Goal: Task Accomplishment & Management: Manage account settings

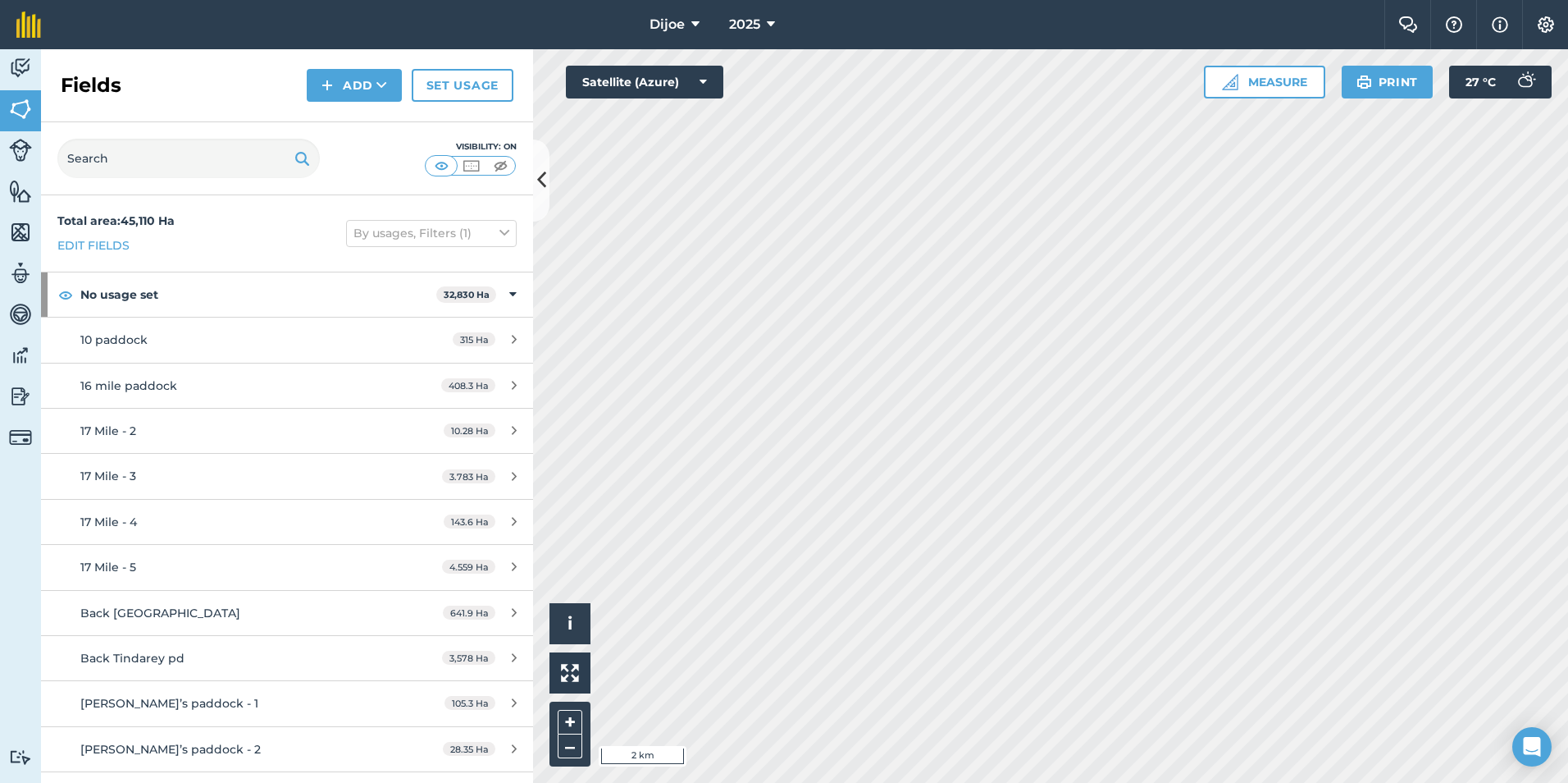
click at [994, 0] on html "Dijoe 2025 Farm Chat Help Info Settings Dijoe - 2025 Reproduced with the permis…" at bounding box center [784, 392] width 1568 height 783
click at [9, 228] on img at bounding box center [21, 232] width 23 height 25
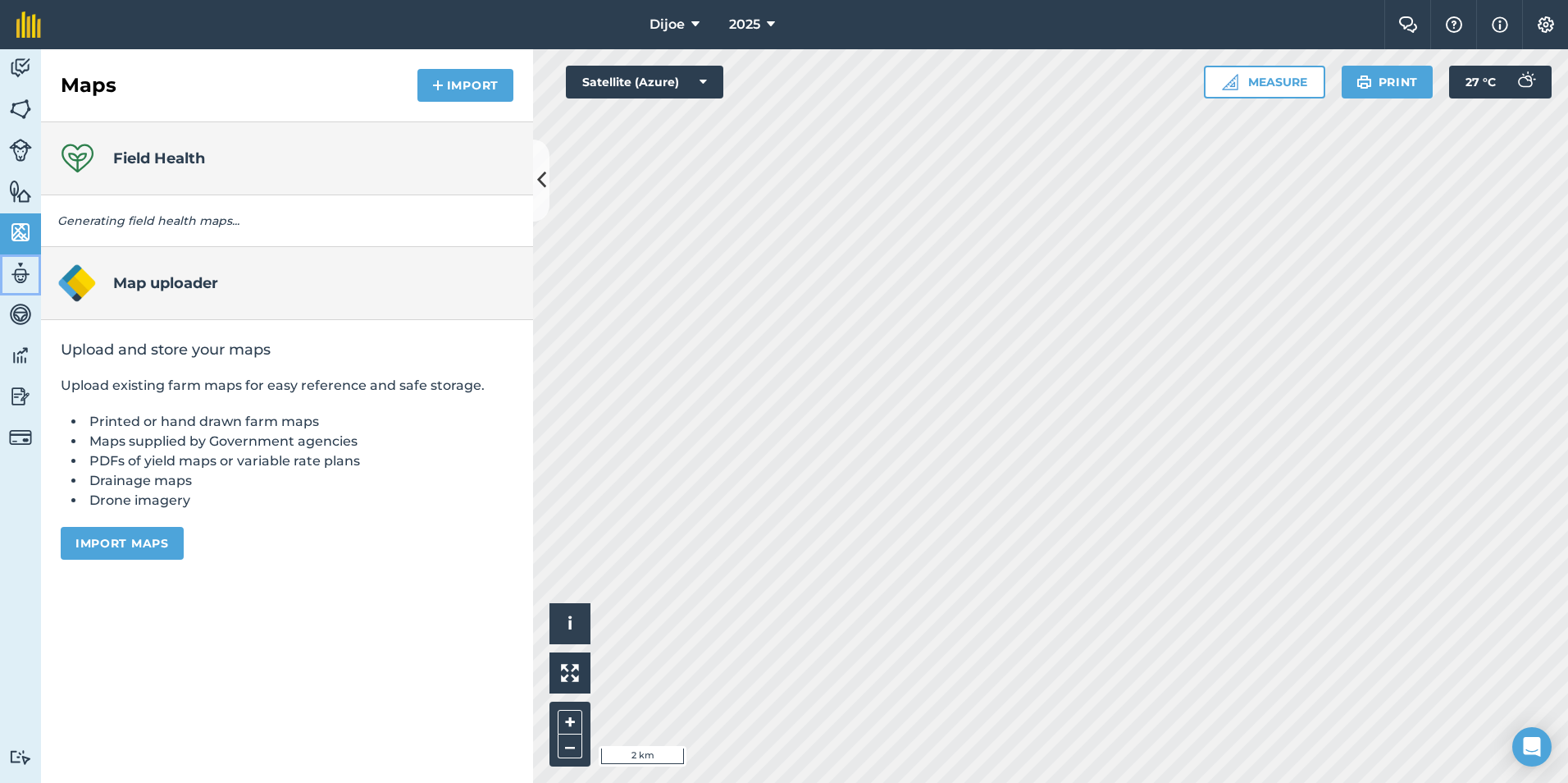
click at [10, 275] on img at bounding box center [21, 273] width 23 height 25
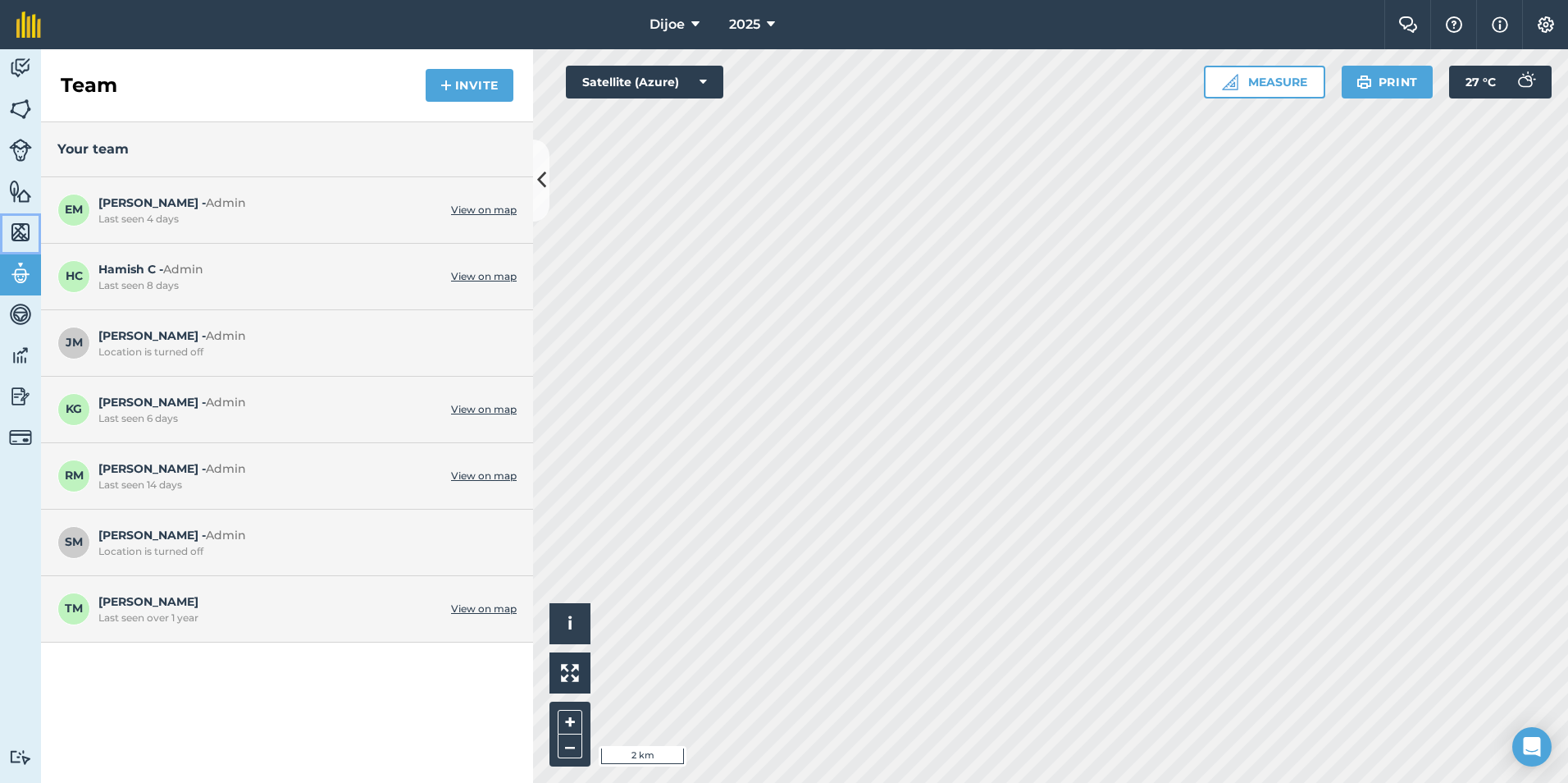
click at [25, 237] on img at bounding box center [21, 232] width 23 height 25
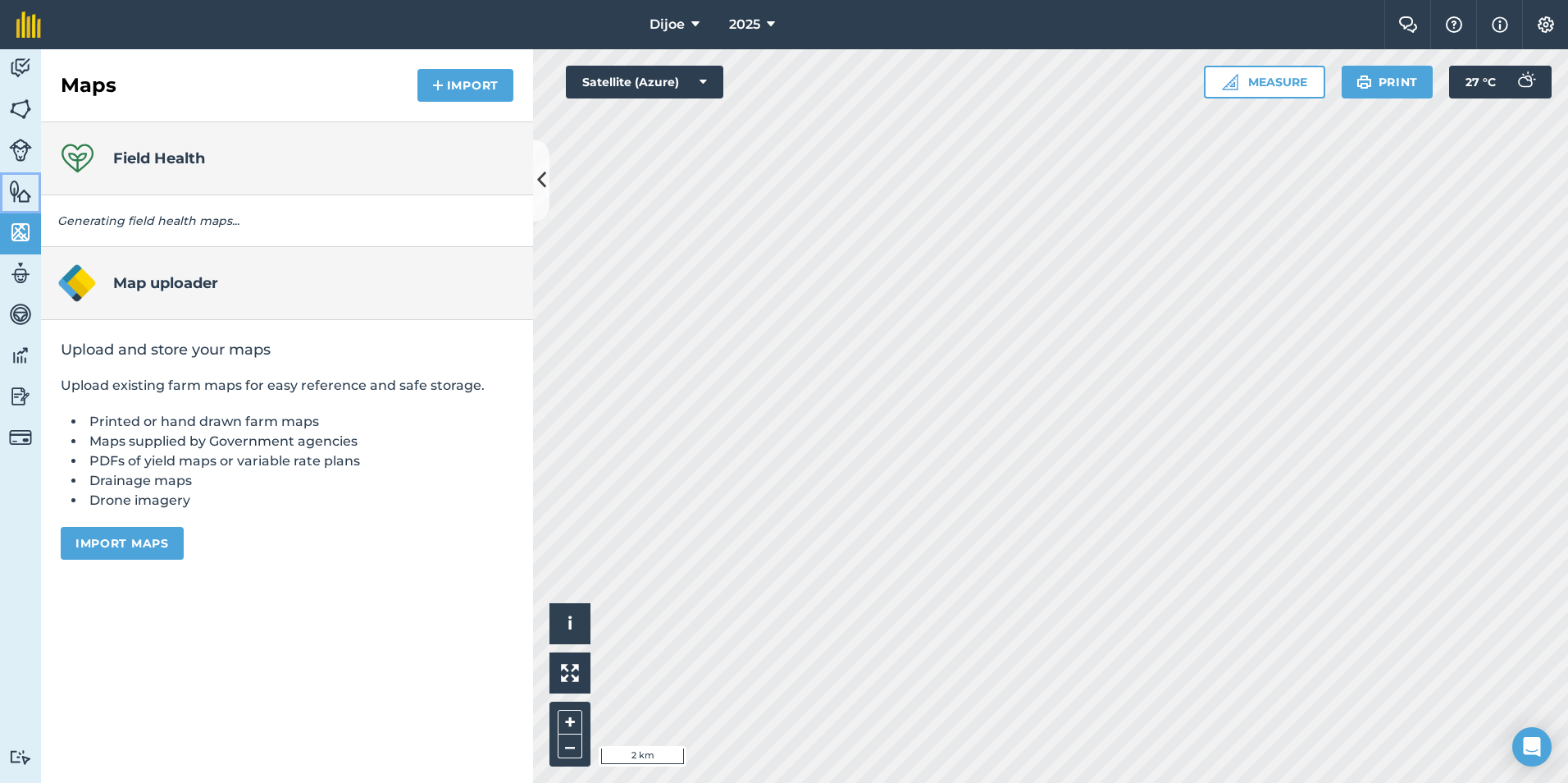
click at [30, 199] on img at bounding box center [21, 191] width 23 height 25
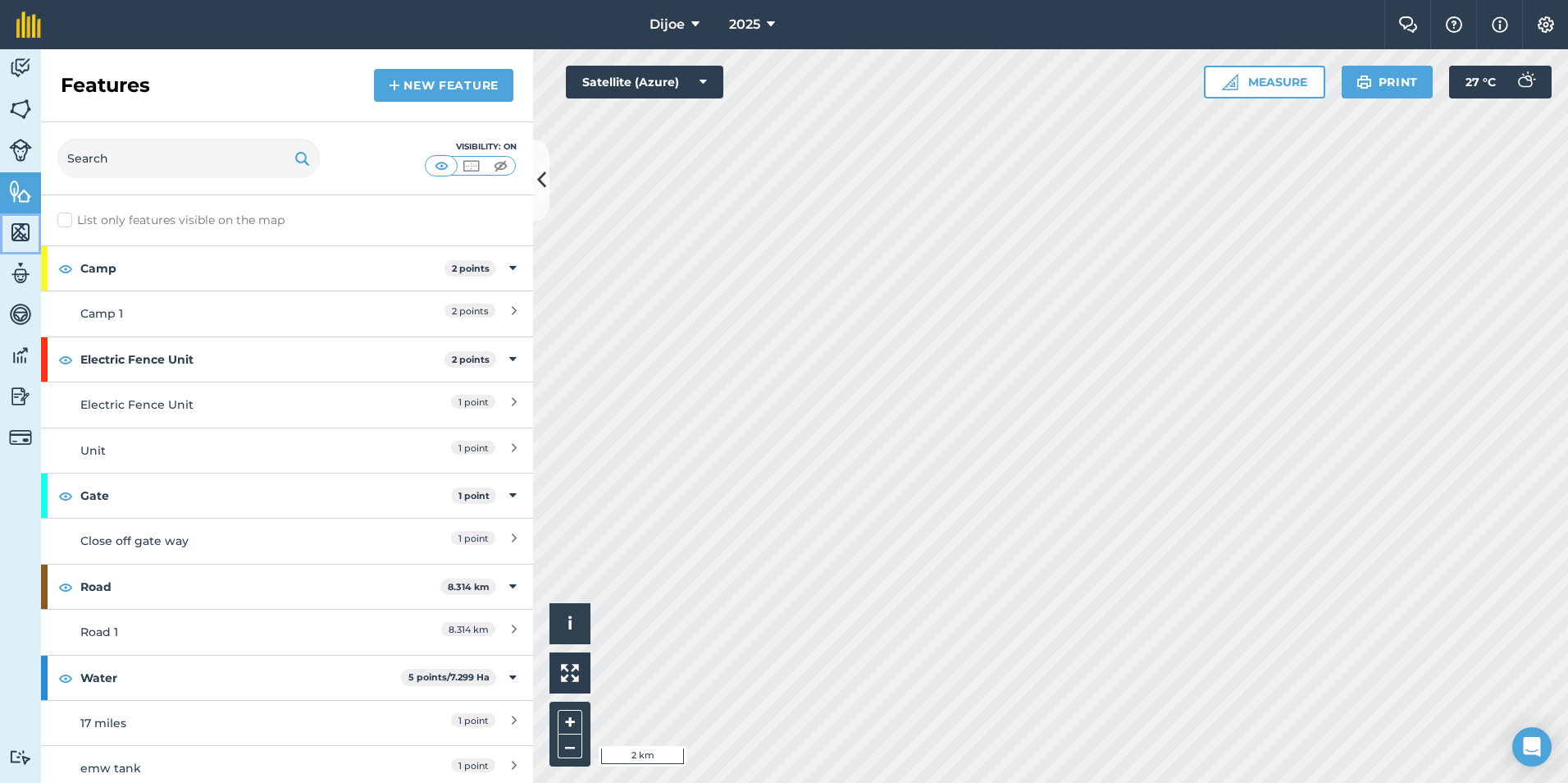
click at [25, 239] on img at bounding box center [21, 232] width 23 height 25
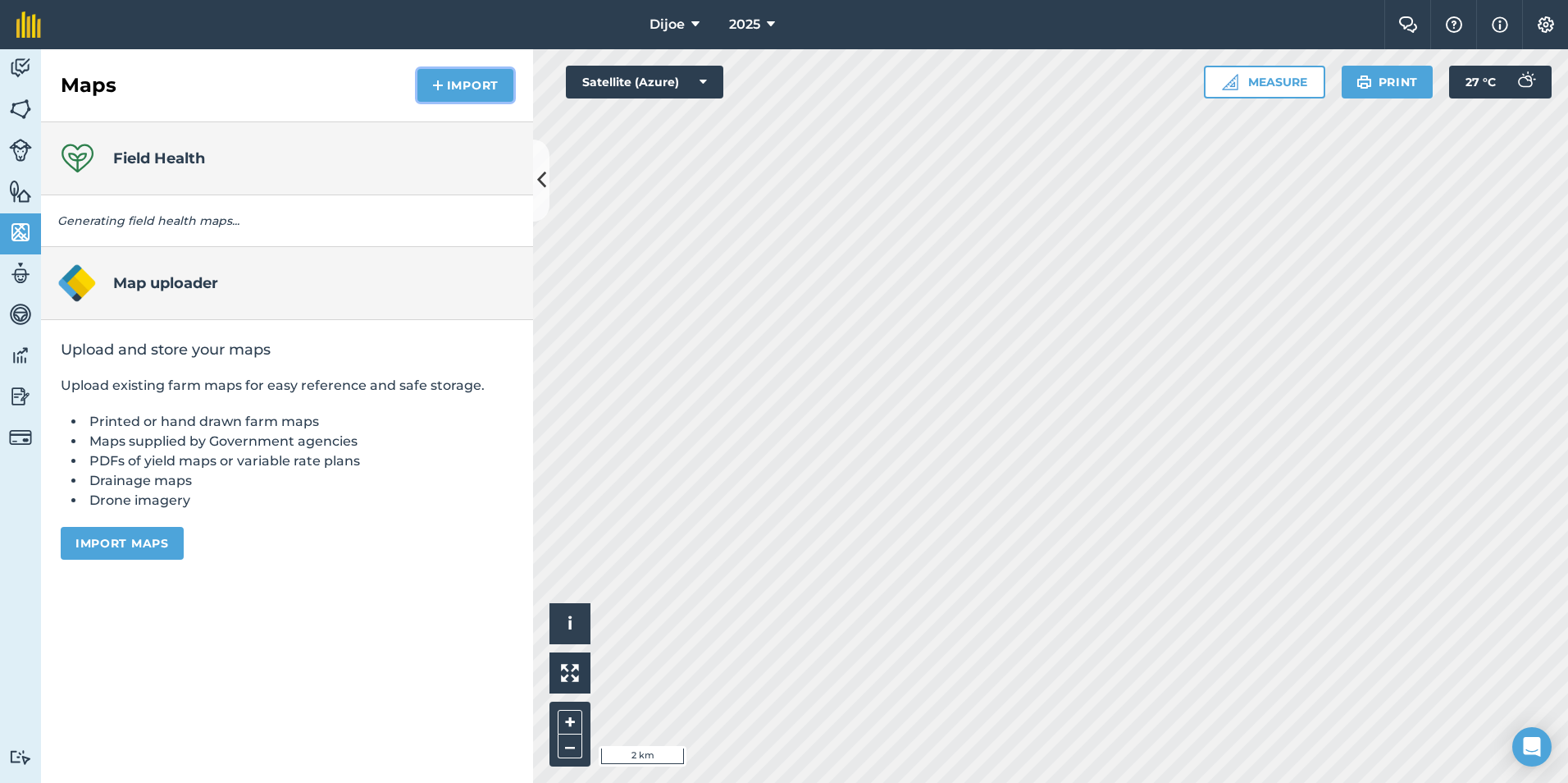
click at [491, 69] on button "Import" at bounding box center [465, 85] width 96 height 33
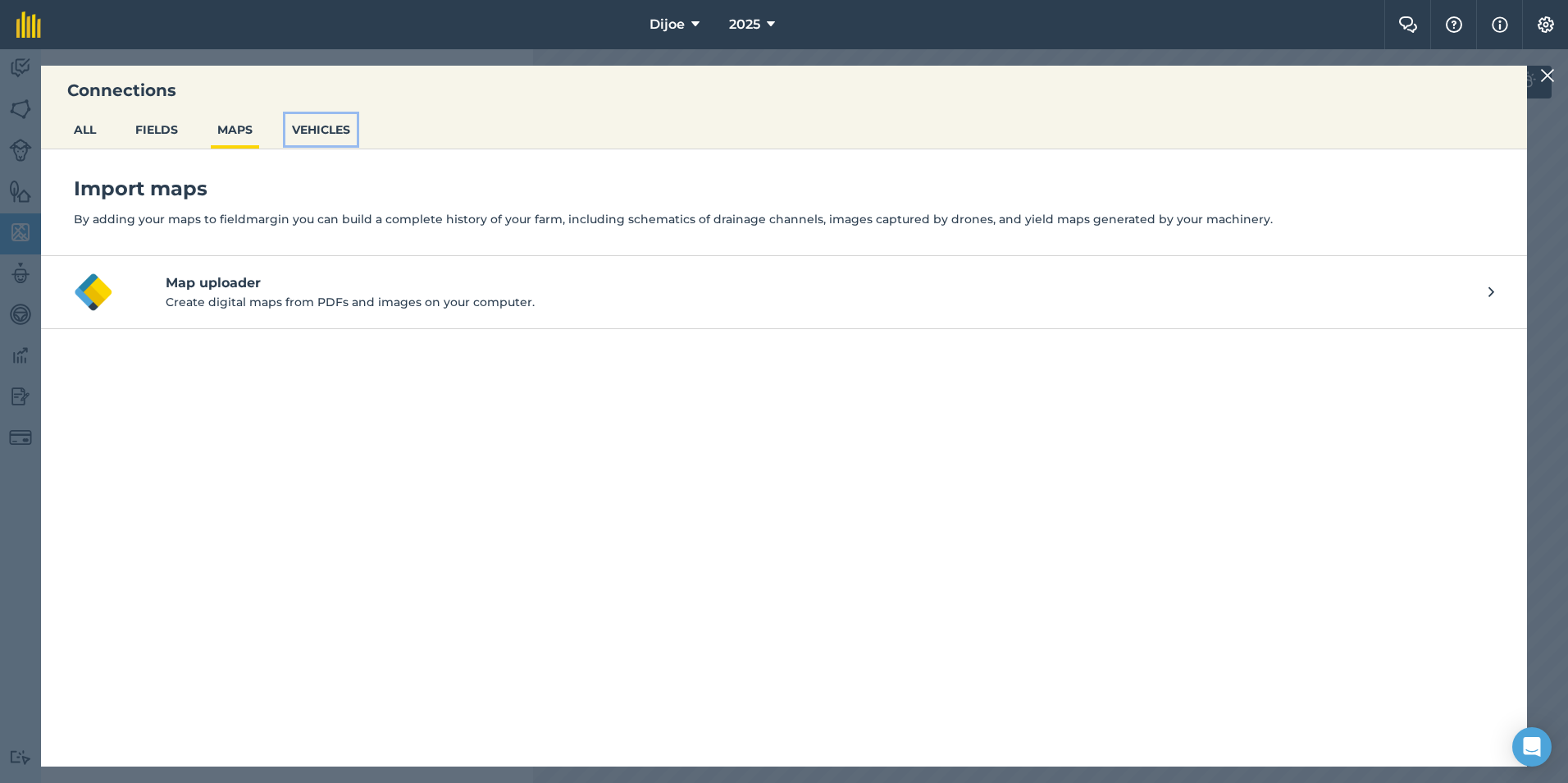
click at [312, 139] on button "VEHICLES" at bounding box center [320, 129] width 71 height 31
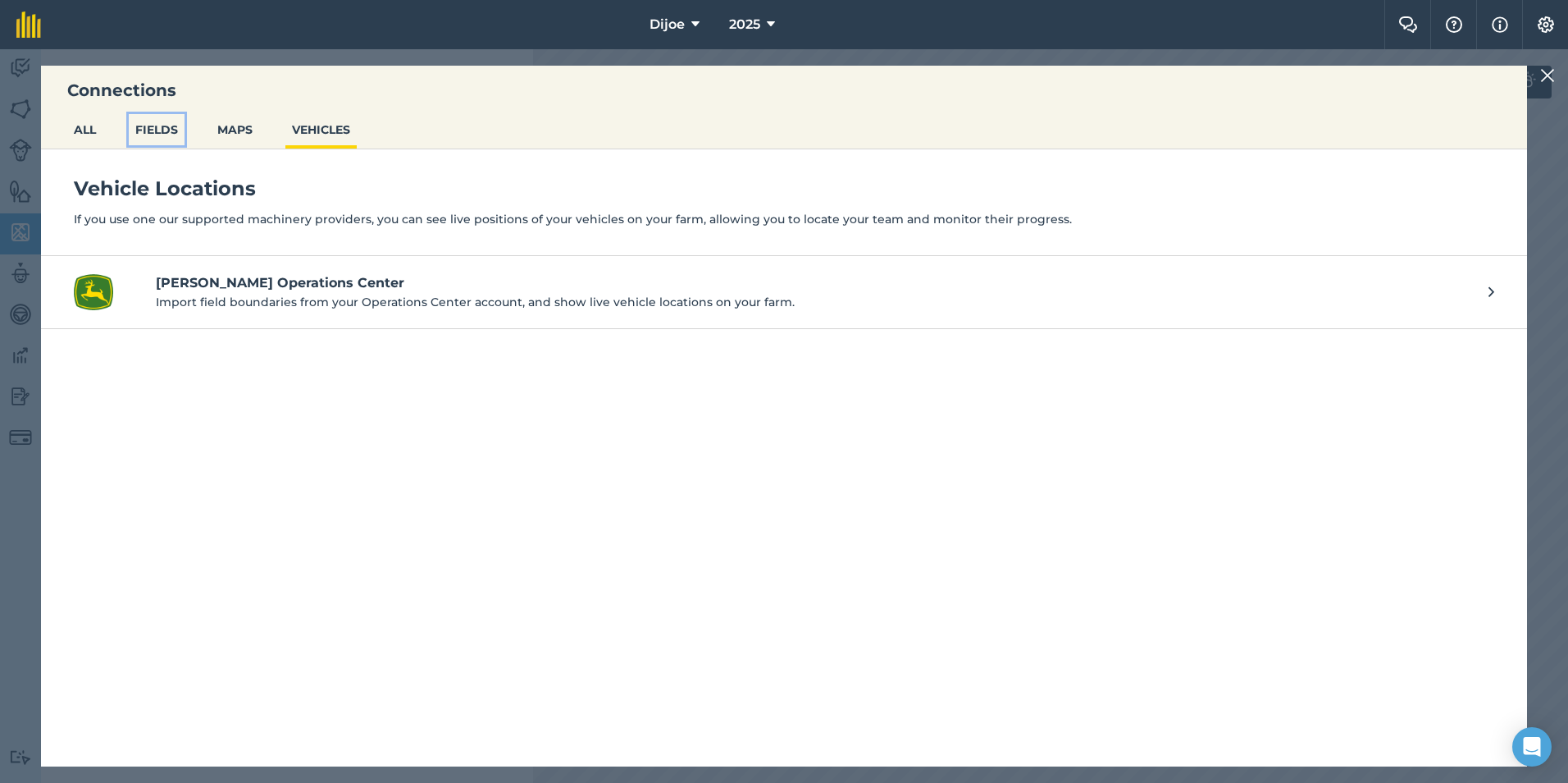
click at [178, 120] on button "FIELDS" at bounding box center [156, 129] width 56 height 31
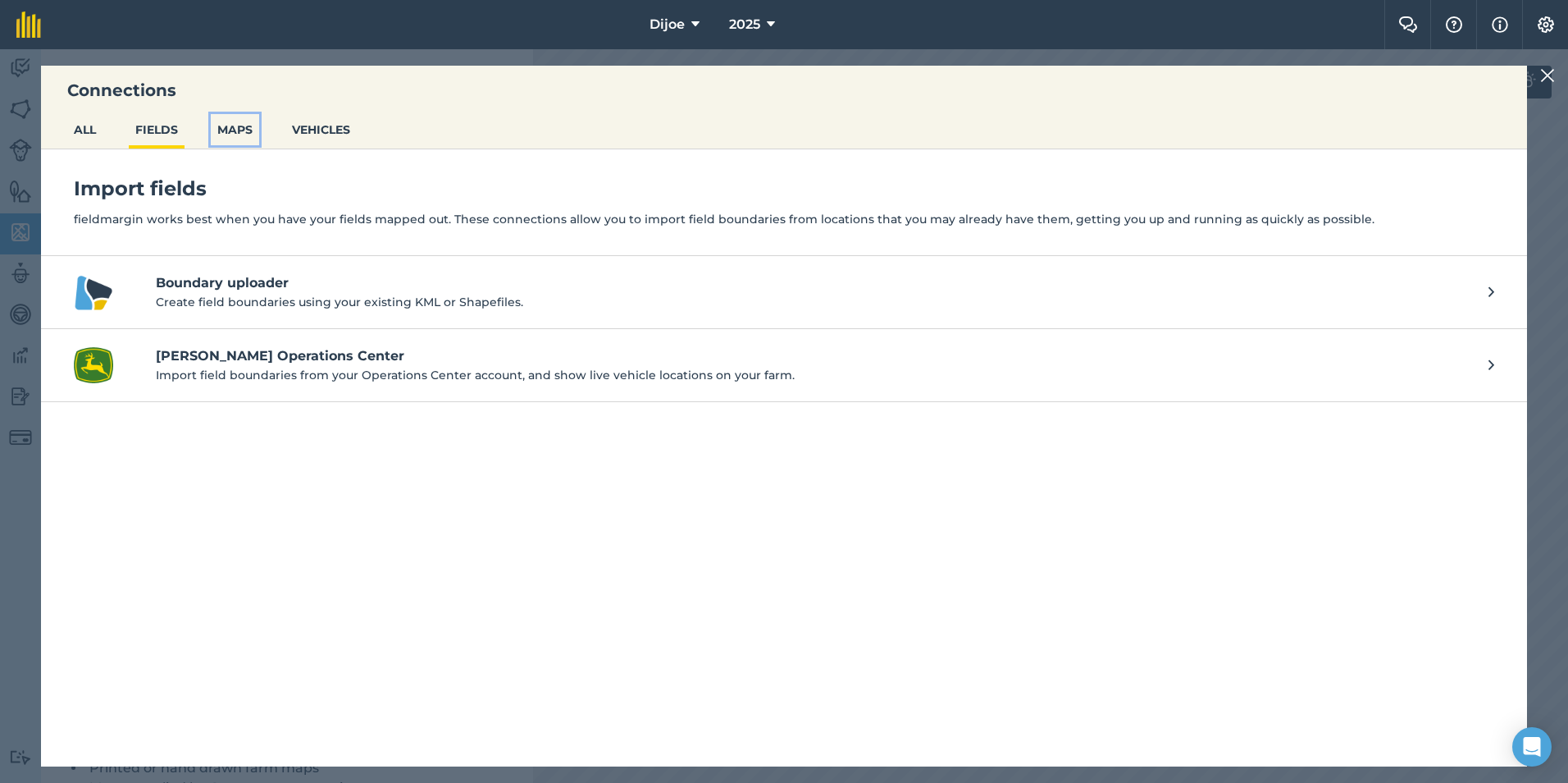
click at [250, 126] on button "MAPS" at bounding box center [234, 129] width 48 height 31
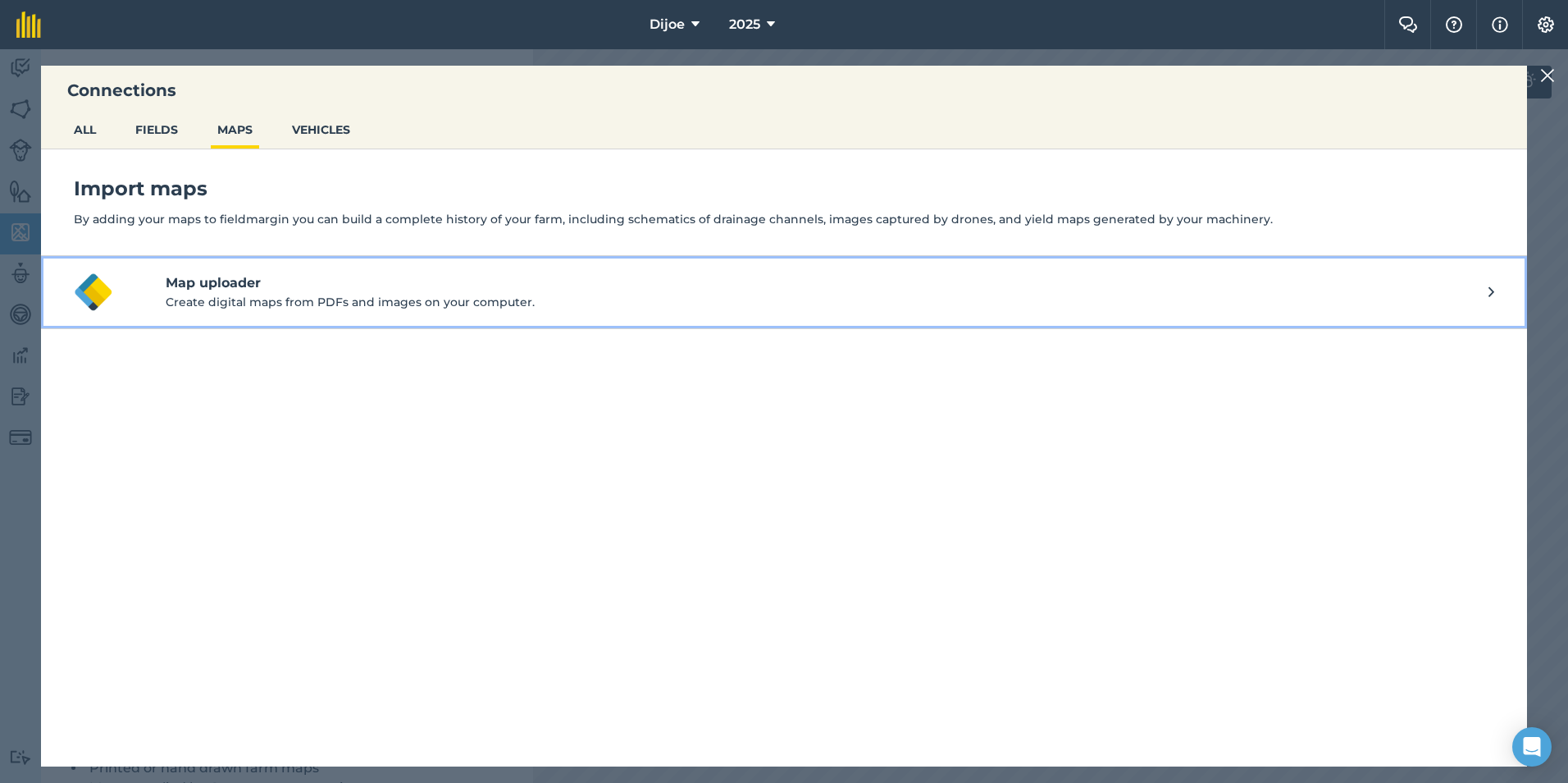
click at [442, 310] on p "Create digital maps from PDFs and images on your computer." at bounding box center [827, 301] width 1323 height 18
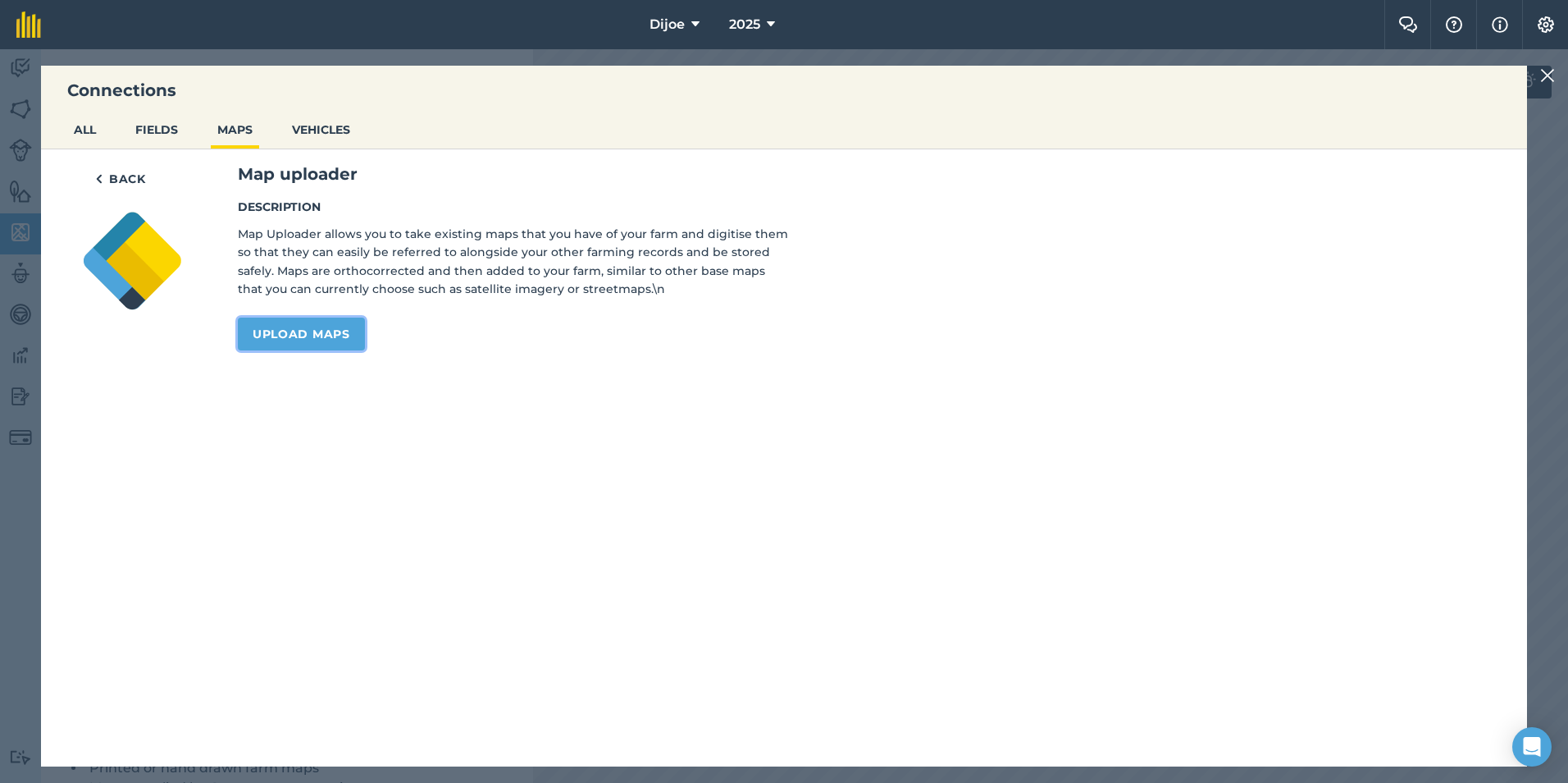
click at [344, 320] on link "Upload maps" at bounding box center [301, 334] width 127 height 33
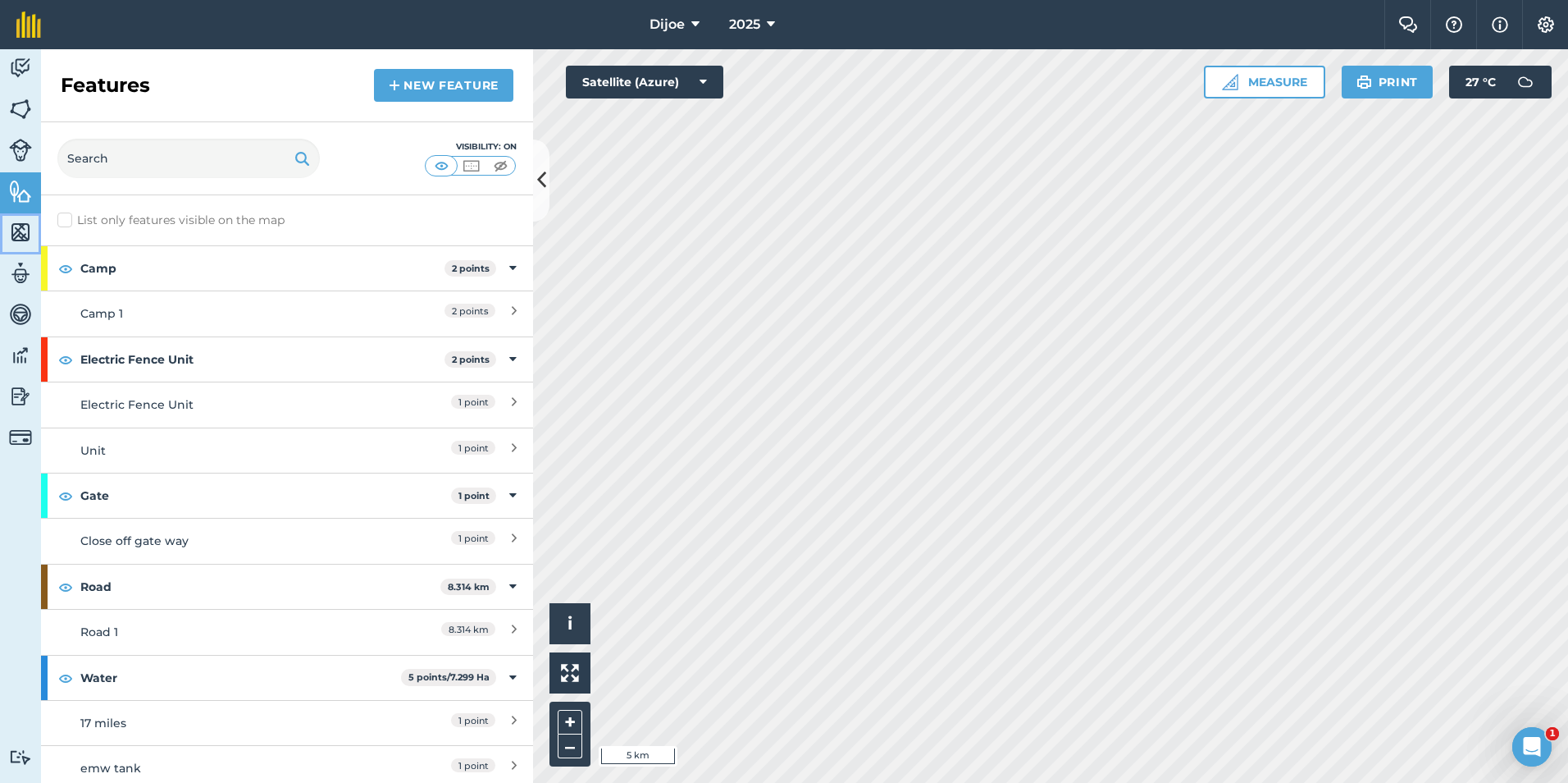
click at [16, 238] on img at bounding box center [21, 232] width 23 height 25
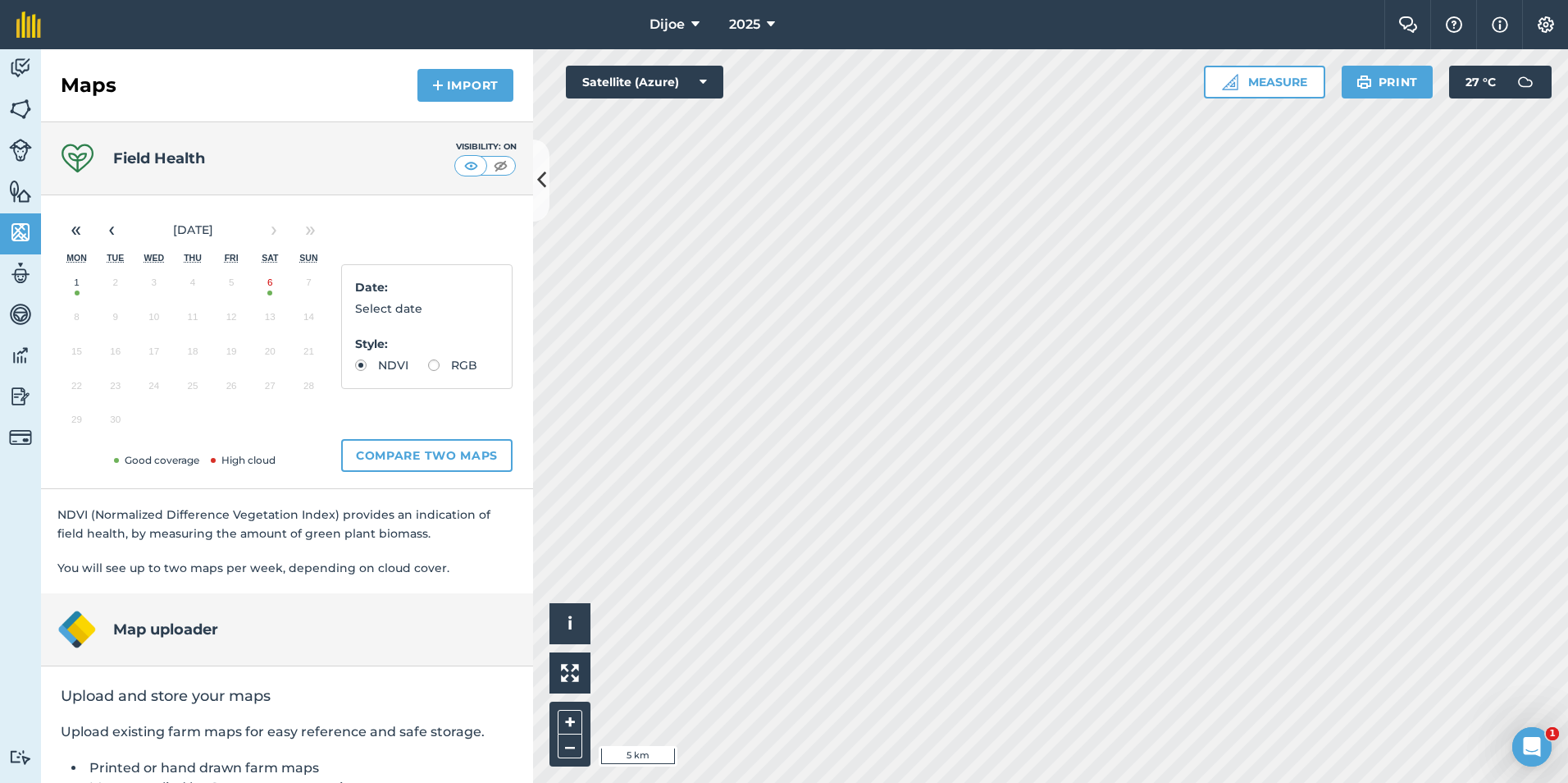
click at [277, 282] on button "6" at bounding box center [270, 286] width 39 height 34
click at [428, 371] on label "RGB" at bounding box center [453, 365] width 49 height 11
radio input "true"
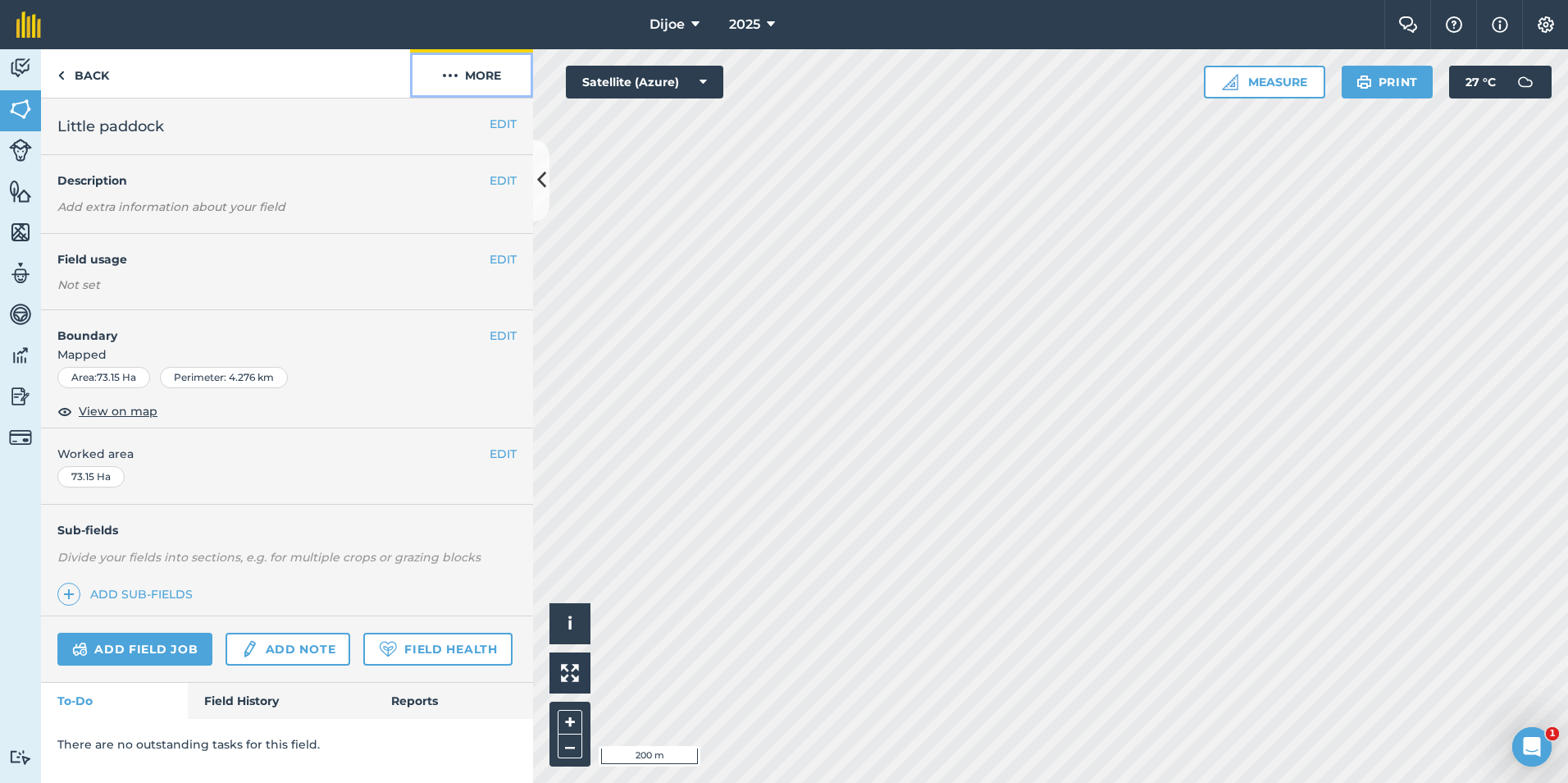
click at [502, 85] on button "More" at bounding box center [472, 73] width 123 height 48
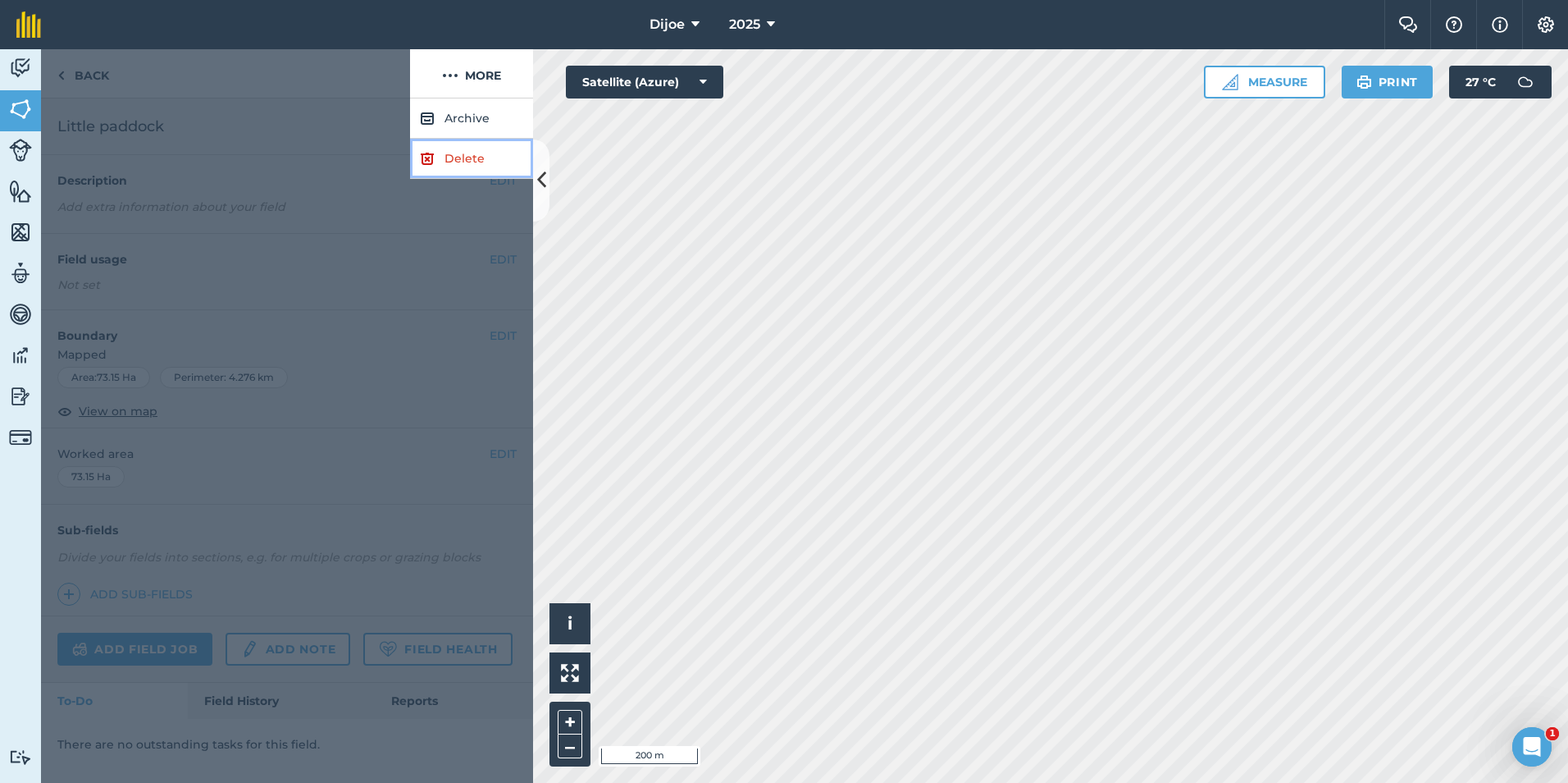
click at [496, 156] on link "Delete" at bounding box center [472, 158] width 123 height 40
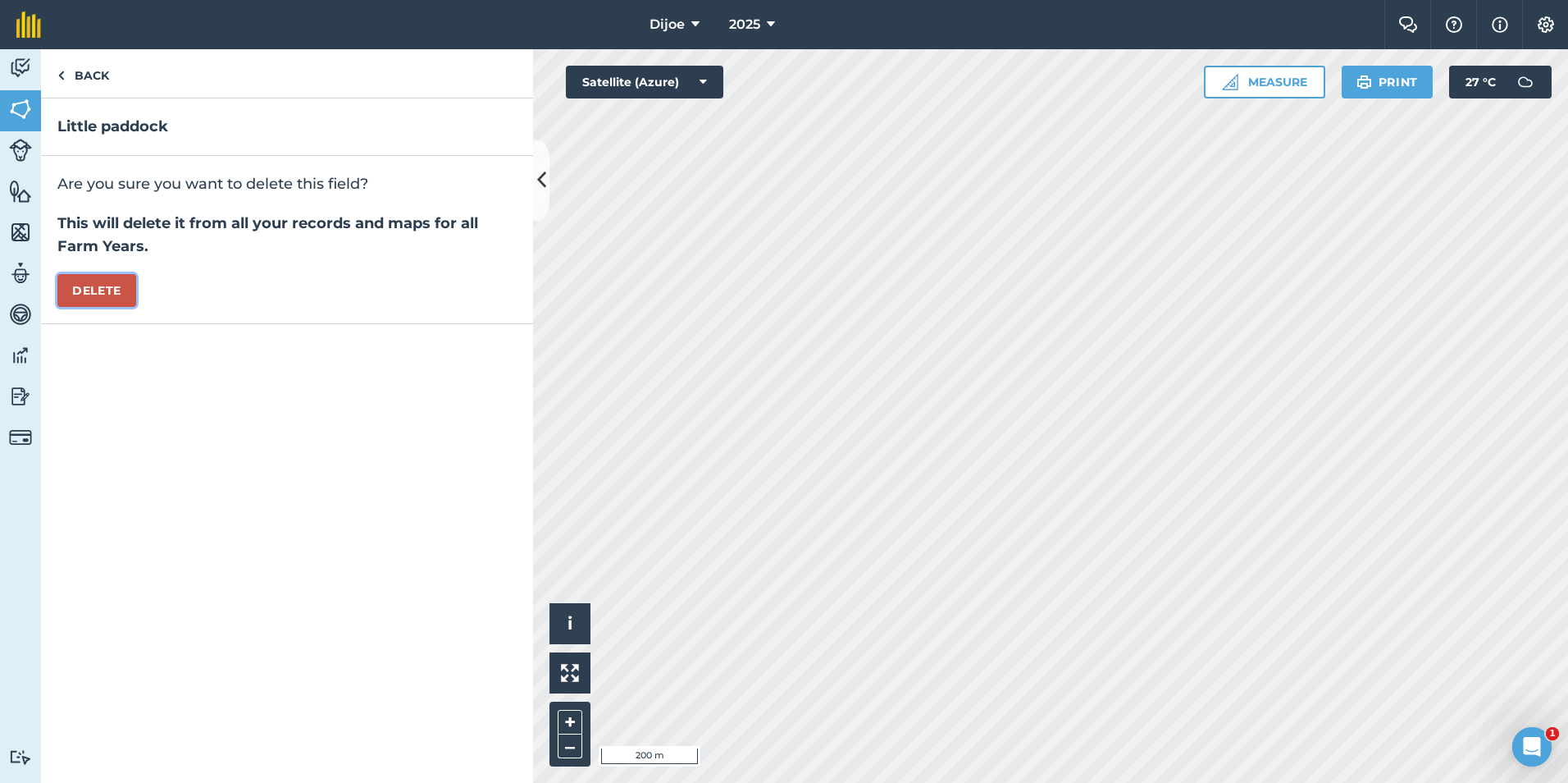
click at [116, 283] on button "Delete" at bounding box center [97, 290] width 79 height 33
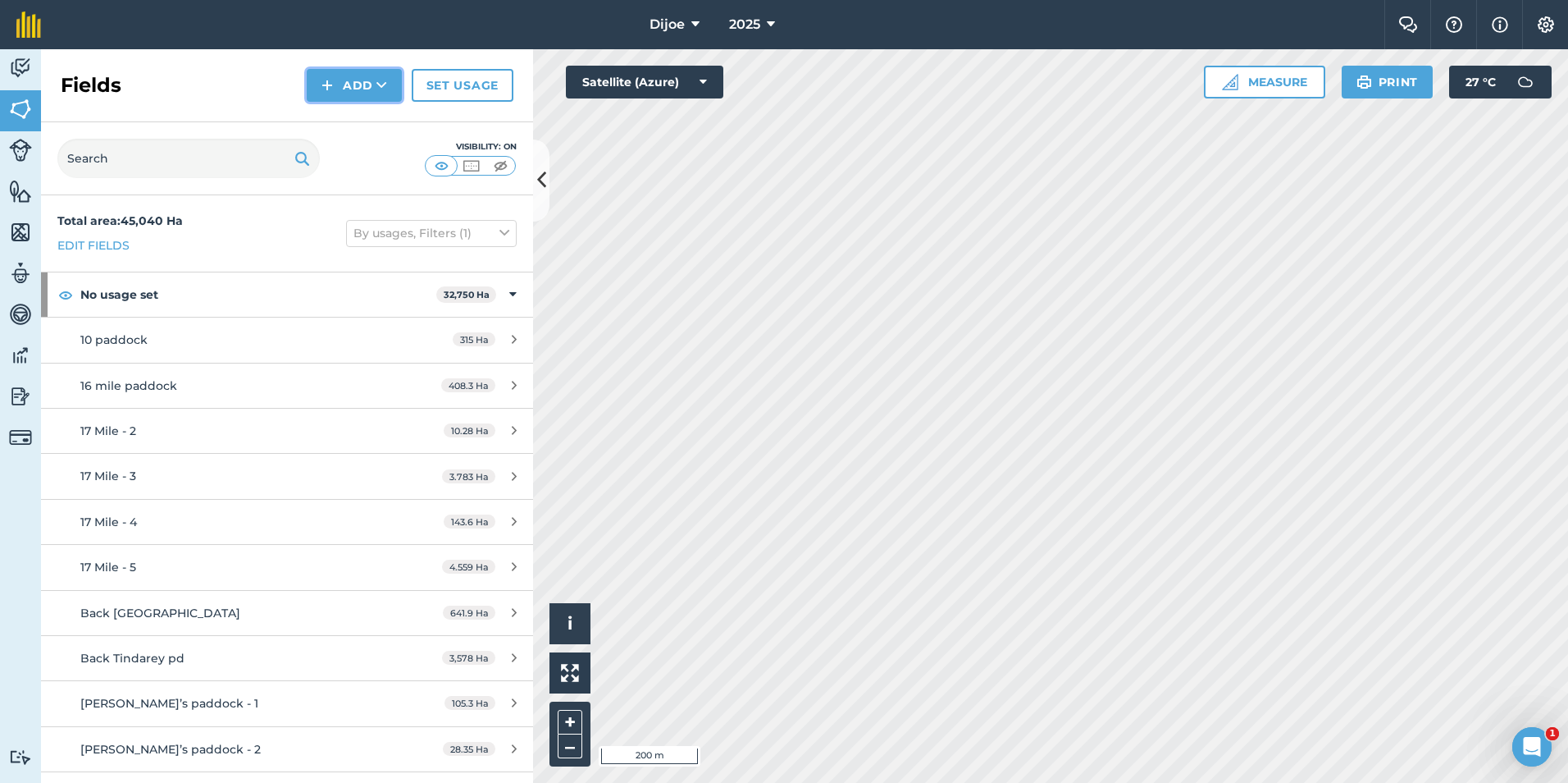
click at [366, 81] on button "Add" at bounding box center [354, 85] width 95 height 33
click at [368, 88] on button "Add" at bounding box center [354, 85] width 95 height 33
click at [367, 118] on link "Draw" at bounding box center [353, 122] width 90 height 36
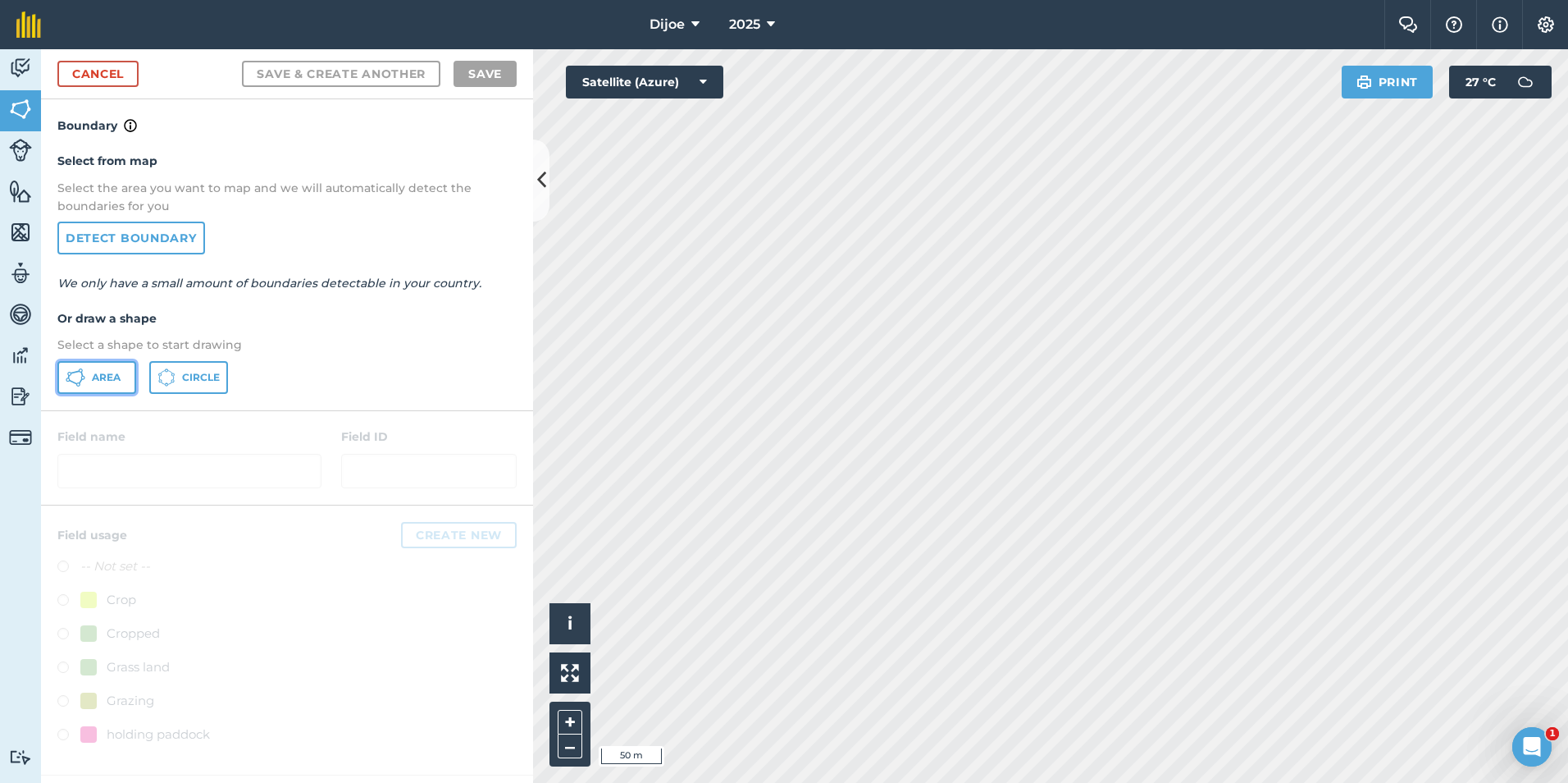
click at [113, 368] on button "Area" at bounding box center [97, 377] width 79 height 33
click at [1221, 782] on html "Dijoe 2025 Farm Chat Help Info Settings Dijoe - 2025 Reproduced with the permis…" at bounding box center [784, 392] width 1568 height 783
click at [815, 13] on div "Dijoe 2025 Farm Chat Help Info Settings Dijoe - 2025 Reproduced with the permis…" at bounding box center [784, 392] width 1568 height 783
click at [714, 0] on html "Dijoe 2025 Farm Chat Help Info Settings Dijoe - 2025 Reproduced with the permis…" at bounding box center [784, 392] width 1568 height 783
click at [1120, 782] on html "Dijoe 2025 Farm Chat Help Info Settings Dijoe - 2025 Reproduced with the permis…" at bounding box center [784, 392] width 1568 height 783
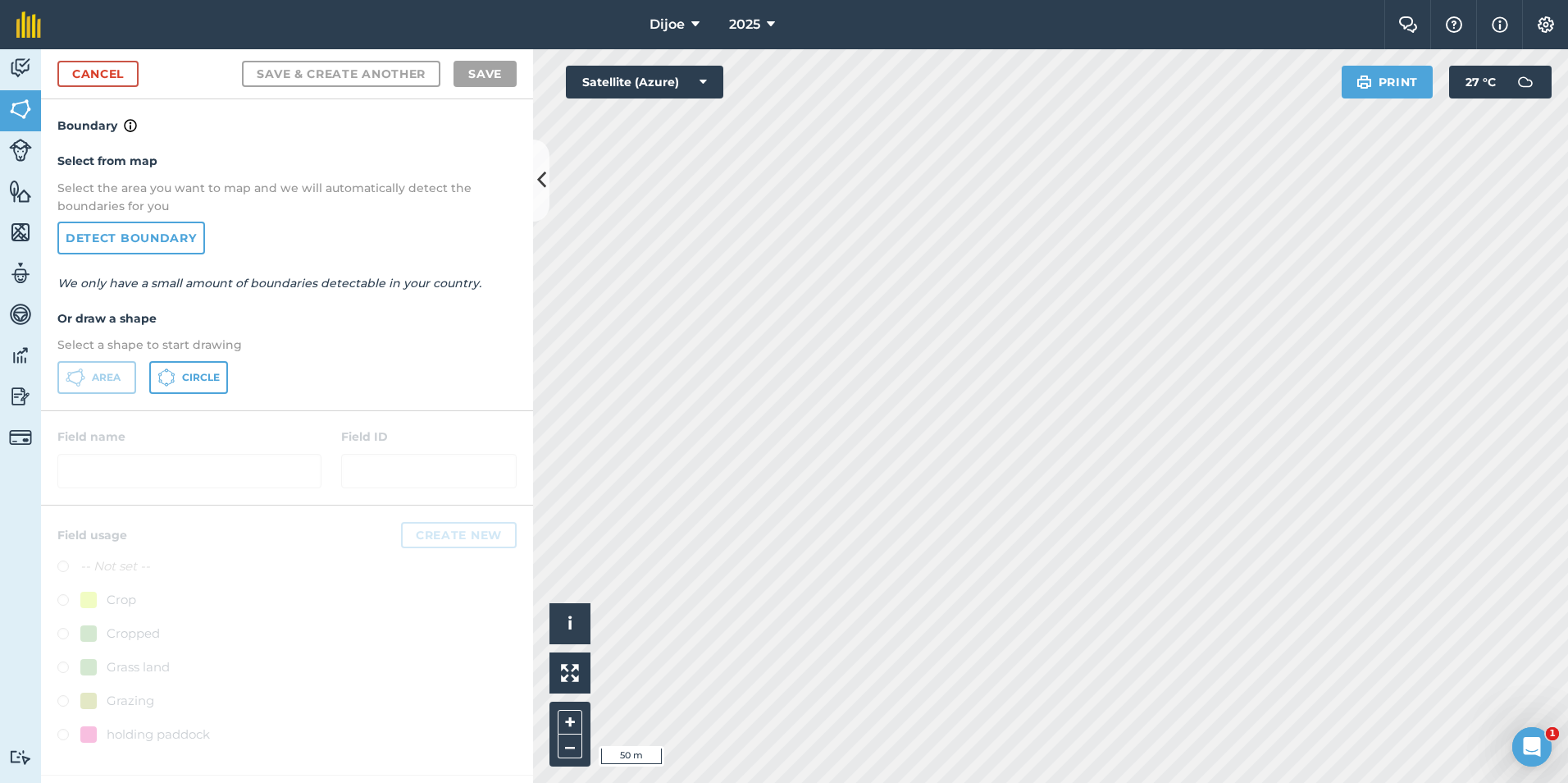
click at [1173, 782] on html "Dijoe 2025 Farm Chat Help Info Settings Dijoe - 2025 Reproduced with the permis…" at bounding box center [784, 392] width 1568 height 783
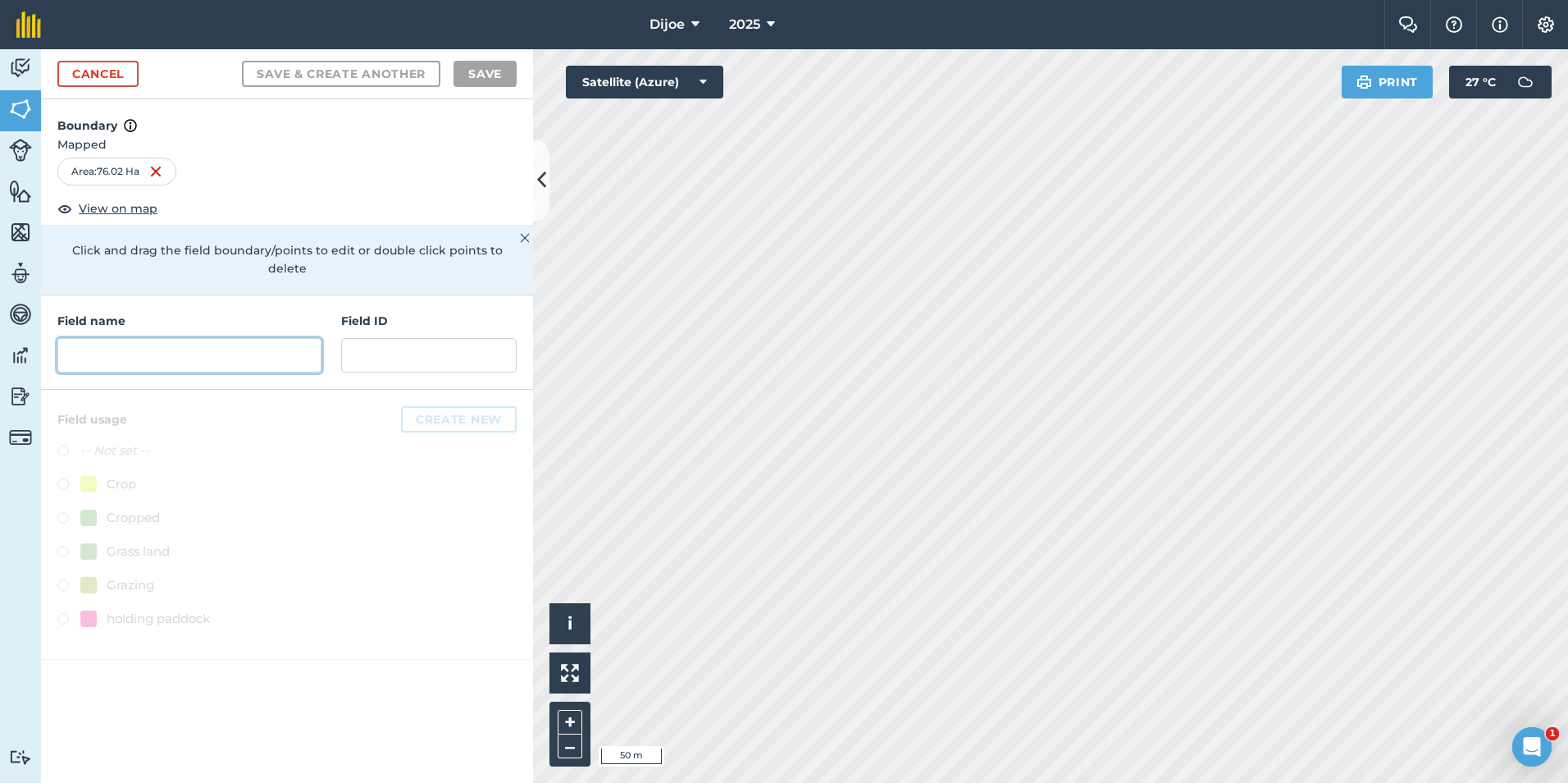
click at [205, 345] on input "text" at bounding box center [189, 355] width 264 height 34
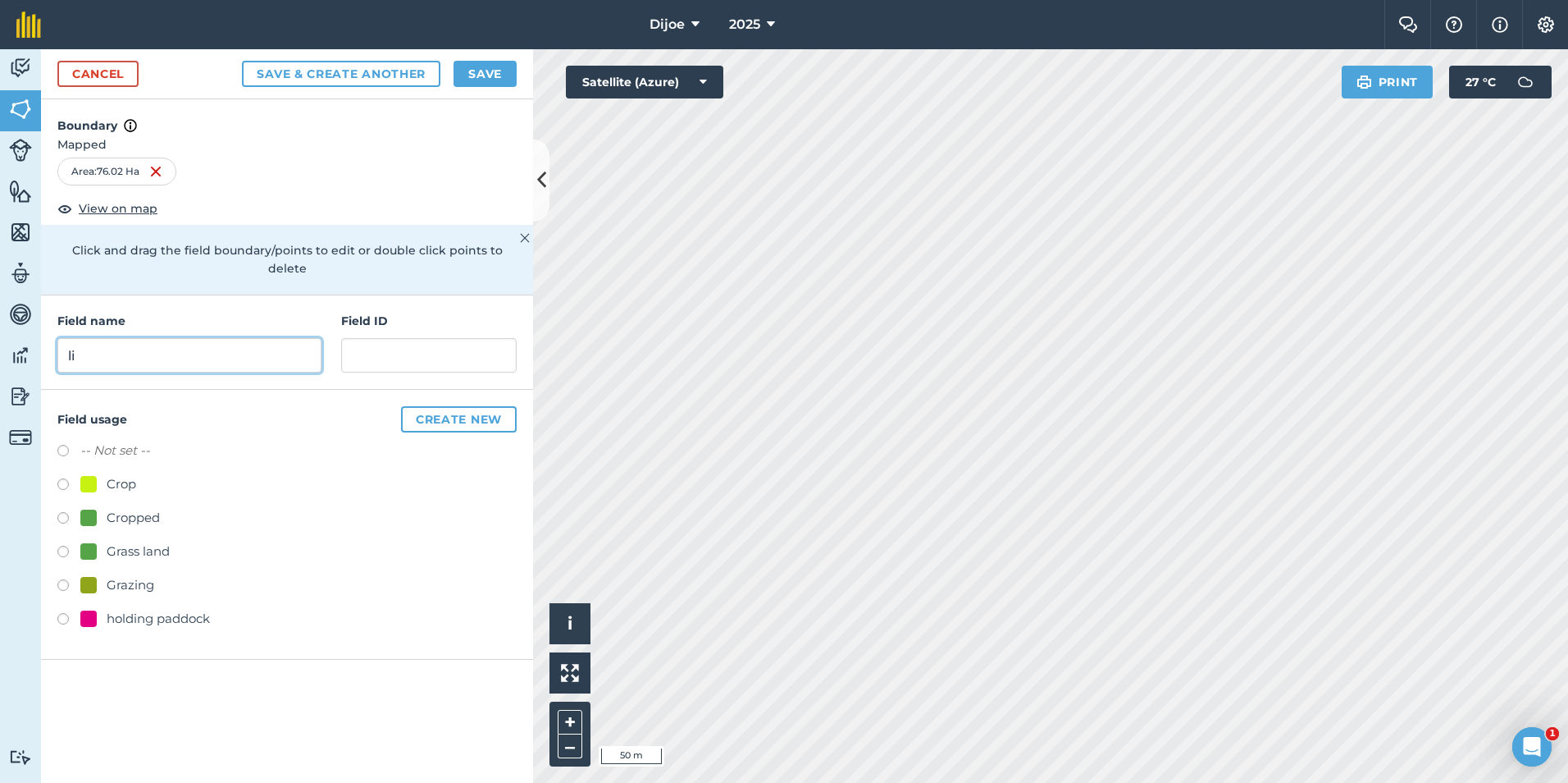
type input "l"
type input "Pluto"
click at [366, 338] on input "text" at bounding box center [428, 355] width 175 height 34
click at [65, 579] on label at bounding box center [69, 587] width 23 height 16
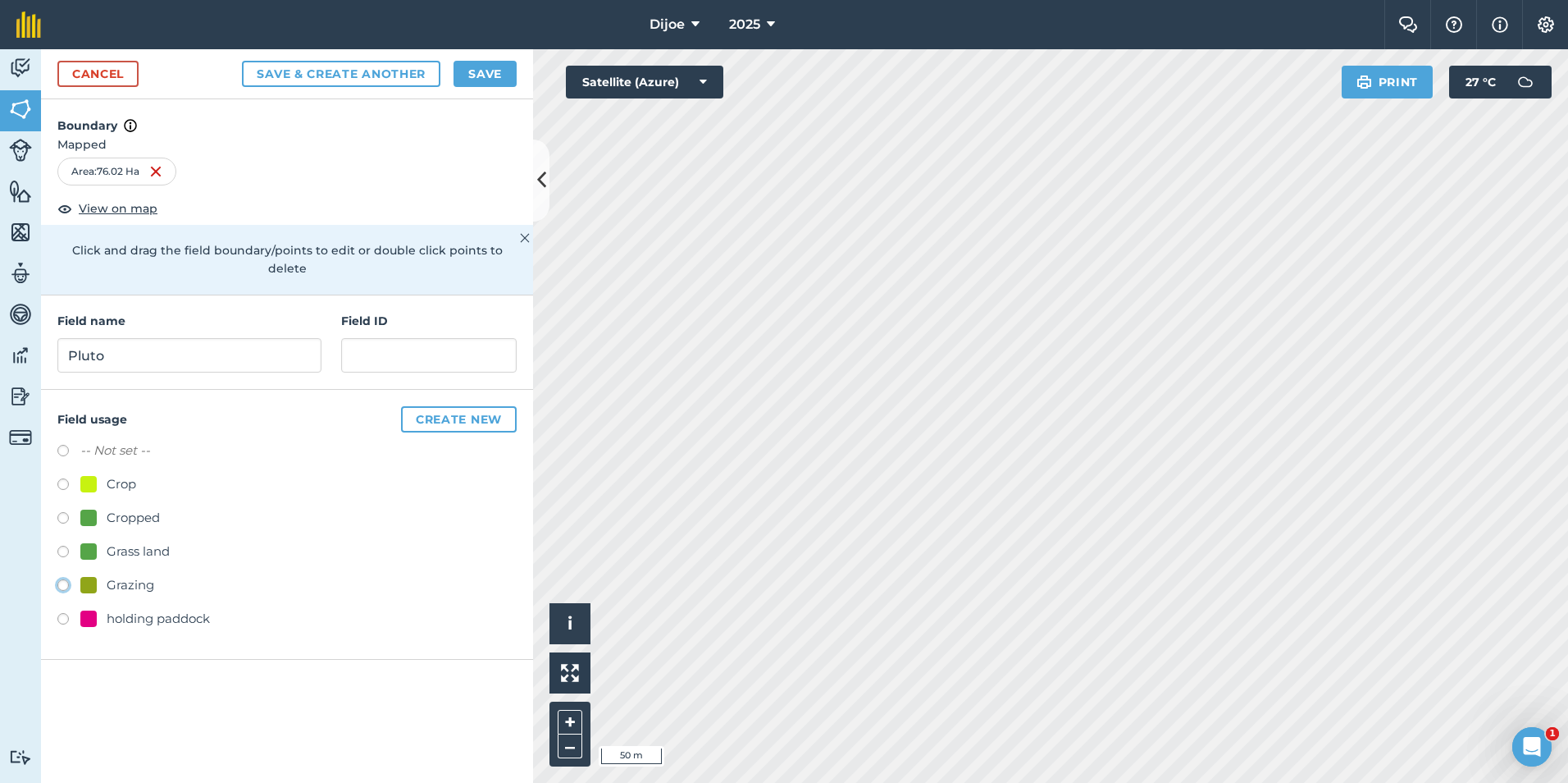
radio input "true"
click at [481, 77] on button "Save" at bounding box center [485, 74] width 63 height 27
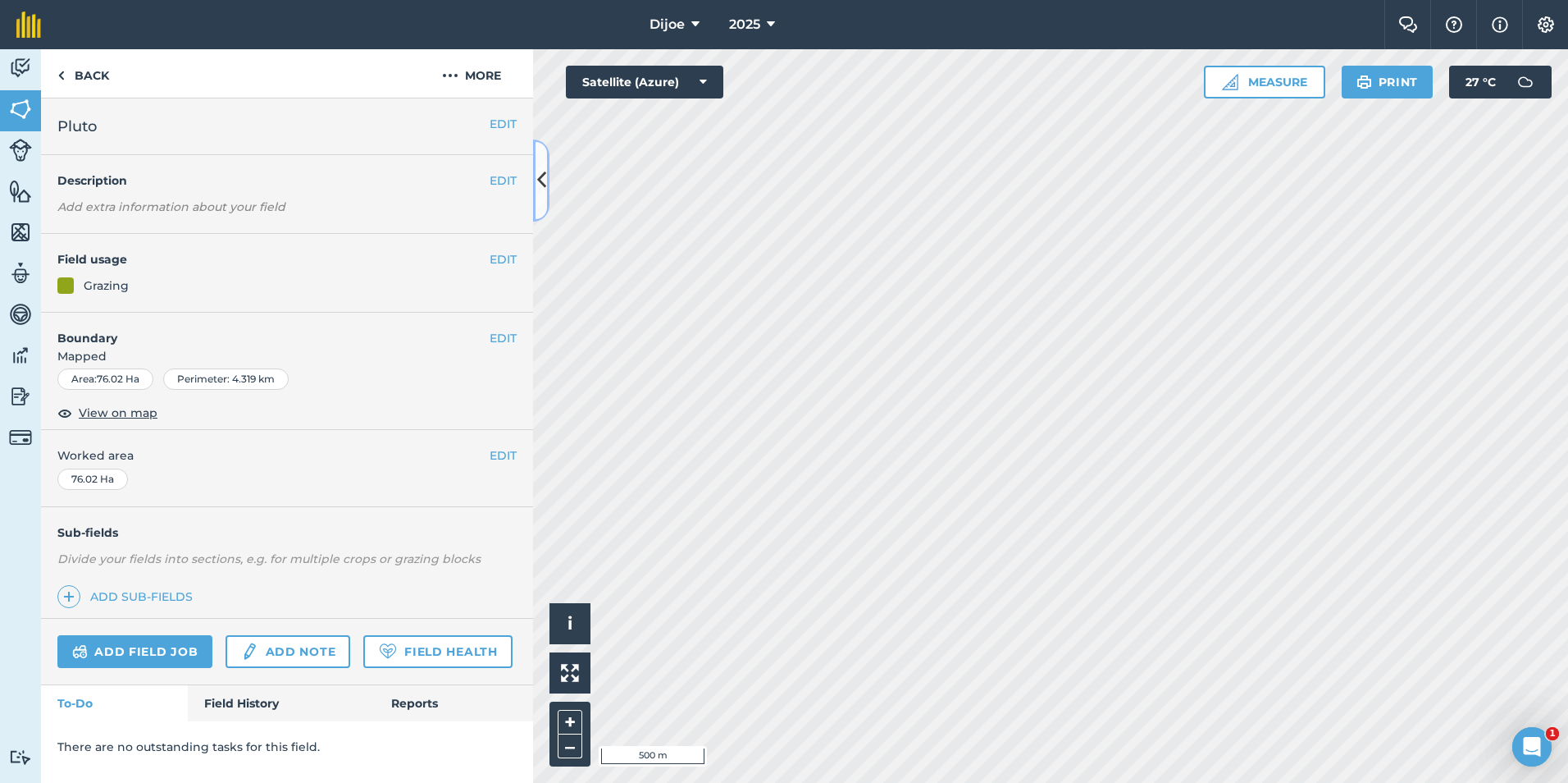
click at [541, 174] on icon at bounding box center [542, 180] width 9 height 28
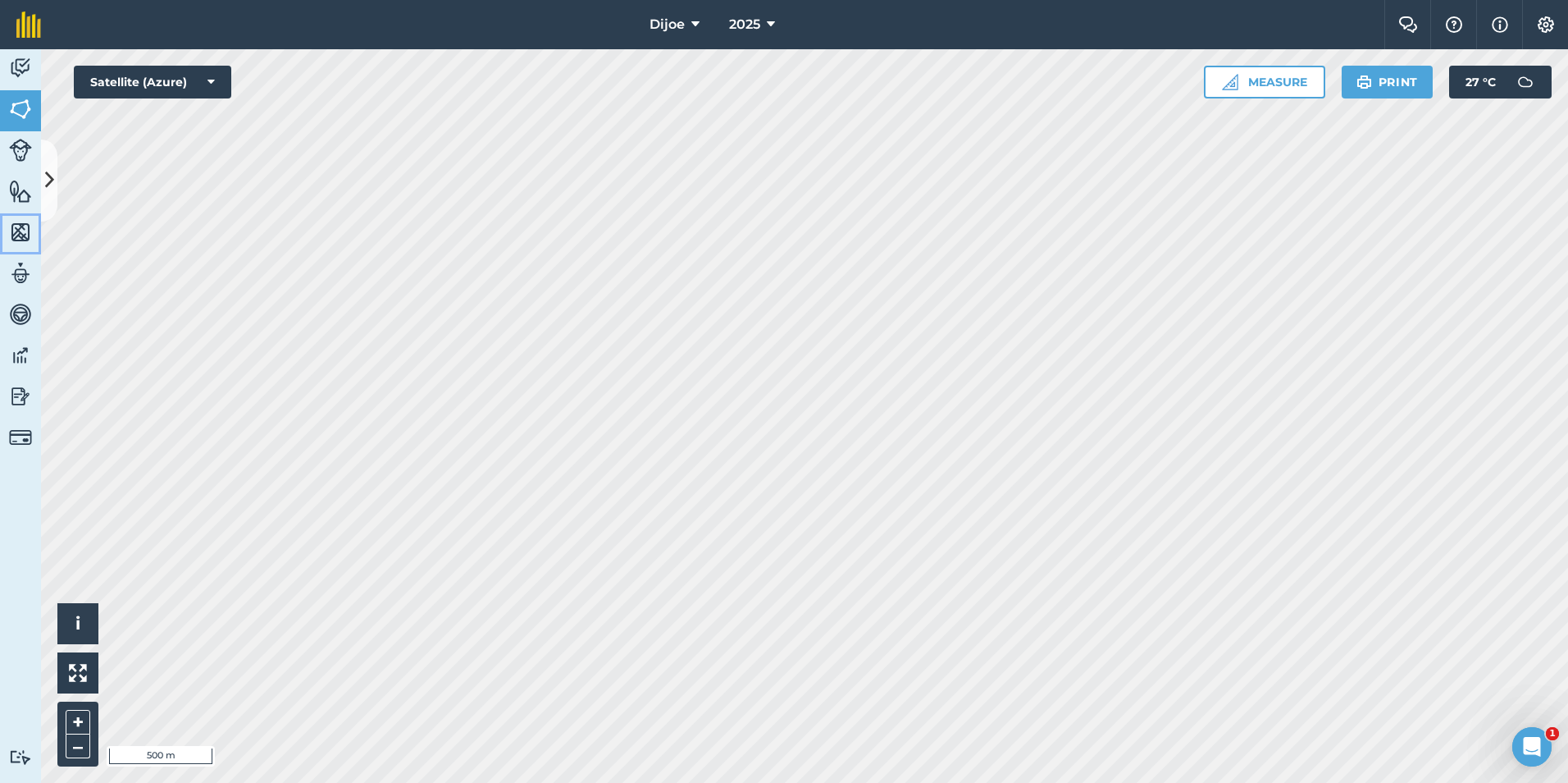
click at [22, 237] on img at bounding box center [21, 232] width 23 height 25
click at [45, 177] on icon at bounding box center [50, 180] width 9 height 28
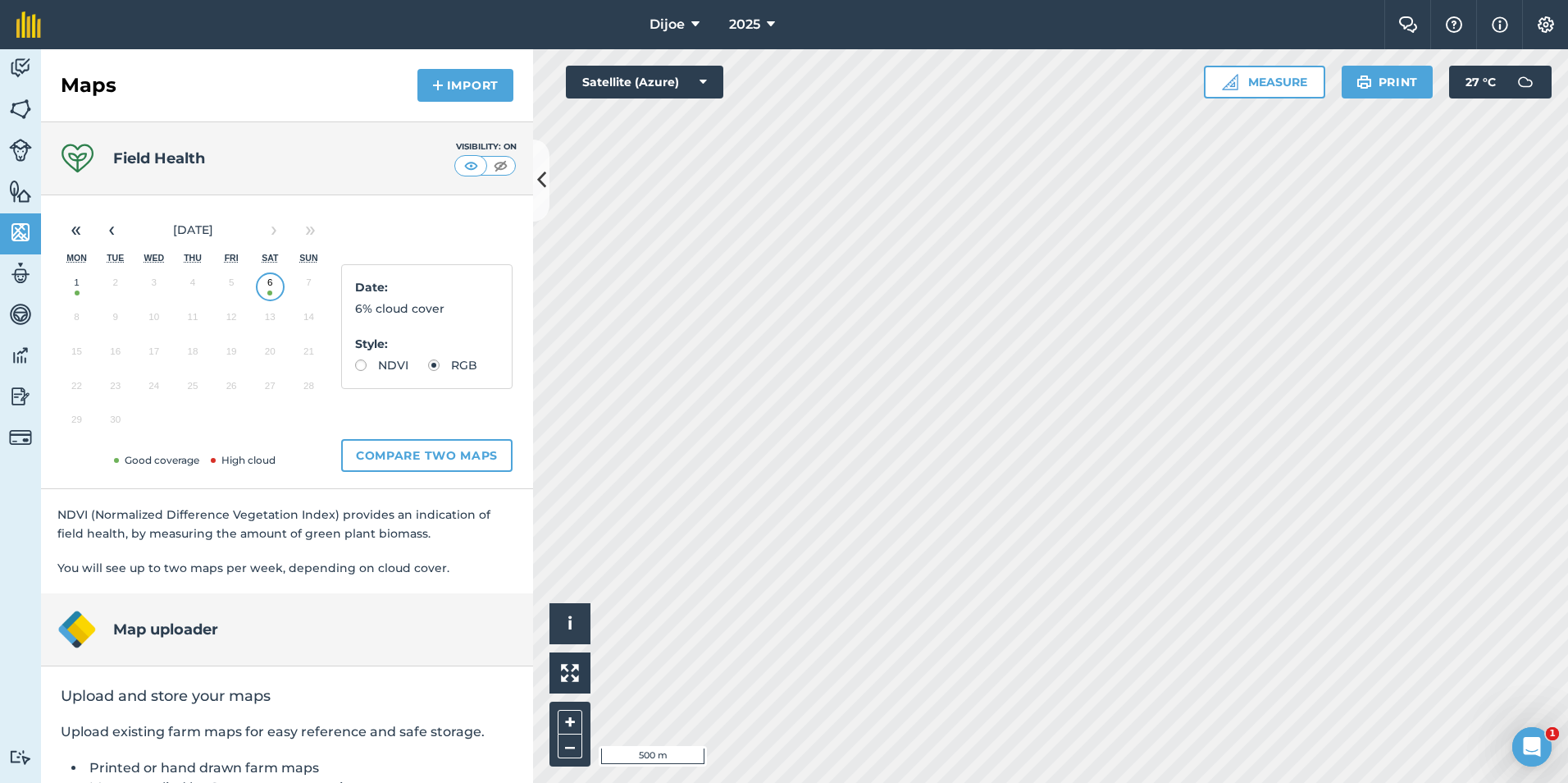
click at [369, 367] on label "NDVI" at bounding box center [382, 365] width 53 height 11
radio input "true"
click at [540, 183] on icon at bounding box center [542, 180] width 9 height 28
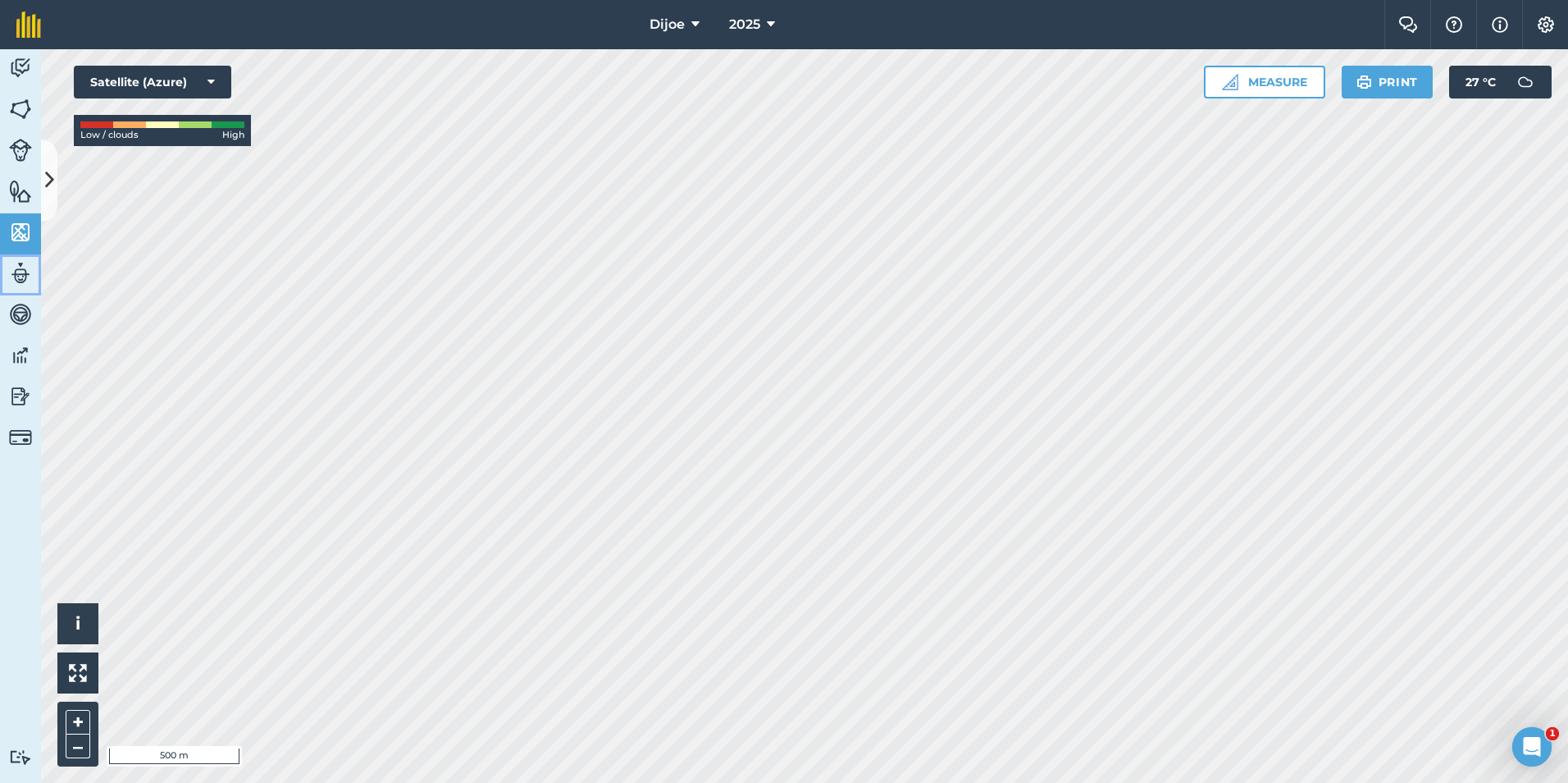
click at [12, 271] on img at bounding box center [21, 273] width 23 height 25
click at [9, 190] on img at bounding box center [21, 191] width 23 height 25
click at [38, 179] on link "Features" at bounding box center [20, 192] width 41 height 41
click at [49, 179] on icon at bounding box center [50, 180] width 9 height 28
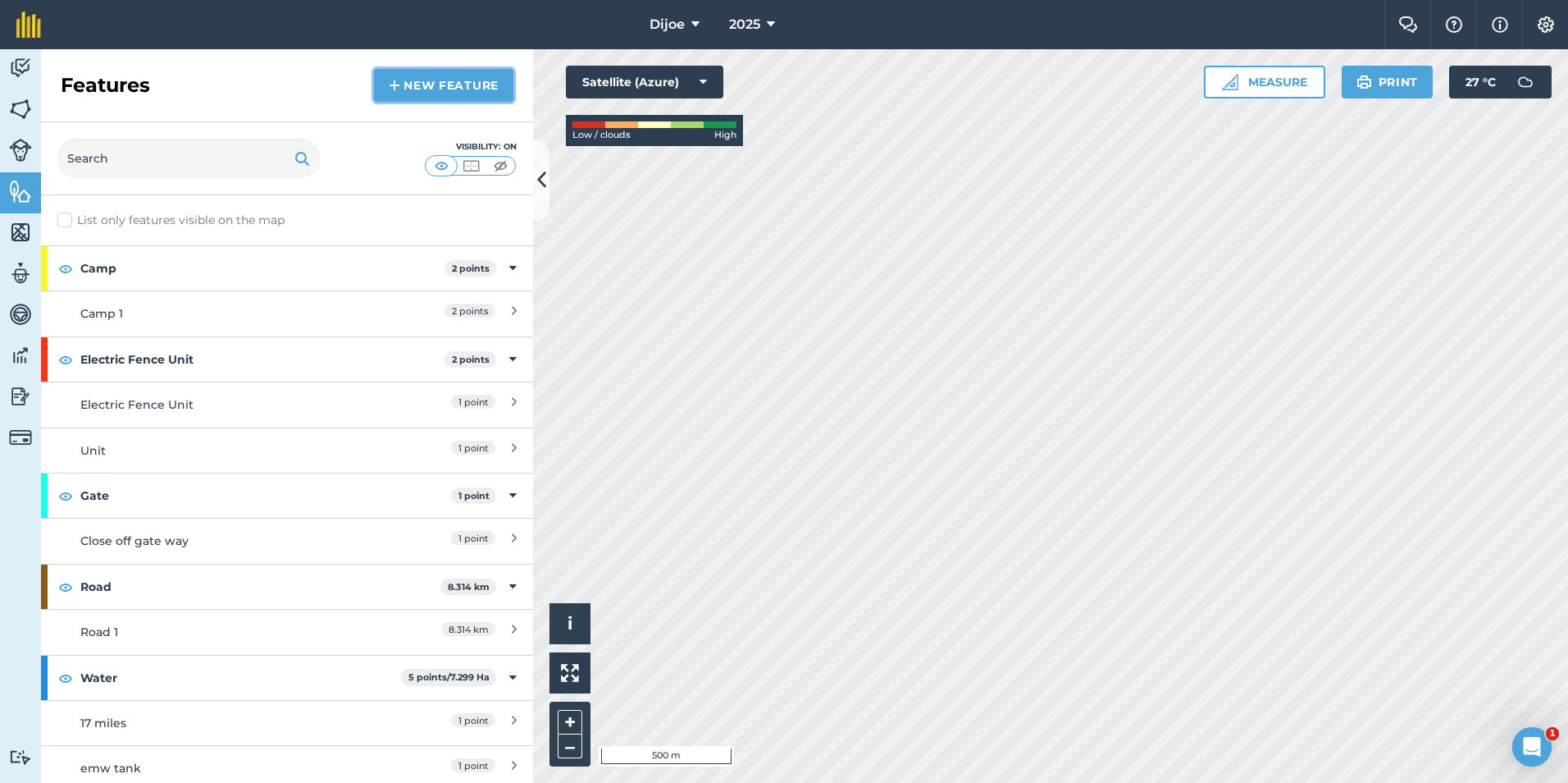
click at [420, 80] on link "New feature" at bounding box center [443, 85] width 139 height 33
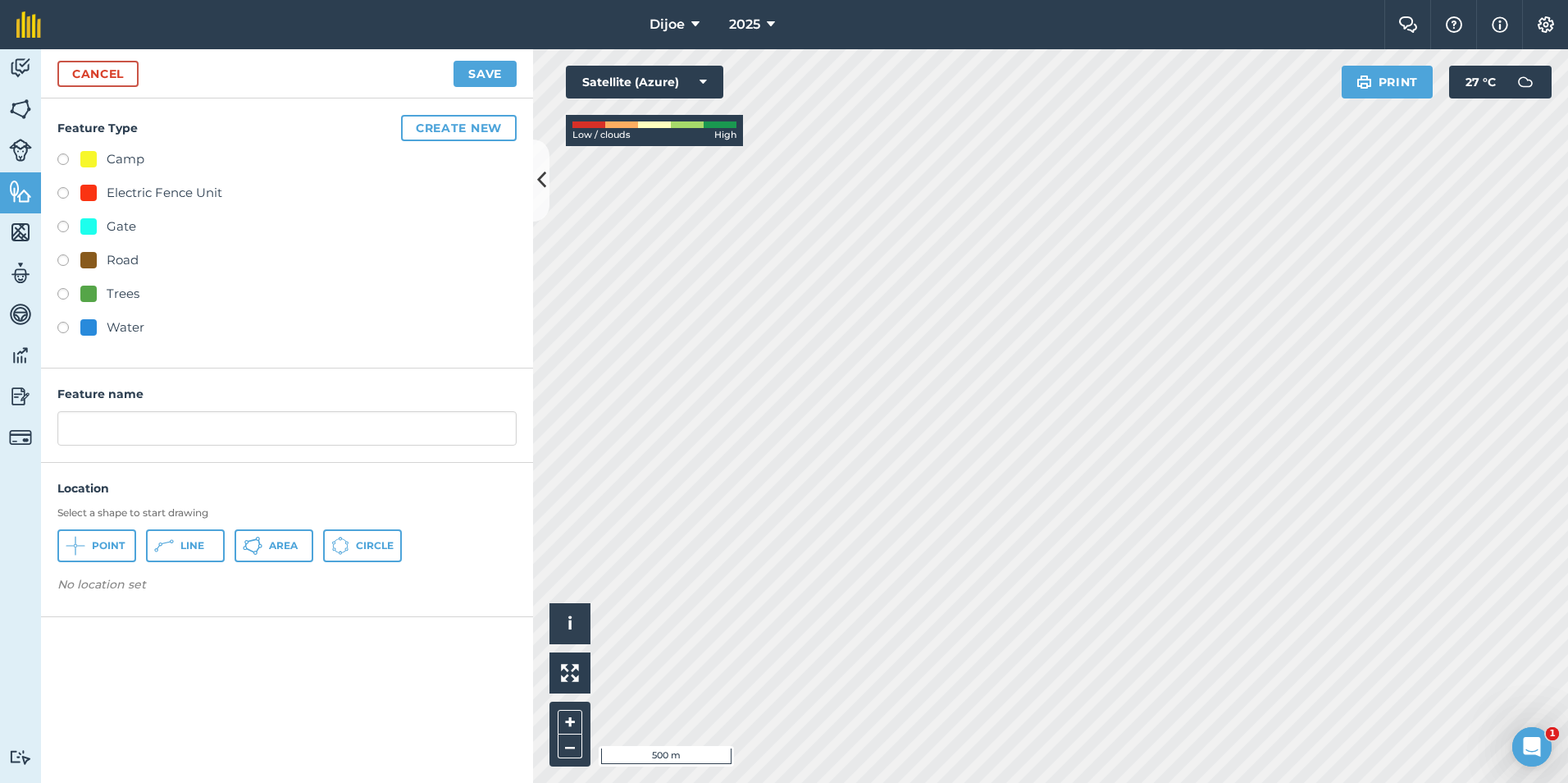
click at [66, 322] on label at bounding box center [69, 329] width 23 height 16
radio input "true"
click at [113, 583] on em "No location set" at bounding box center [101, 585] width 88 height 15
click at [117, 547] on span "Point" at bounding box center [108, 546] width 33 height 13
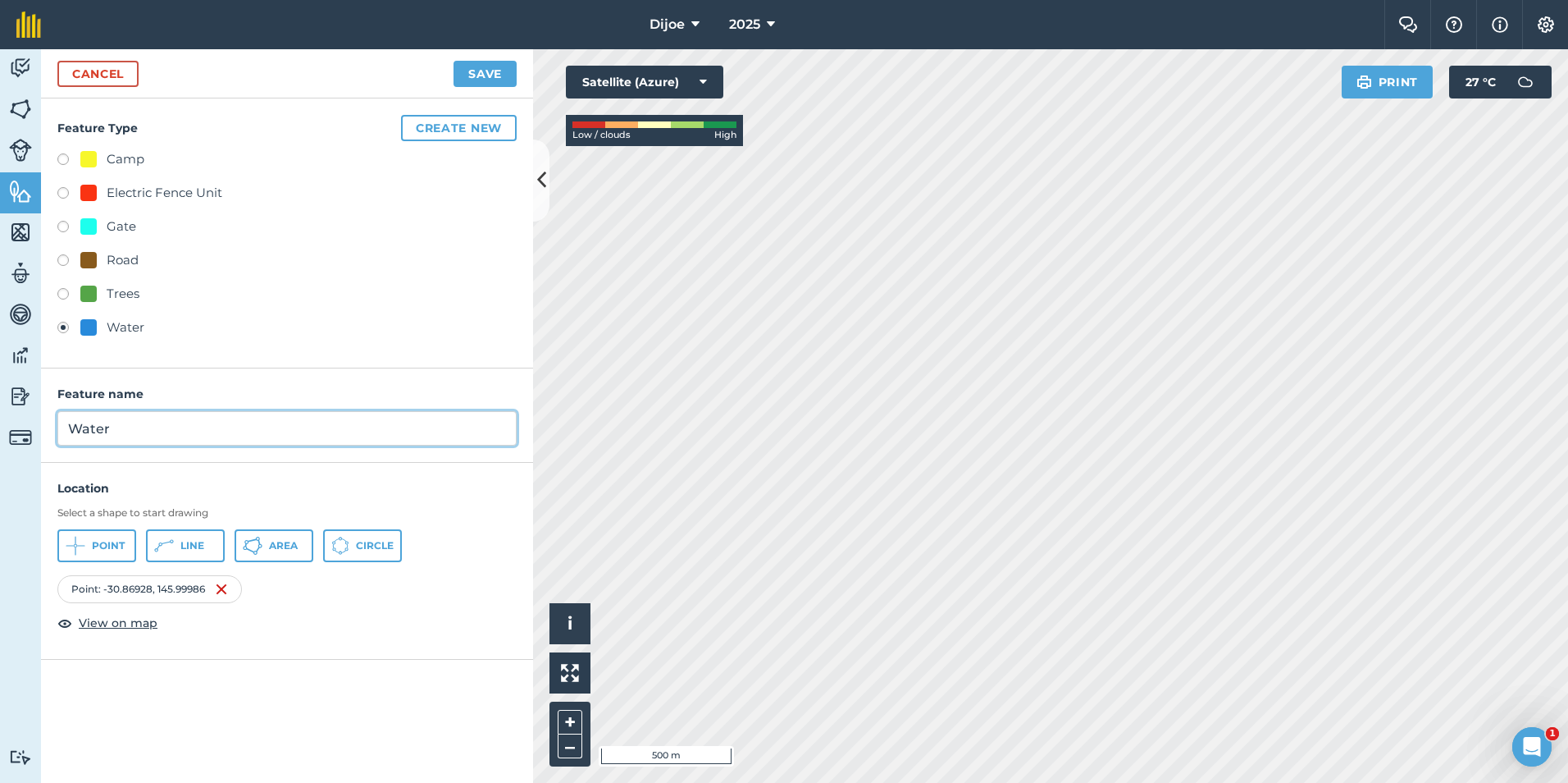
drag, startPoint x: 99, startPoint y: 436, endPoint x: 42, endPoint y: 442, distance: 57.3
click at [42, 442] on div "Feature name Water" at bounding box center [286, 416] width 492 height 95
type input "m"
type input "Mountain tank"
click at [485, 64] on button "Save" at bounding box center [485, 74] width 63 height 27
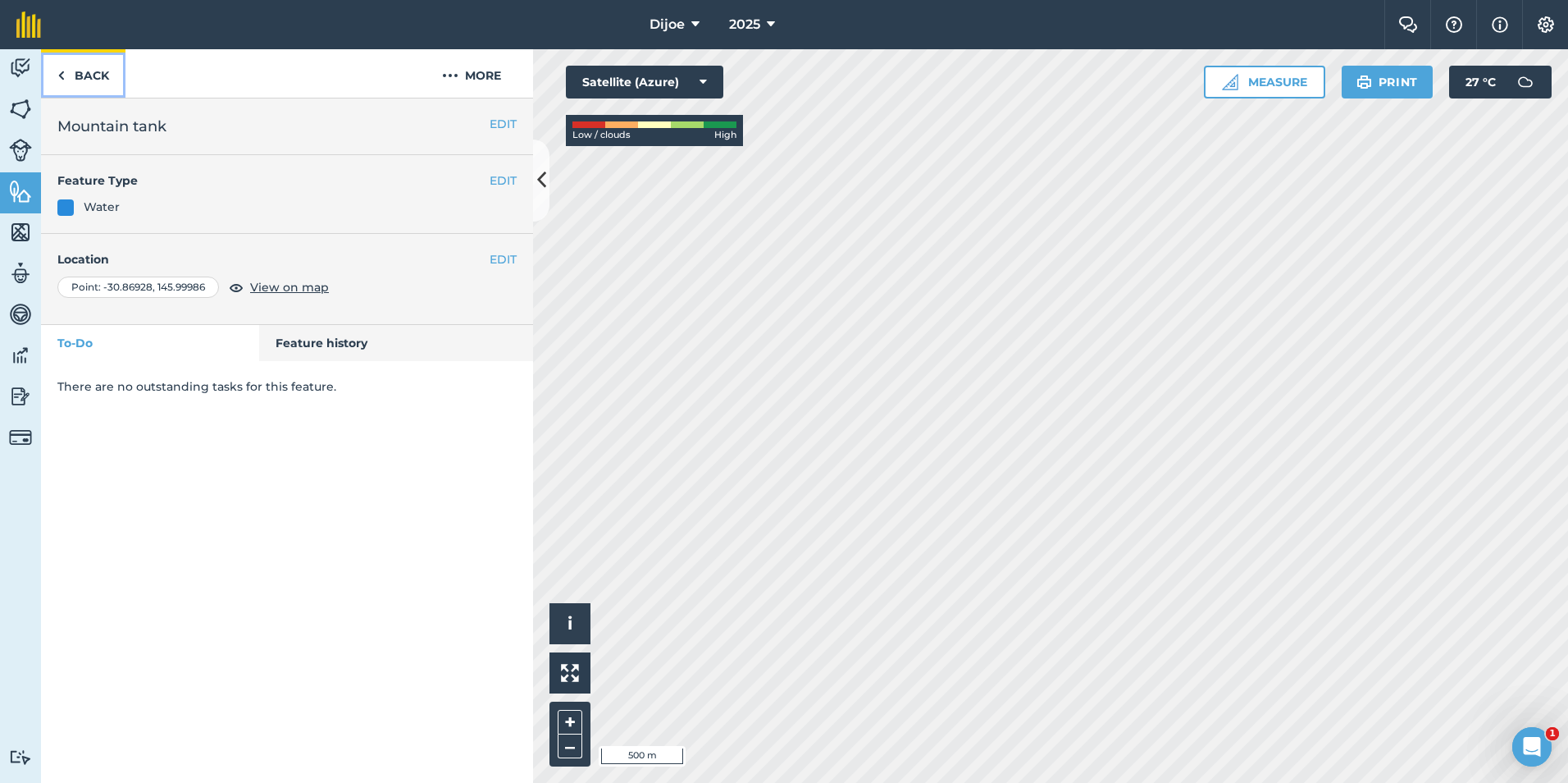
click at [82, 73] on link "Back" at bounding box center [82, 73] width 84 height 48
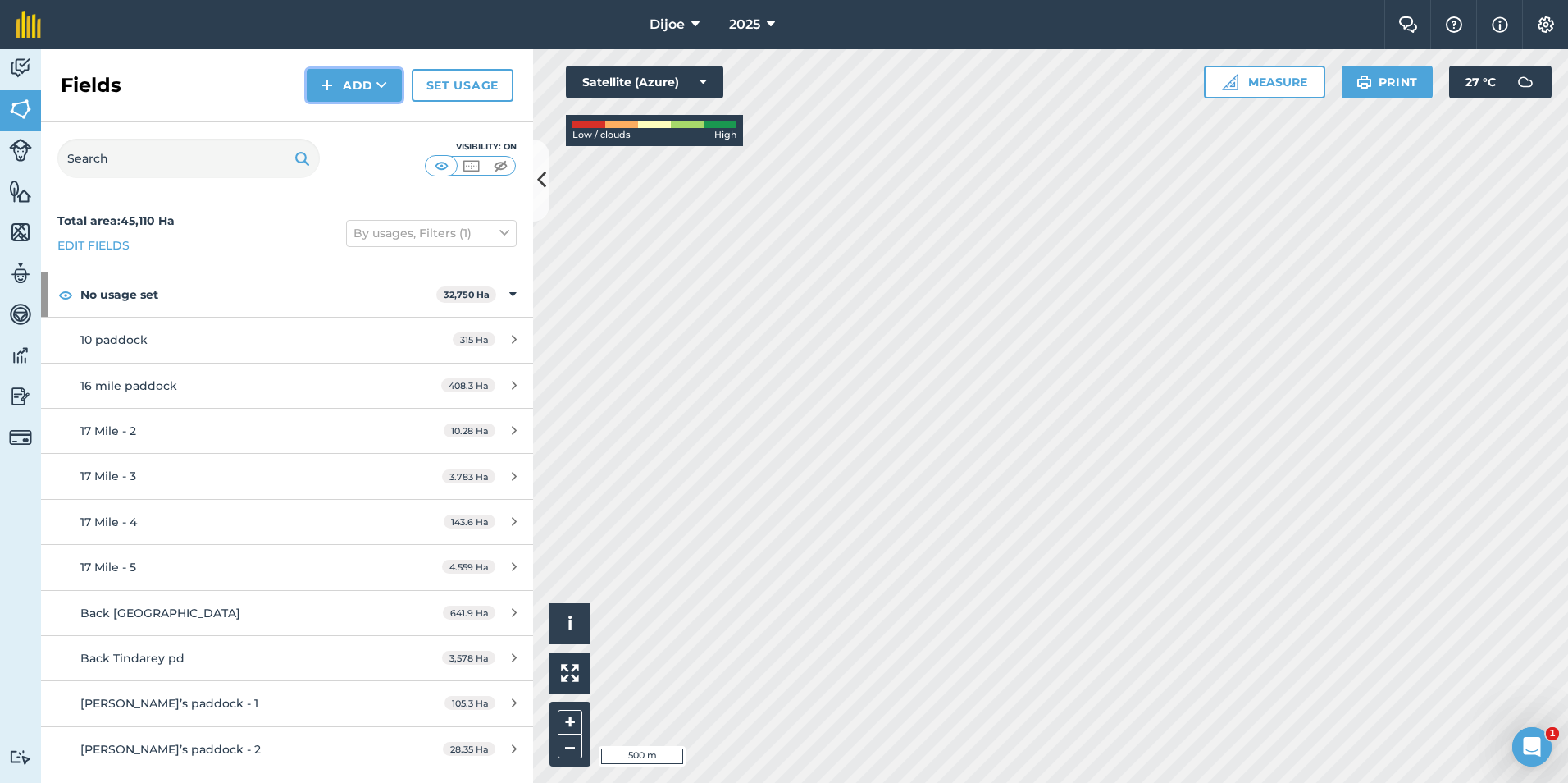
click at [357, 84] on button "Add" at bounding box center [354, 85] width 95 height 33
click at [415, 118] on div "Fields Add Draw Import Set usage" at bounding box center [286, 85] width 492 height 73
drag, startPoint x: 19, startPoint y: 201, endPoint x: 33, endPoint y: 192, distance: 16.6
click at [20, 201] on img at bounding box center [21, 191] width 23 height 25
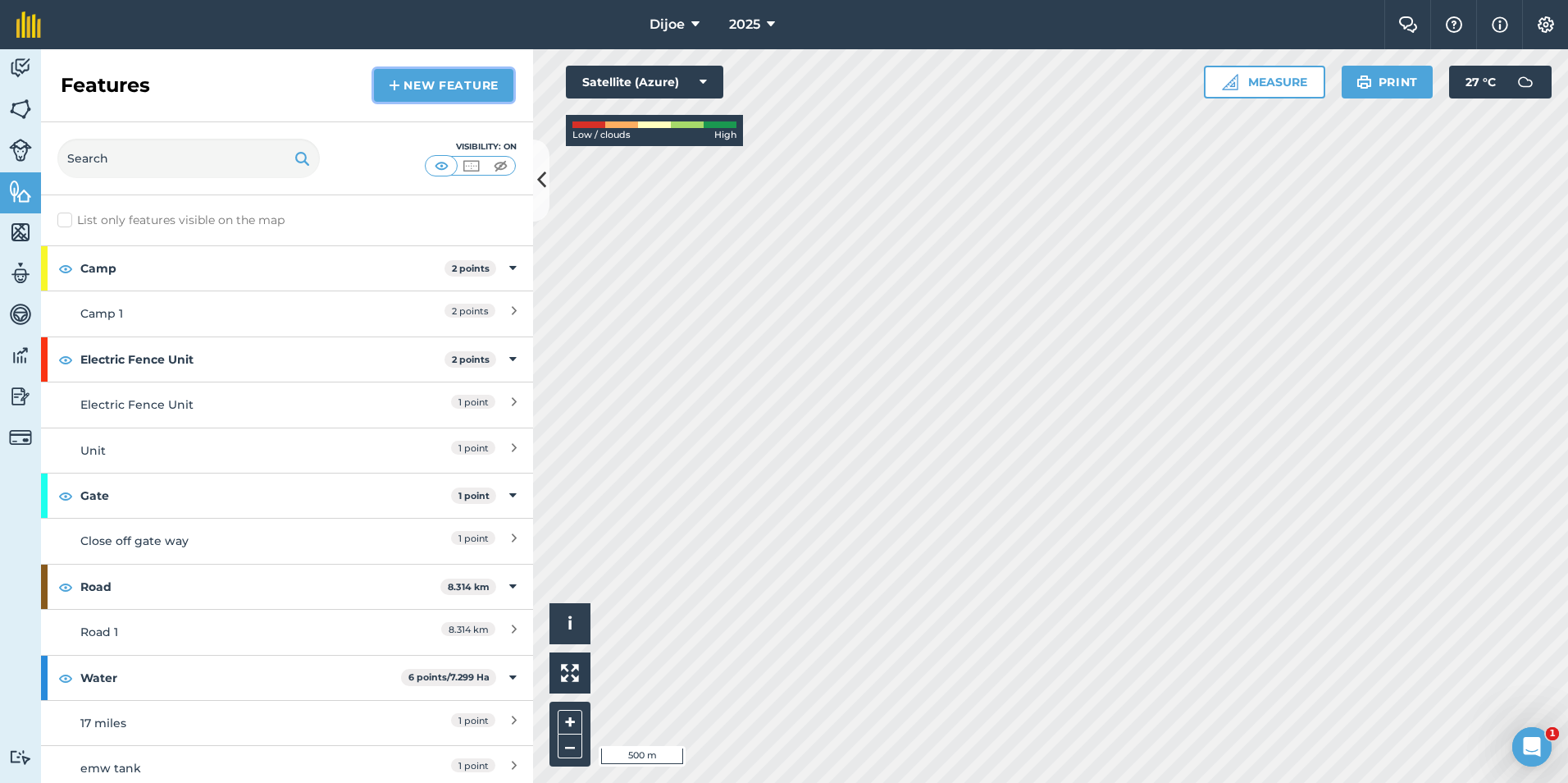
click at [471, 88] on link "New feature" at bounding box center [443, 85] width 139 height 33
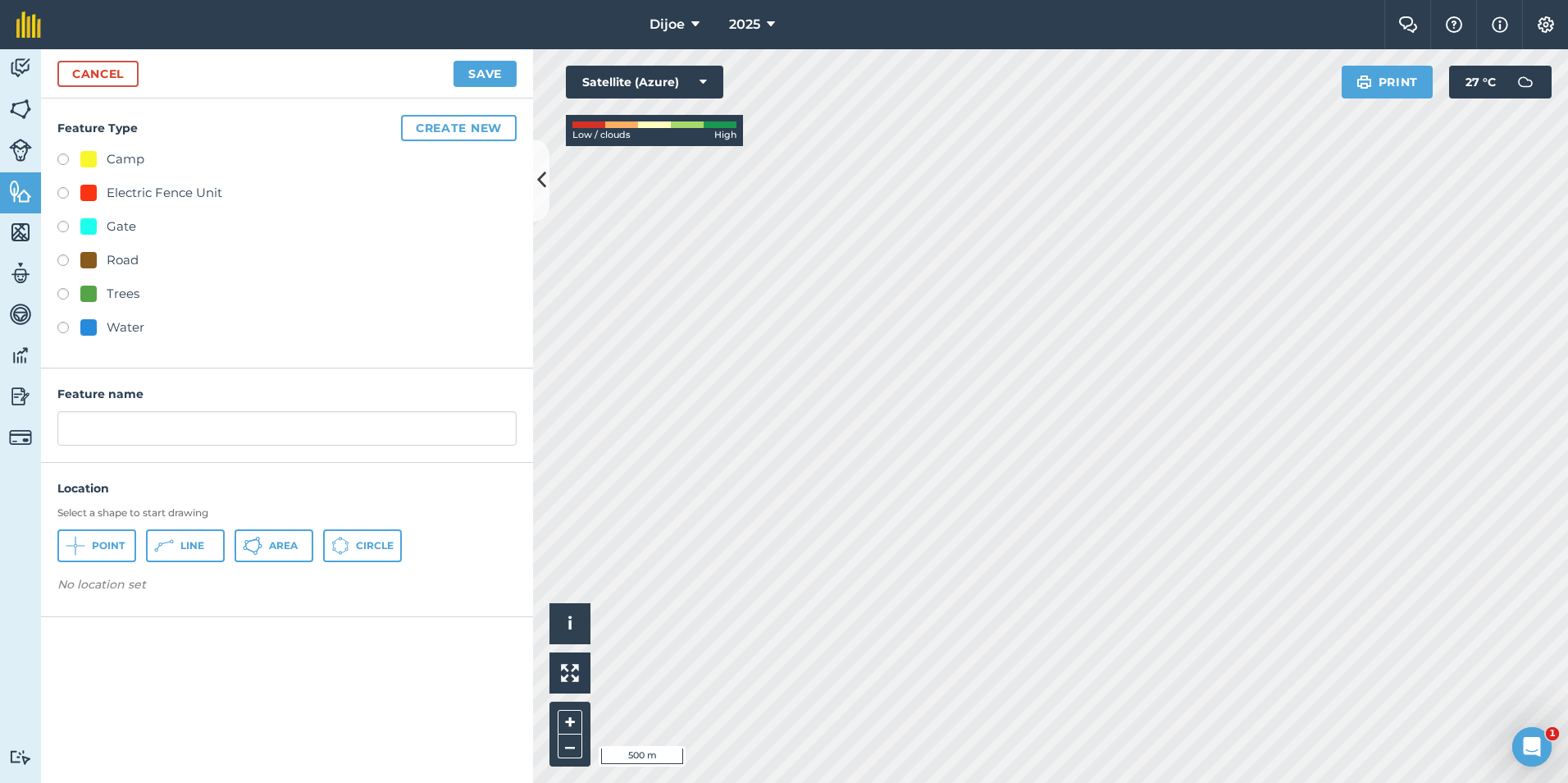
click at [66, 326] on label at bounding box center [69, 329] width 23 height 16
radio input "true"
click at [100, 560] on button "Point" at bounding box center [97, 545] width 79 height 33
drag, startPoint x: 99, startPoint y: 441, endPoint x: 59, endPoint y: 443, distance: 40.0
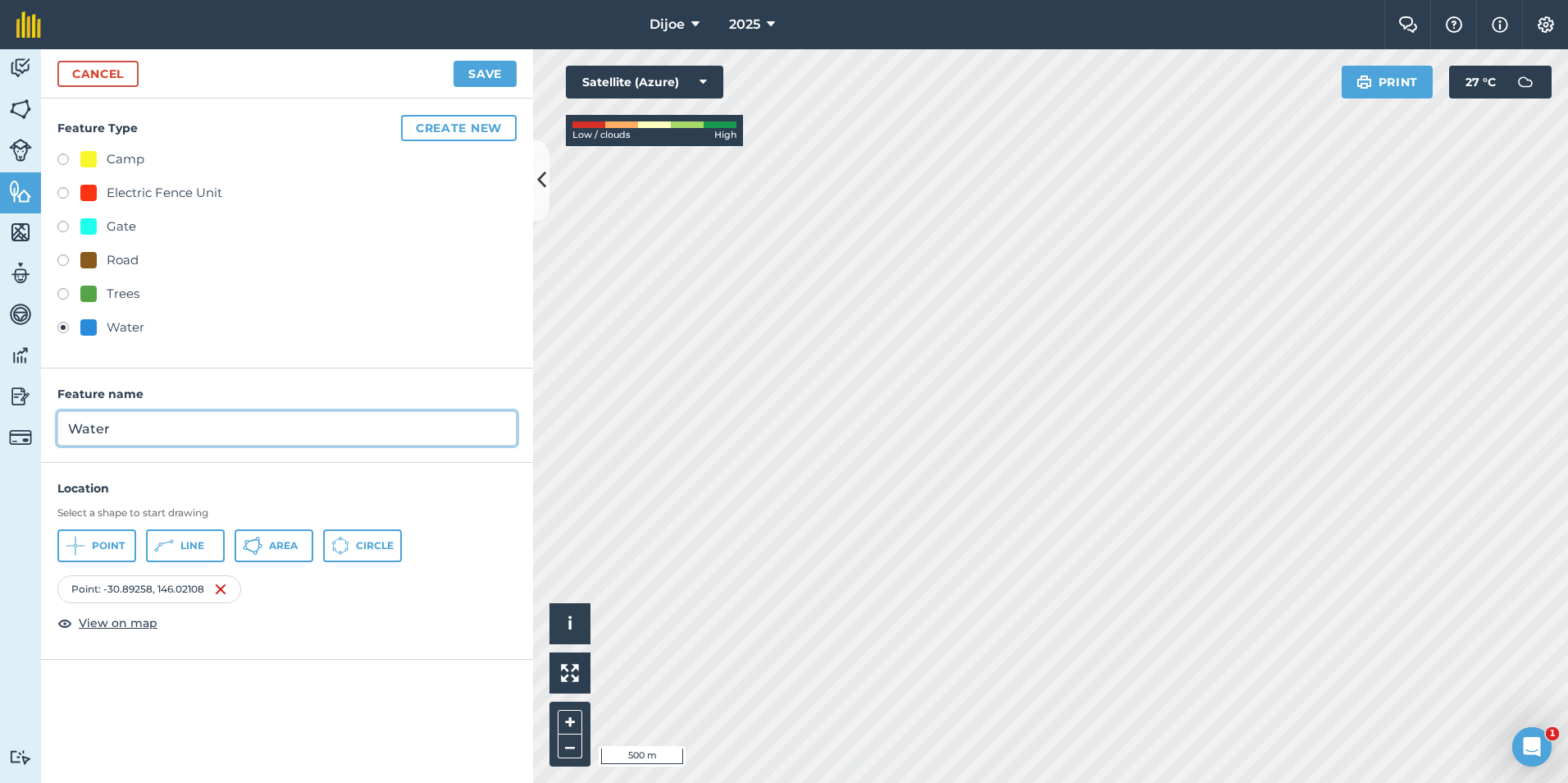
click at [59, 443] on input "Water" at bounding box center [287, 428] width 460 height 34
type input "battery tank"
click at [496, 66] on button "Save" at bounding box center [485, 74] width 63 height 27
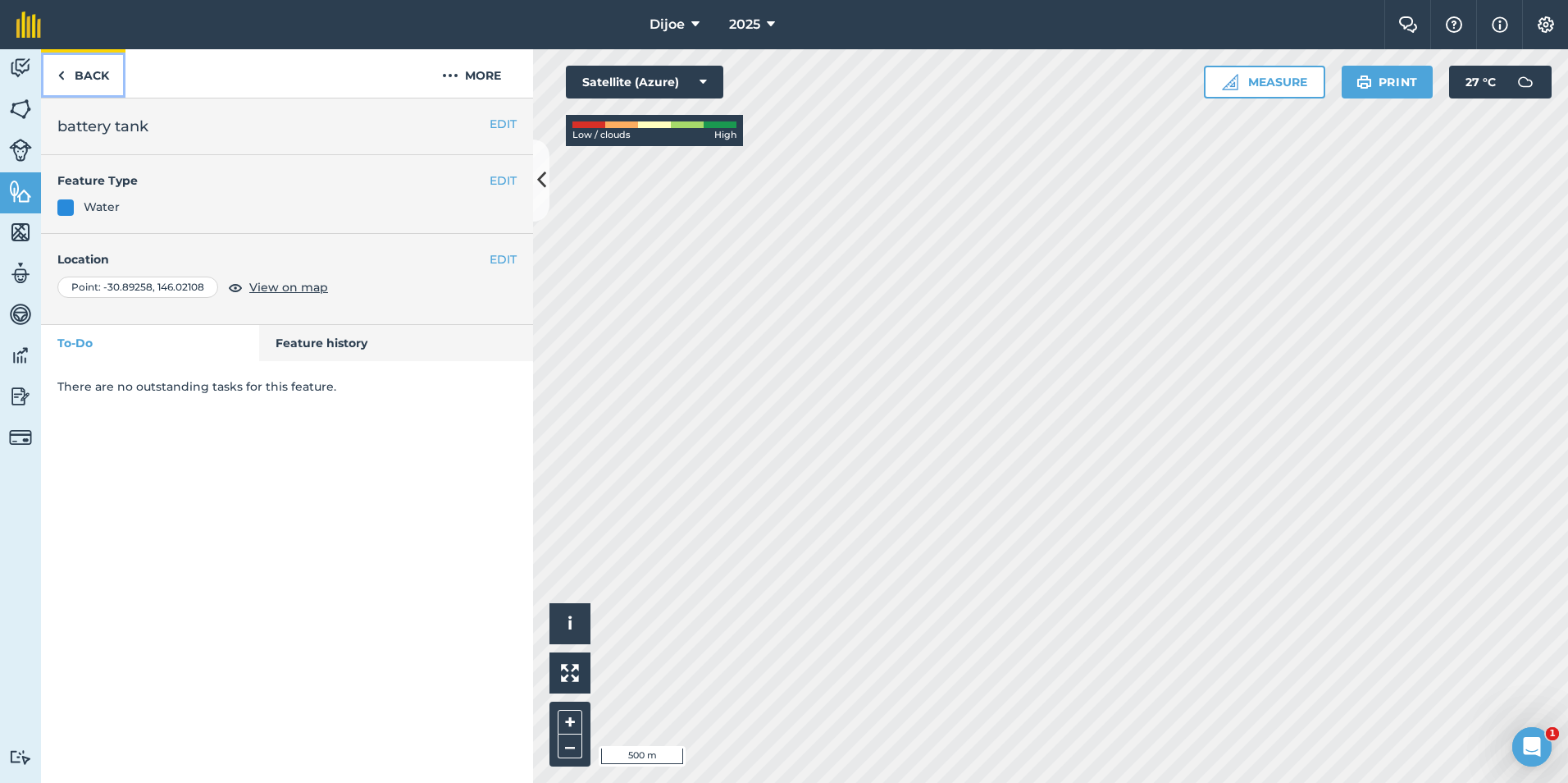
click at [105, 78] on link "Back" at bounding box center [82, 73] width 84 height 48
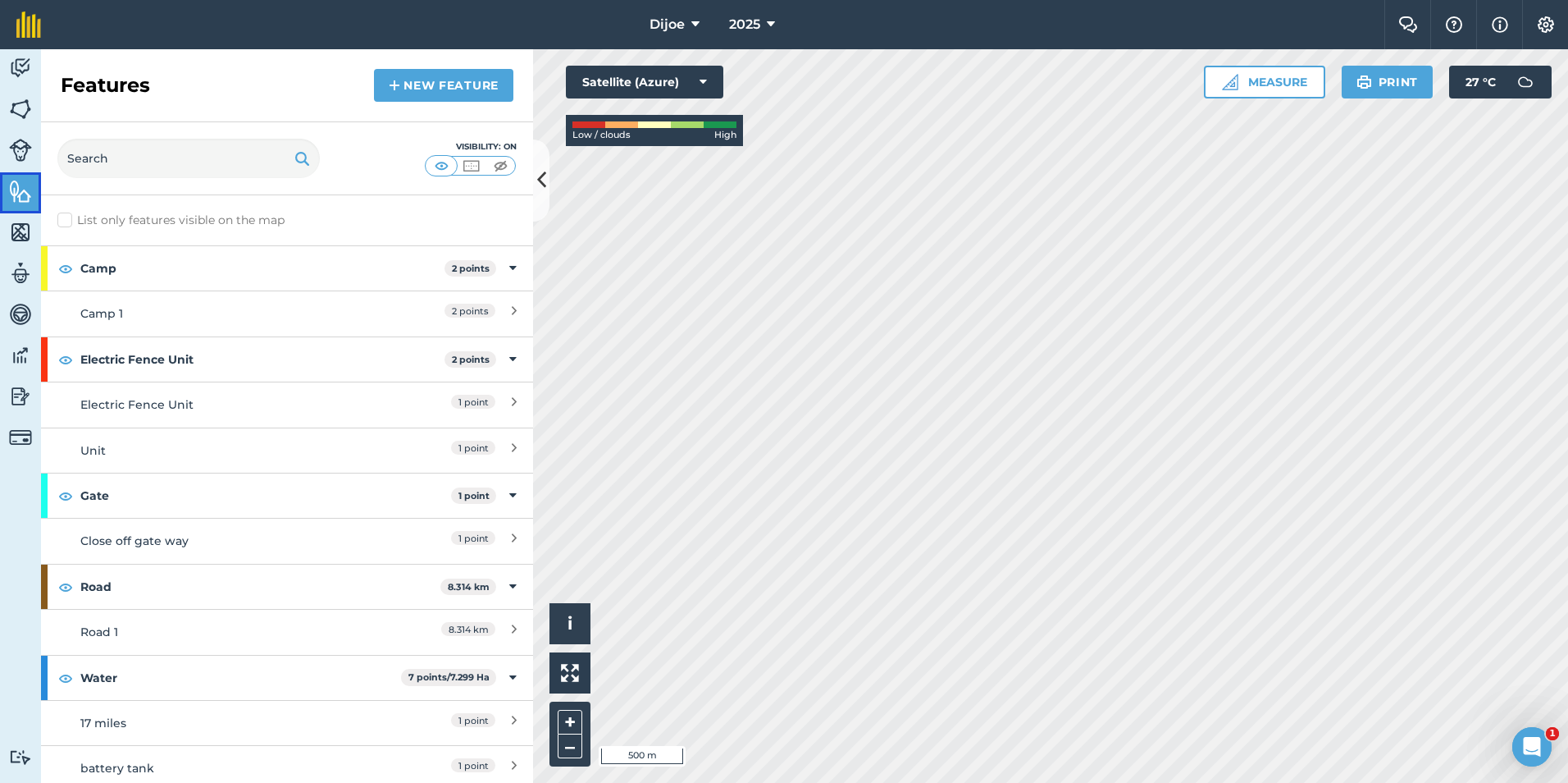
click at [18, 189] on img at bounding box center [21, 191] width 23 height 25
click at [413, 89] on link "New feature" at bounding box center [443, 85] width 139 height 33
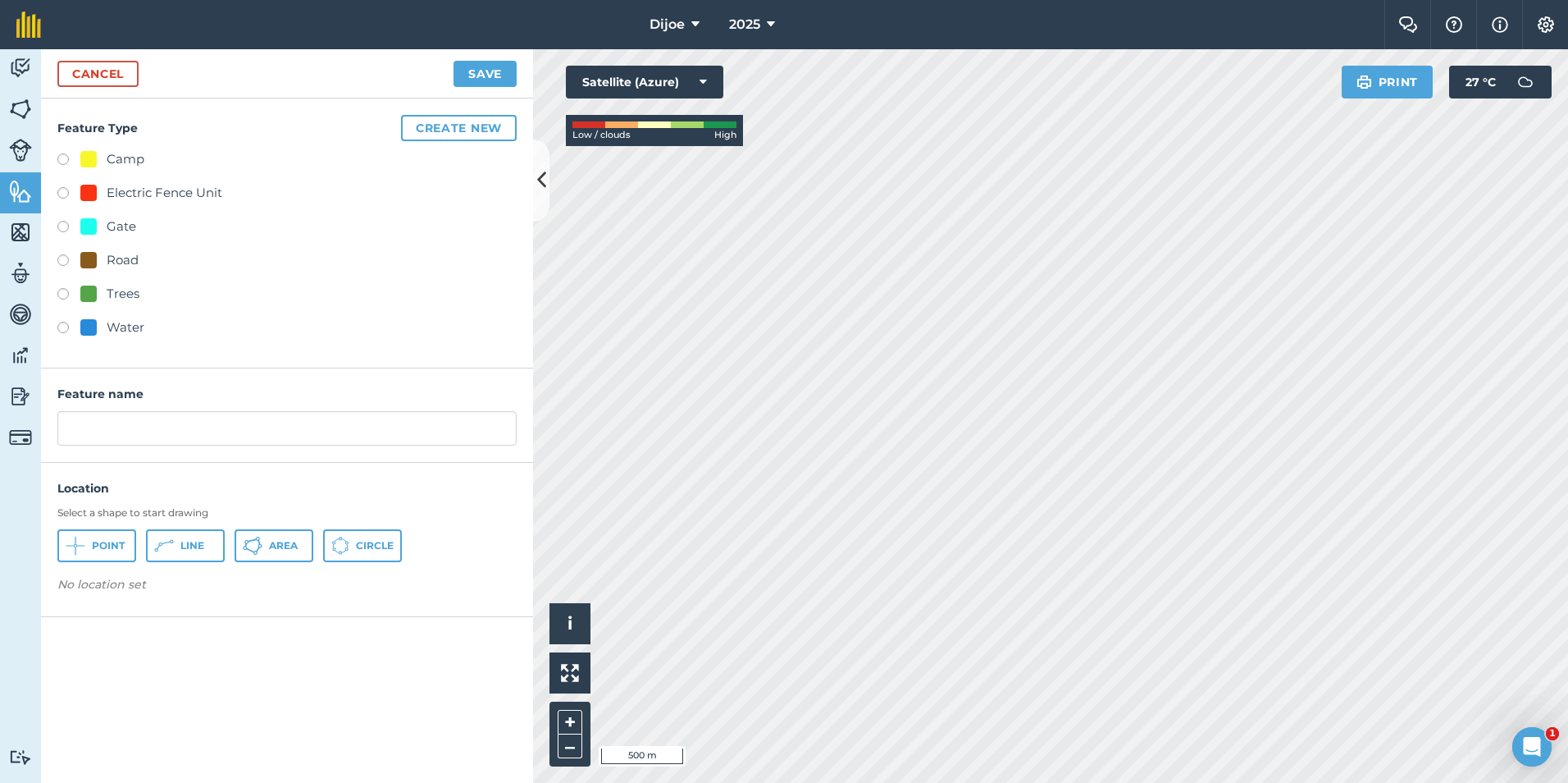
click at [59, 327] on label at bounding box center [69, 329] width 23 height 16
radio input "true"
click at [101, 540] on span "Point" at bounding box center [108, 546] width 33 height 13
drag, startPoint x: 144, startPoint y: 445, endPoint x: 52, endPoint y: 437, distance: 92.3
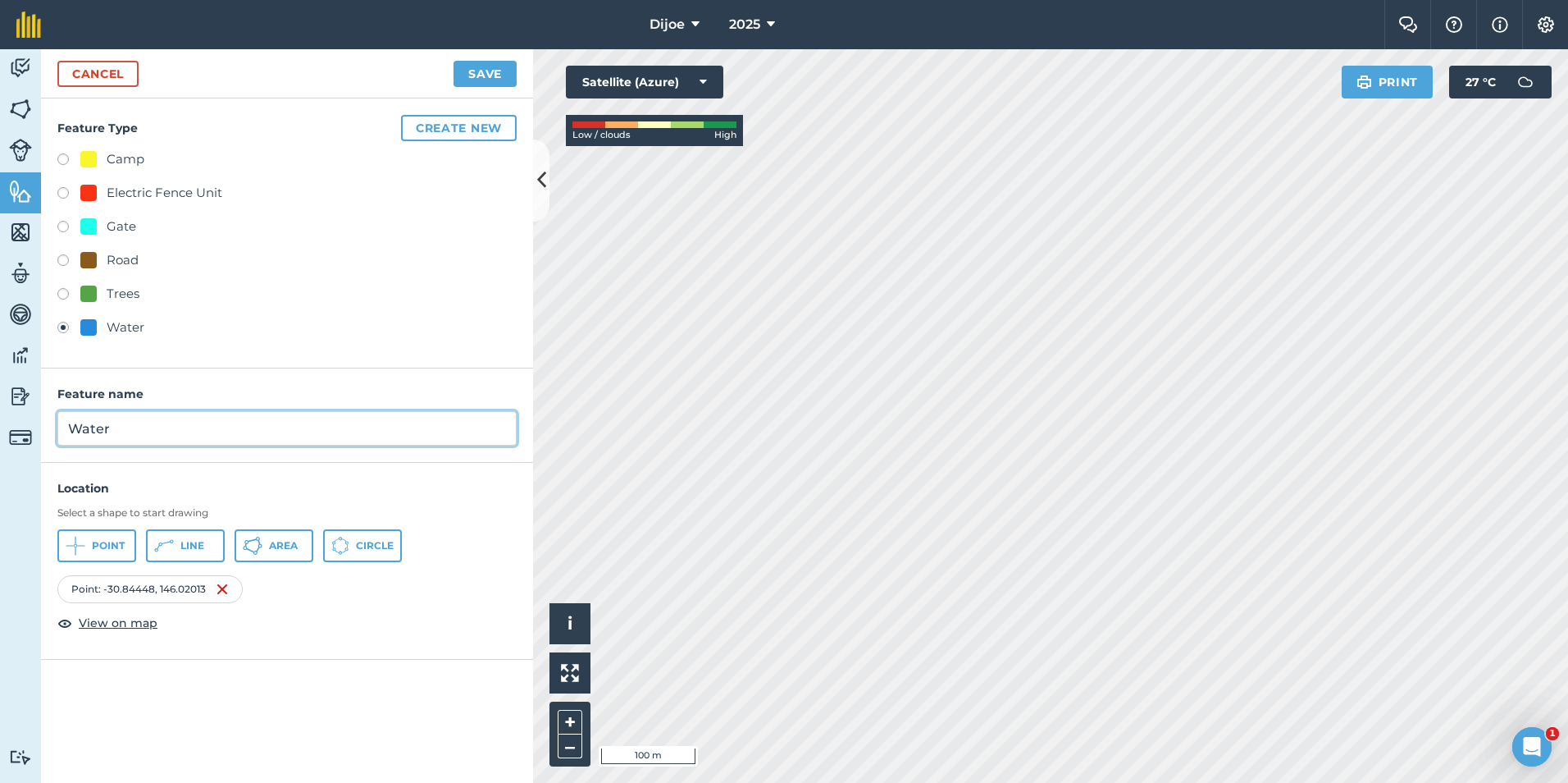
click at [52, 437] on div "Feature name Water" at bounding box center [286, 416] width 492 height 95
drag, startPoint x: 84, startPoint y: 428, endPoint x: 73, endPoint y: 428, distance: 11.0
click at [73, 428] on input "SKeleton" at bounding box center [287, 428] width 460 height 34
click at [133, 426] on input "Skeleton" at bounding box center [287, 428] width 460 height 34
type input "Skeleton tank"
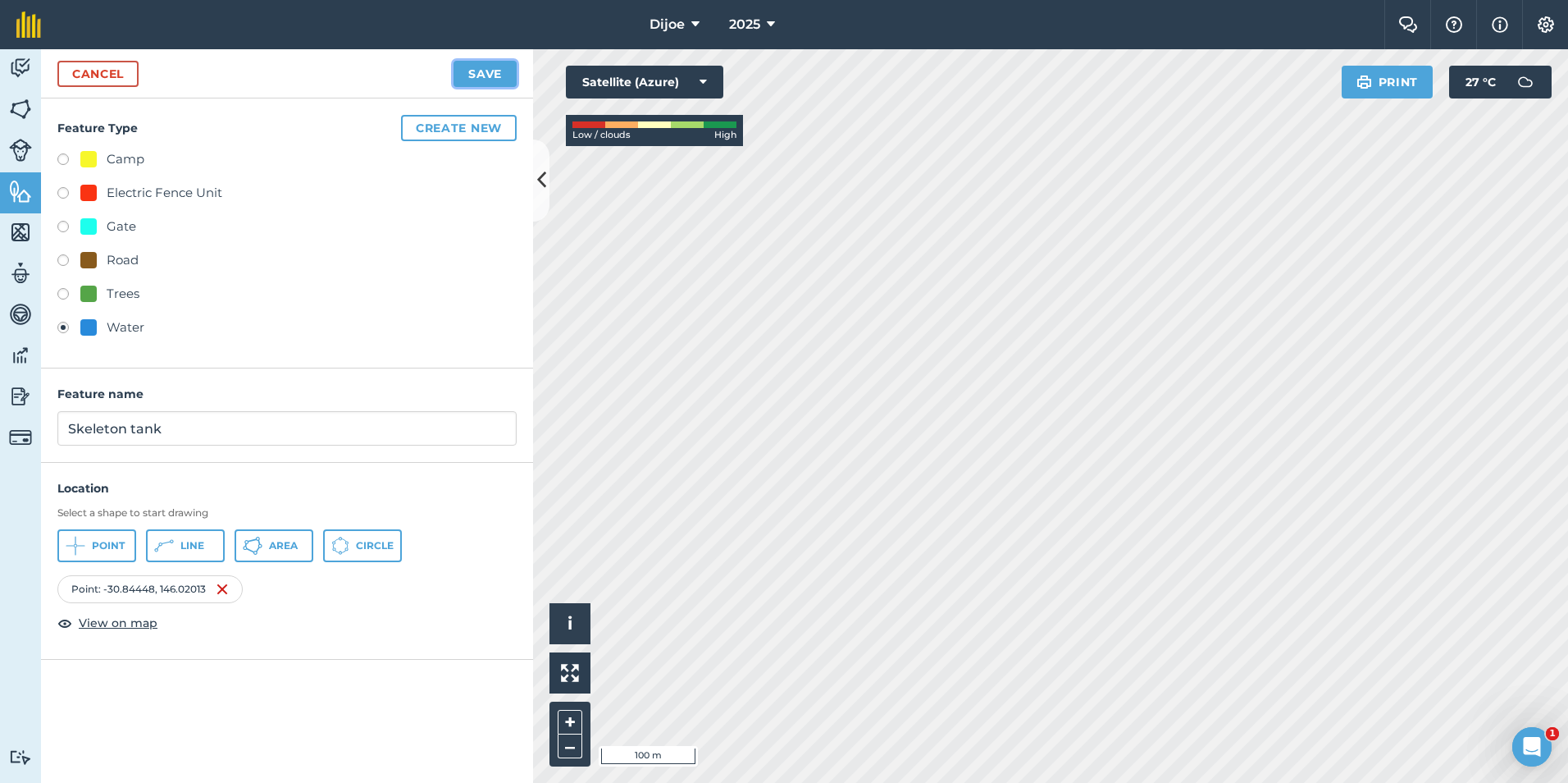
click at [487, 72] on button "Save" at bounding box center [485, 74] width 63 height 27
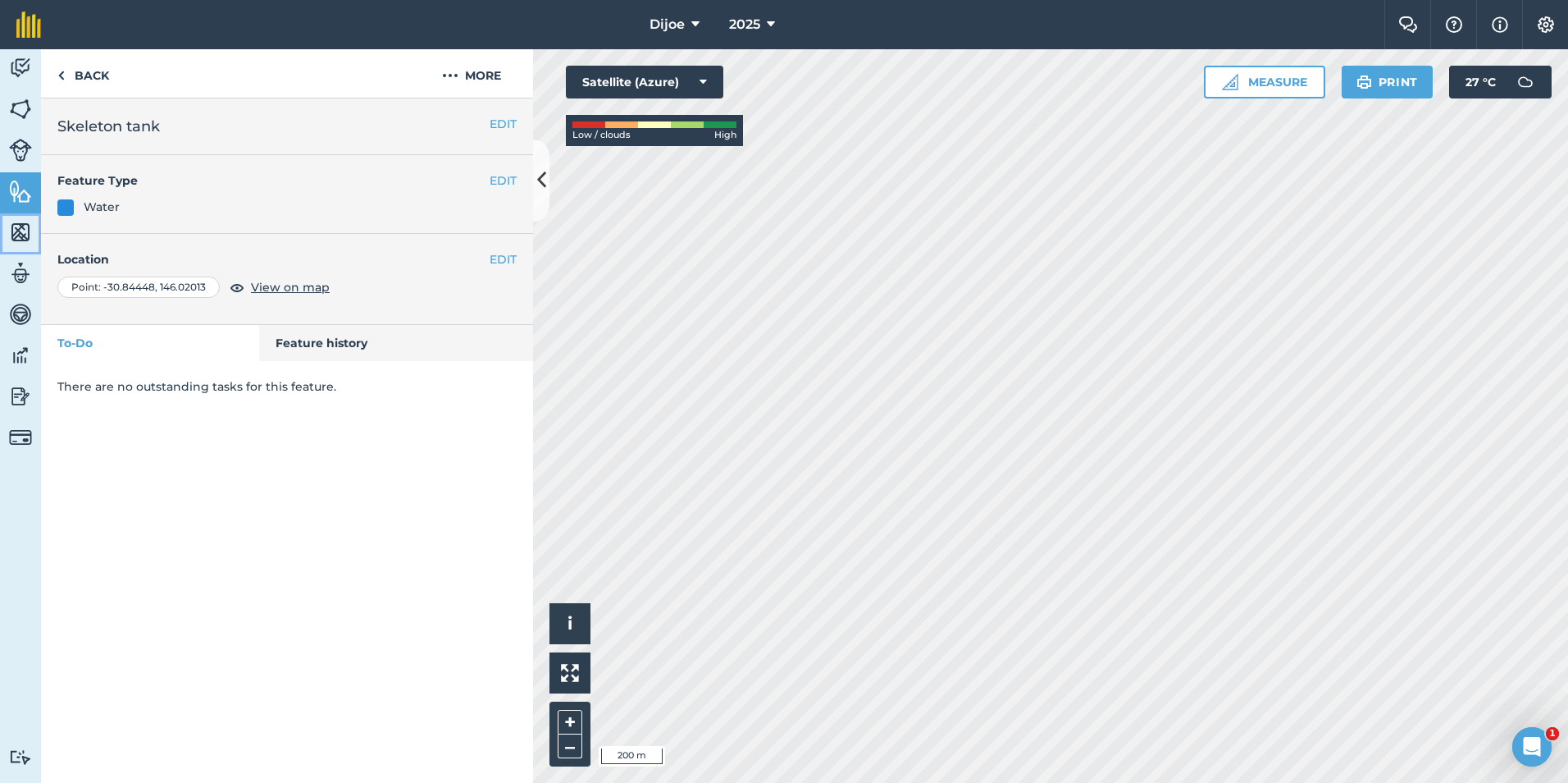
click at [9, 231] on img at bounding box center [21, 232] width 23 height 25
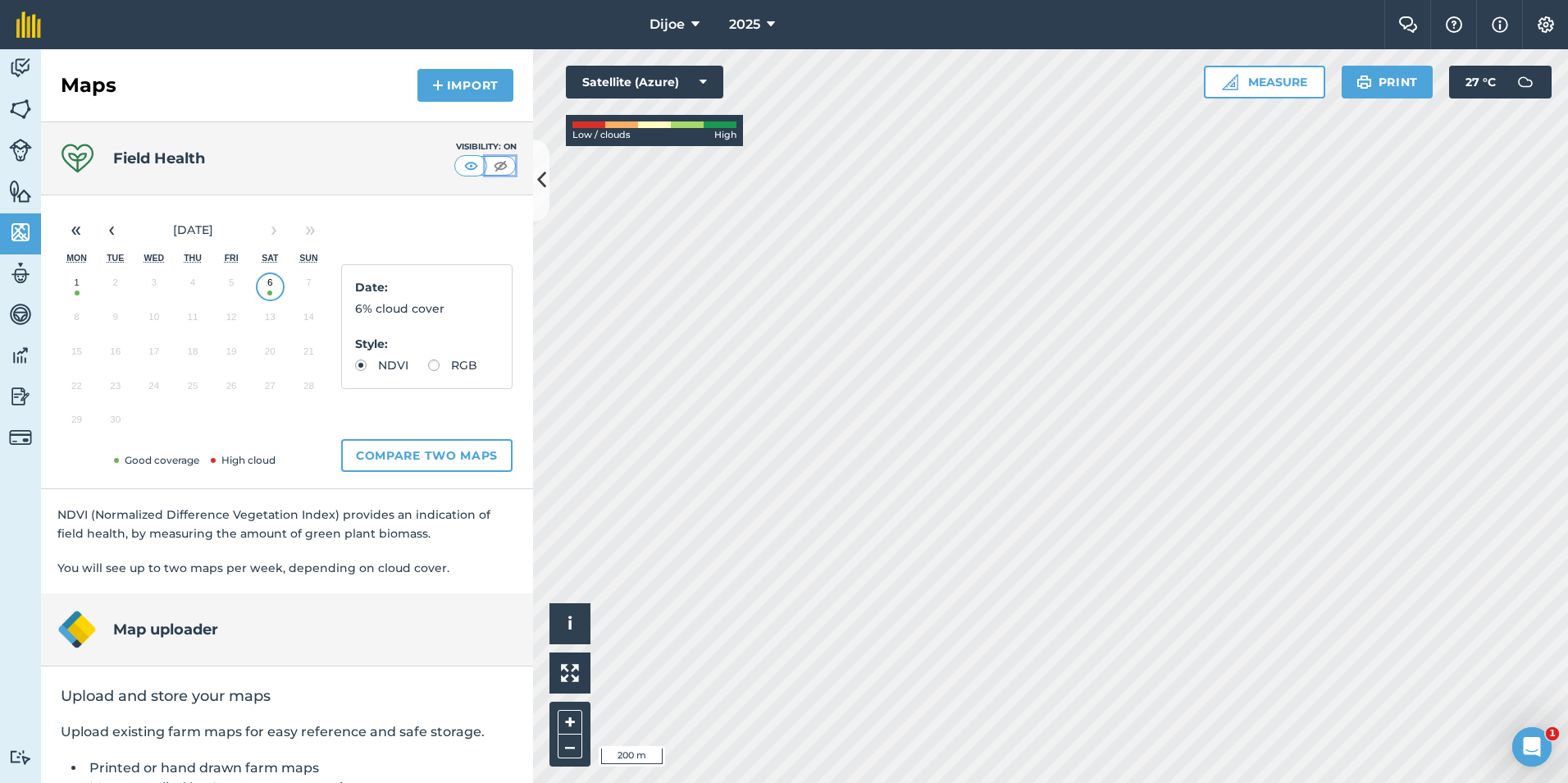
click at [491, 165] on img at bounding box center [501, 165] width 21 height 16
click at [713, 76] on button "Satellite (Azure)" at bounding box center [644, 82] width 157 height 33
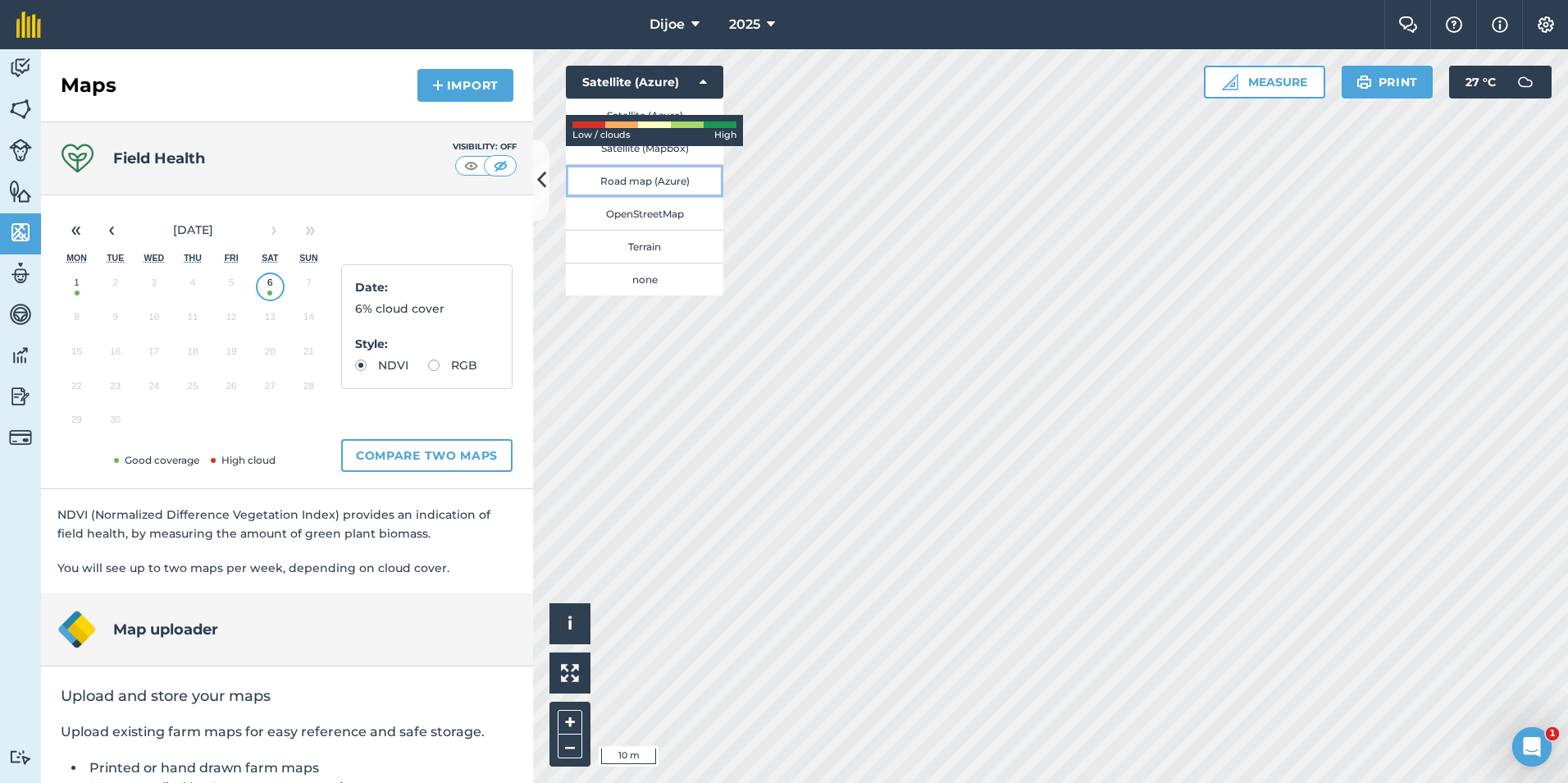
click at [670, 190] on button "Road map (Azure)" at bounding box center [644, 180] width 157 height 33
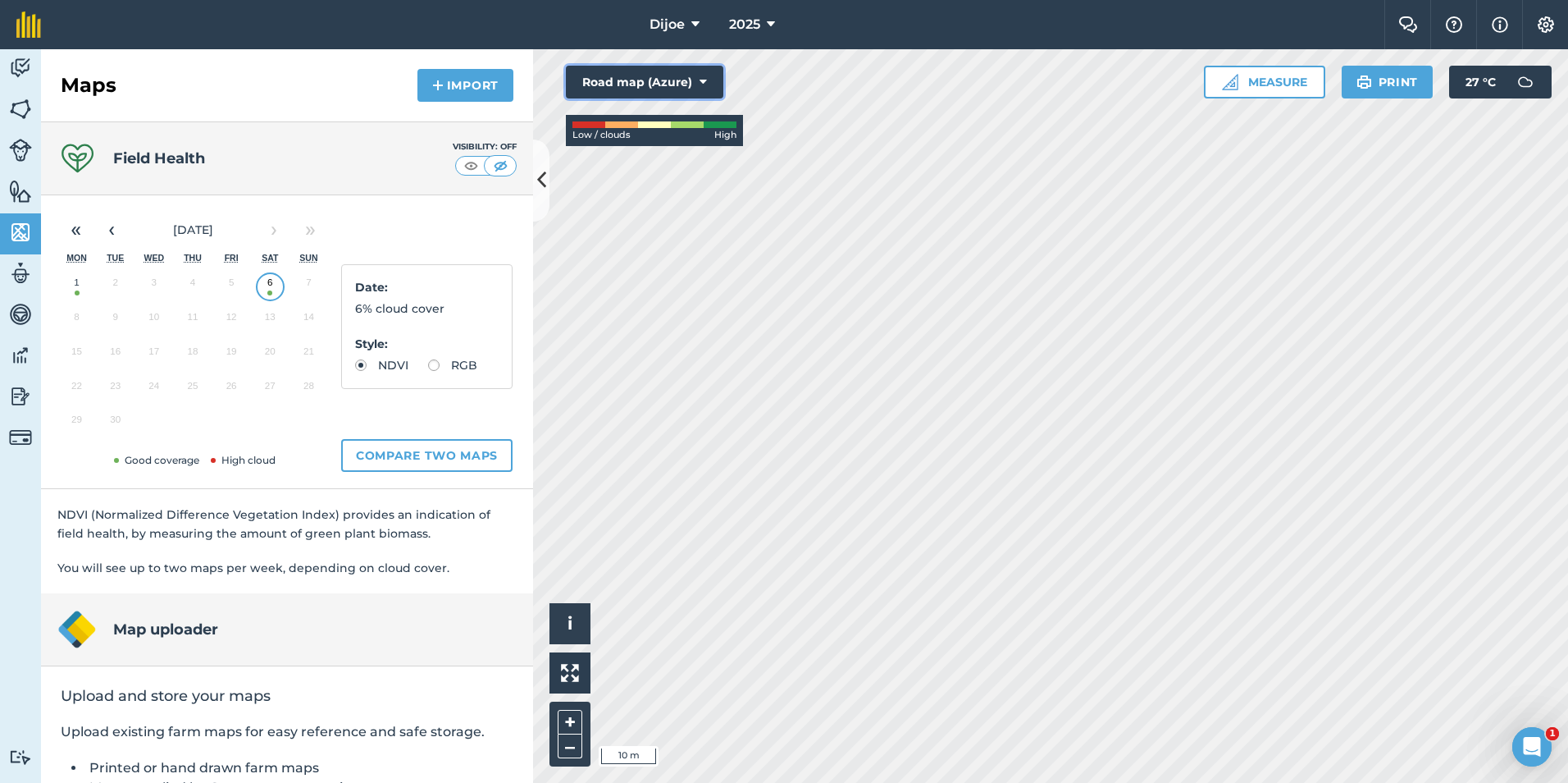
click at [710, 71] on button "Road map (Azure)" at bounding box center [644, 82] width 157 height 33
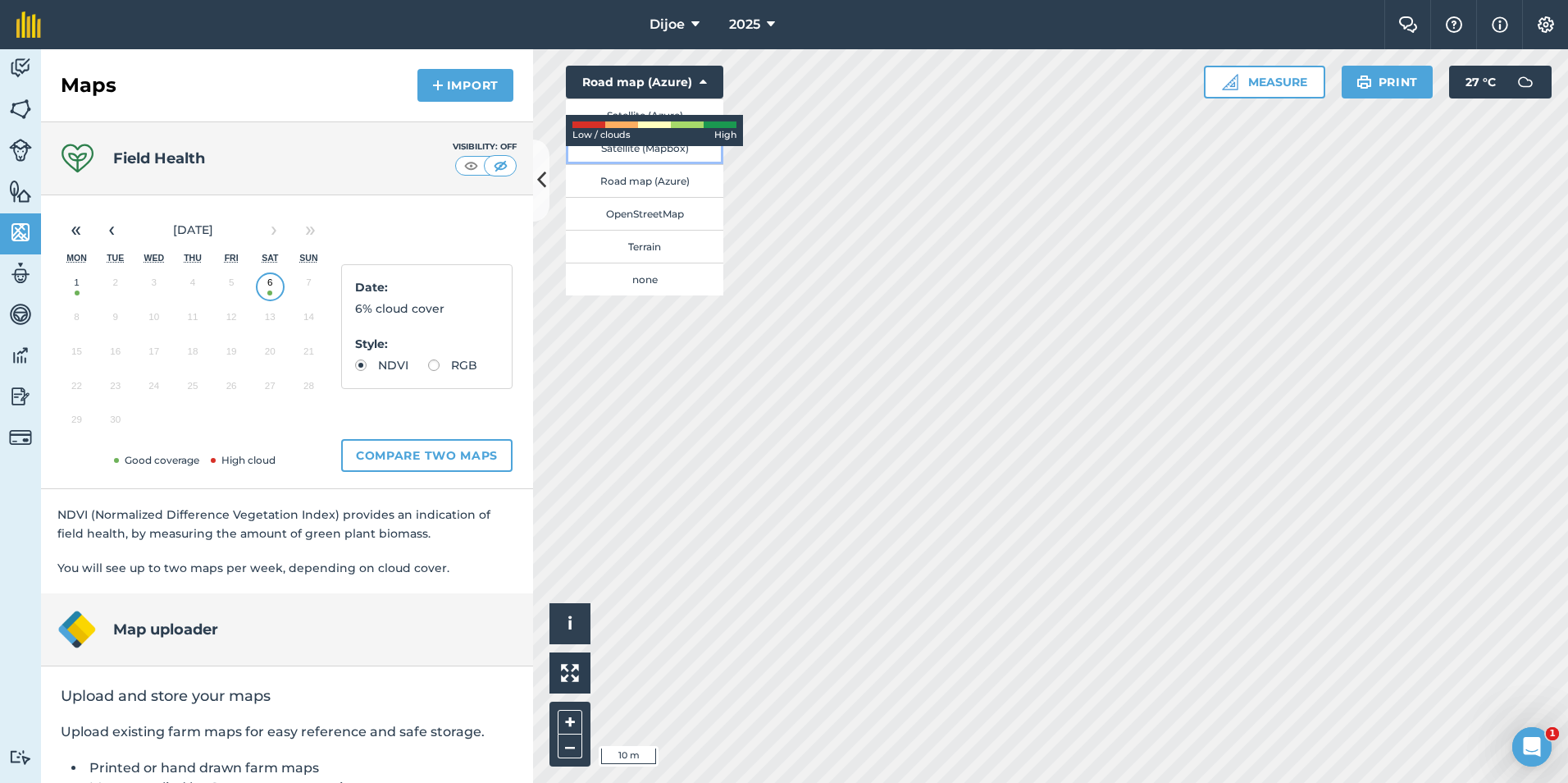
click at [671, 152] on button "Satellite (Mapbox)" at bounding box center [644, 148] width 157 height 33
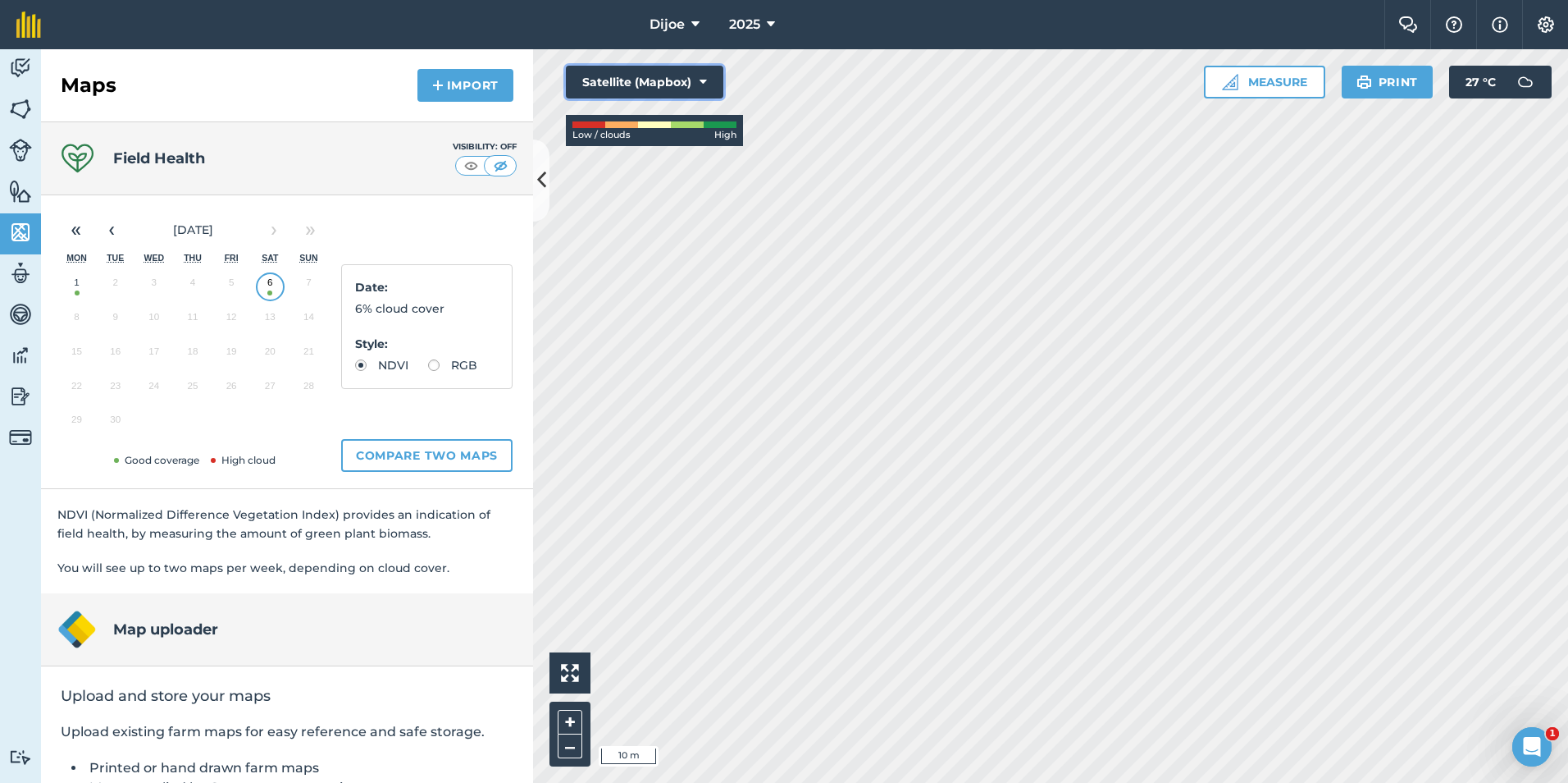
click at [704, 81] on icon at bounding box center [703, 82] width 8 height 16
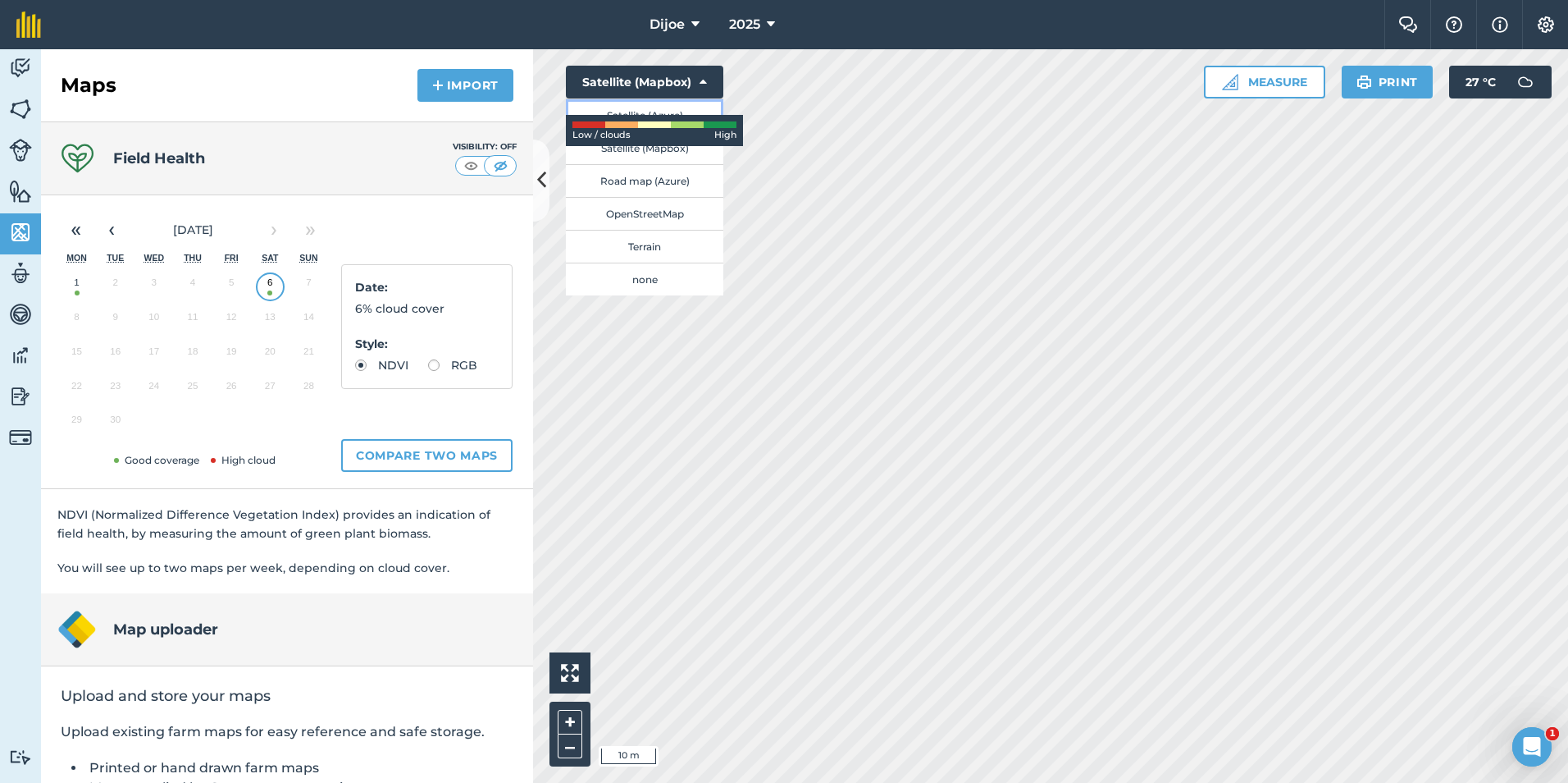
click at [692, 104] on button "Satellite (Azure)" at bounding box center [644, 115] width 157 height 33
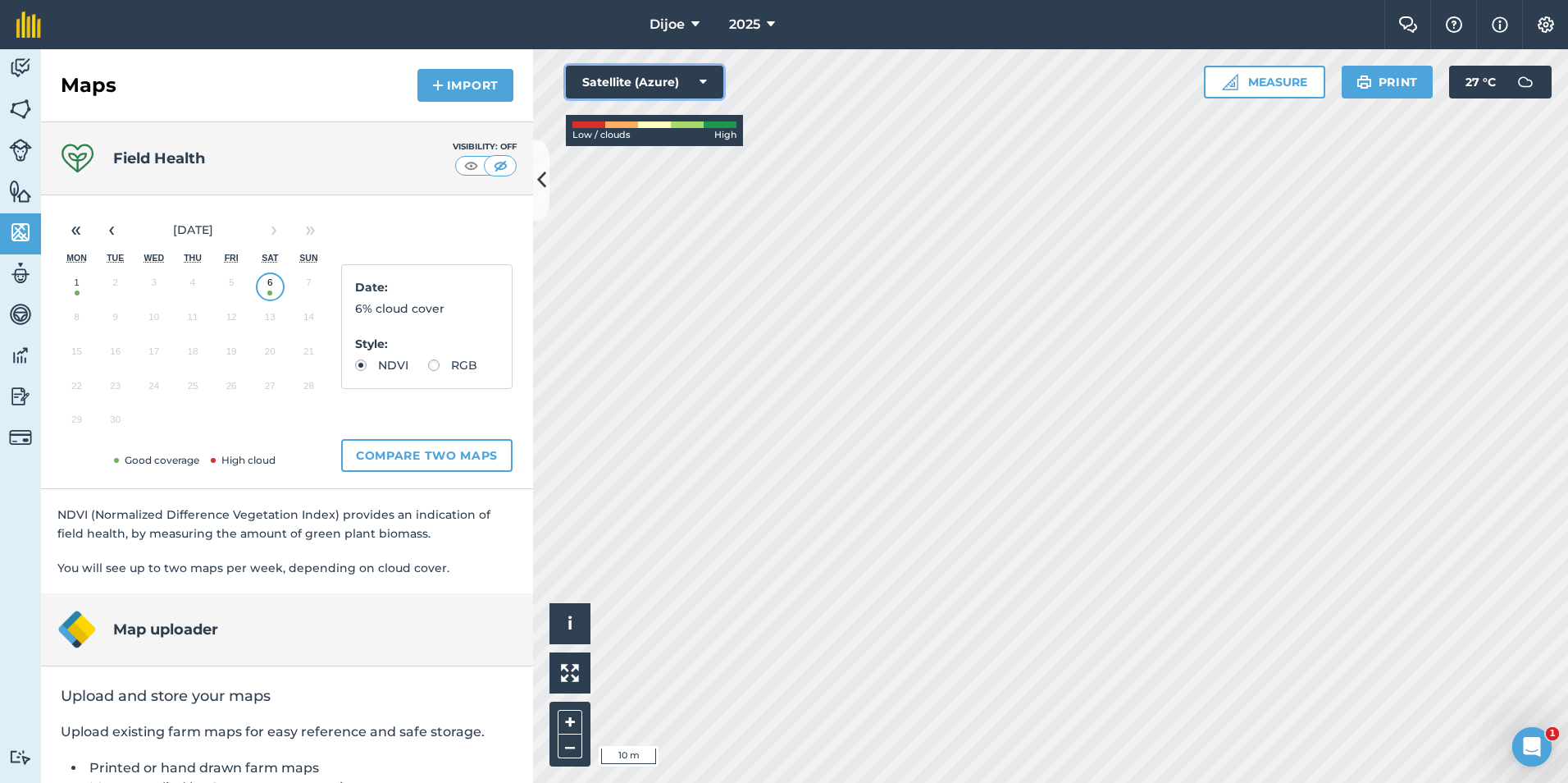
click at [696, 82] on button "Satellite (Azure)" at bounding box center [644, 82] width 157 height 33
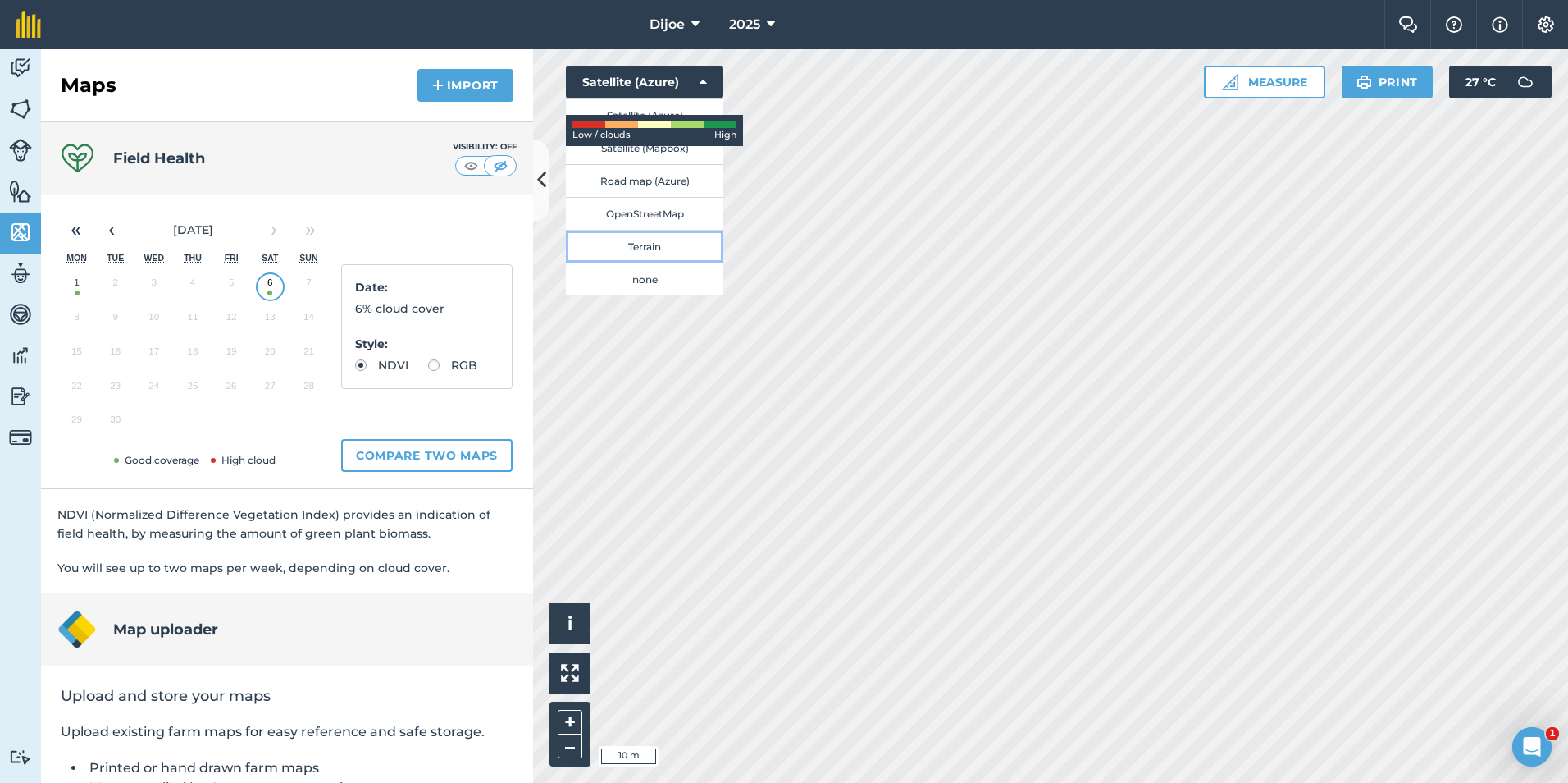
click at [676, 252] on button "Terrain" at bounding box center [644, 246] width 157 height 33
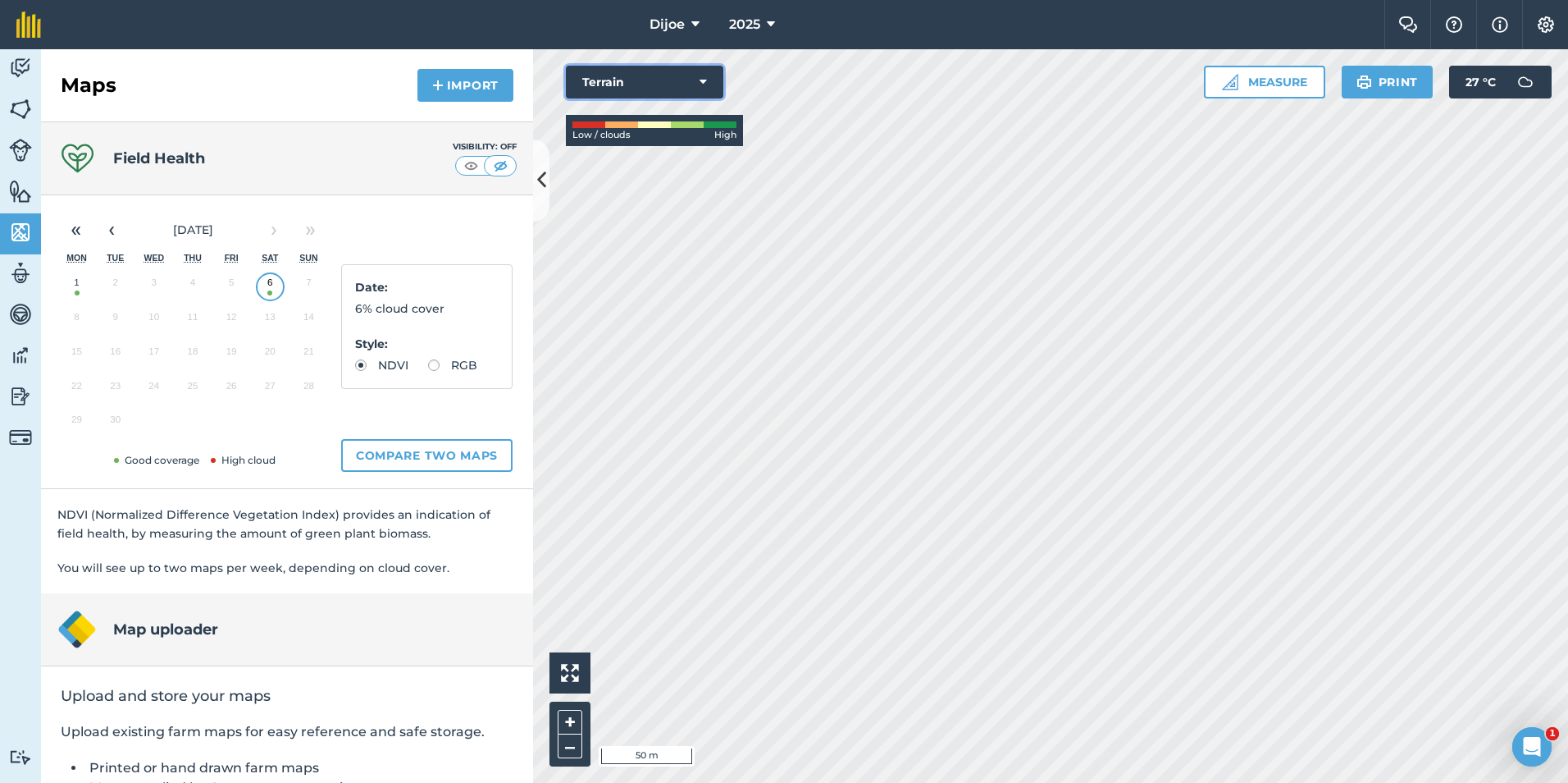
click at [666, 80] on button "Terrain" at bounding box center [644, 82] width 157 height 33
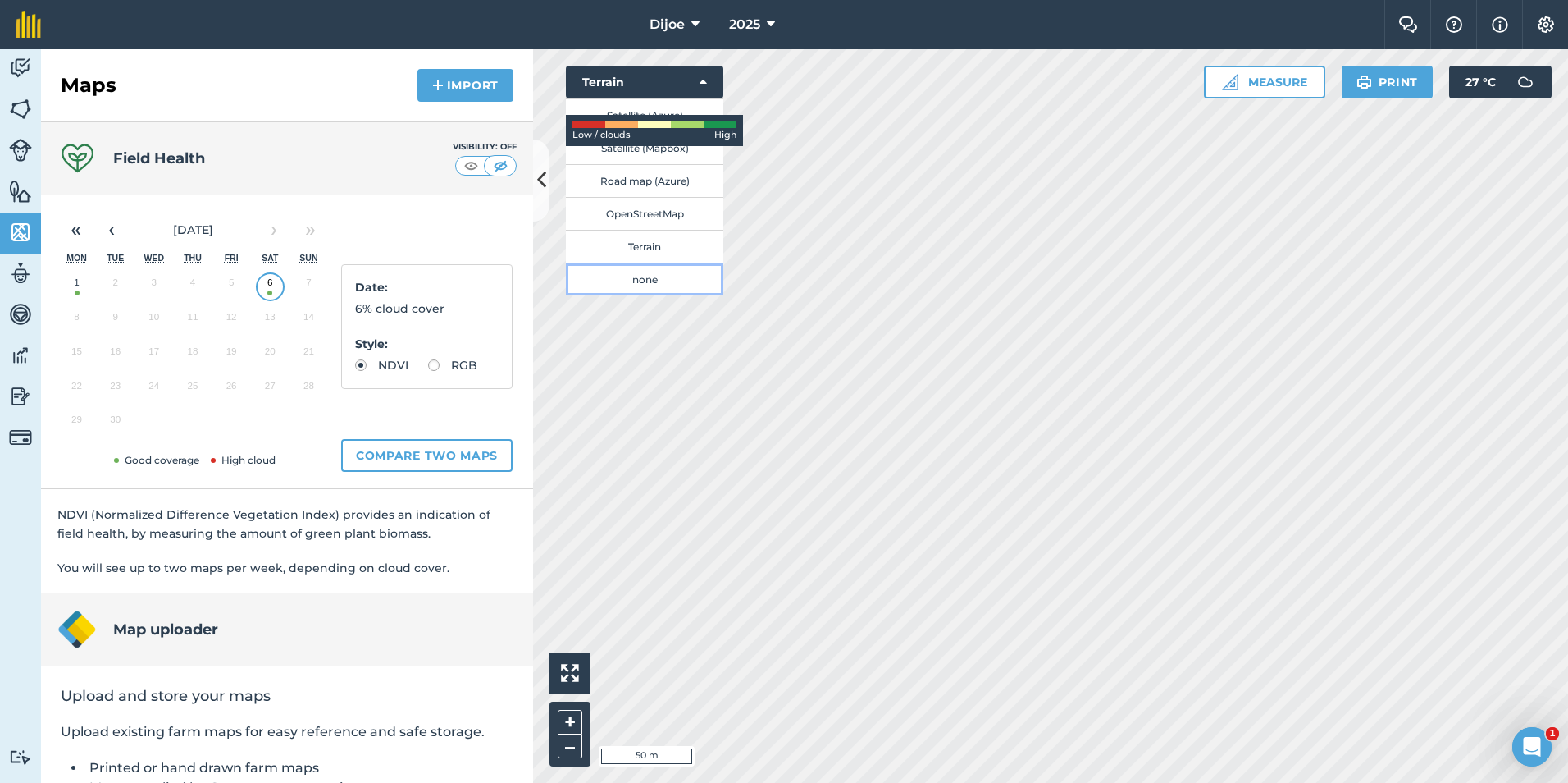
click at [632, 272] on button "none" at bounding box center [644, 279] width 157 height 33
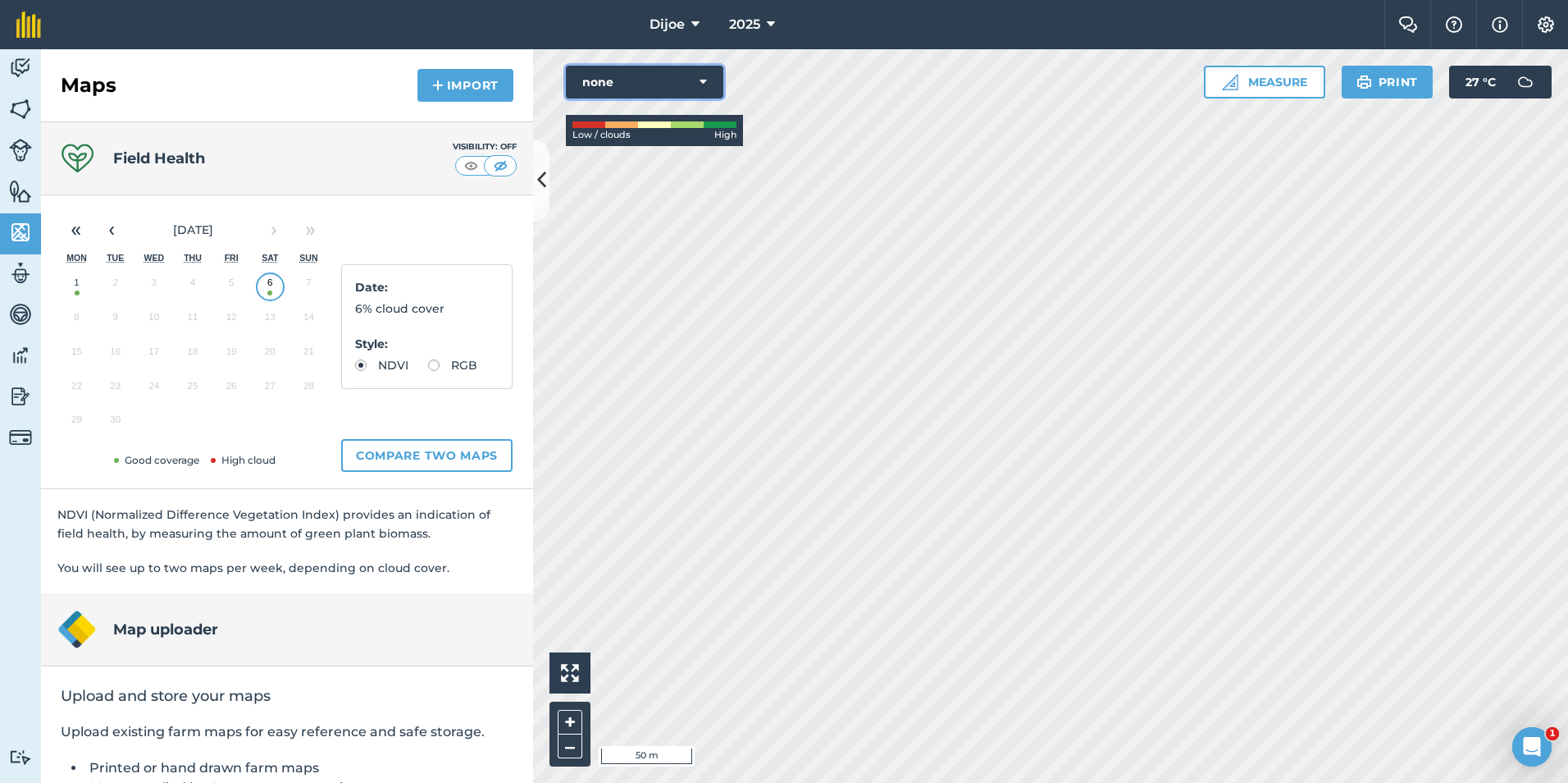
click at [681, 80] on button "none" at bounding box center [644, 82] width 157 height 33
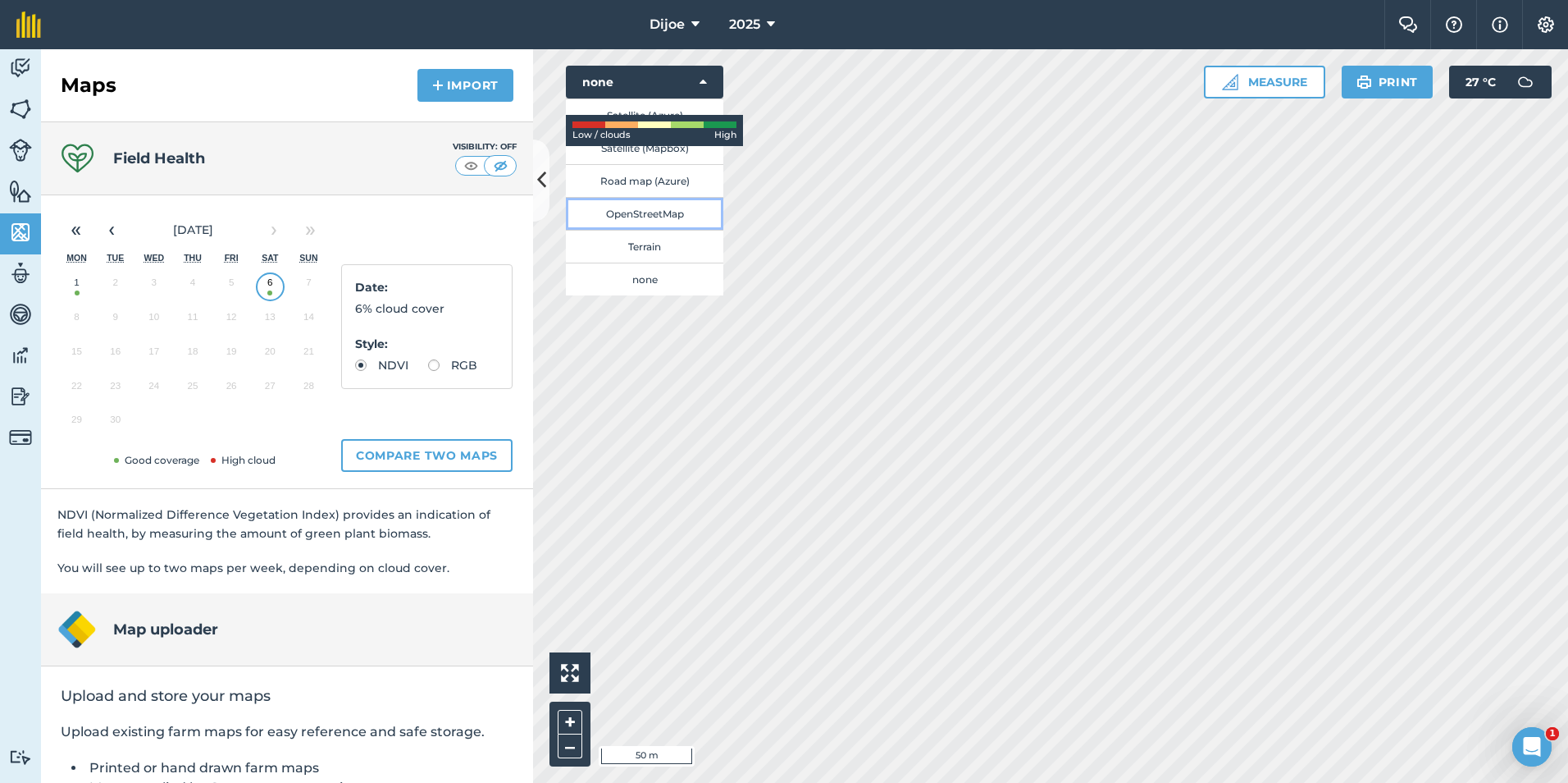
click at [638, 210] on button "OpenStreetMap" at bounding box center [644, 213] width 157 height 33
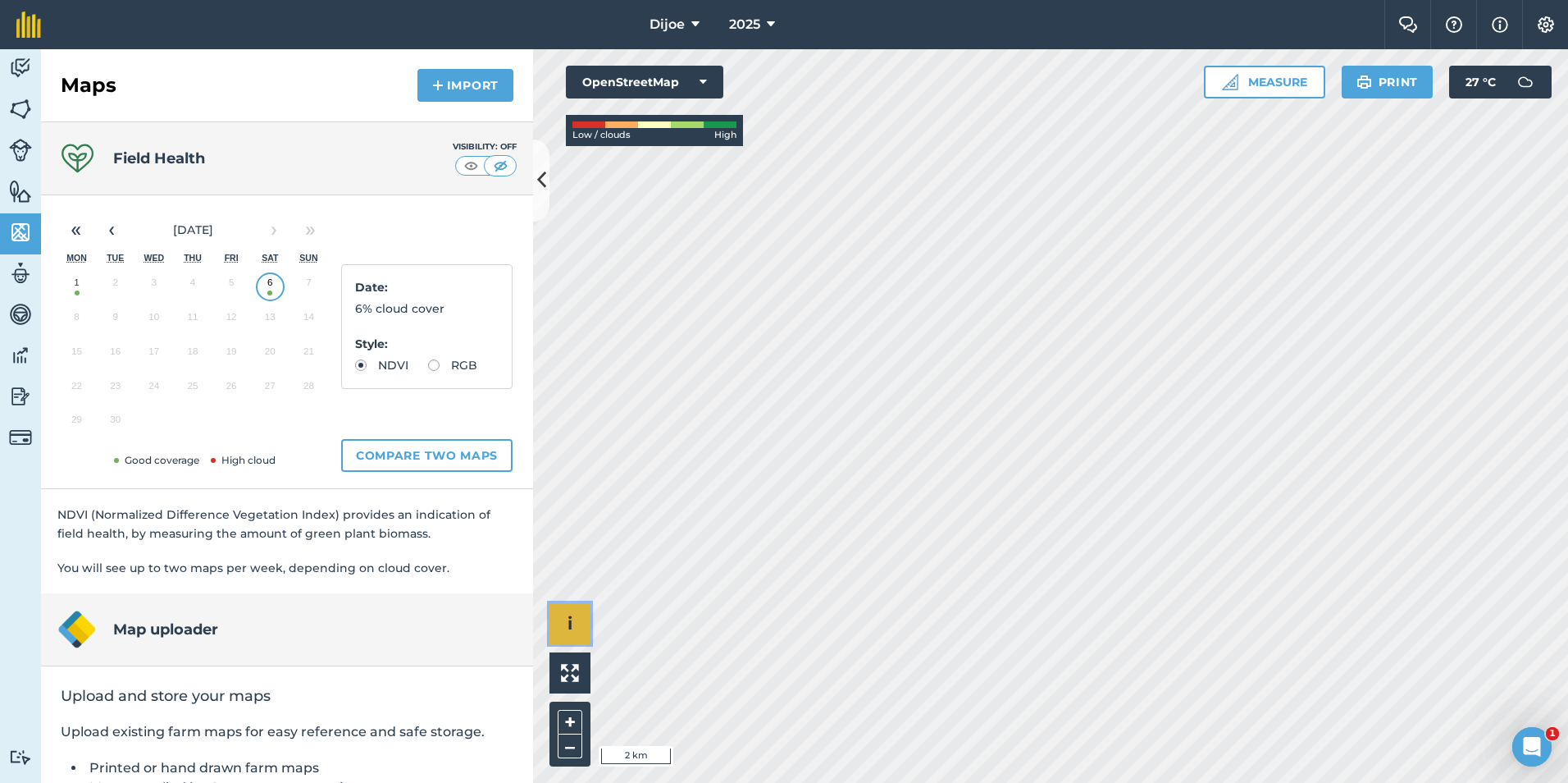
click at [848, 346] on div "Click to place a point i © OpenStreetMap contributors. 2 km + –" at bounding box center [1051, 416] width 1035 height 734
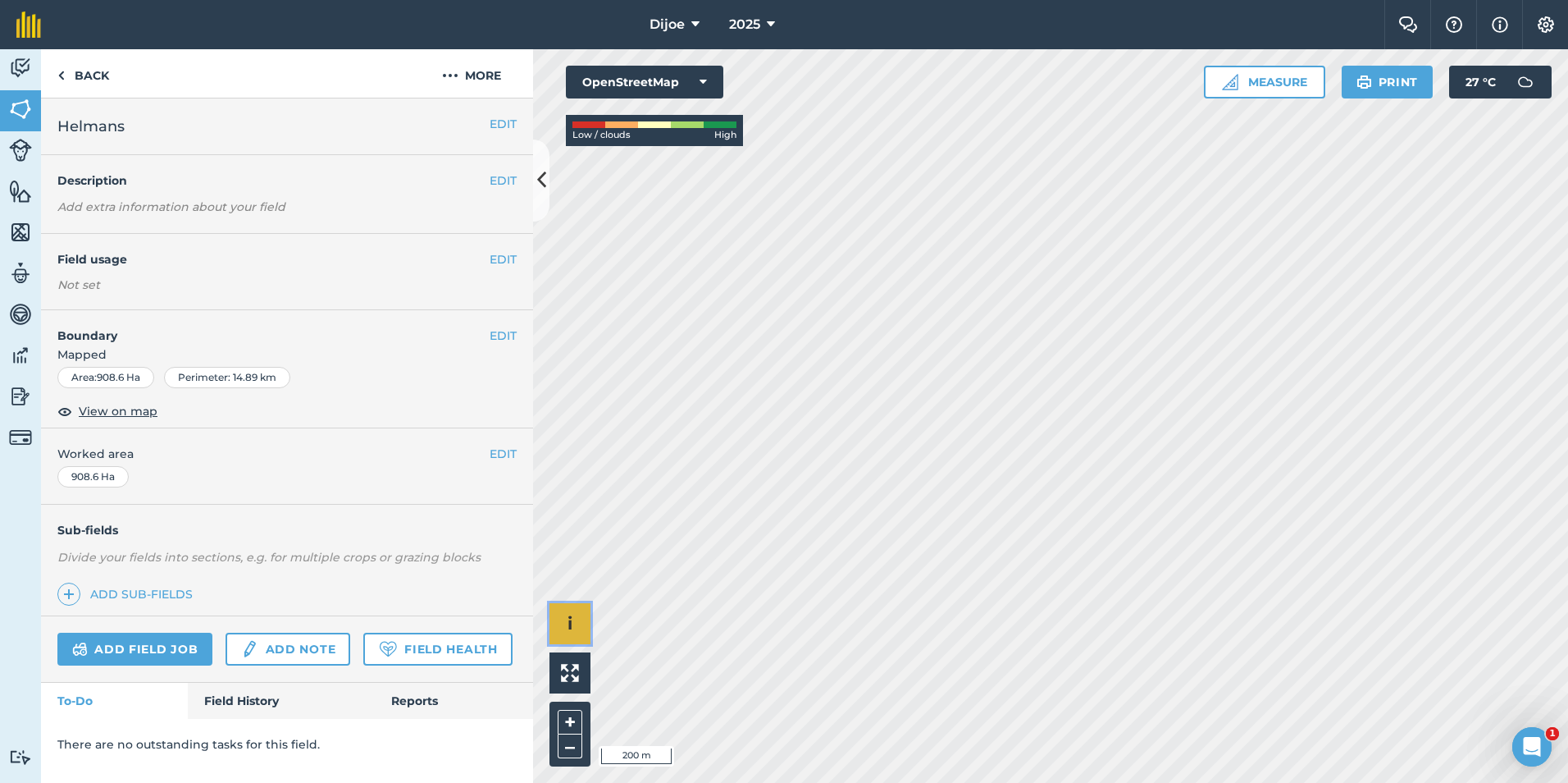
click at [923, 535] on div "Click to place a point i © OpenStreetMap contributors. 200 m + –" at bounding box center [1051, 416] width 1035 height 734
click at [573, 614] on button "i" at bounding box center [569, 623] width 41 height 41
click at [712, 85] on button "OpenStreetMap" at bounding box center [644, 82] width 157 height 33
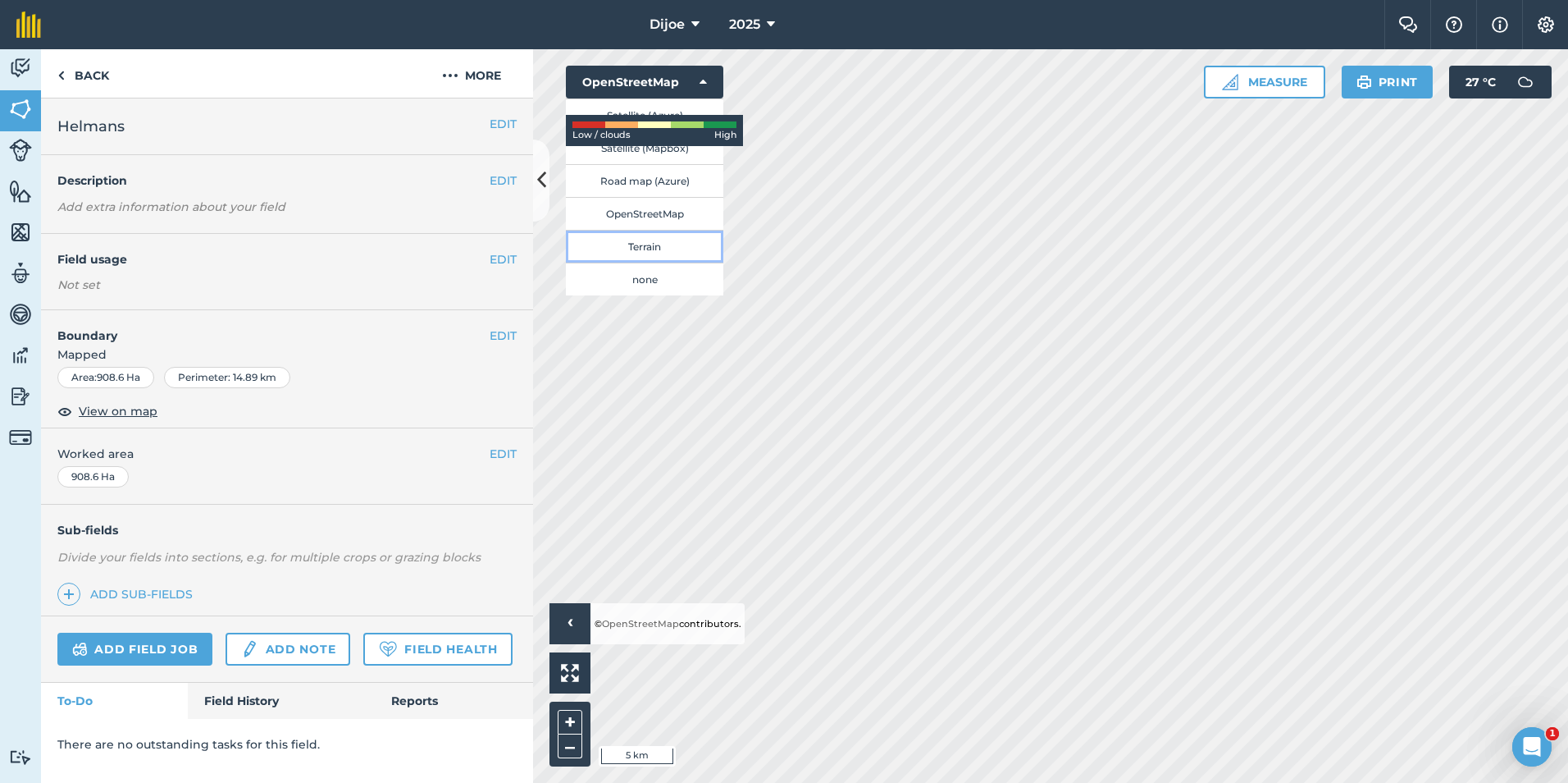
click at [681, 247] on button "Terrain" at bounding box center [644, 246] width 157 height 33
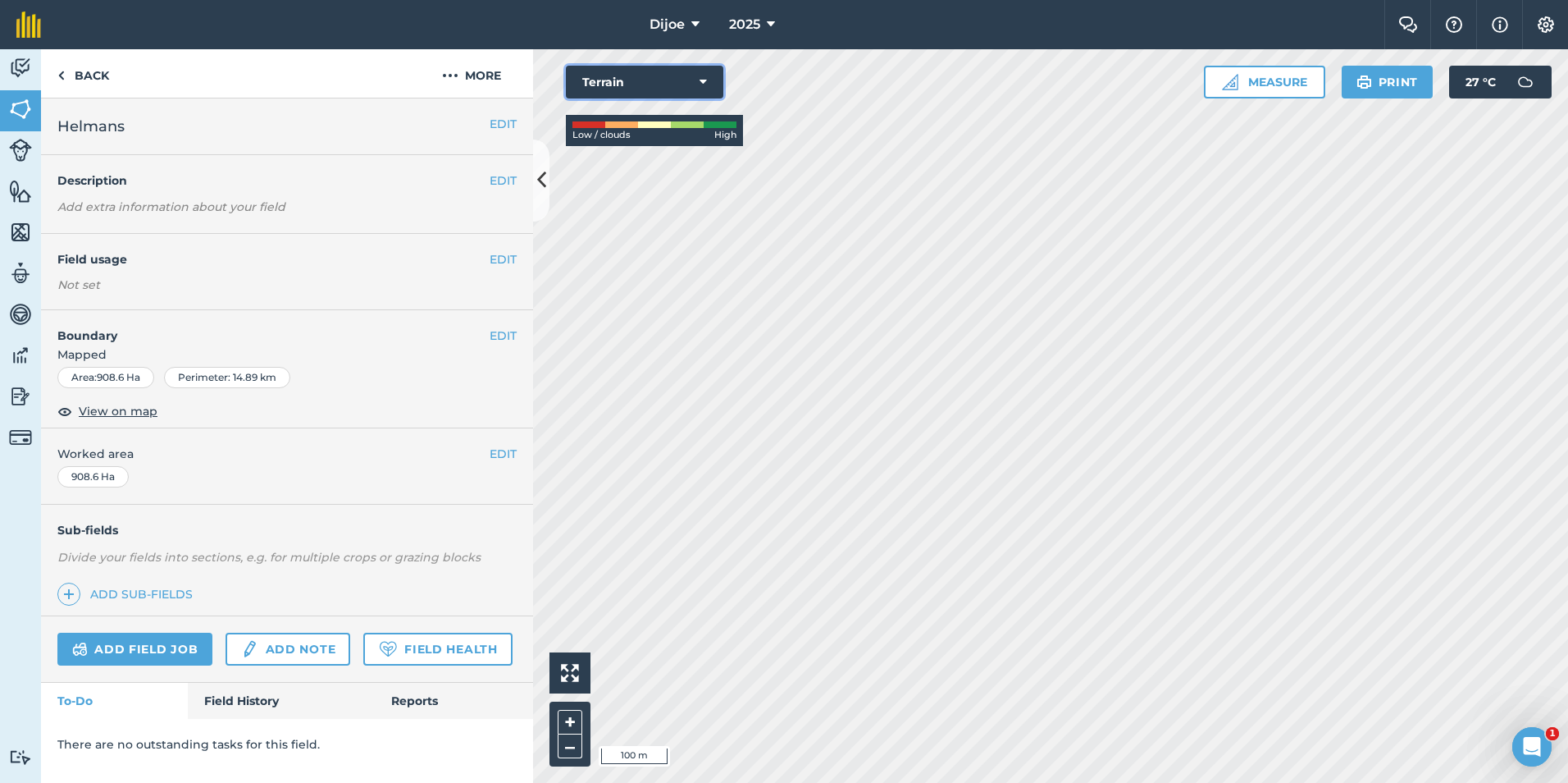
click at [650, 77] on button "Terrain" at bounding box center [644, 82] width 157 height 33
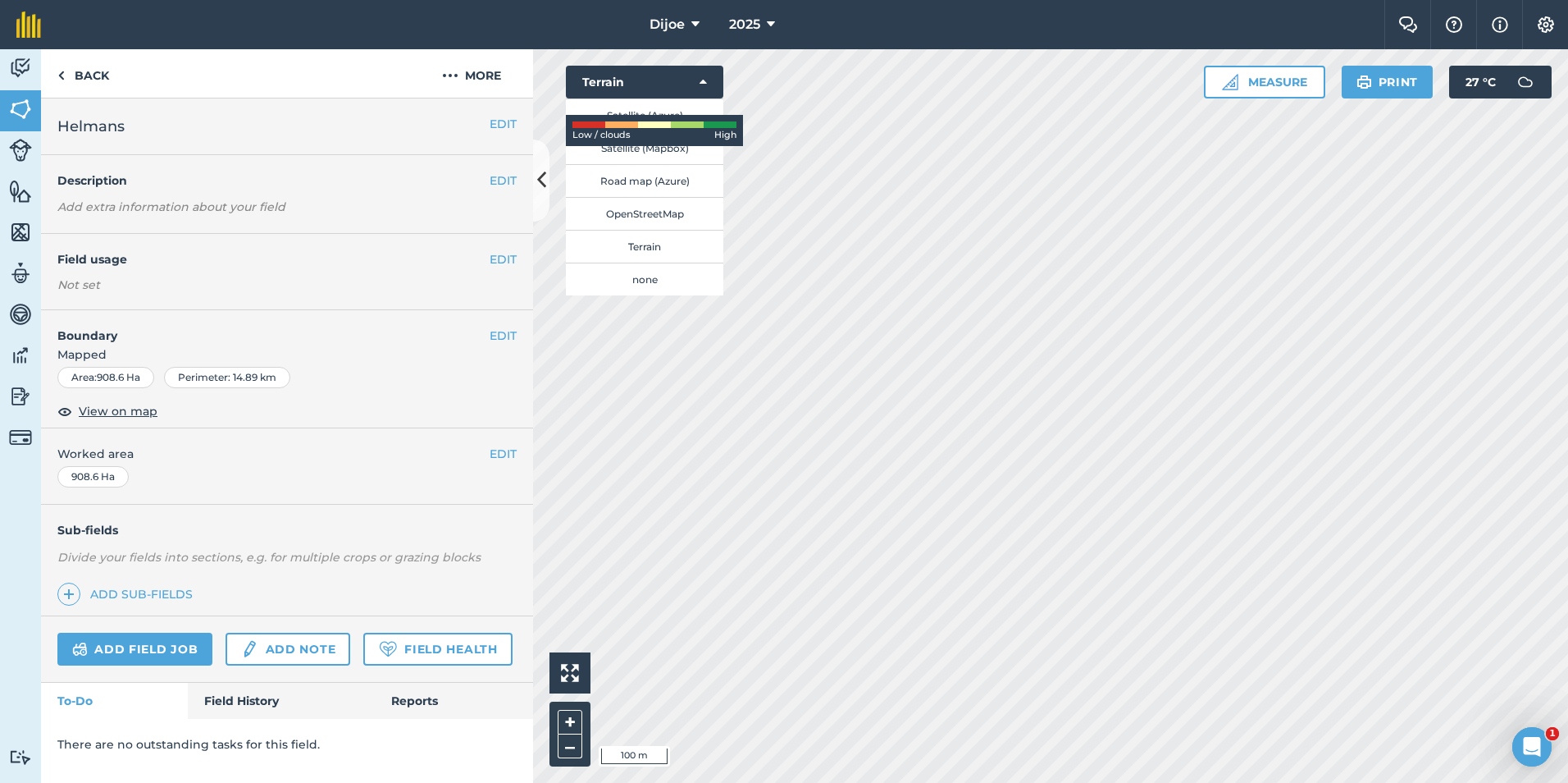
click at [654, 115] on div "Low / clouds High" at bounding box center [654, 130] width 177 height 31
click at [659, 107] on button "Satellite (Azure)" at bounding box center [644, 115] width 157 height 33
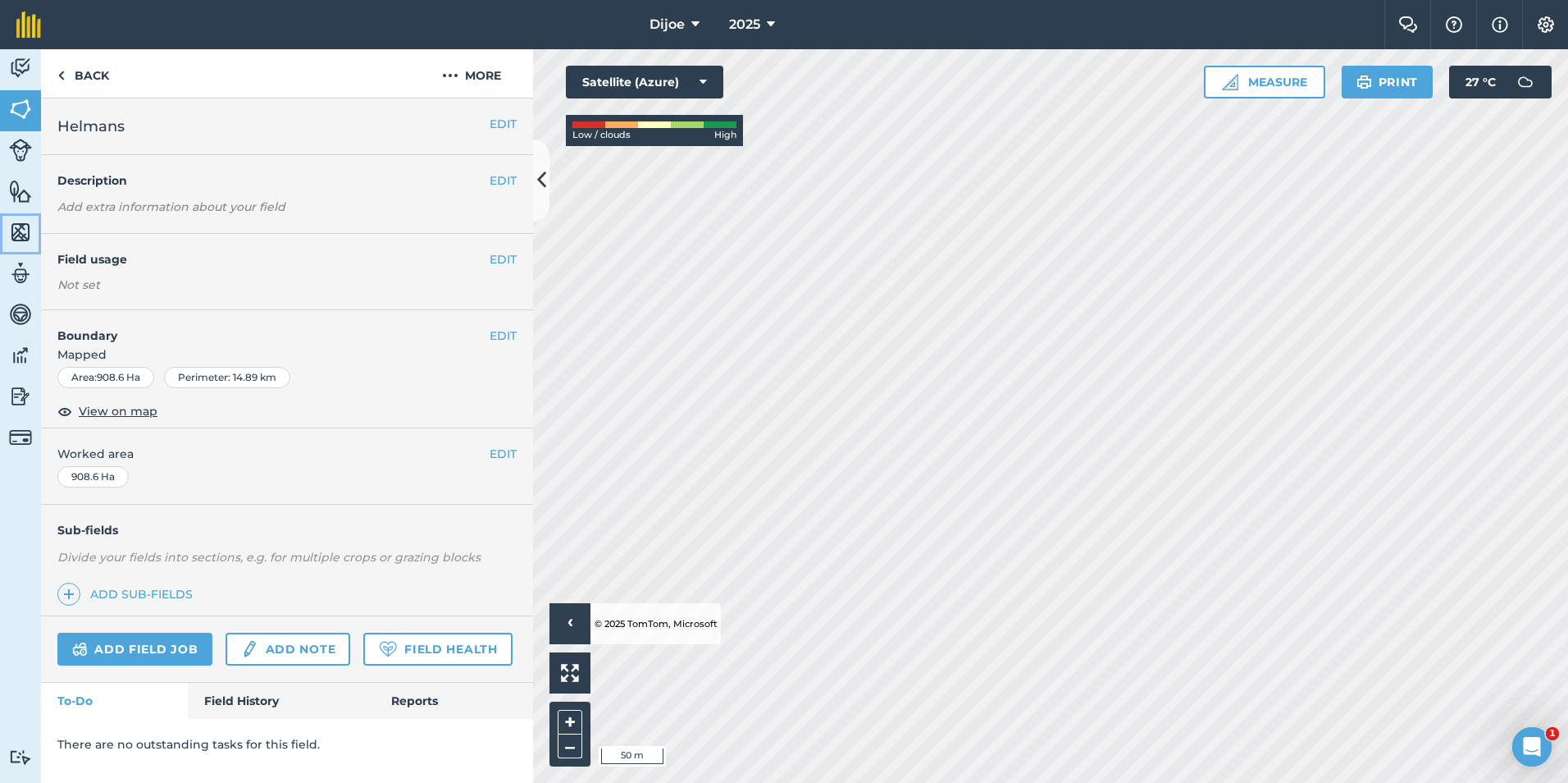
click at [27, 223] on img at bounding box center [21, 232] width 23 height 25
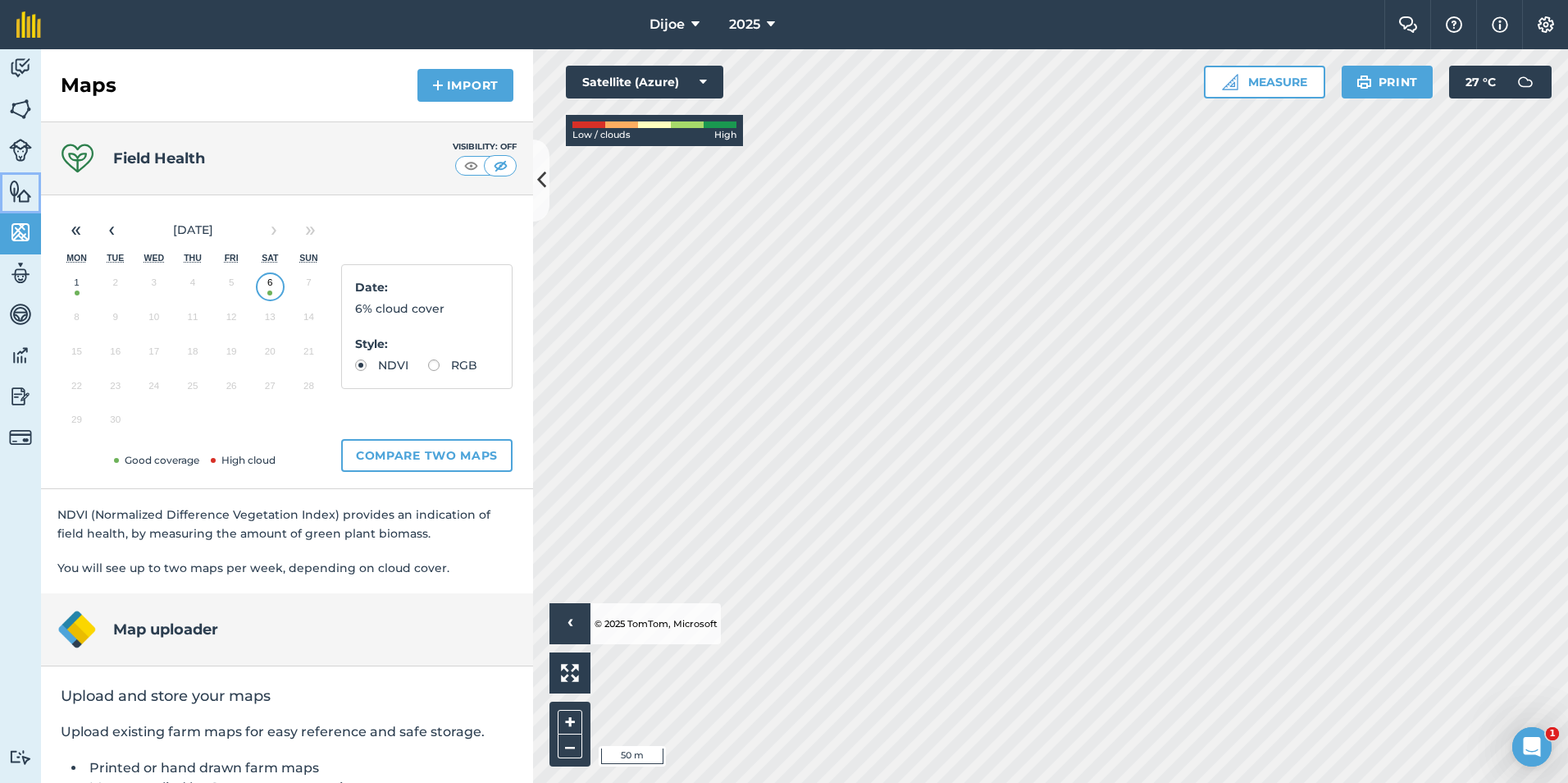
click at [16, 198] on img at bounding box center [21, 191] width 23 height 25
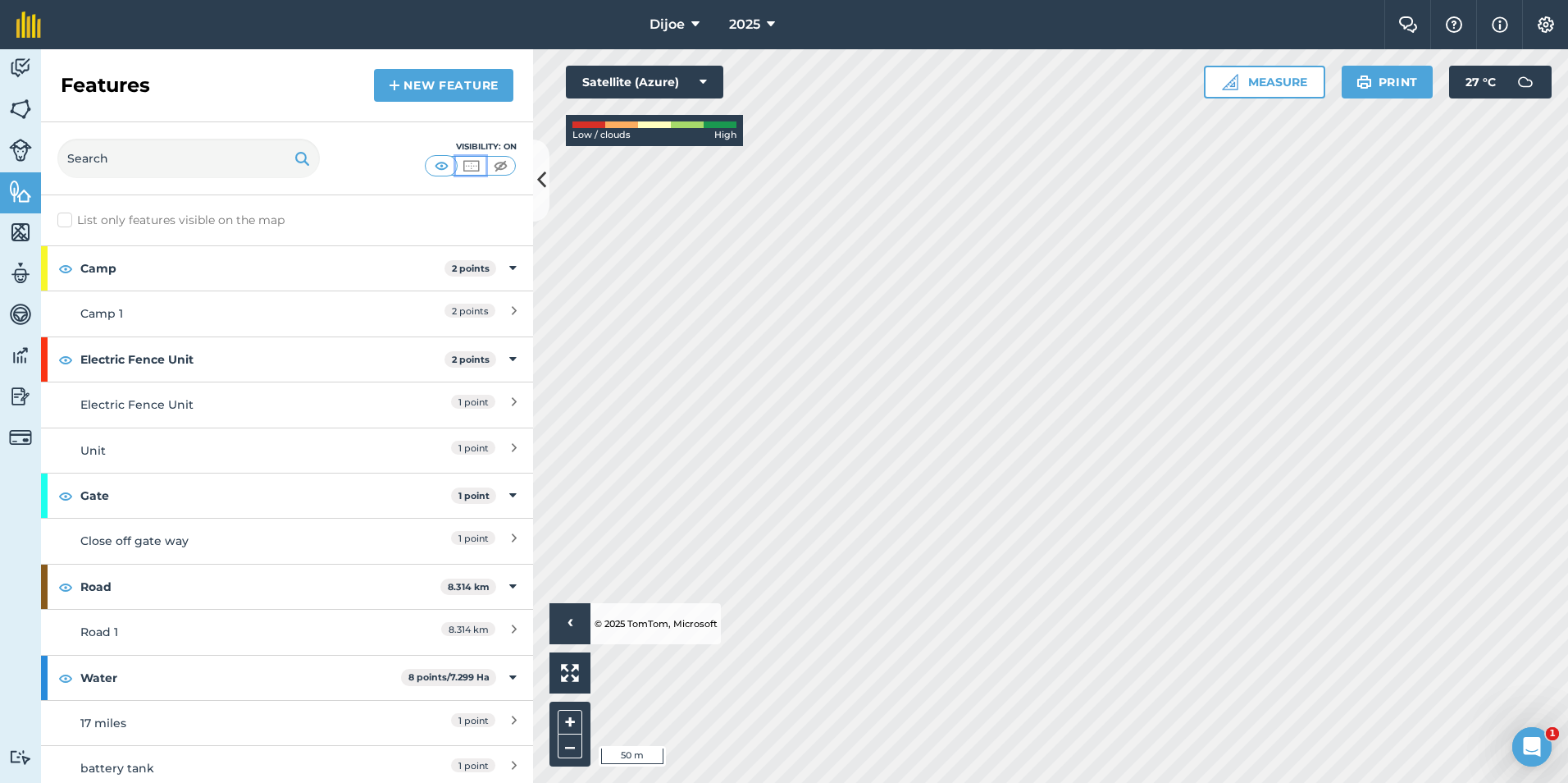
click at [475, 172] on img at bounding box center [472, 165] width 21 height 16
click at [448, 168] on img at bounding box center [442, 165] width 21 height 16
click at [498, 168] on img at bounding box center [501, 165] width 21 height 16
click at [478, 167] on img at bounding box center [472, 165] width 21 height 16
click at [431, 171] on img at bounding box center [442, 165] width 21 height 16
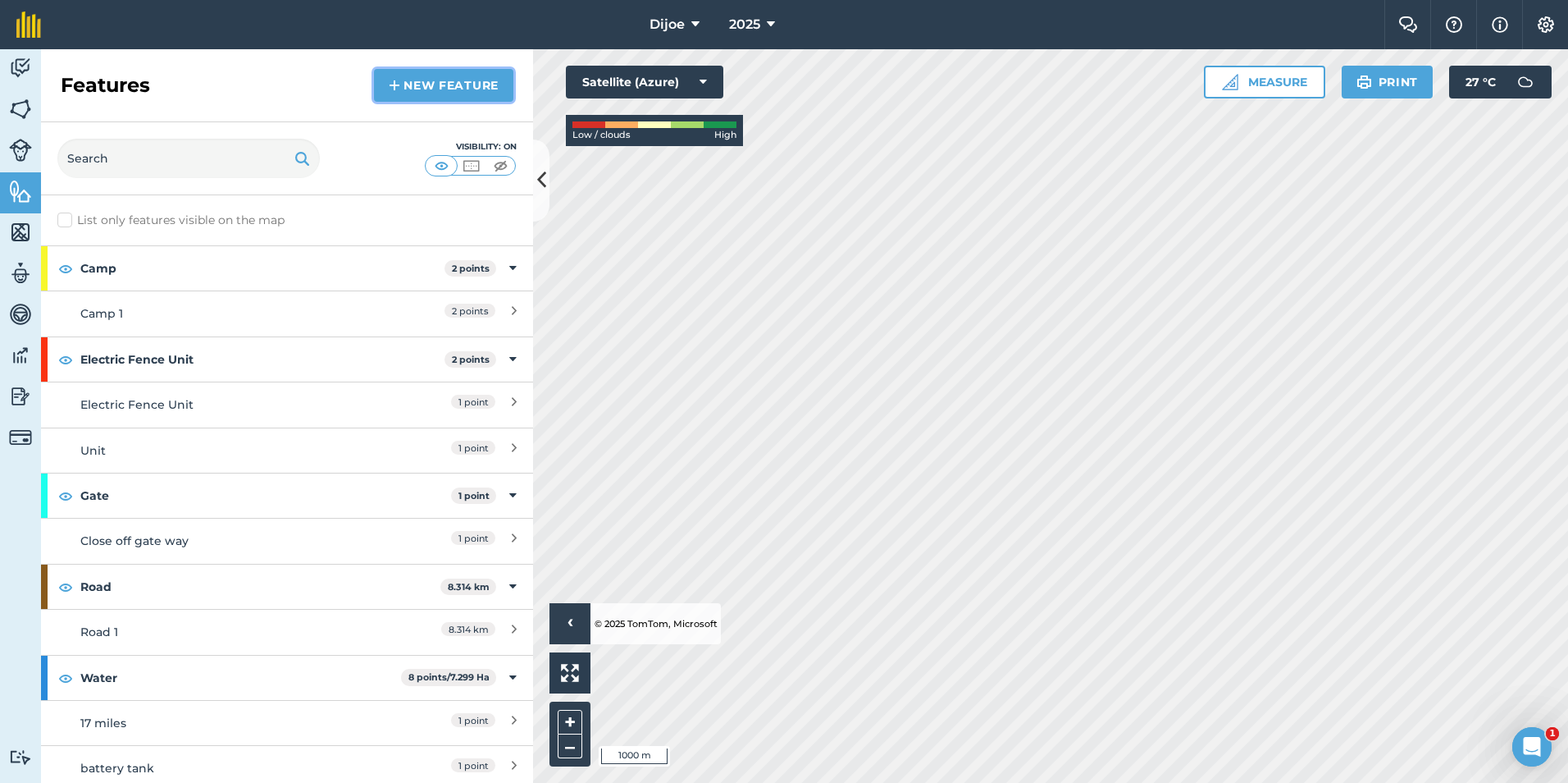
click at [483, 81] on link "New feature" at bounding box center [443, 85] width 139 height 33
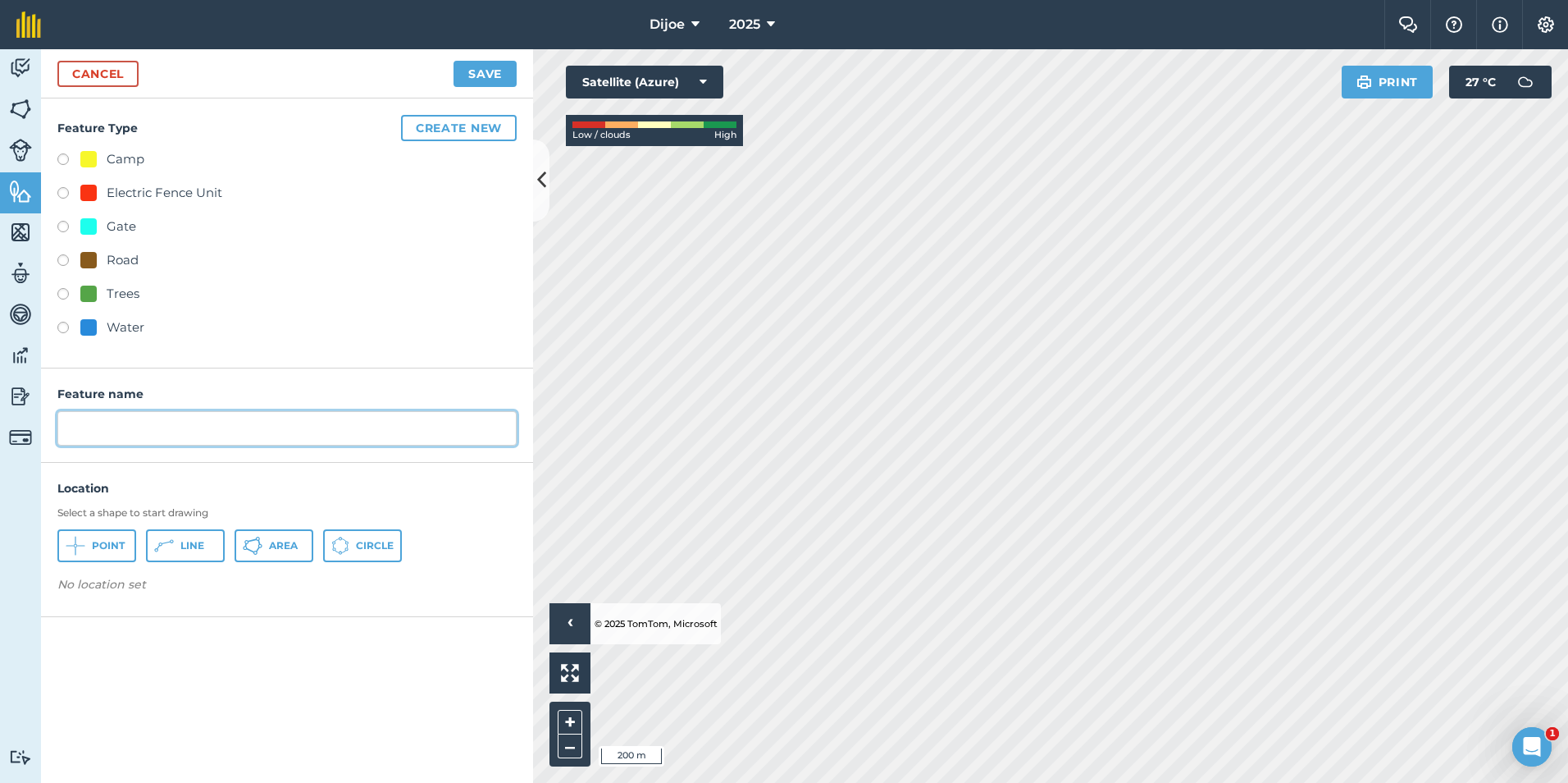
click at [294, 426] on input "text" at bounding box center [287, 428] width 460 height 34
click at [61, 324] on label at bounding box center [69, 329] width 23 height 16
radio input "true"
drag, startPoint x: 97, startPoint y: 556, endPoint x: 168, endPoint y: 523, distance: 78.3
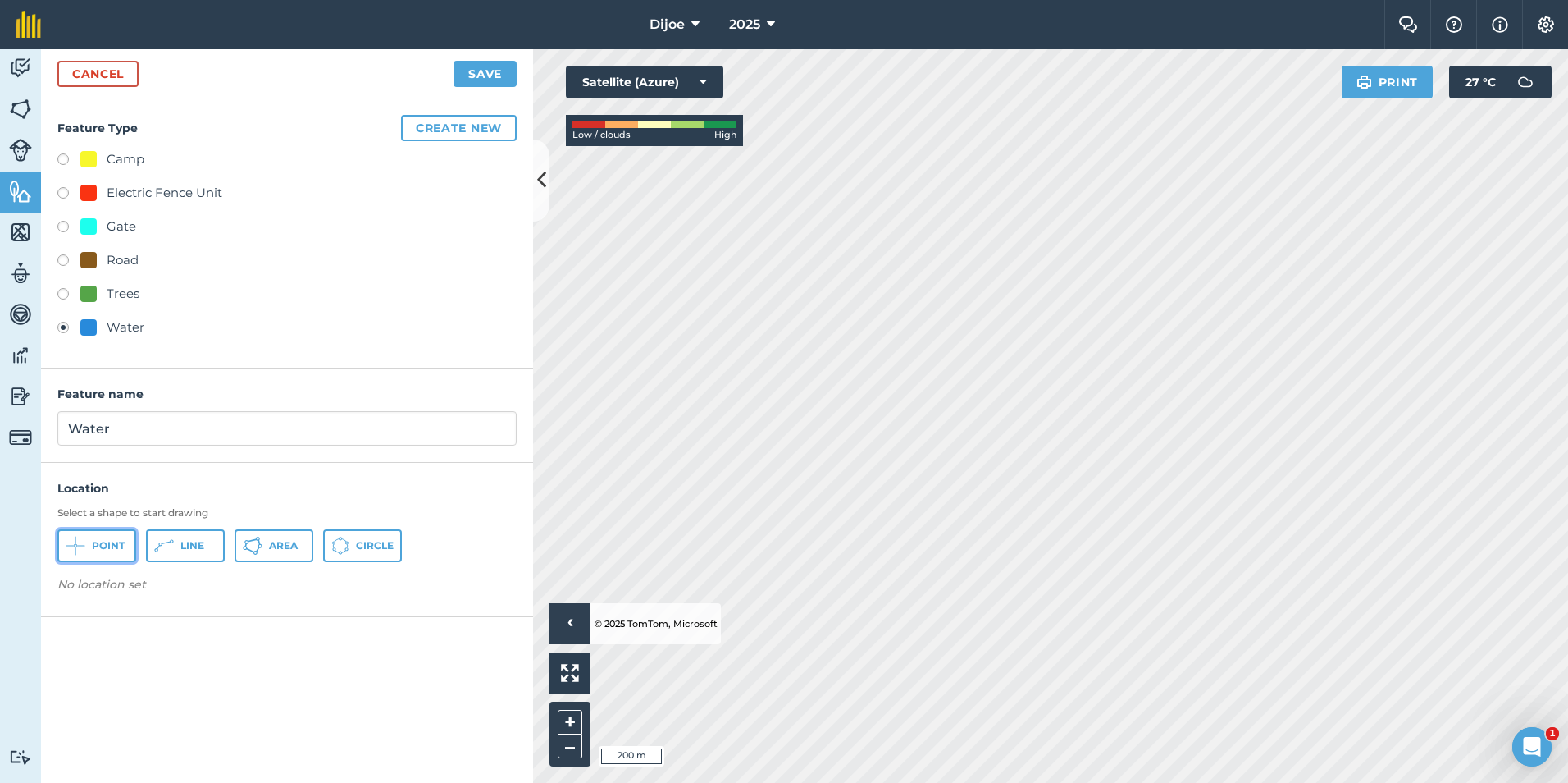
click at [100, 550] on button "Point" at bounding box center [97, 545] width 79 height 33
drag, startPoint x: 119, startPoint y: 427, endPoint x: 27, endPoint y: 451, distance: 95.1
click at [27, 452] on div "Activity Fields Livestock Features Maps Team Vehicles Data Reporting Billing Tu…" at bounding box center [784, 416] width 1568 height 734
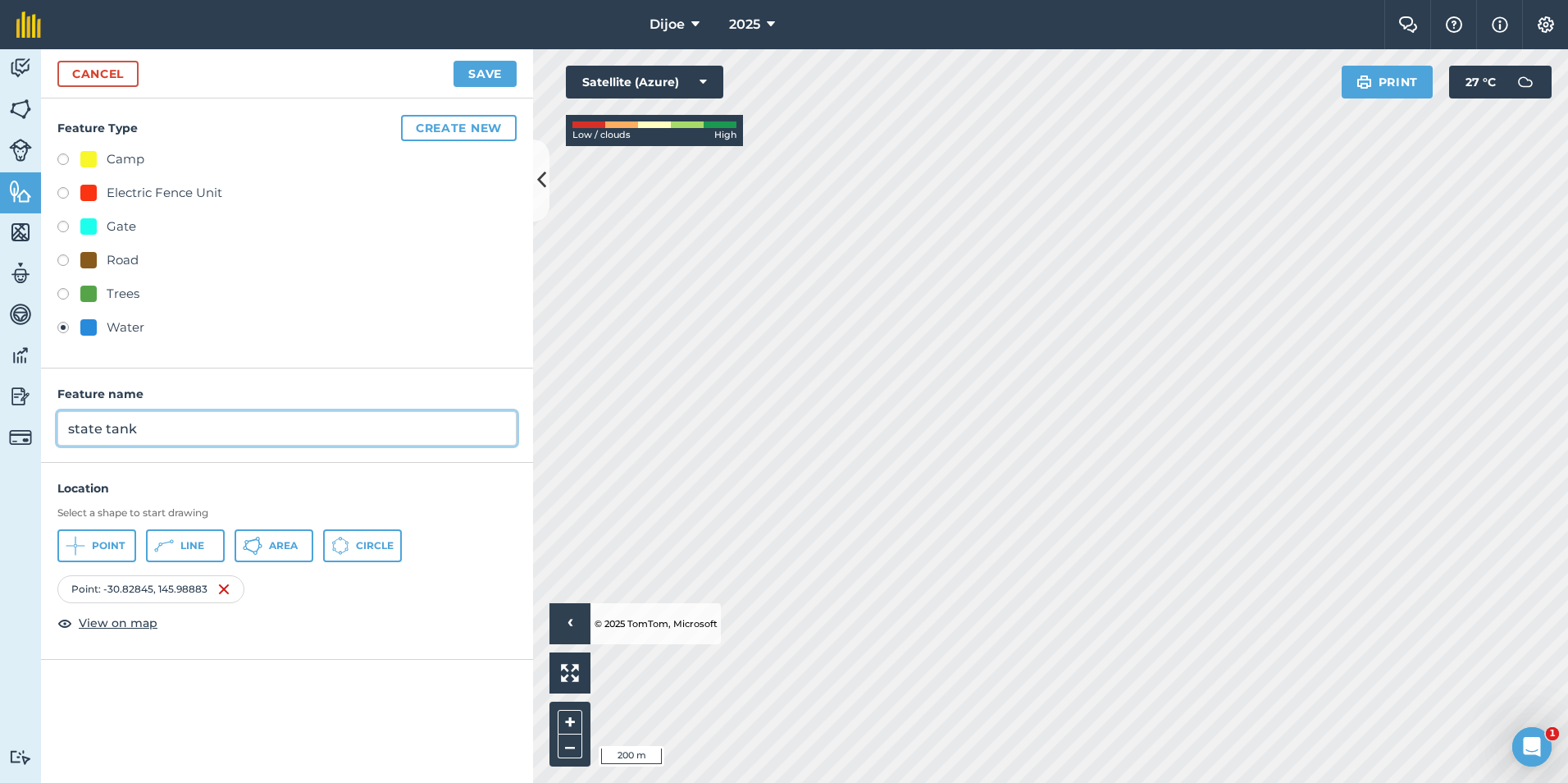
type input "state tank"
click at [495, 73] on button "Save" at bounding box center [485, 74] width 63 height 27
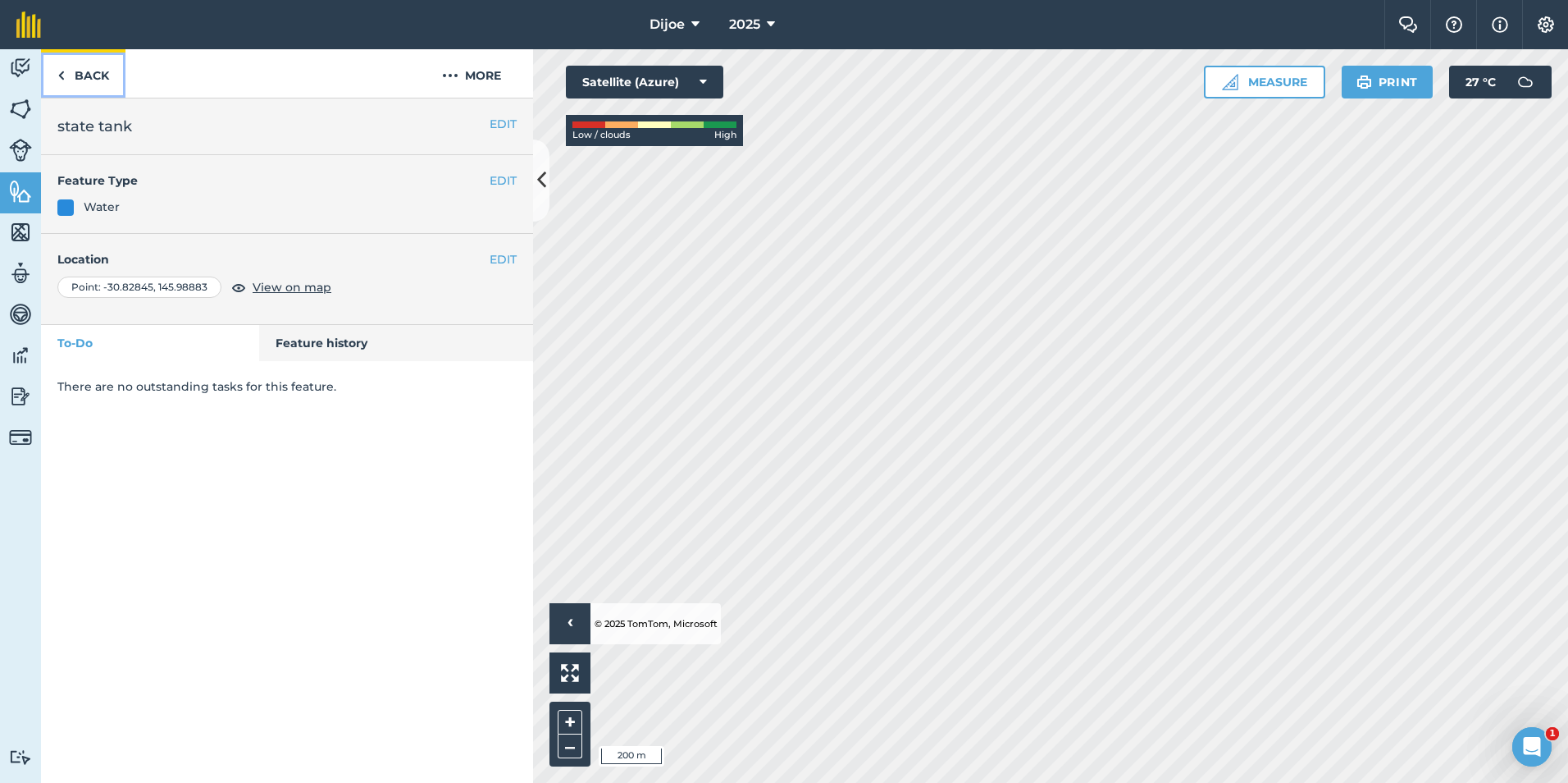
click at [82, 79] on link "Back" at bounding box center [82, 73] width 84 height 48
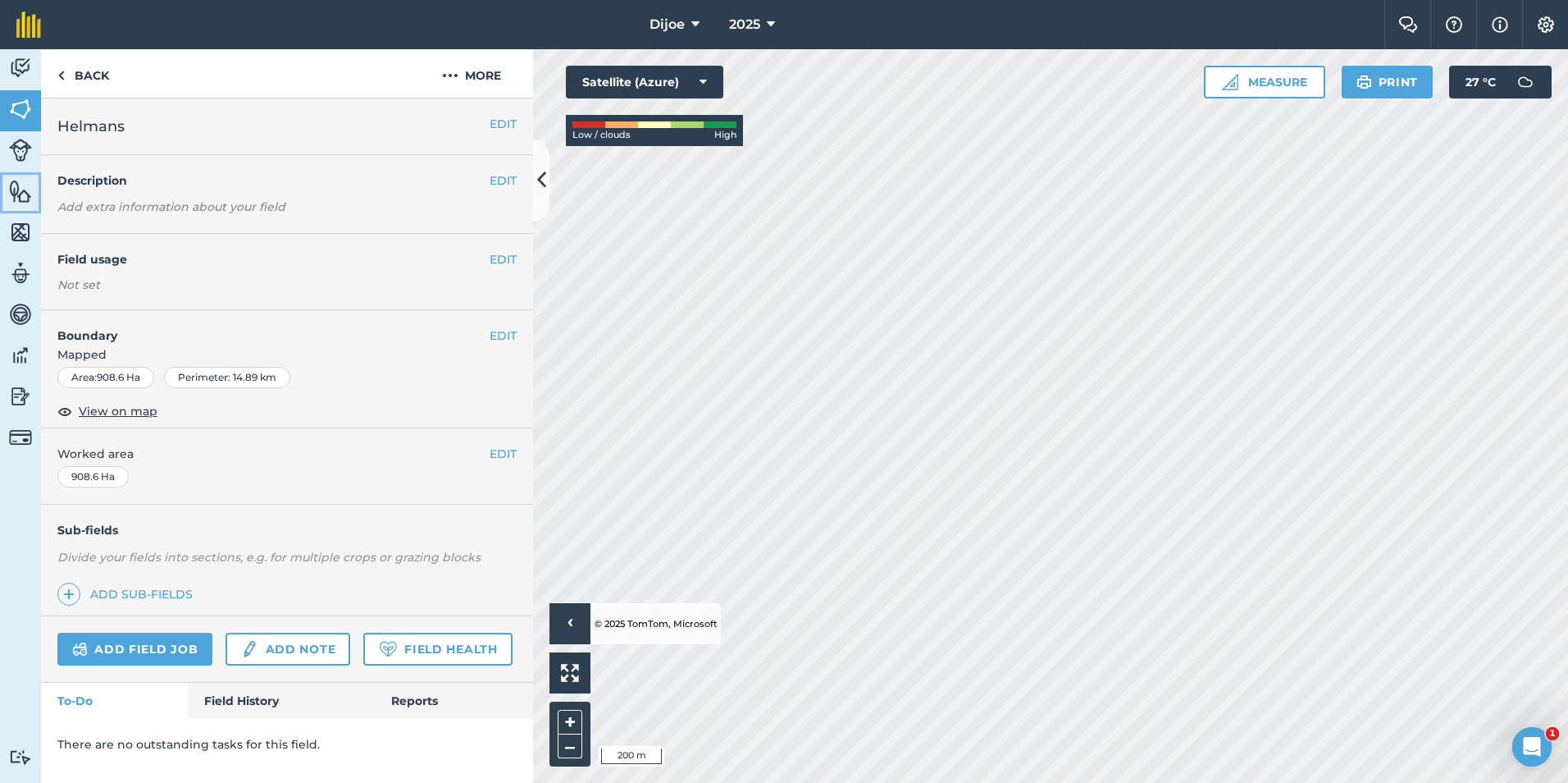
click at [24, 184] on img at bounding box center [21, 191] width 23 height 25
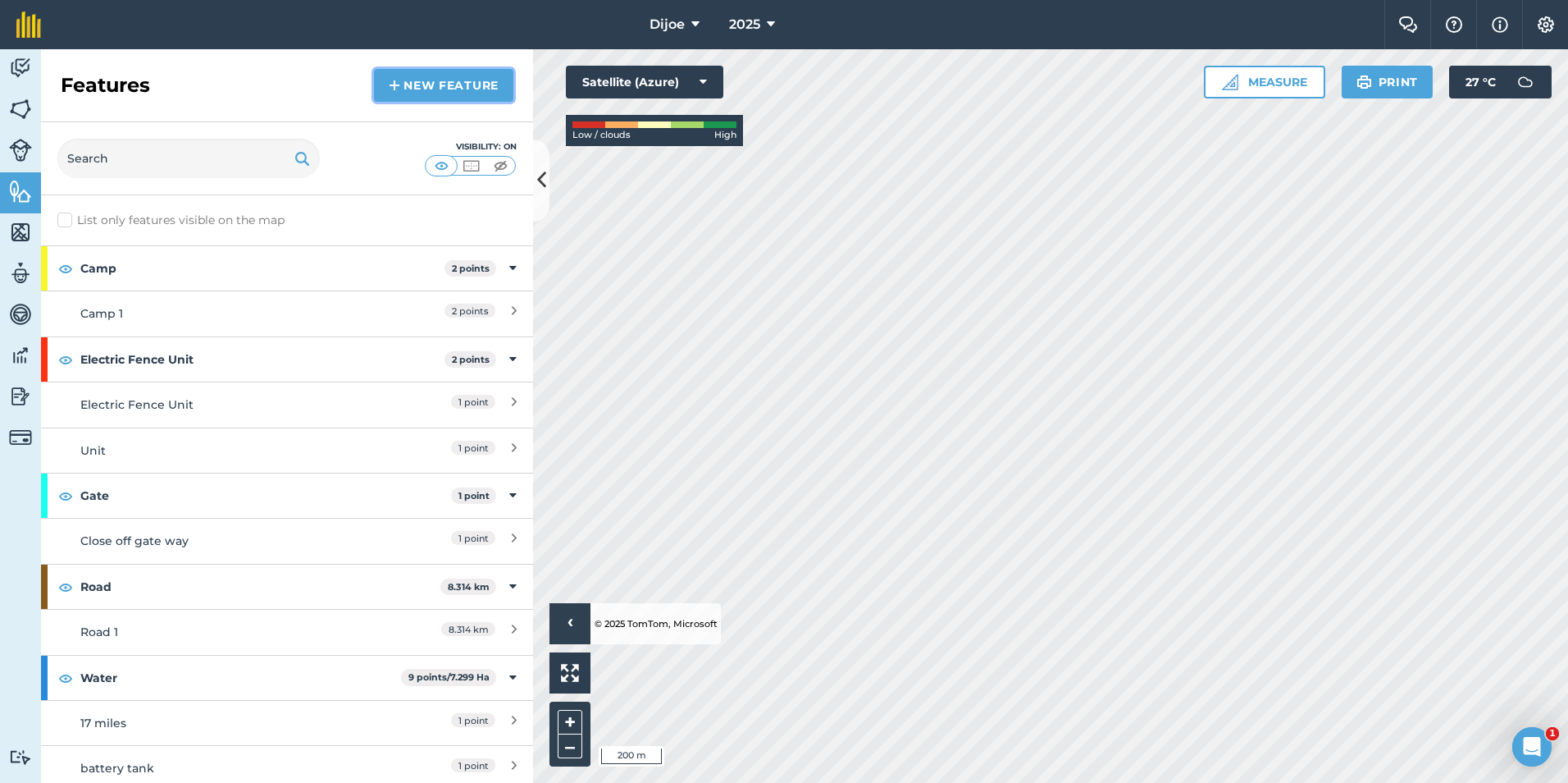
drag, startPoint x: 450, startPoint y: 76, endPoint x: 582, endPoint y: 134, distance: 144.2
click at [452, 76] on link "New feature" at bounding box center [443, 85] width 139 height 33
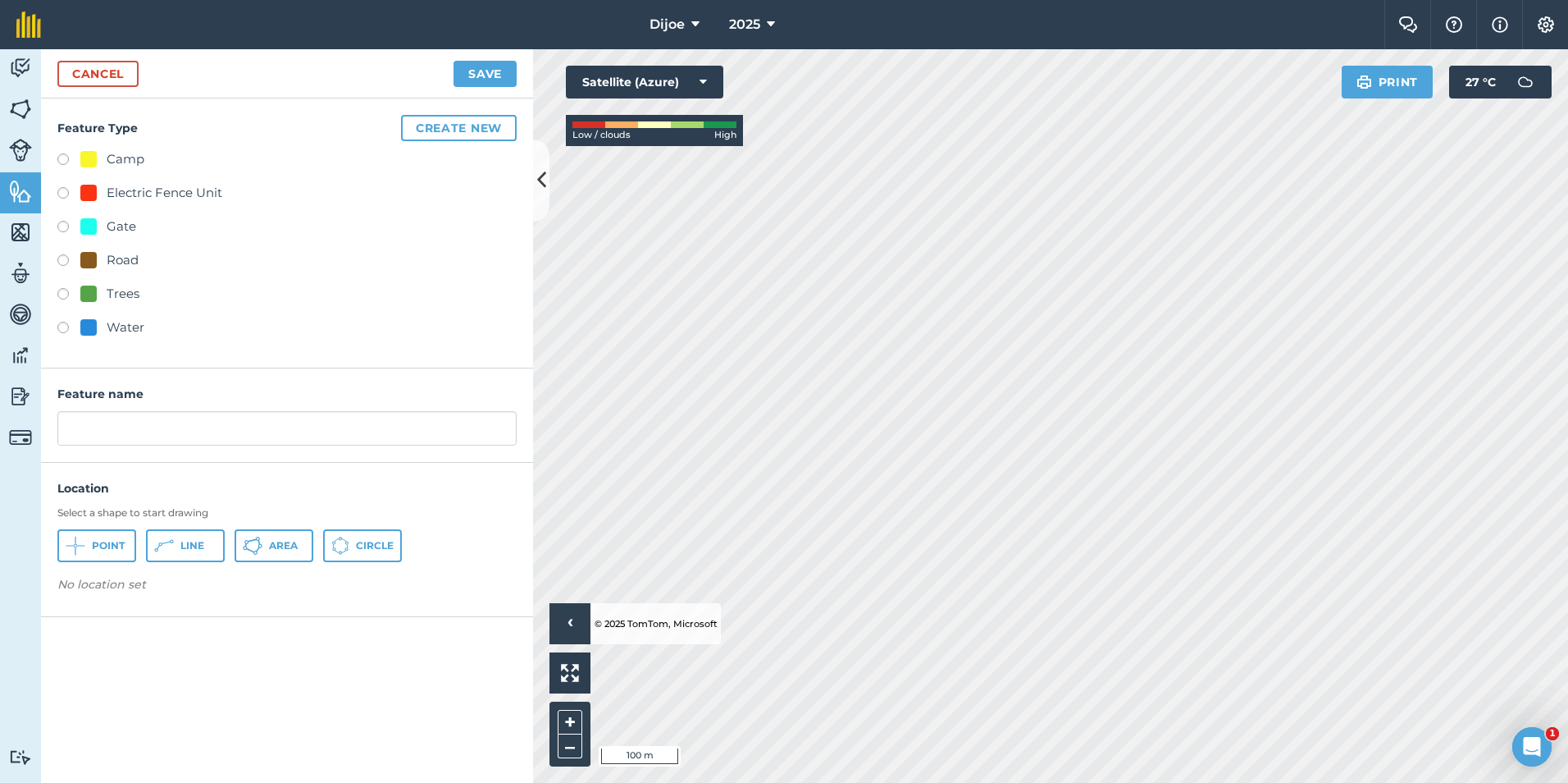
click at [65, 329] on label at bounding box center [69, 329] width 23 height 16
radio input "true"
drag, startPoint x: 106, startPoint y: 549, endPoint x: 803, endPoint y: 373, distance: 718.9
click at [107, 549] on span "Point" at bounding box center [108, 546] width 33 height 13
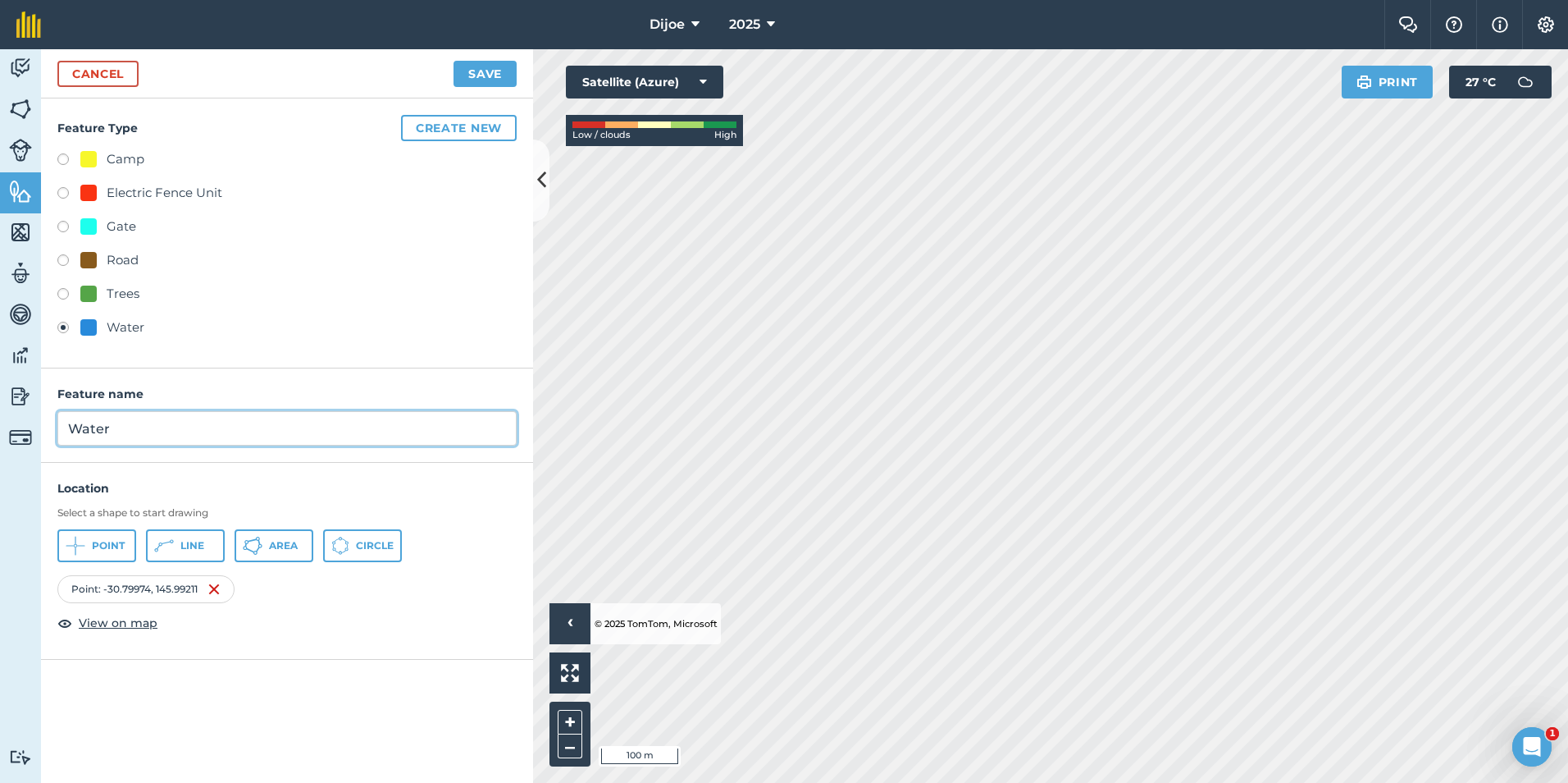
drag, startPoint x: 119, startPoint y: 428, endPoint x: 52, endPoint y: 429, distance: 67.0
click at [52, 429] on div "Feature name Water" at bounding box center [286, 416] width 492 height 95
type input "Mckewans tank"
click at [498, 67] on button "Save" at bounding box center [485, 74] width 63 height 27
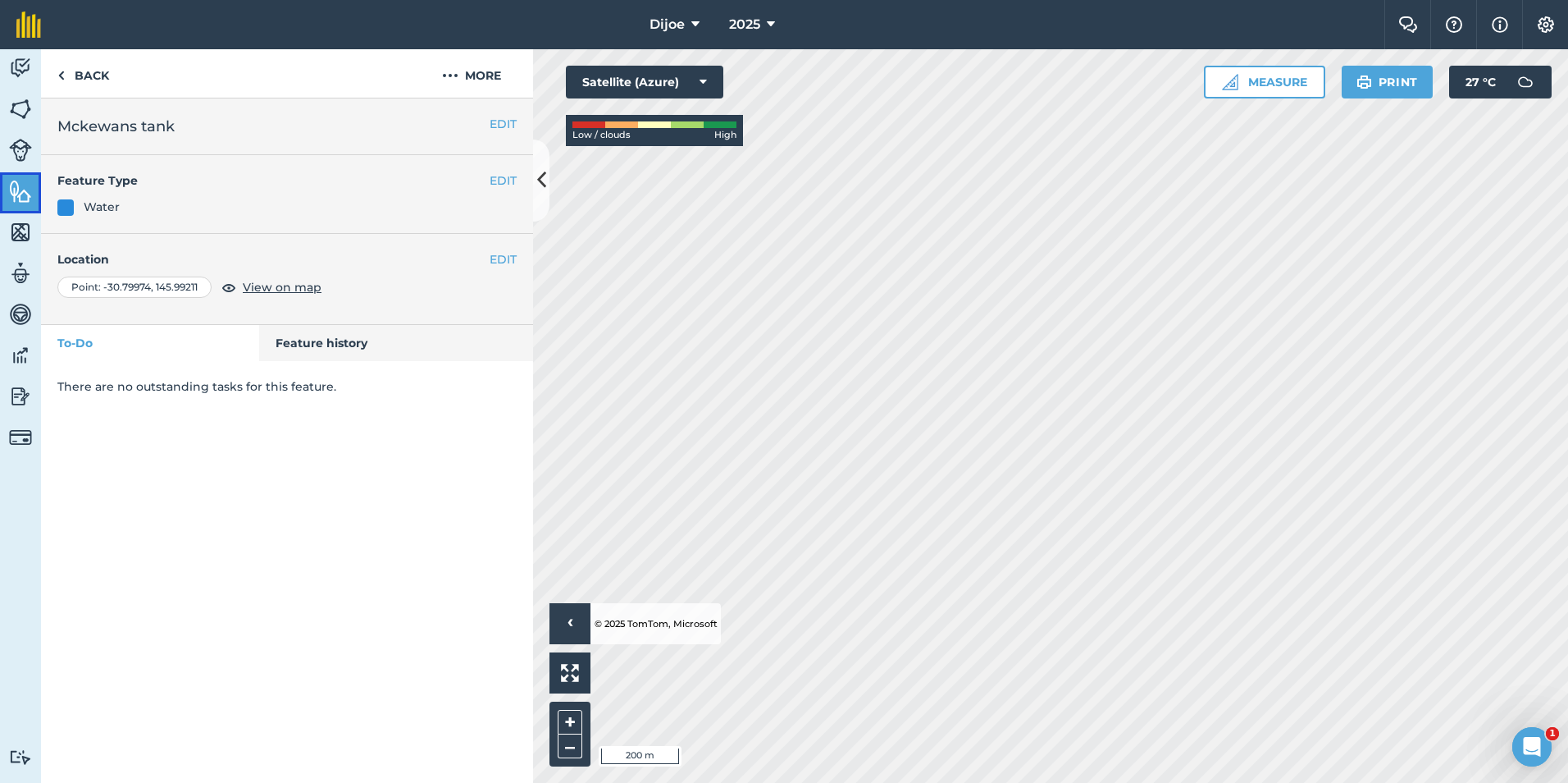
click at [13, 195] on img at bounding box center [21, 191] width 23 height 25
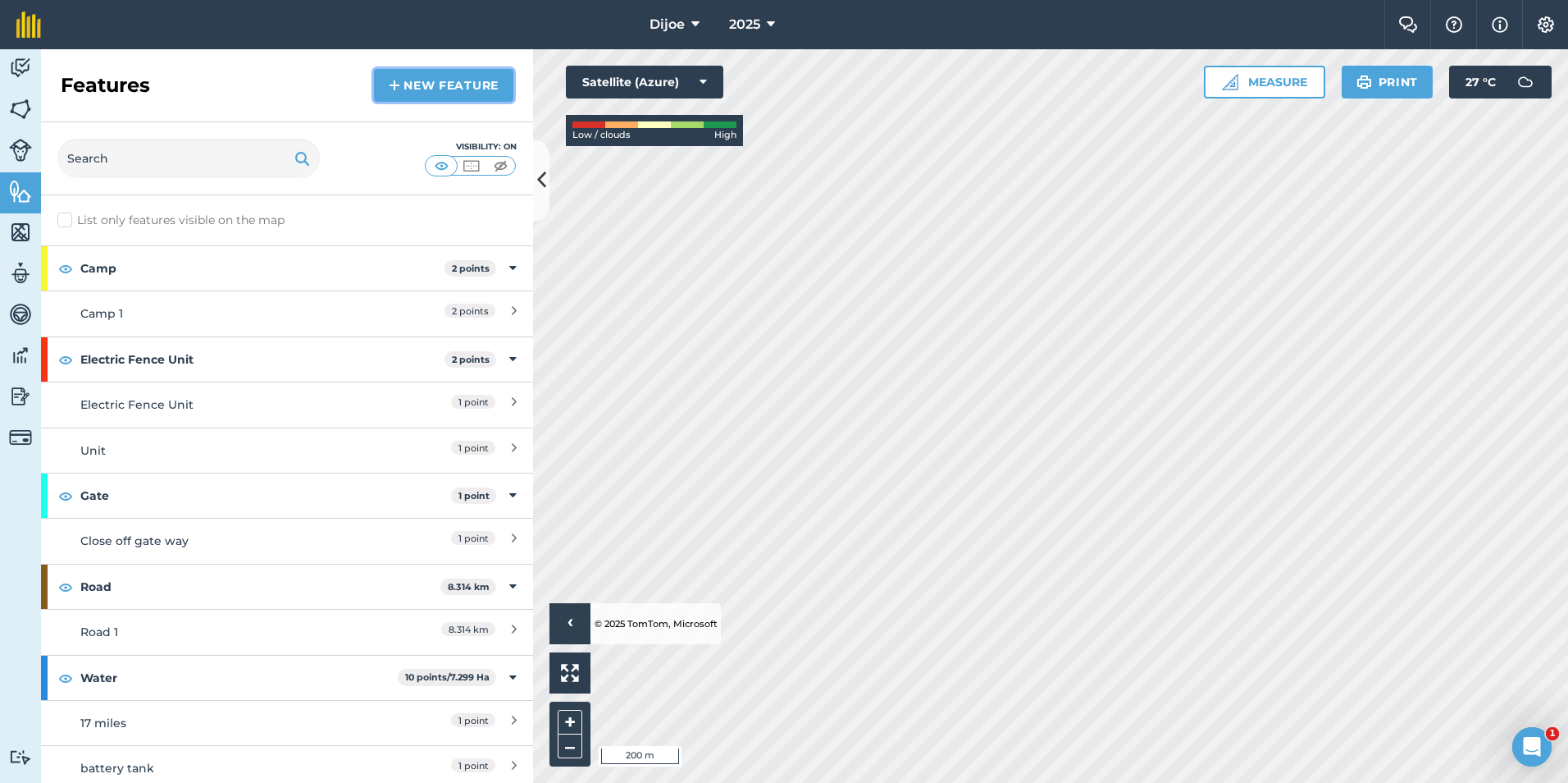
click at [480, 87] on link "New feature" at bounding box center [443, 85] width 139 height 33
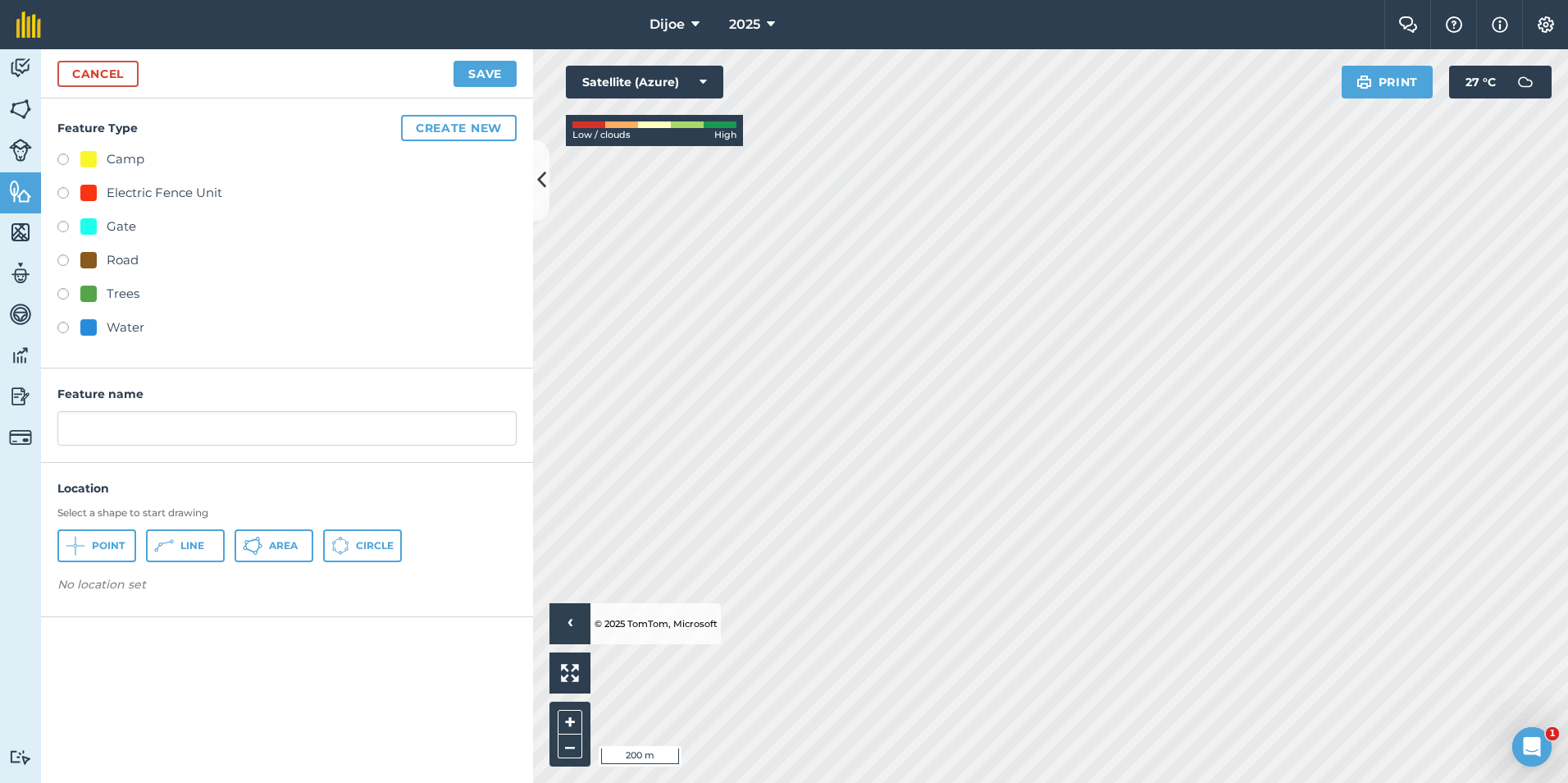
click at [63, 326] on label at bounding box center [69, 329] width 23 height 16
radio input "true"
drag, startPoint x: 99, startPoint y: 546, endPoint x: 196, endPoint y: 512, distance: 102.8
click at [100, 546] on span "Point" at bounding box center [108, 546] width 33 height 13
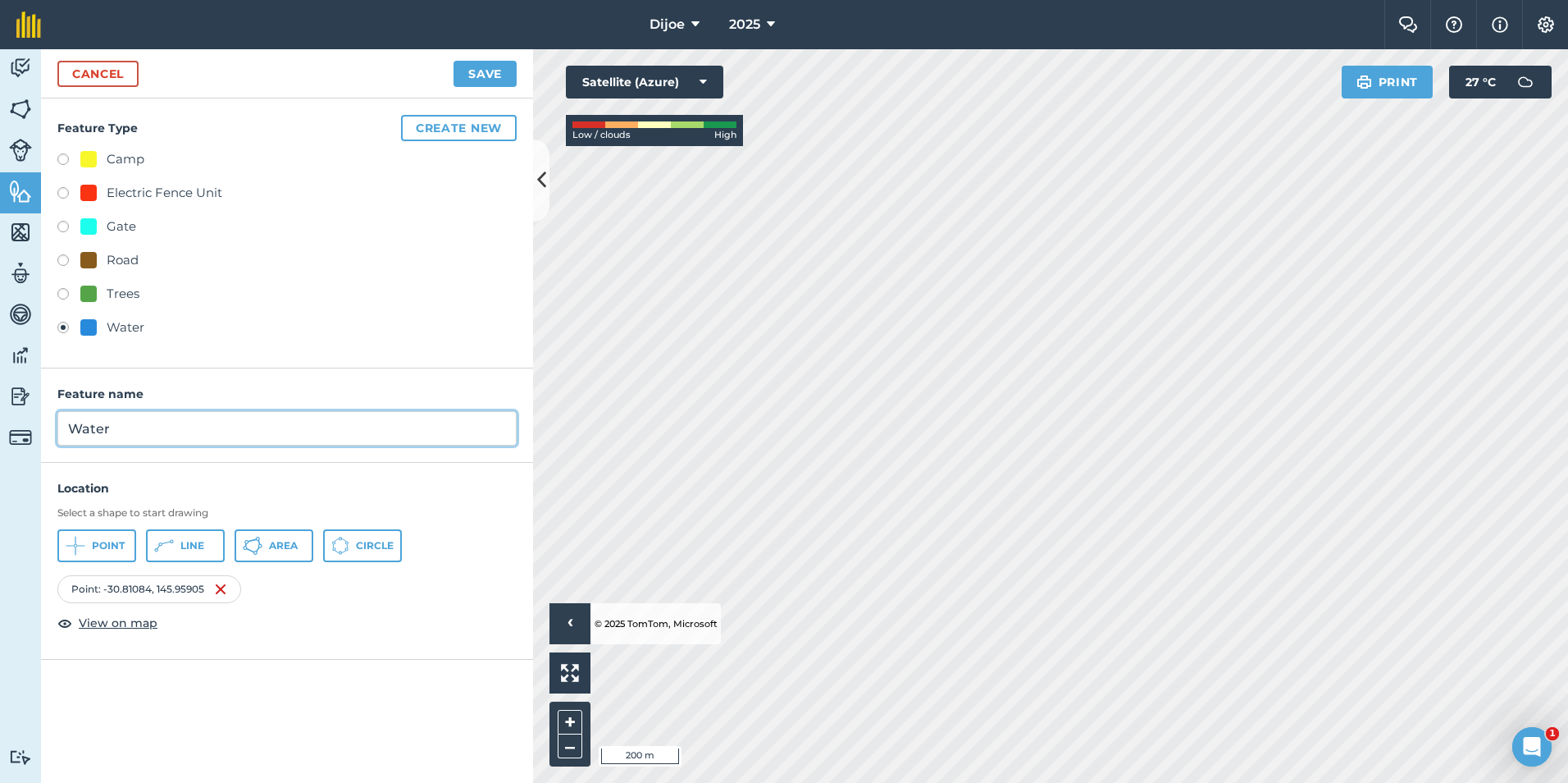
drag, startPoint x: 123, startPoint y: 437, endPoint x: 65, endPoint y: 445, distance: 58.5
click at [65, 446] on div "Feature name Water" at bounding box center [286, 416] width 492 height 95
type input "Dam"
click at [492, 71] on button "Save" at bounding box center [485, 74] width 63 height 27
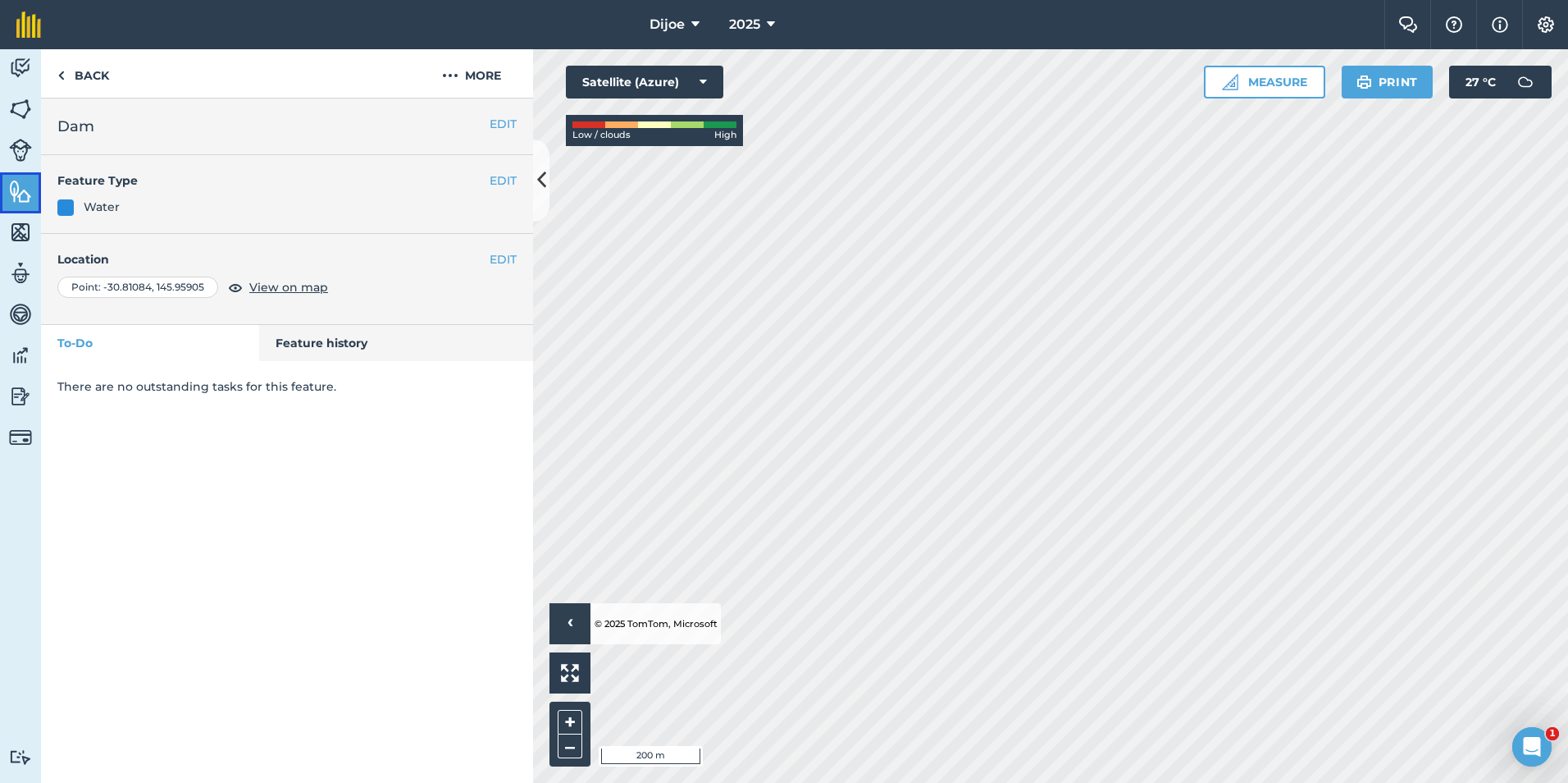
click at [28, 177] on link "Features" at bounding box center [20, 192] width 41 height 41
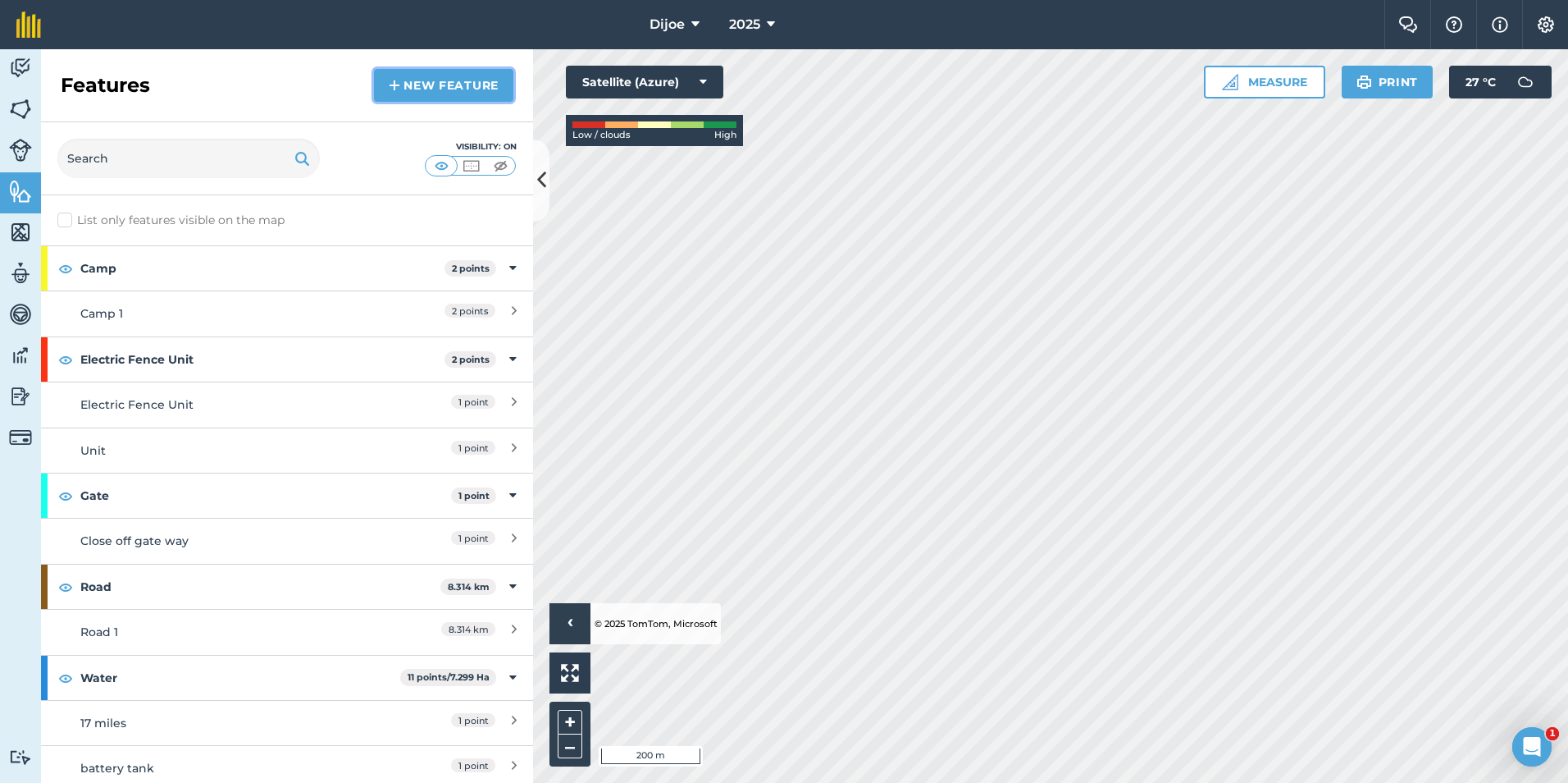
click at [474, 80] on link "New feature" at bounding box center [443, 85] width 139 height 33
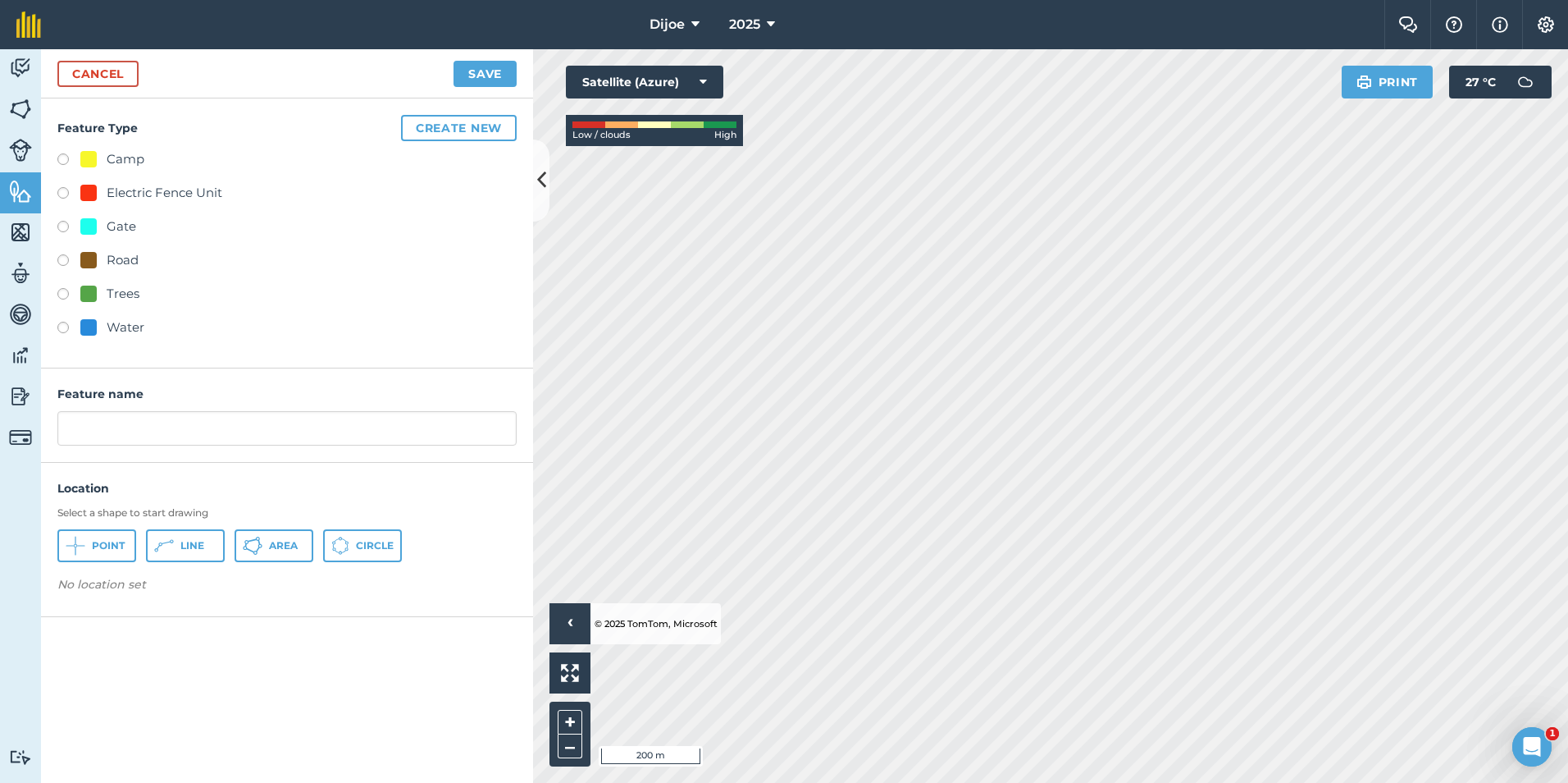
drag, startPoint x: 64, startPoint y: 319, endPoint x: 68, endPoint y: 335, distance: 16.5
click at [64, 319] on div "Water" at bounding box center [287, 329] width 460 height 24
click at [68, 335] on label at bounding box center [69, 329] width 23 height 16
radio input "true"
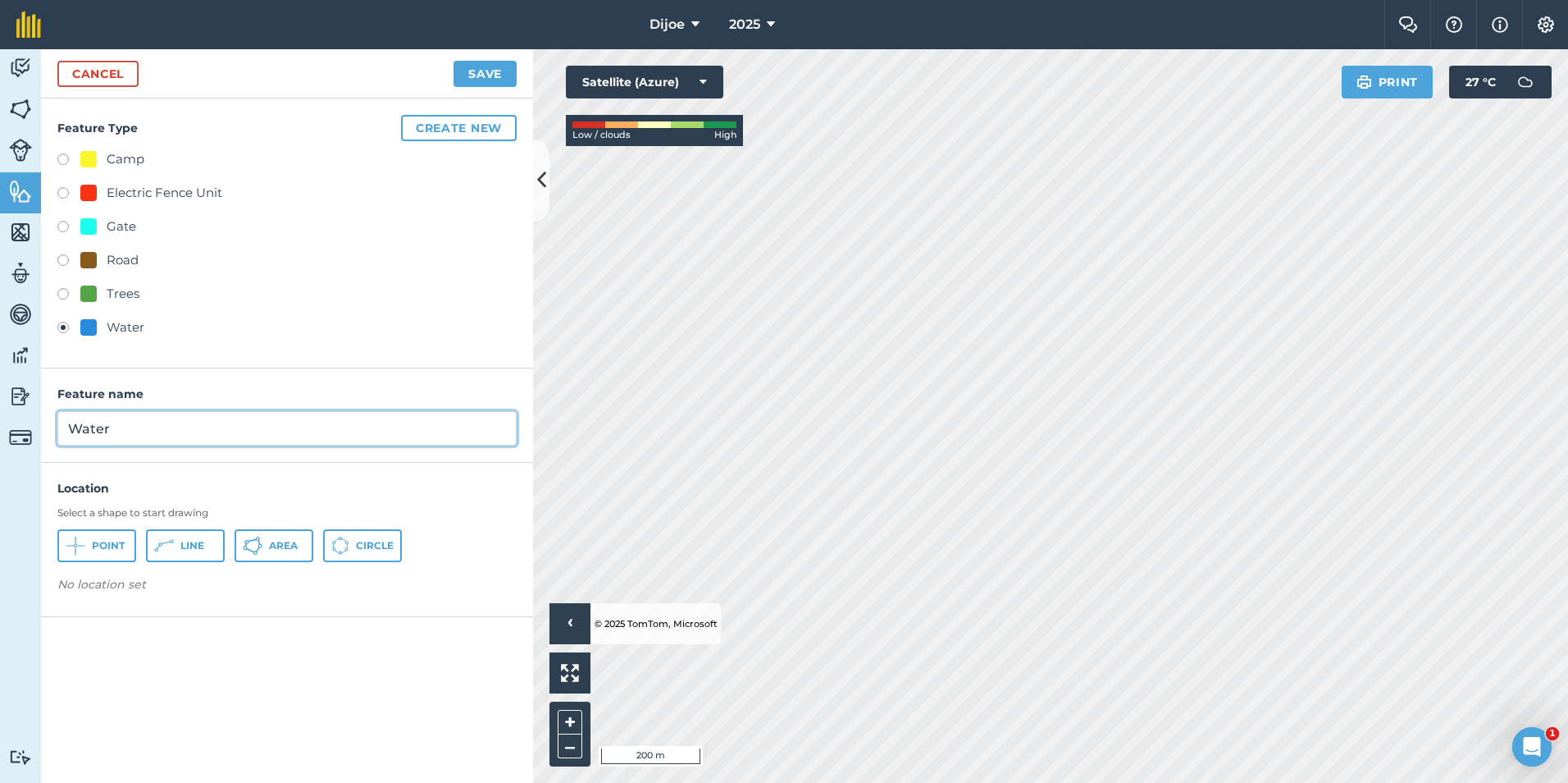
drag, startPoint x: 84, startPoint y: 423, endPoint x: 25, endPoint y: 426, distance: 59.1
click at [25, 426] on div "Activity Fields Livestock Features Maps Team Vehicles Data Reporting Billing Tu…" at bounding box center [784, 416] width 1568 height 734
type input "[PERSON_NAME]"
click at [117, 543] on span "Point" at bounding box center [108, 546] width 33 height 13
click at [488, 66] on button "Save" at bounding box center [485, 74] width 63 height 27
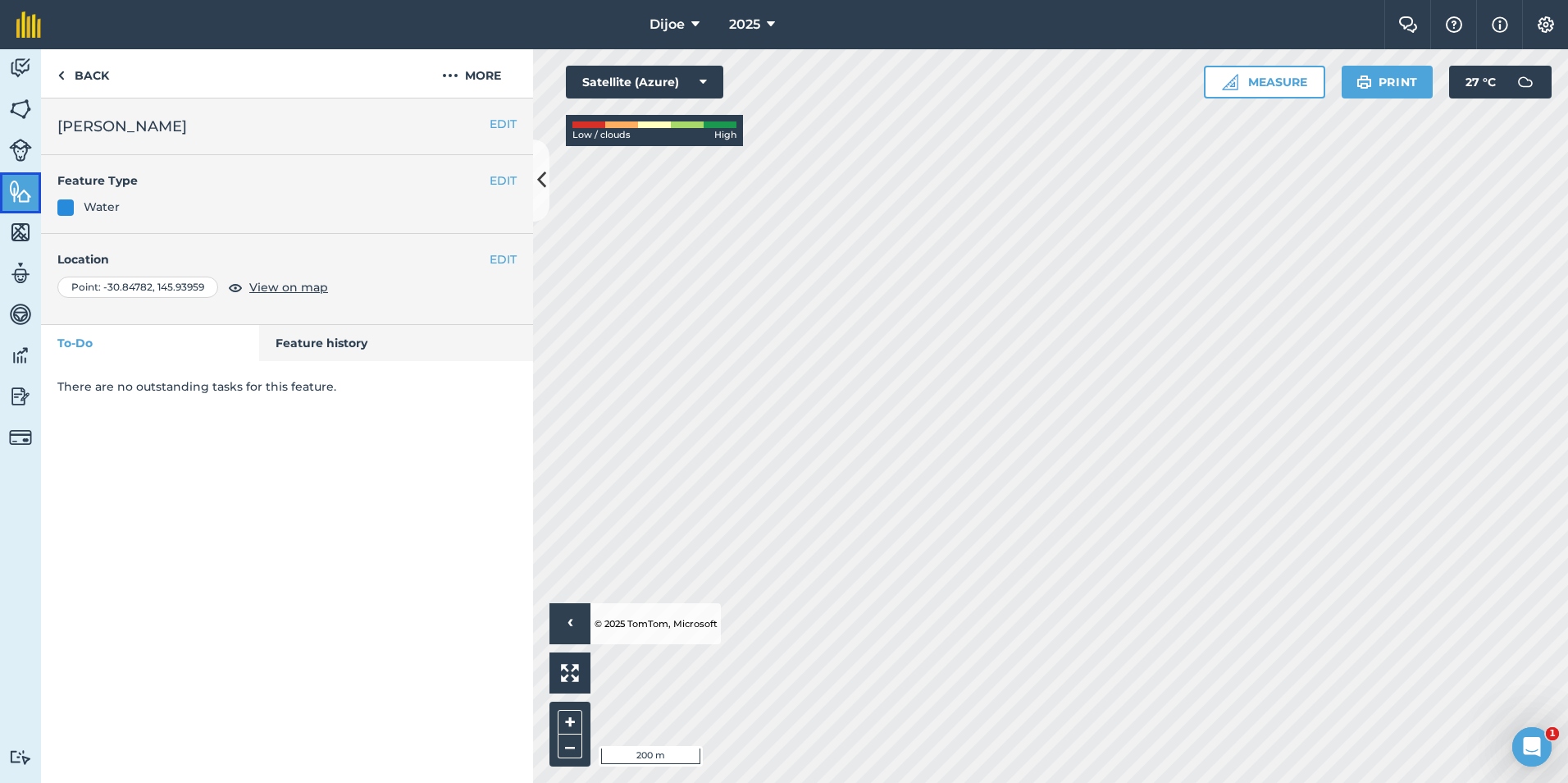
click at [5, 186] on link "Features" at bounding box center [20, 192] width 41 height 41
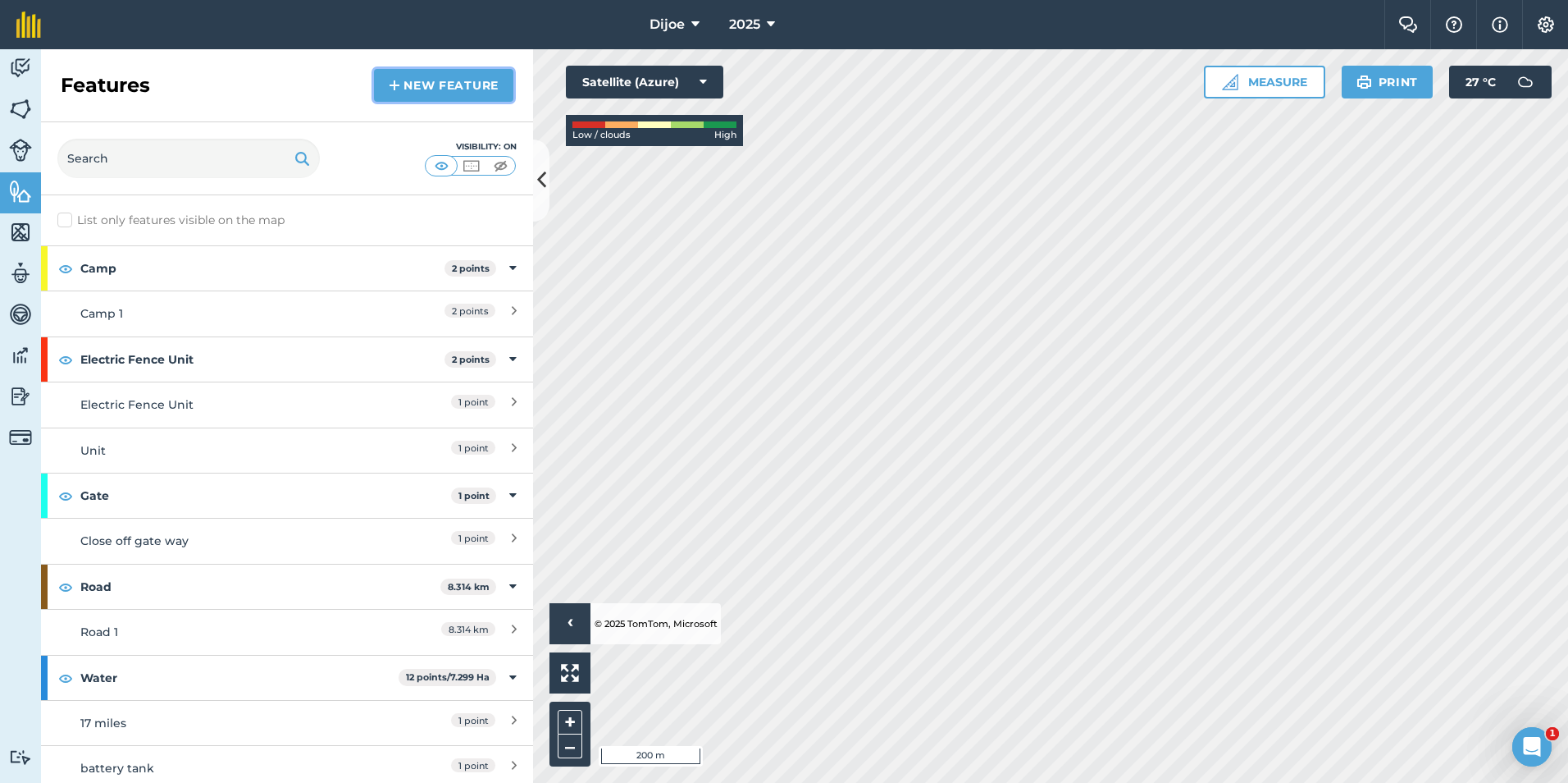
click at [437, 89] on link "New feature" at bounding box center [443, 85] width 139 height 33
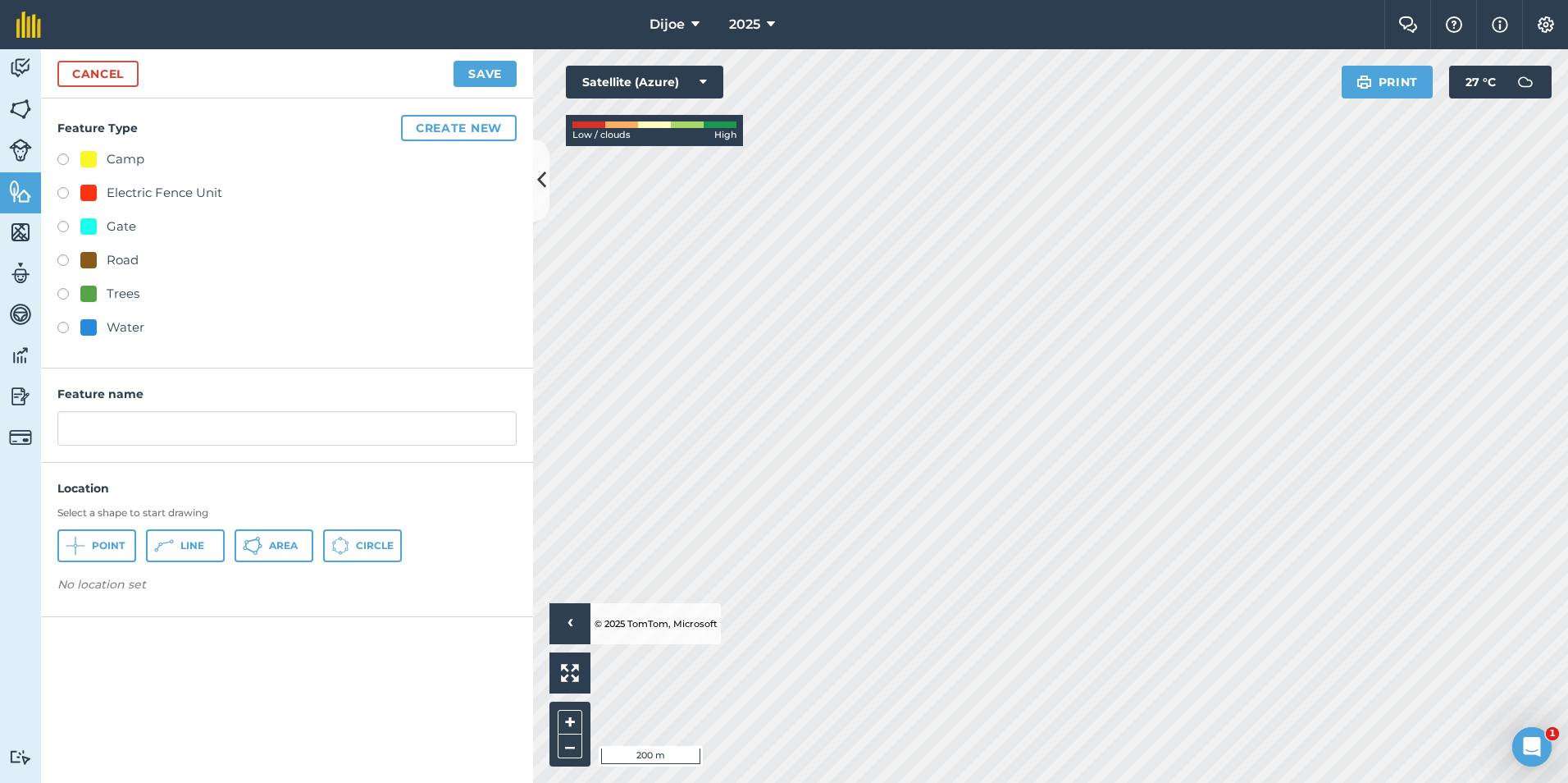
click at [72, 322] on label at bounding box center [69, 329] width 23 height 16
radio input "true"
click at [100, 547] on span "Point" at bounding box center [108, 546] width 33 height 13
drag, startPoint x: 126, startPoint y: 439, endPoint x: 33, endPoint y: 452, distance: 93.9
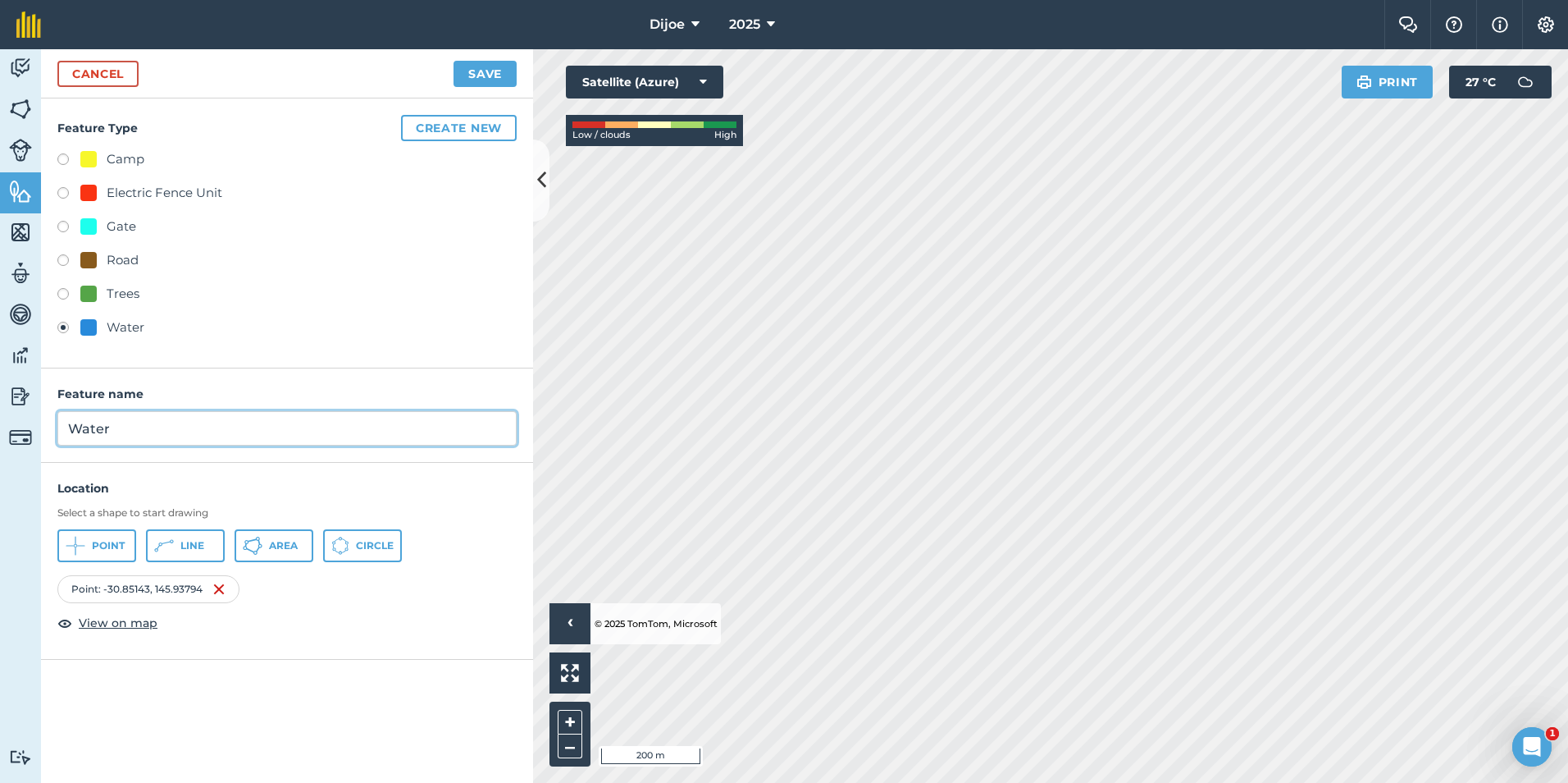
click at [33, 452] on div "Activity Fields Livestock Features Maps Team Vehicles Data Reporting Billing Tu…" at bounding box center [784, 416] width 1568 height 734
type input "c"
type input "tank"
click at [510, 71] on button "Save" at bounding box center [485, 74] width 63 height 27
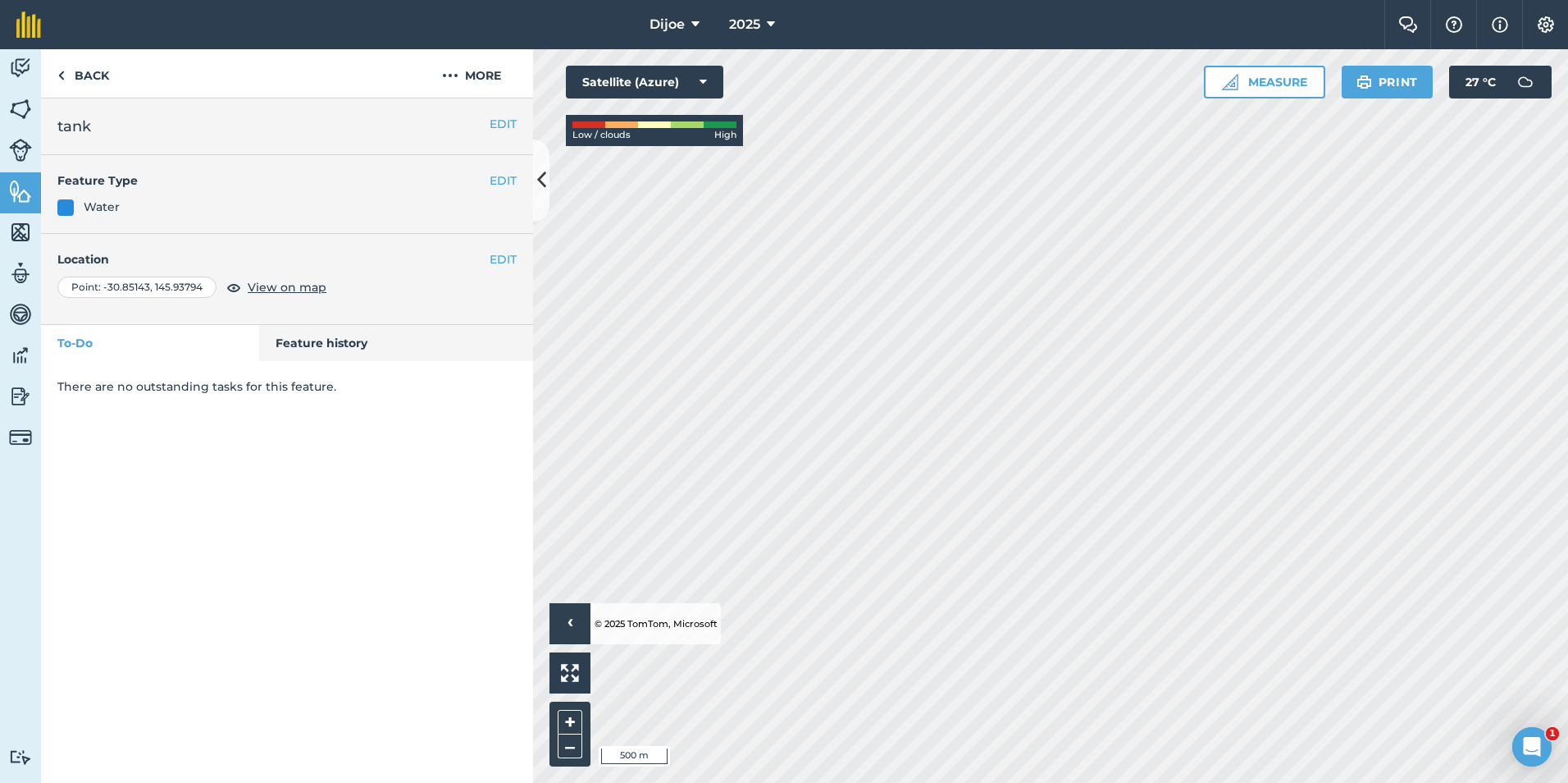
click at [1158, 0] on html "Dijoe 2025 Farm Chat Help Info Settings Dijoe - 2025 Reproduced with the permis…" at bounding box center [784, 392] width 1568 height 783
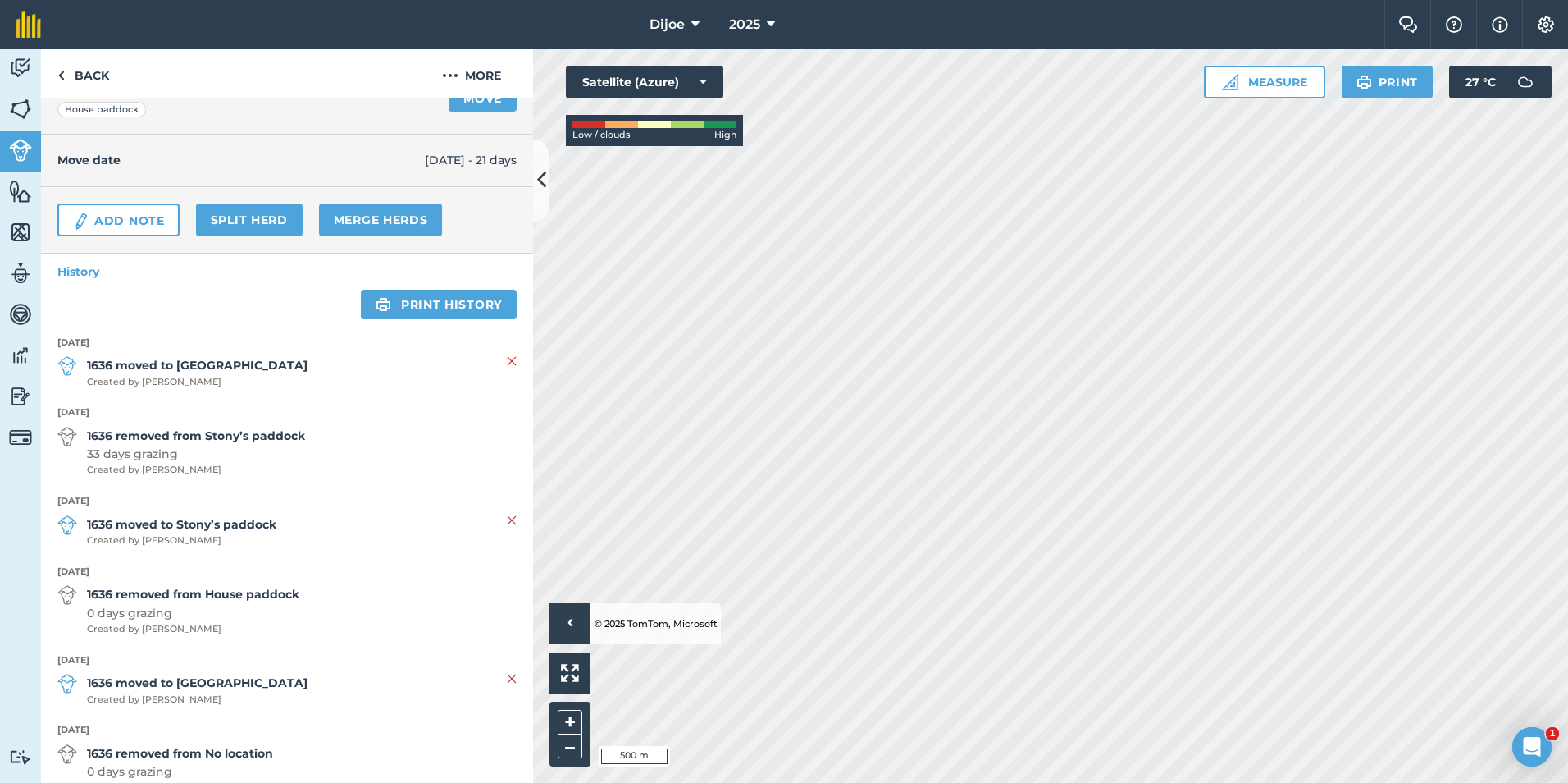
scroll to position [164, 0]
click at [209, 222] on link "Split herd" at bounding box center [249, 222] width 107 height 33
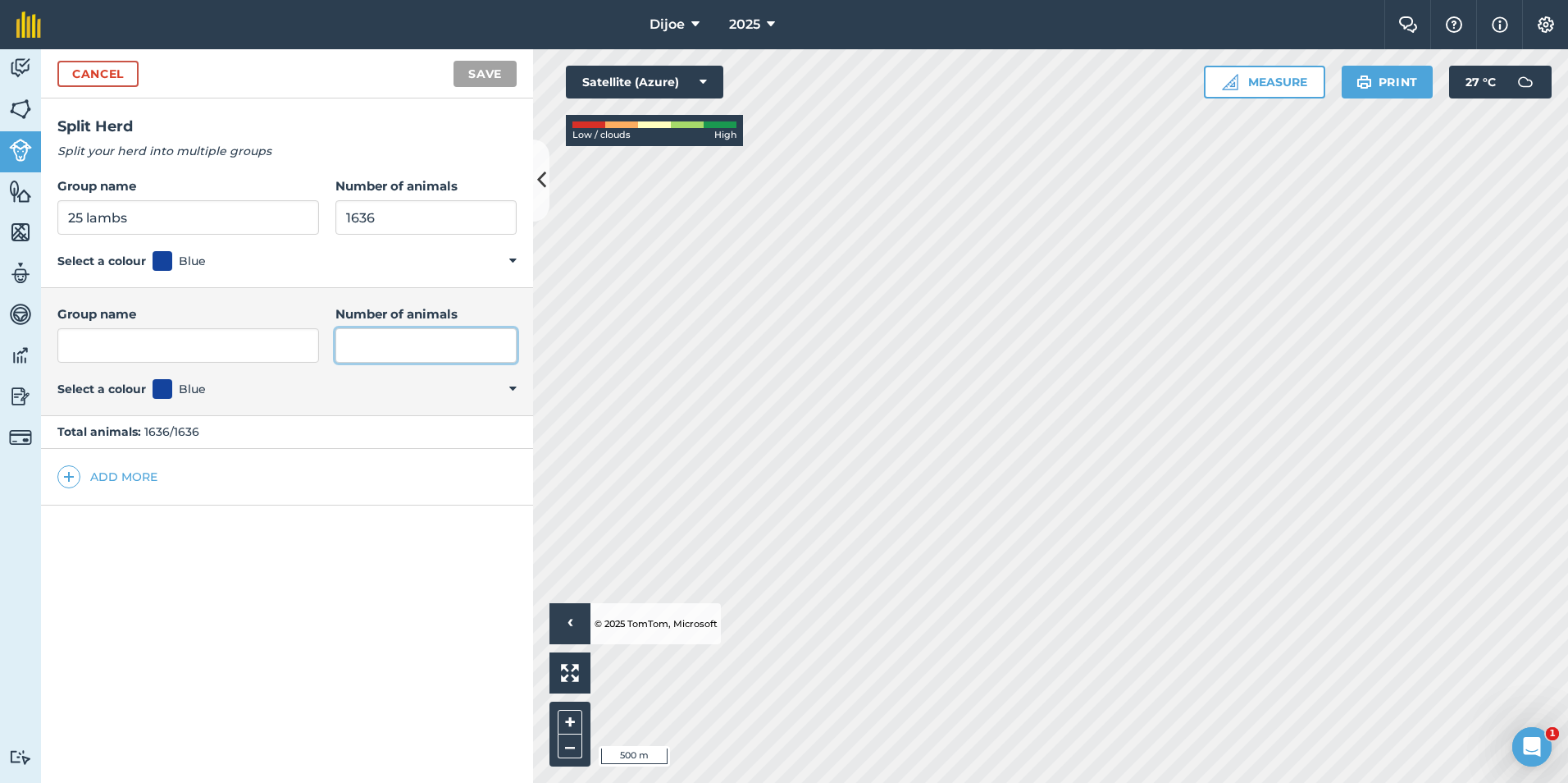
click at [372, 335] on input "Number of animals" at bounding box center [425, 345] width 181 height 34
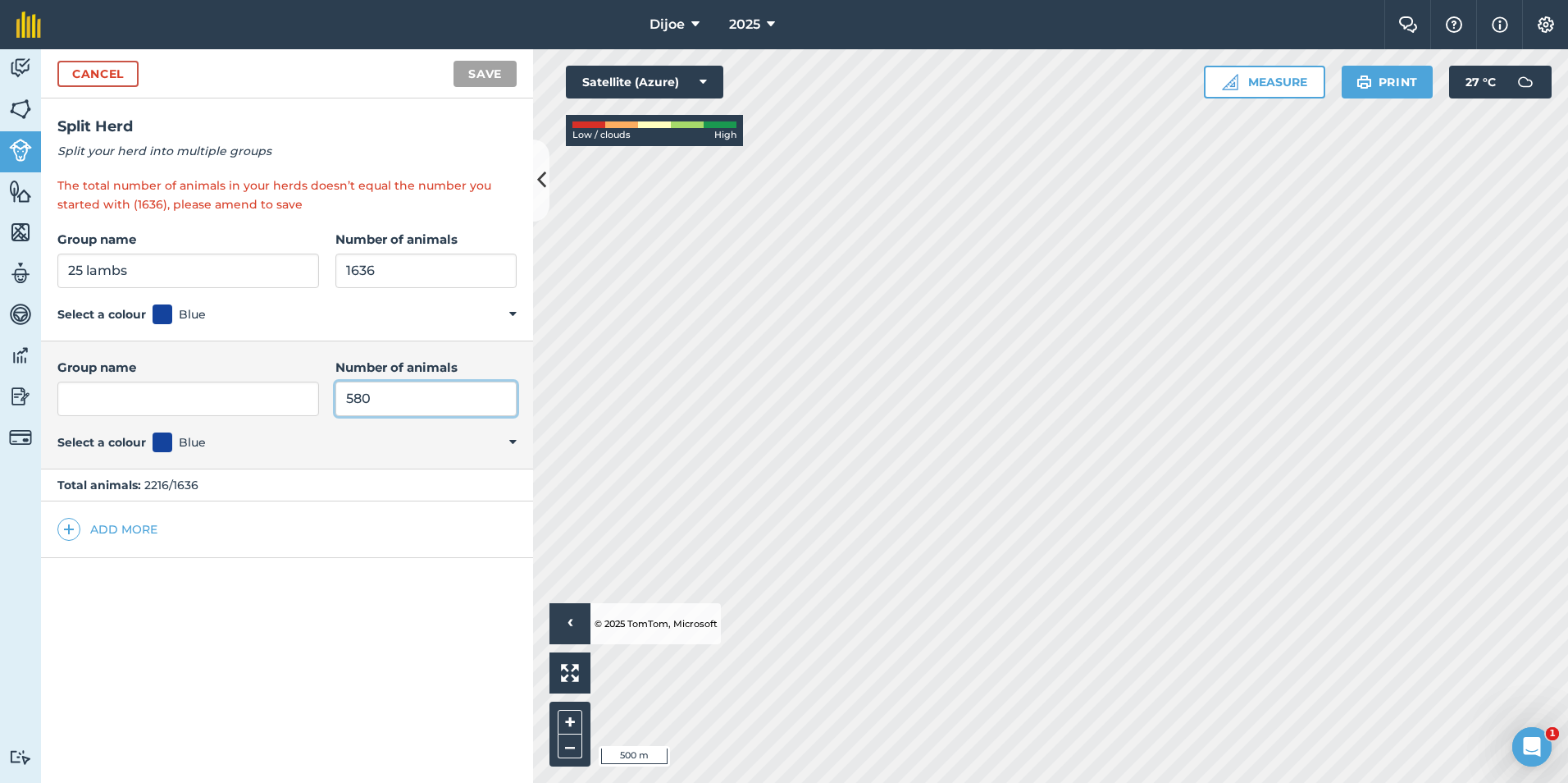
type input "580"
drag, startPoint x: 369, startPoint y: 275, endPoint x: 349, endPoint y: 274, distance: 20.0
click at [349, 274] on input "1636" at bounding box center [425, 270] width 181 height 34
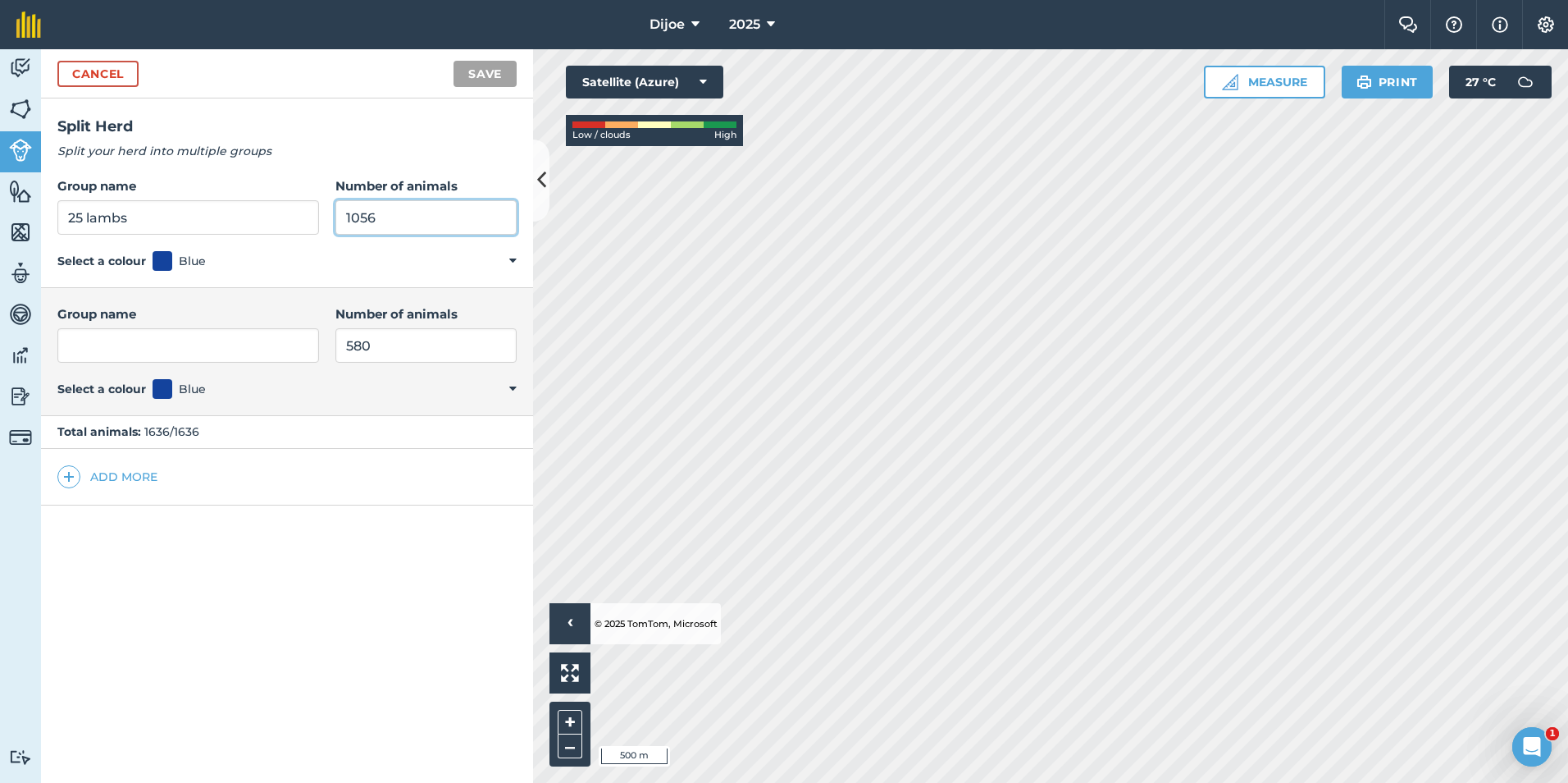
type input "1056"
click at [261, 347] on input "Group name" at bounding box center [189, 345] width 261 height 34
type input "to be sold"
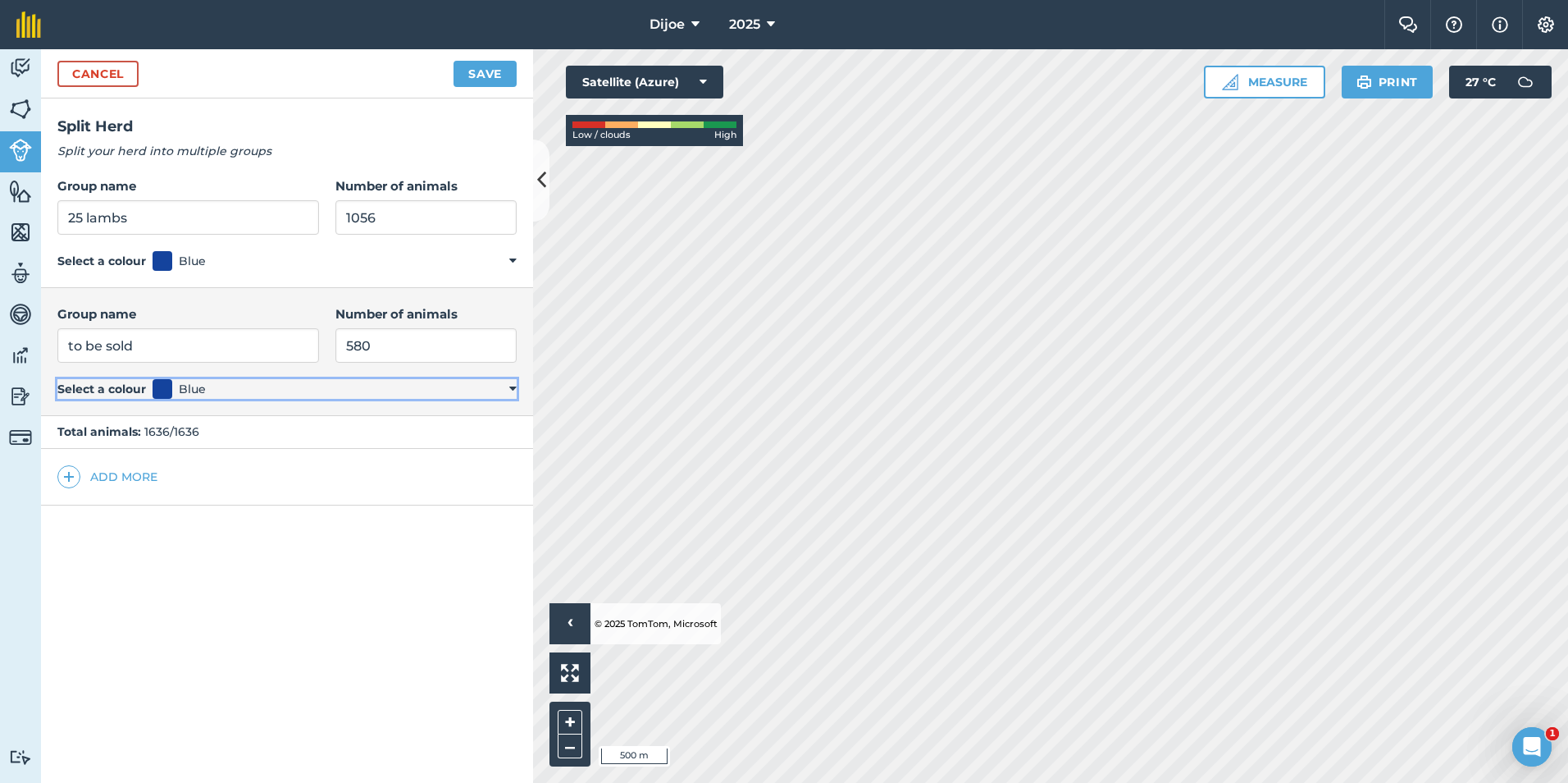
click at [160, 395] on span at bounding box center [162, 389] width 20 height 20
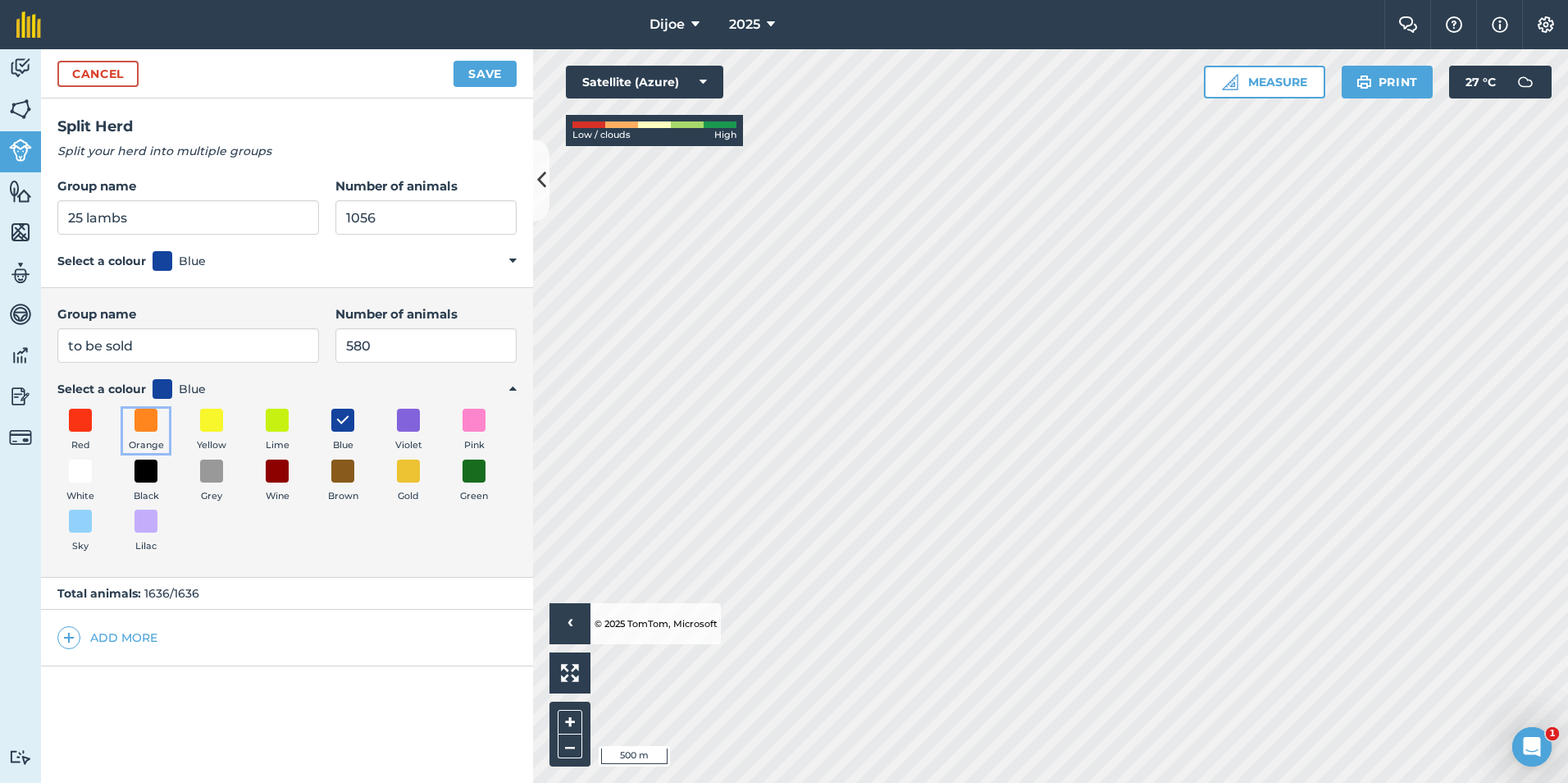
click at [161, 416] on button "Orange" at bounding box center [146, 430] width 45 height 45
click at [275, 378] on div "Group name to be sold Number of animals 580 Select a colour Orange Red Orange Y…" at bounding box center [286, 433] width 492 height 290
click at [499, 72] on button "Save" at bounding box center [485, 74] width 63 height 27
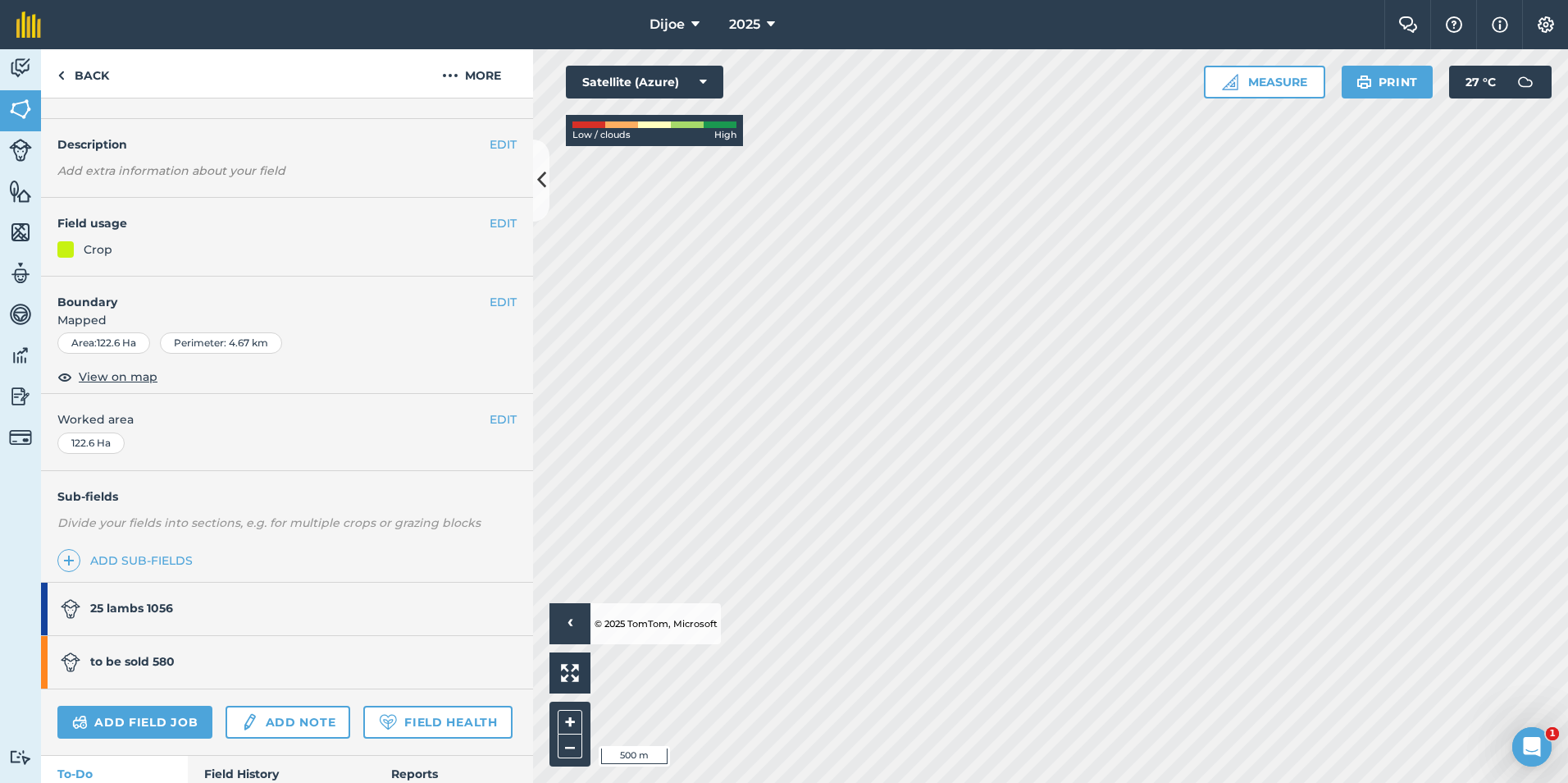
scroll to position [82, 0]
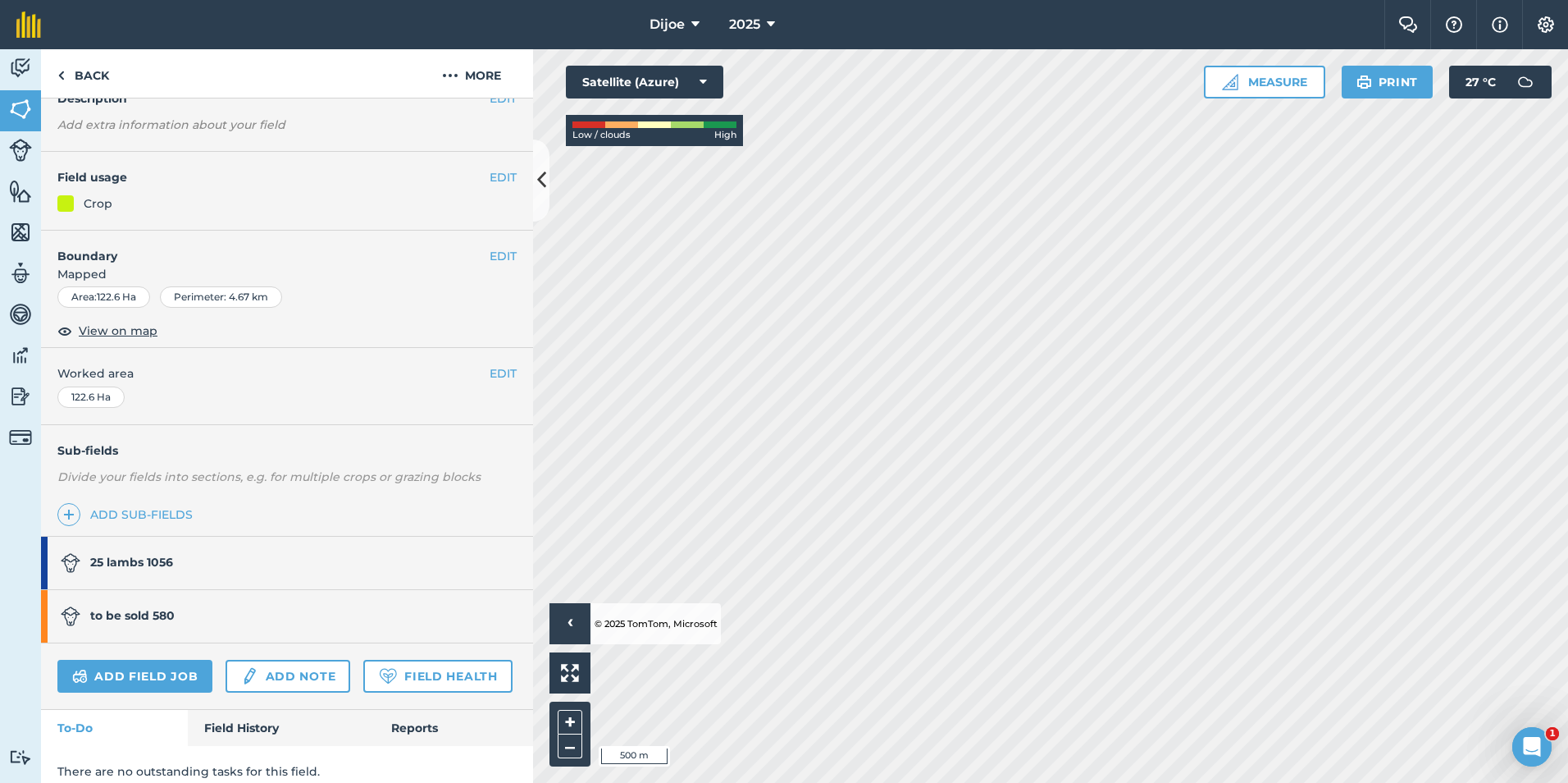
click at [229, 566] on link "25 lambs 1056" at bounding box center [279, 562] width 476 height 52
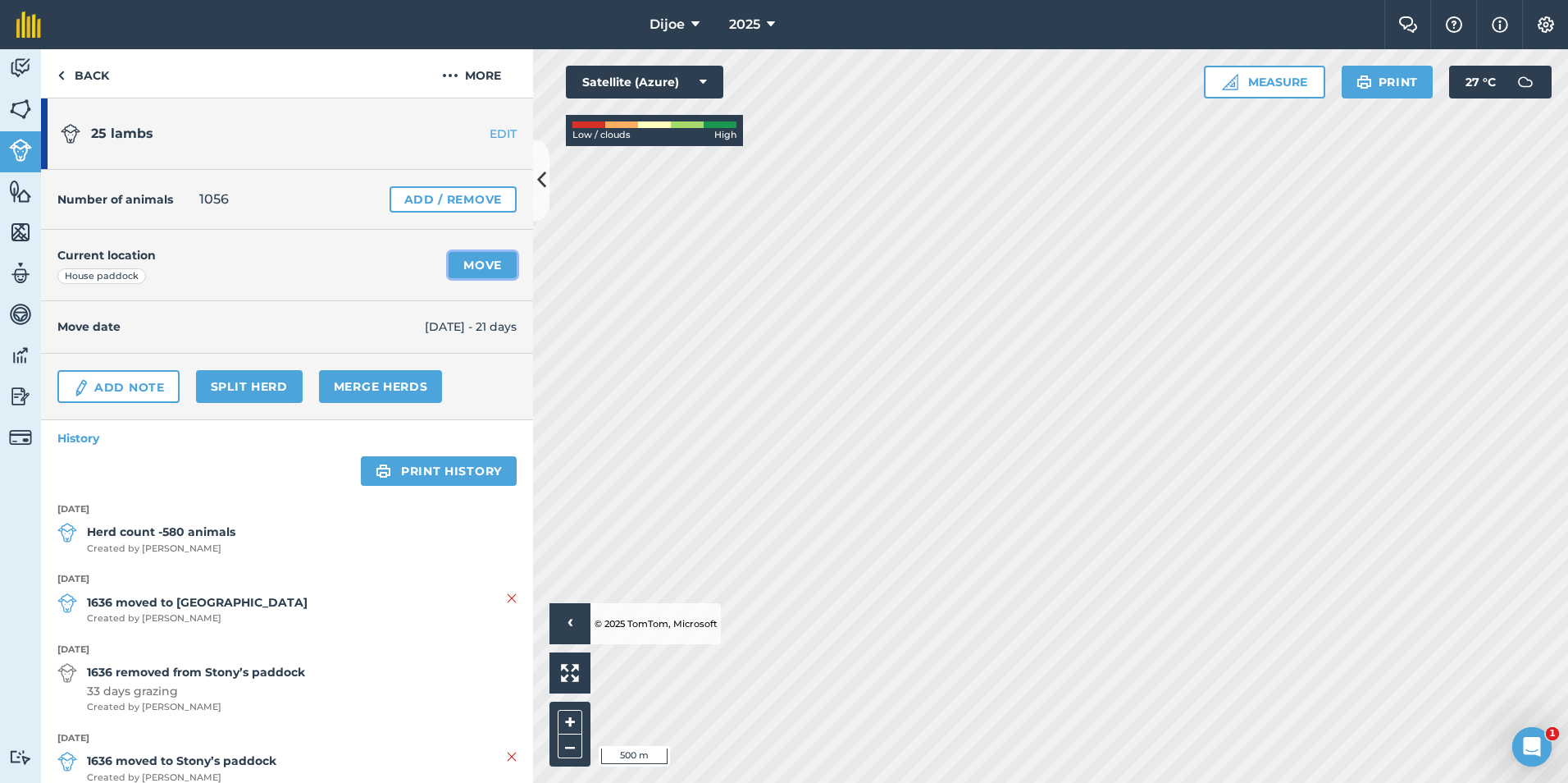
click at [477, 264] on link "Move" at bounding box center [483, 265] width 68 height 27
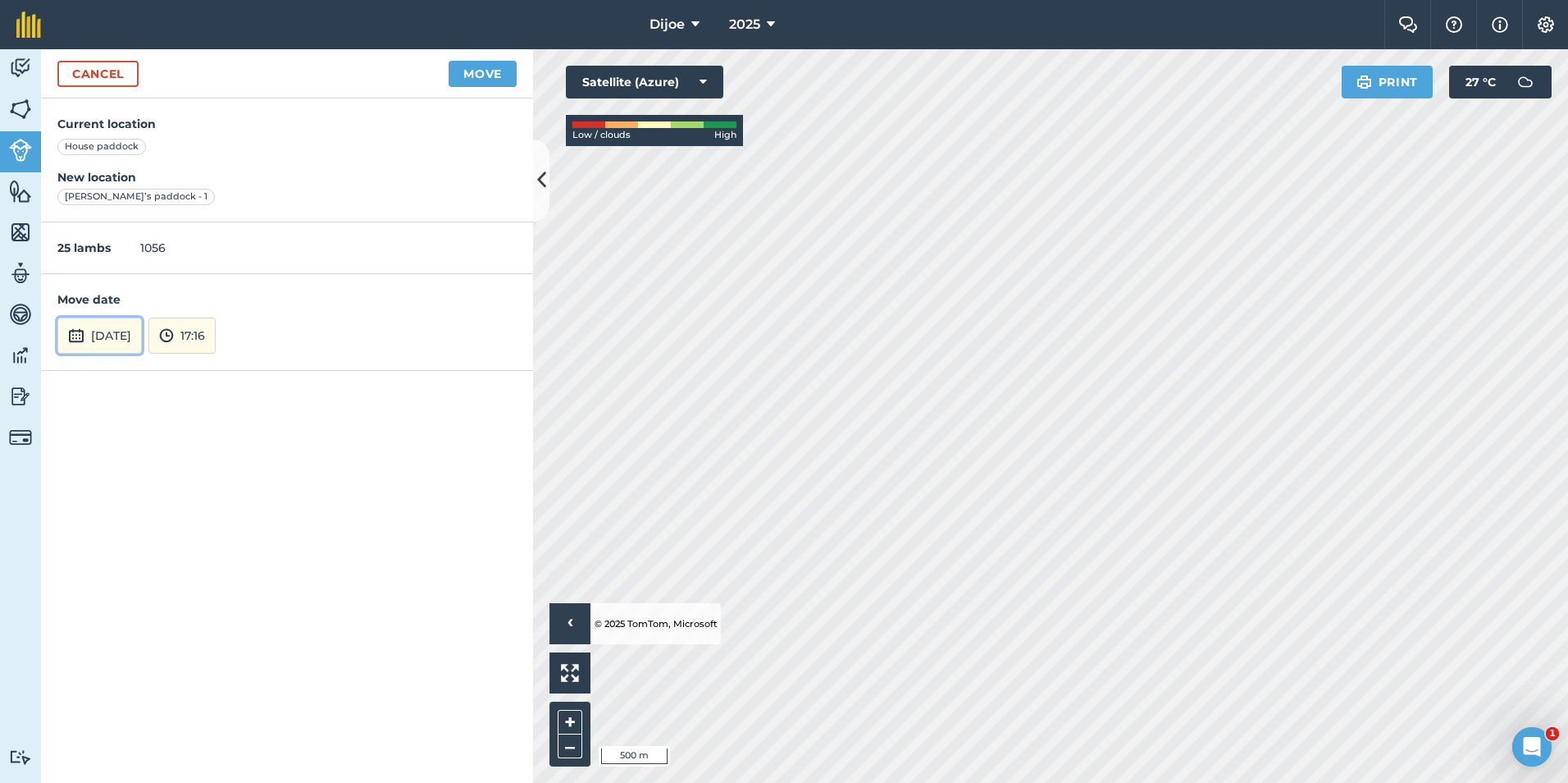
click at [142, 337] on button "[DATE]" at bounding box center [99, 336] width 84 height 36
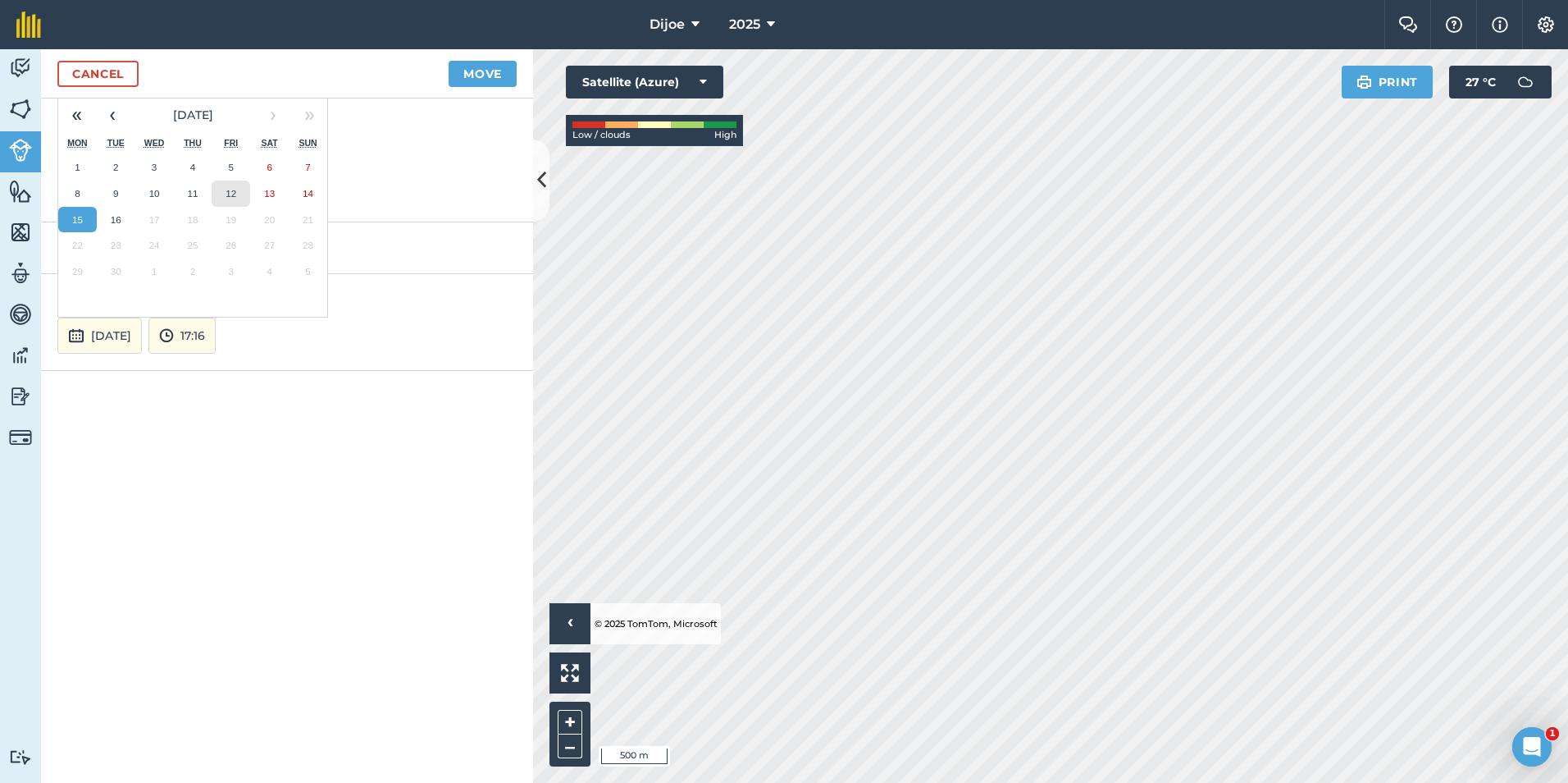
click at [228, 196] on abbr "12" at bounding box center [230, 192] width 10 height 10
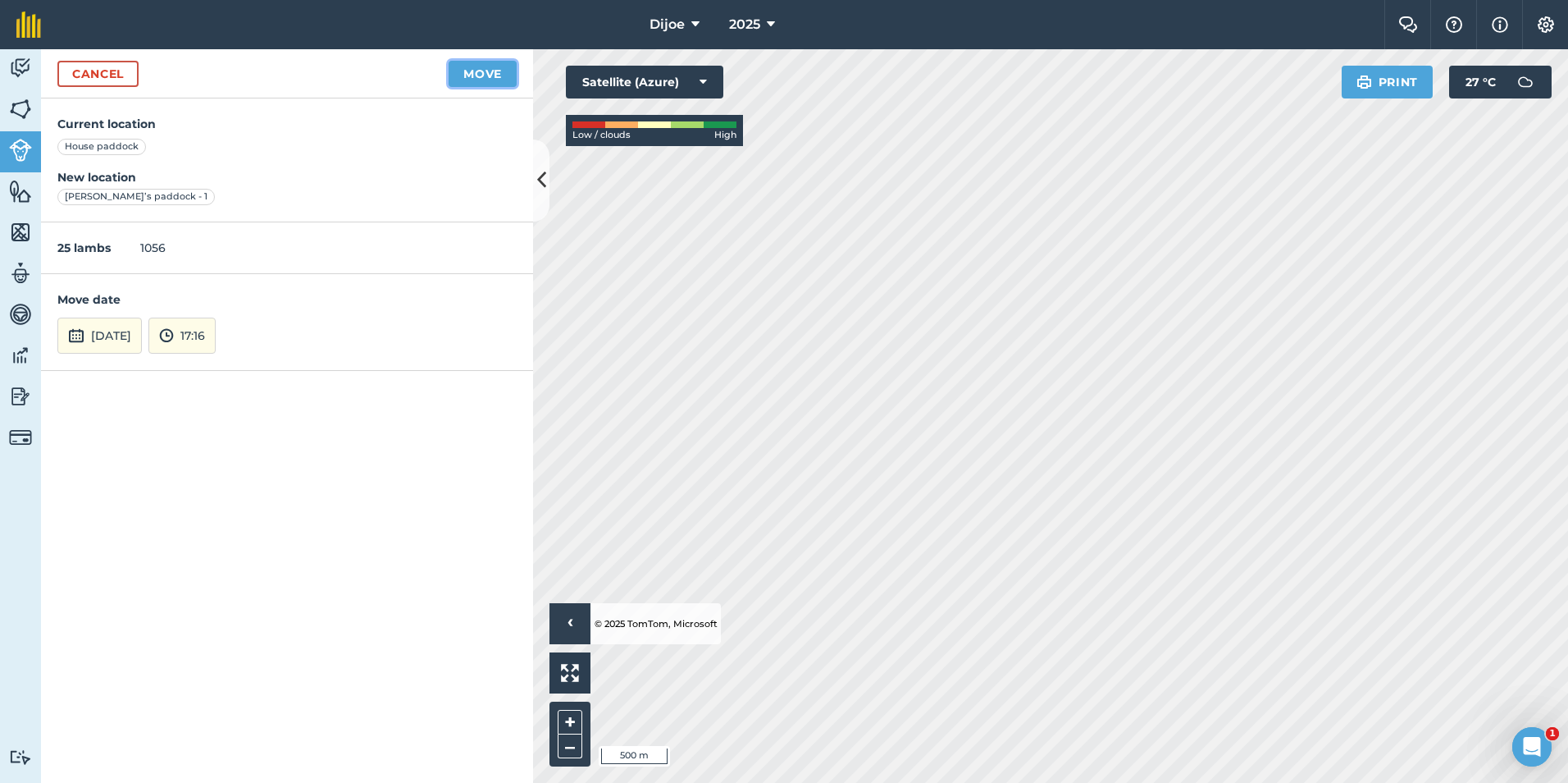
click at [479, 79] on button "Move" at bounding box center [483, 74] width 68 height 27
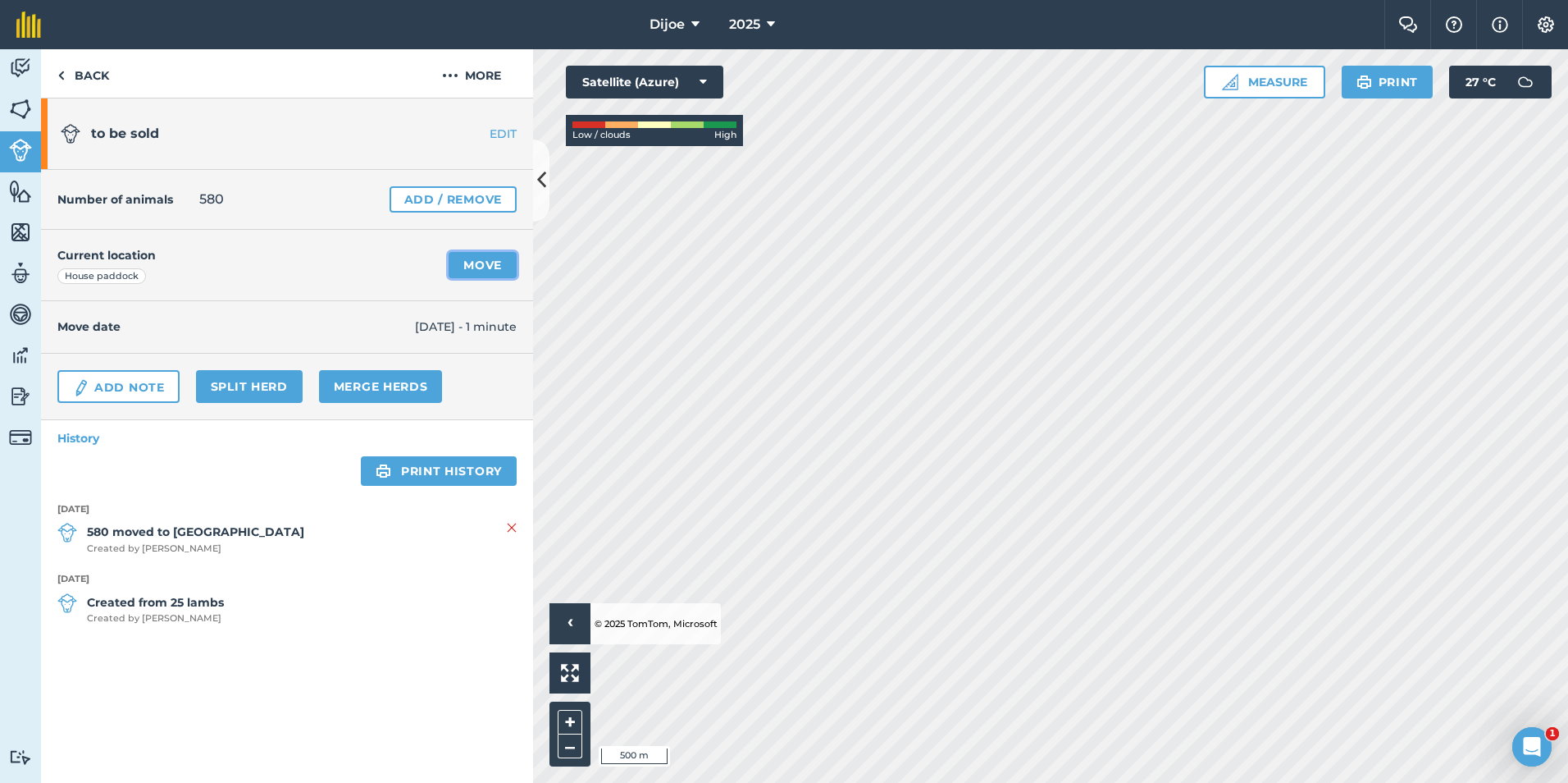
click at [506, 273] on link "Move" at bounding box center [483, 265] width 68 height 27
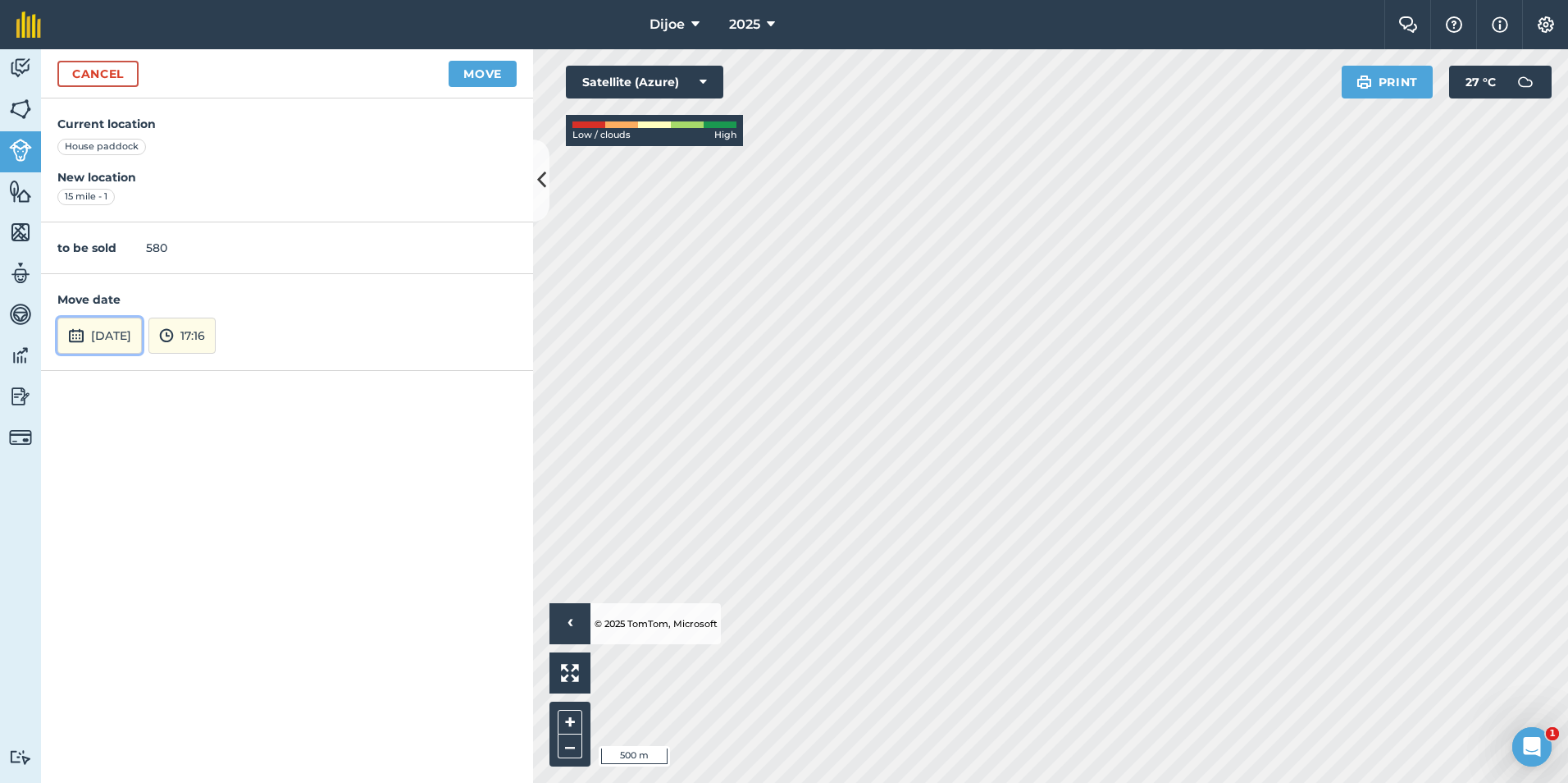
click at [105, 337] on button "[DATE]" at bounding box center [99, 336] width 84 height 36
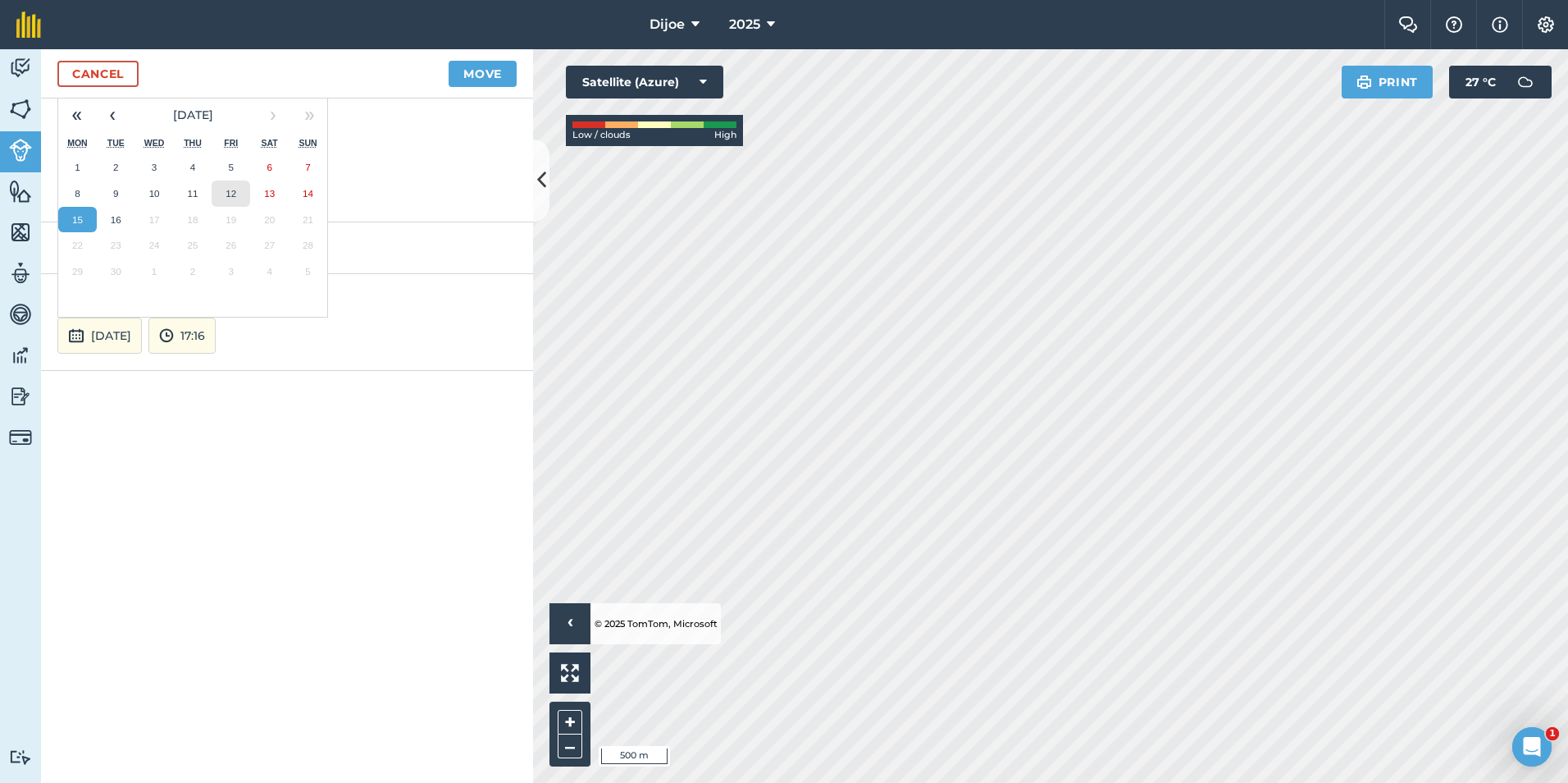
click at [235, 198] on abbr "12" at bounding box center [230, 192] width 10 height 10
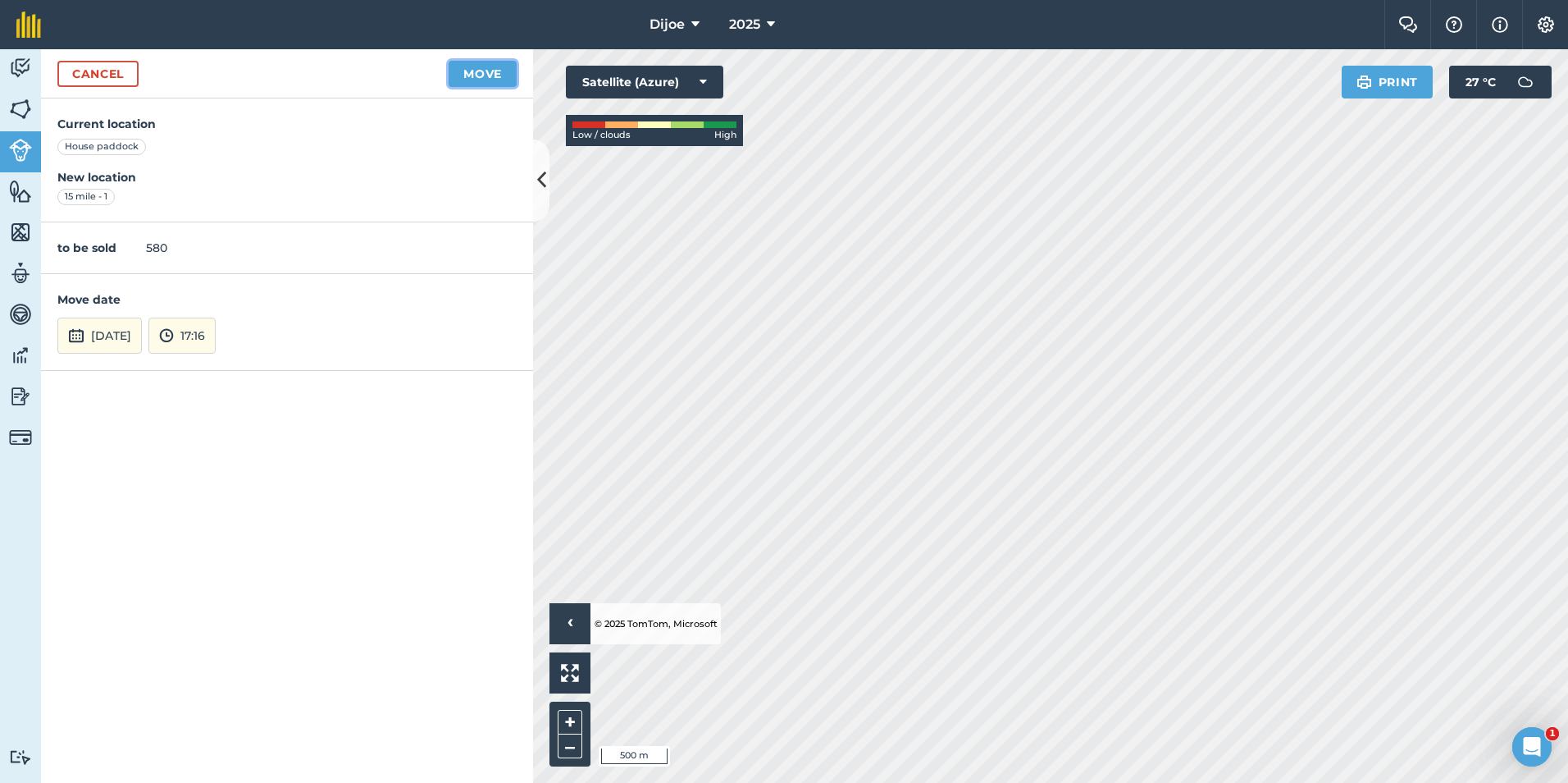
click at [485, 77] on button "Move" at bounding box center [483, 74] width 68 height 27
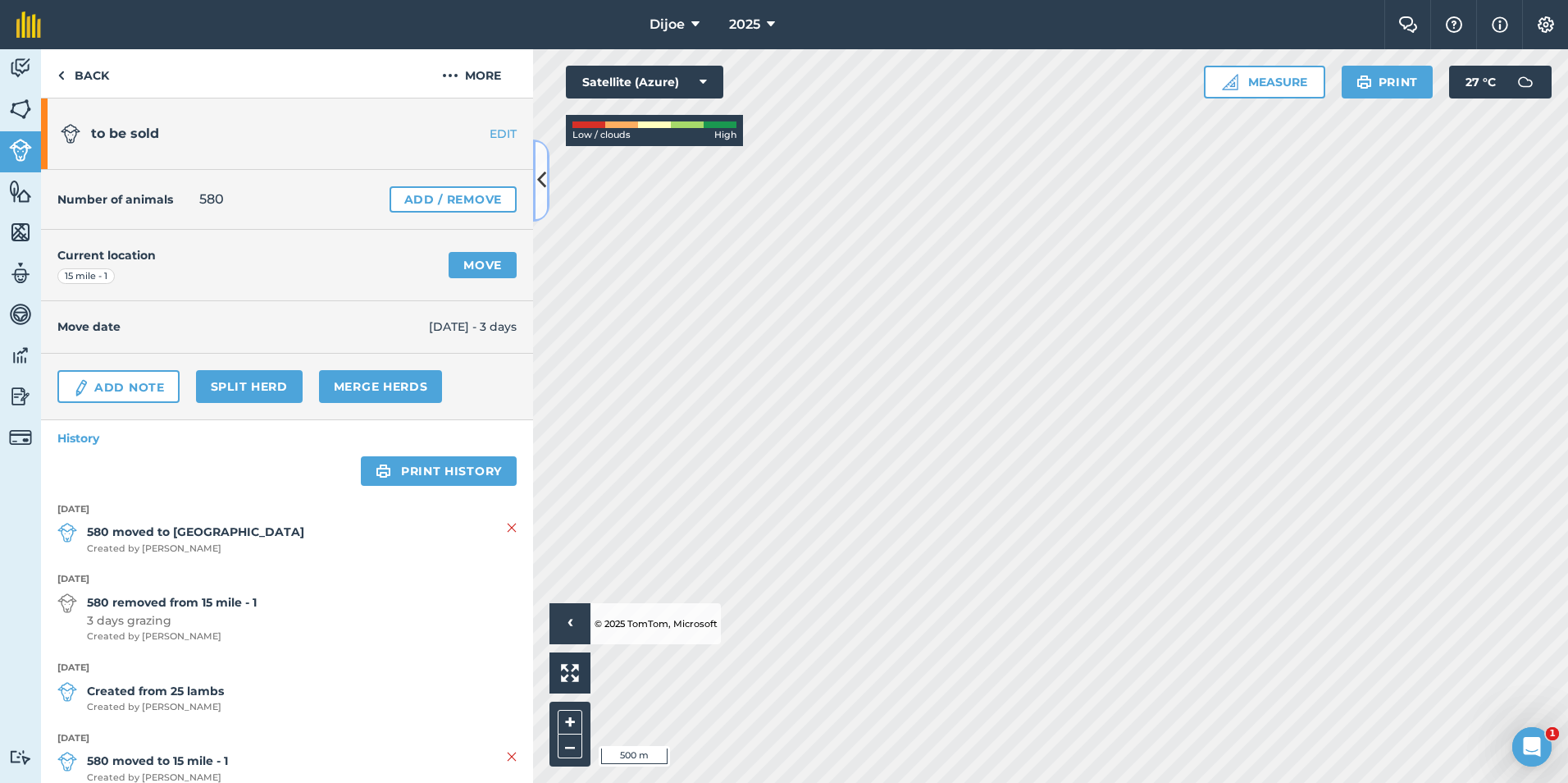
click at [547, 180] on button at bounding box center [541, 180] width 16 height 82
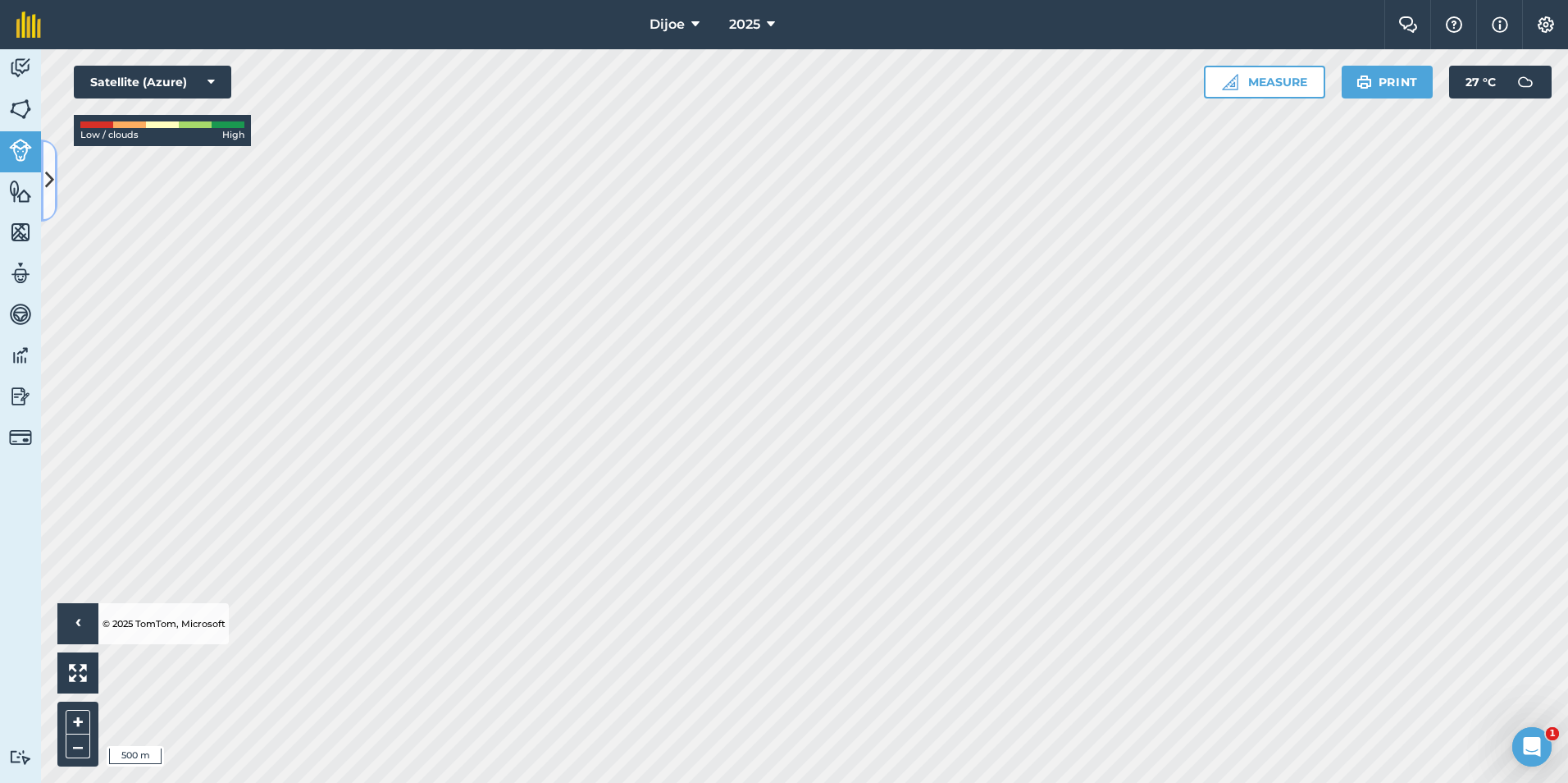
click at [52, 182] on icon at bounding box center [50, 180] width 9 height 28
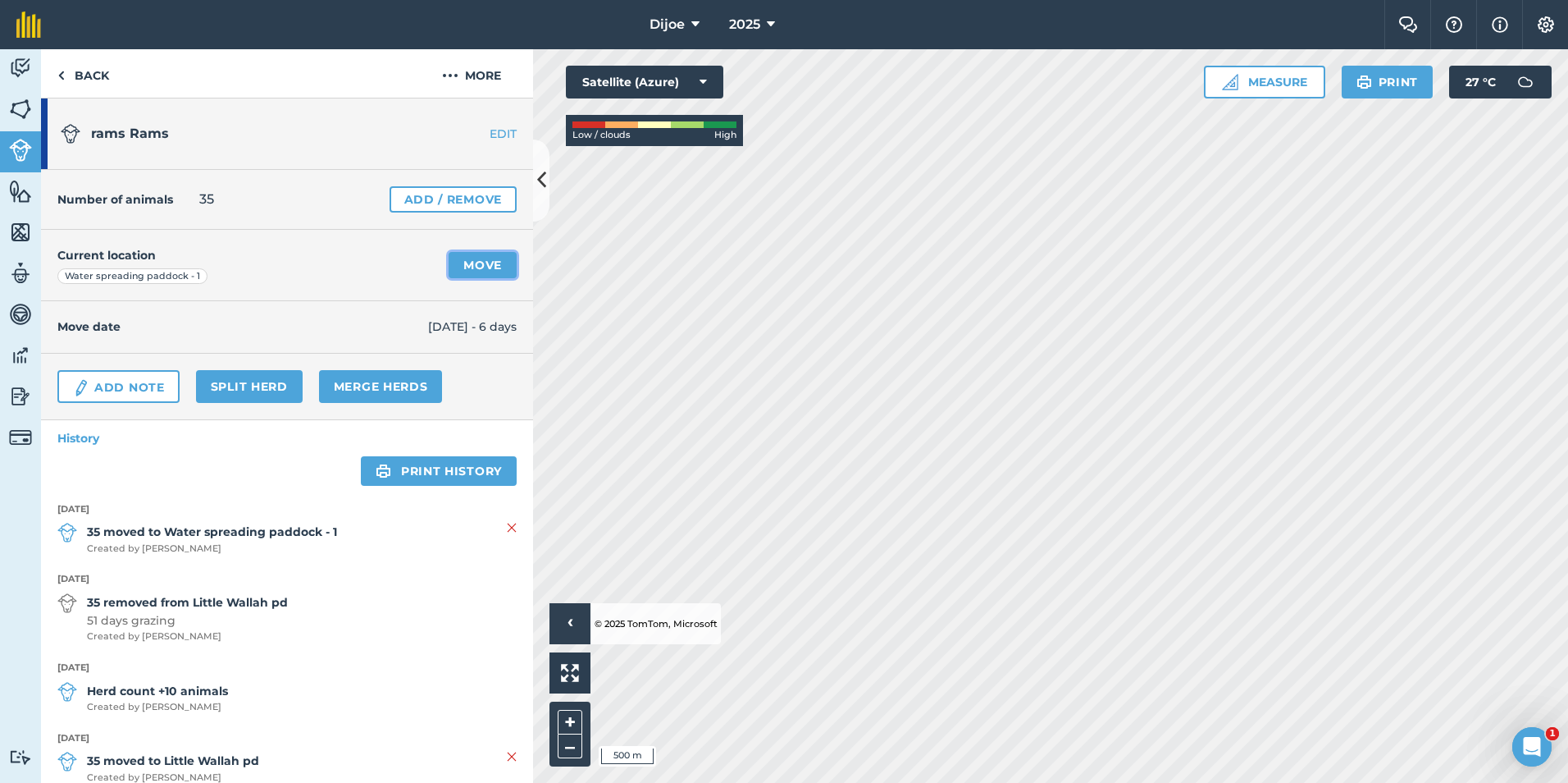
click at [473, 273] on link "Move" at bounding box center [483, 265] width 68 height 27
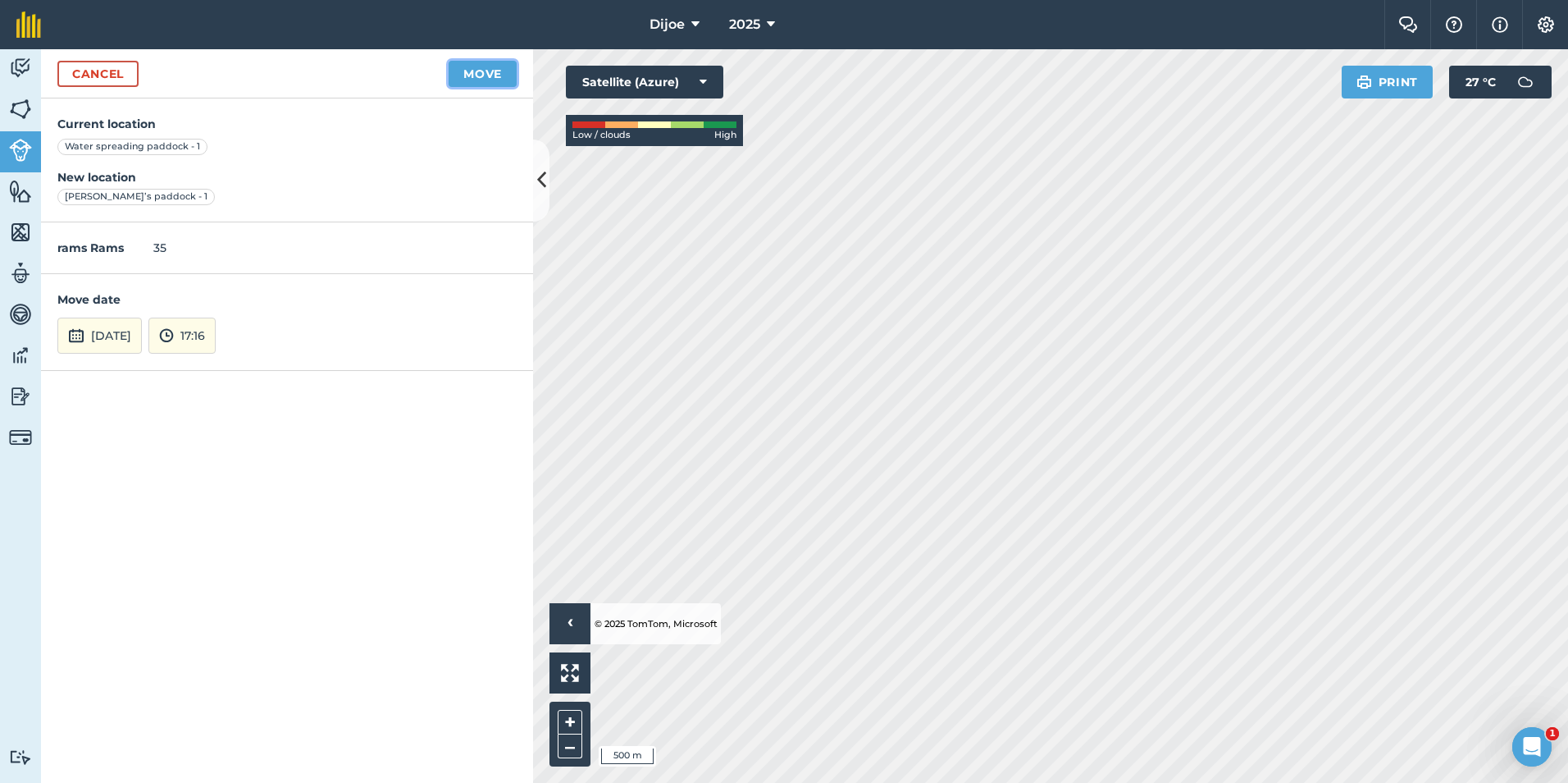
click at [464, 72] on button "Move" at bounding box center [483, 74] width 68 height 27
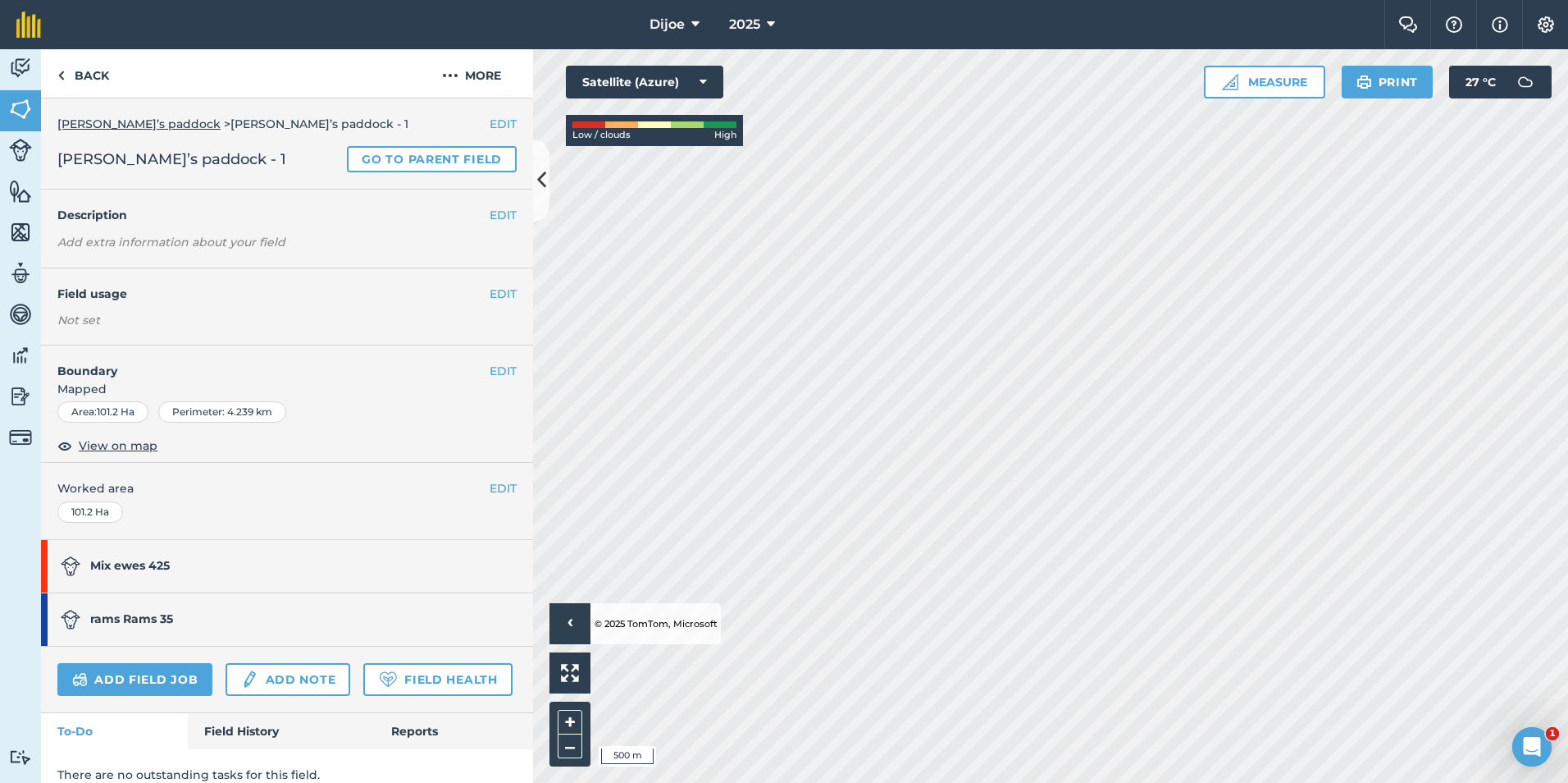
scroll to position [64, 0]
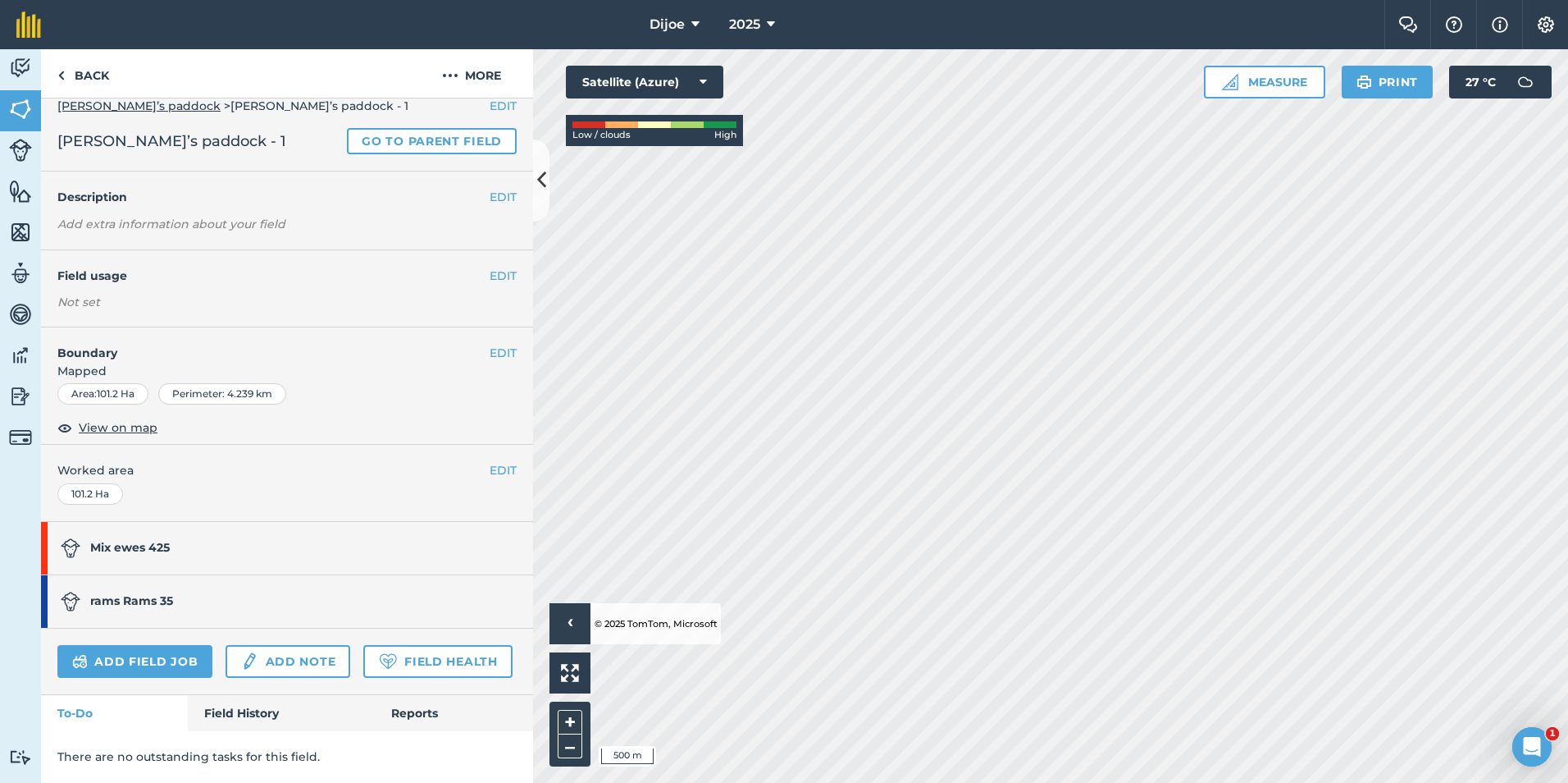
click at [120, 540] on strong "Mix ewes 425" at bounding box center [130, 548] width 80 height 15
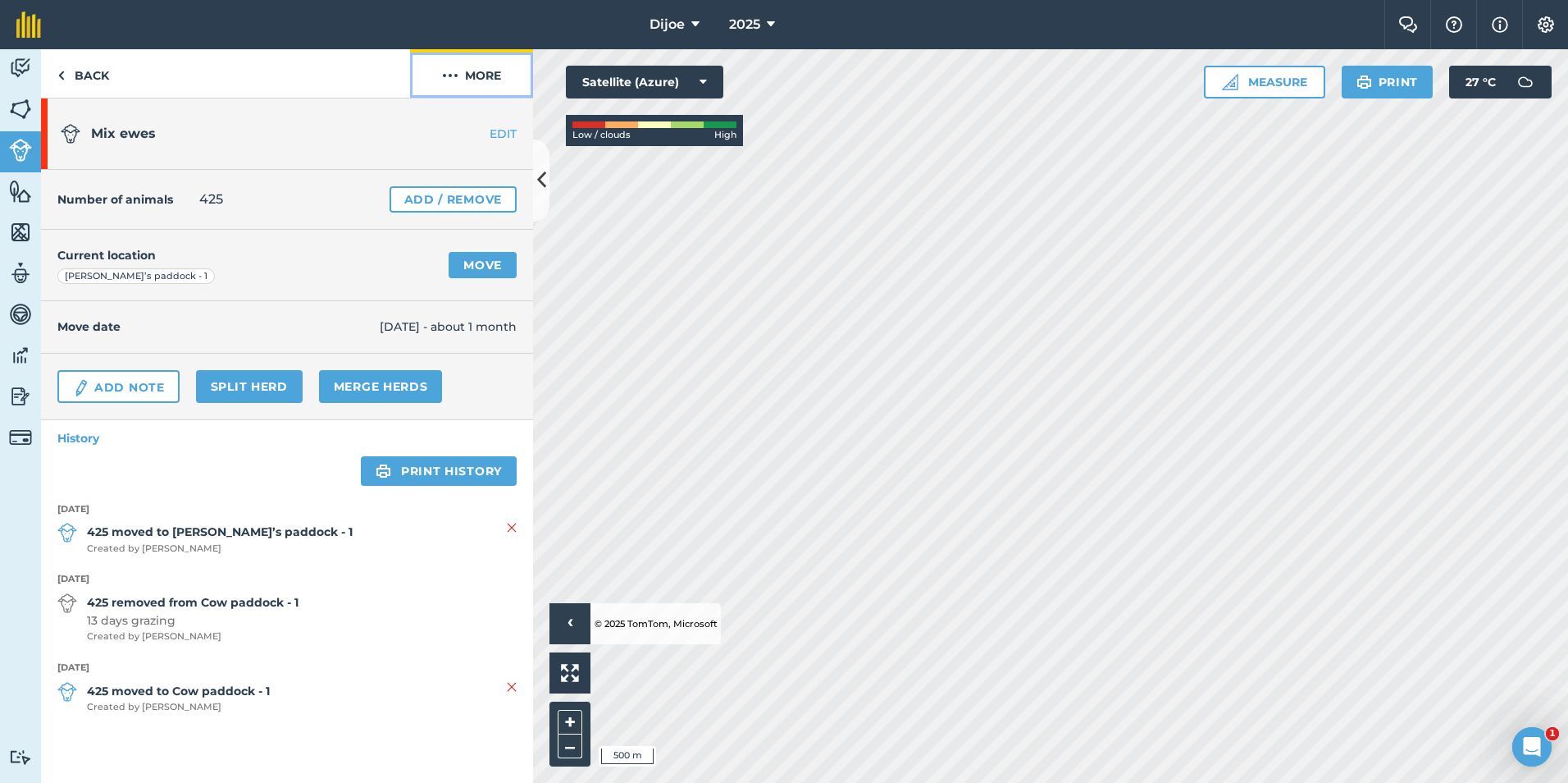
click at [495, 84] on button "More" at bounding box center [472, 73] width 123 height 48
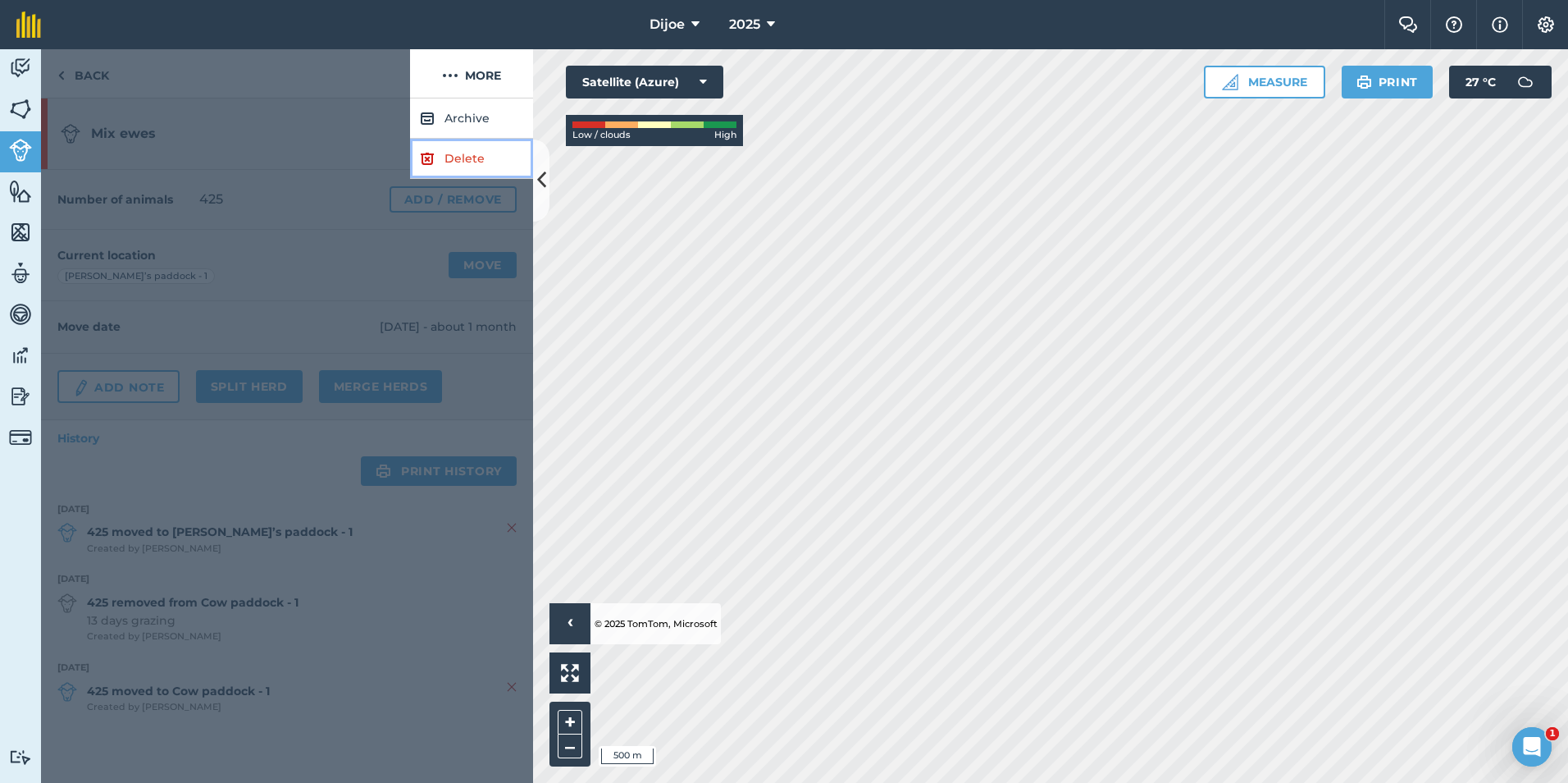
click at [464, 170] on link "Delete" at bounding box center [472, 158] width 123 height 40
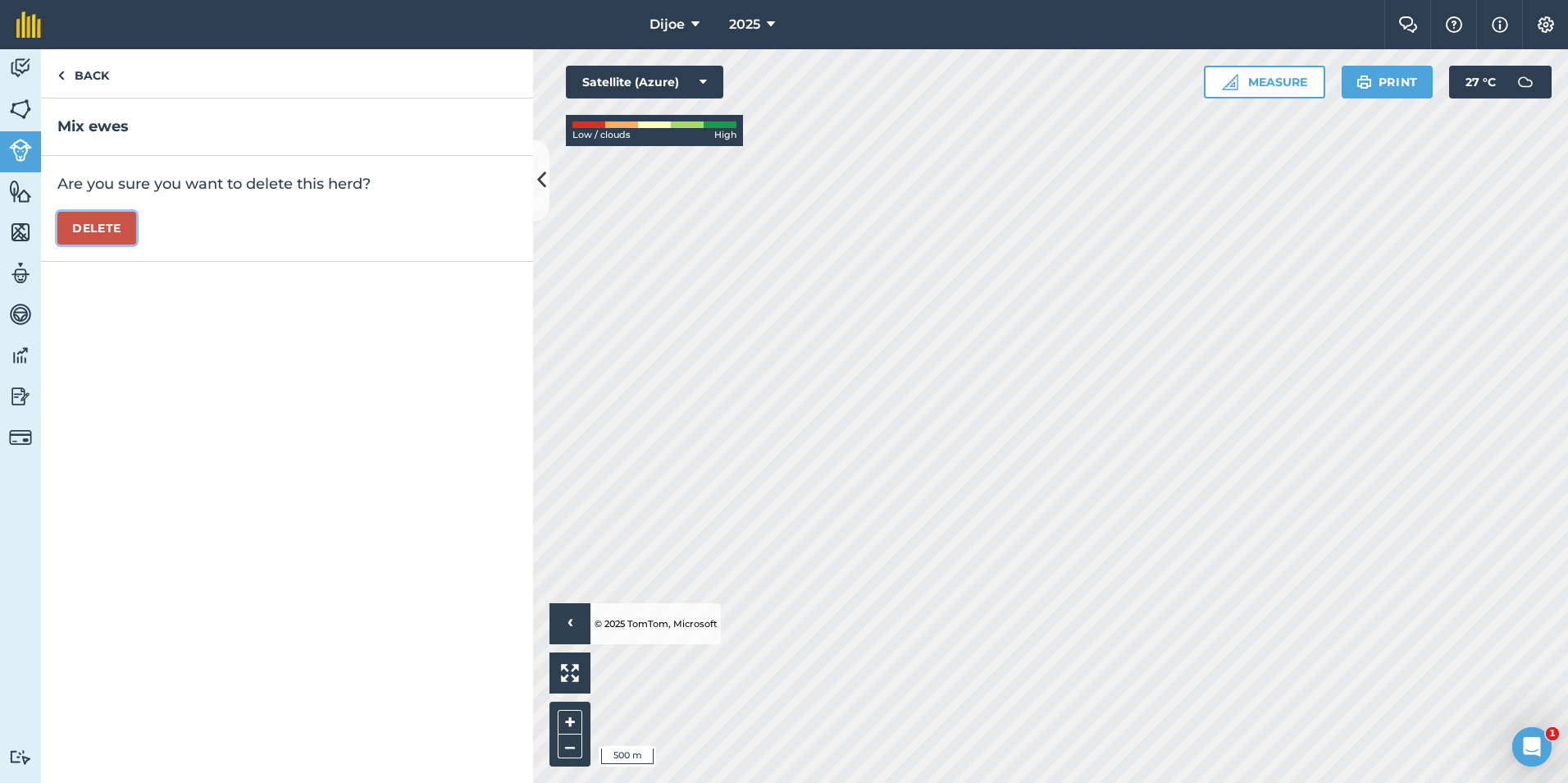
click at [122, 230] on button "Delete" at bounding box center [97, 228] width 79 height 33
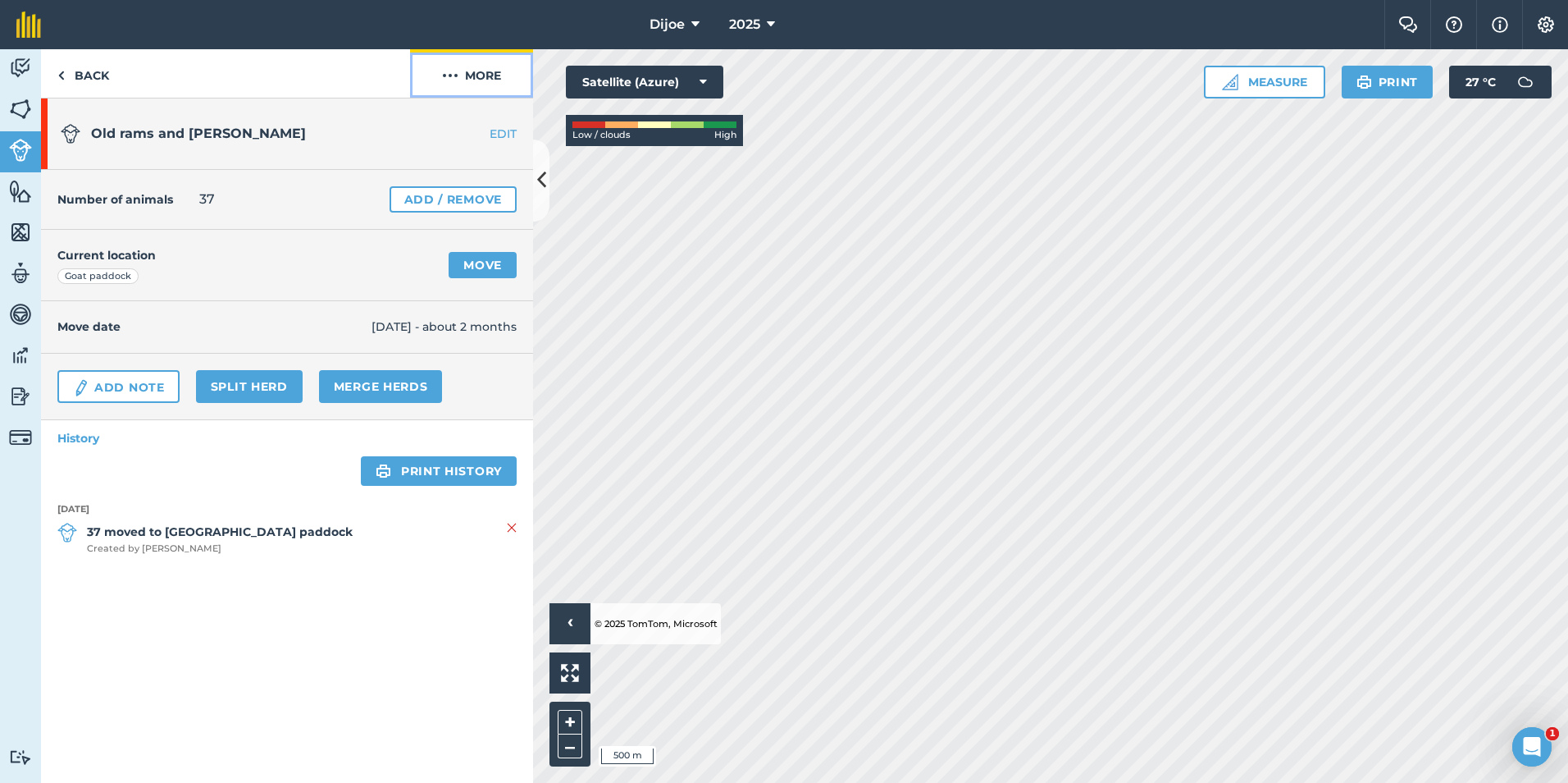
click at [504, 77] on button "More" at bounding box center [472, 73] width 123 height 48
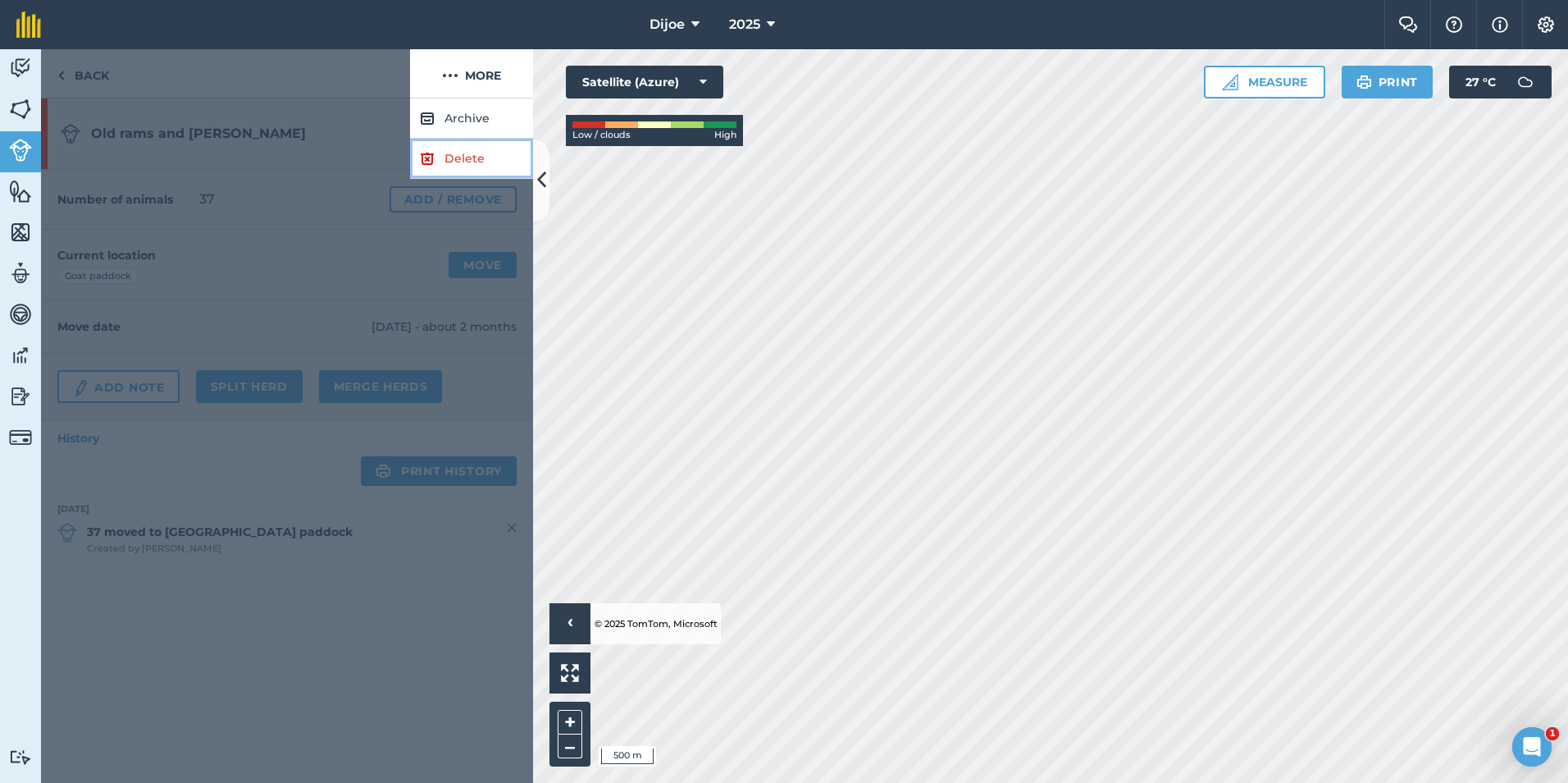
click at [489, 151] on link "Delete" at bounding box center [472, 158] width 123 height 40
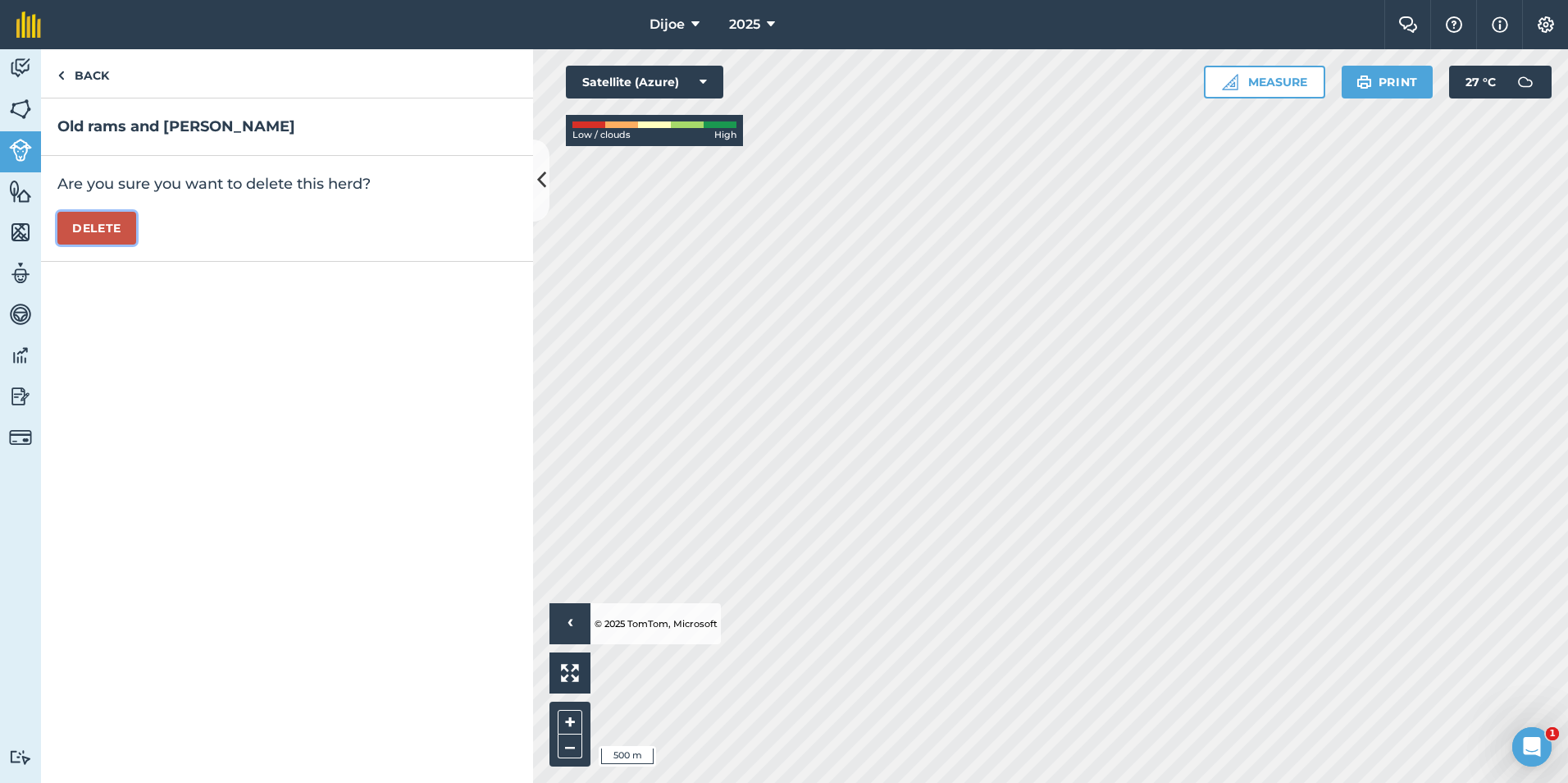
click at [95, 219] on button "Delete" at bounding box center [97, 228] width 79 height 33
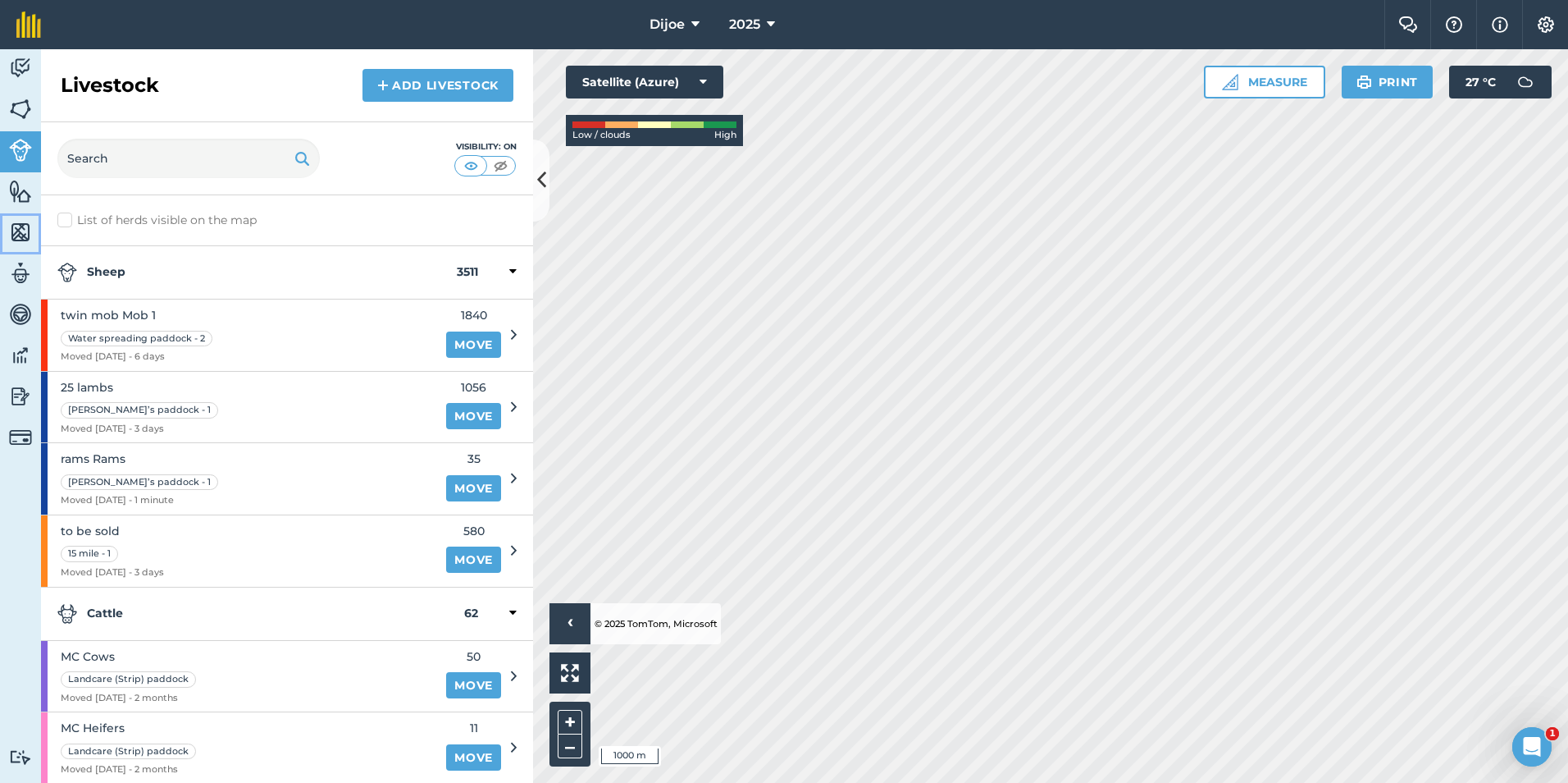
click at [8, 223] on link "Maps" at bounding box center [20, 233] width 41 height 41
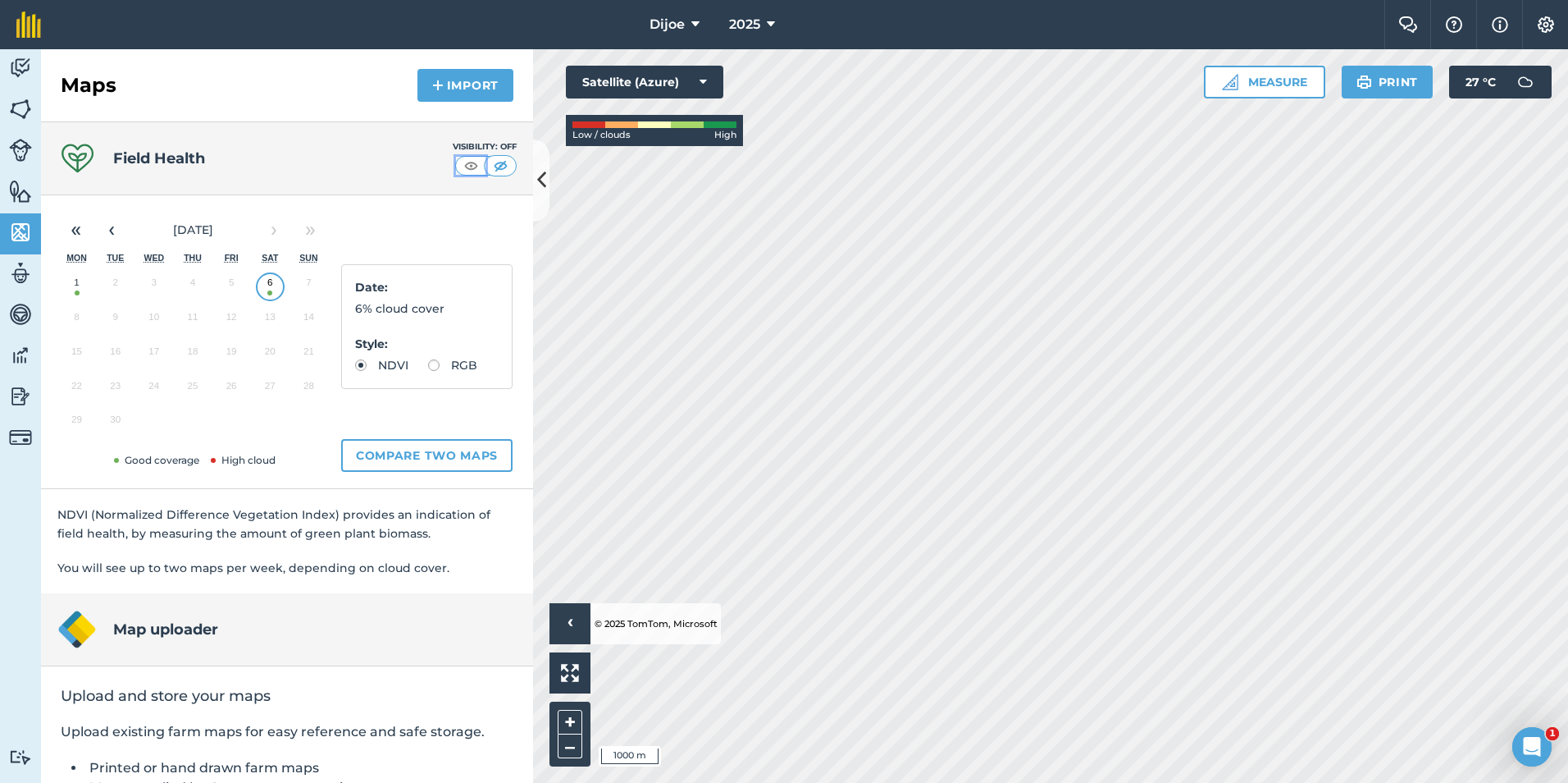
click at [461, 160] on img at bounding box center [472, 165] width 21 height 16
click at [9, 270] on img at bounding box center [21, 273] width 23 height 25
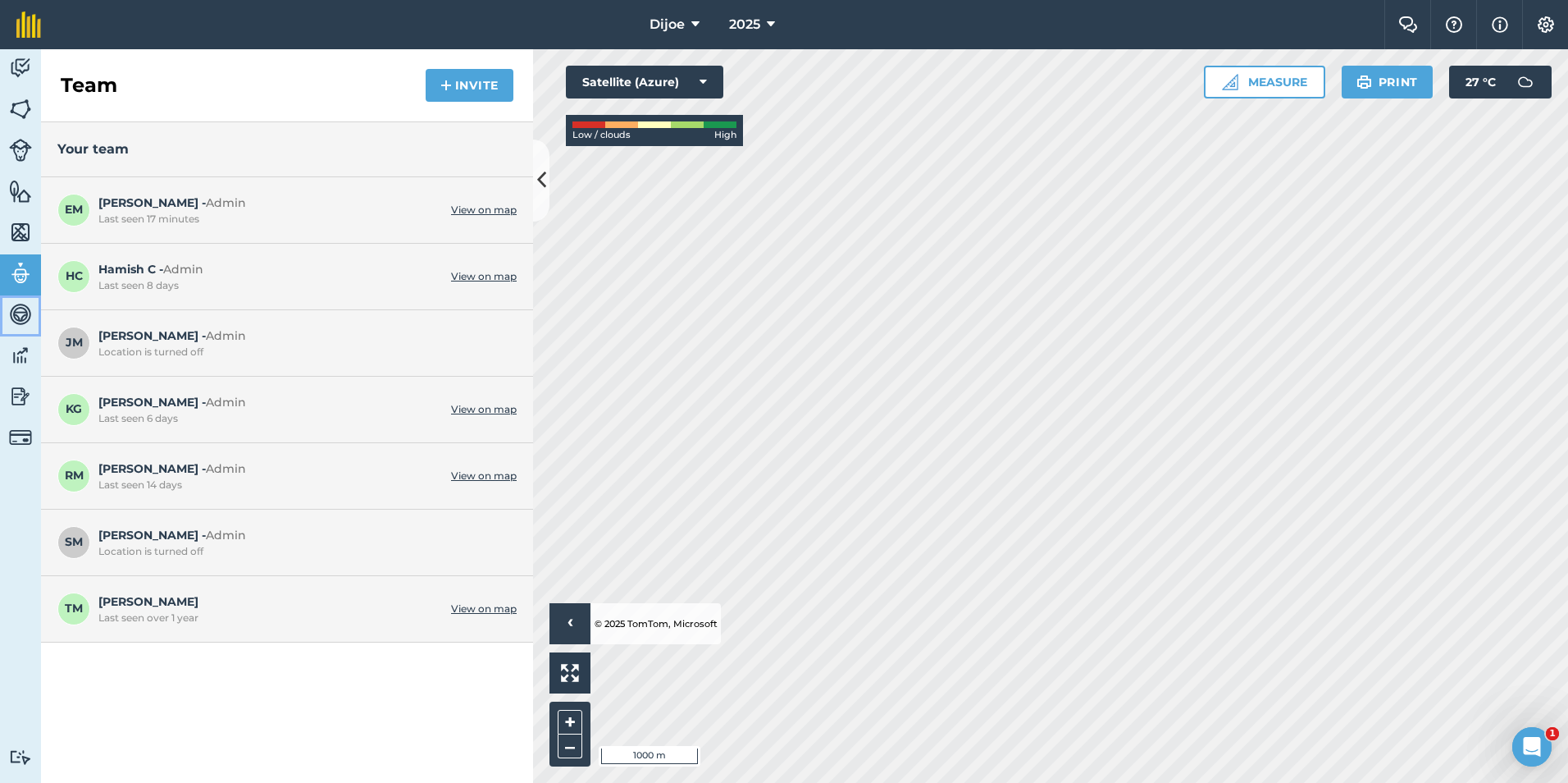
click at [3, 327] on link "Vehicles" at bounding box center [20, 316] width 41 height 41
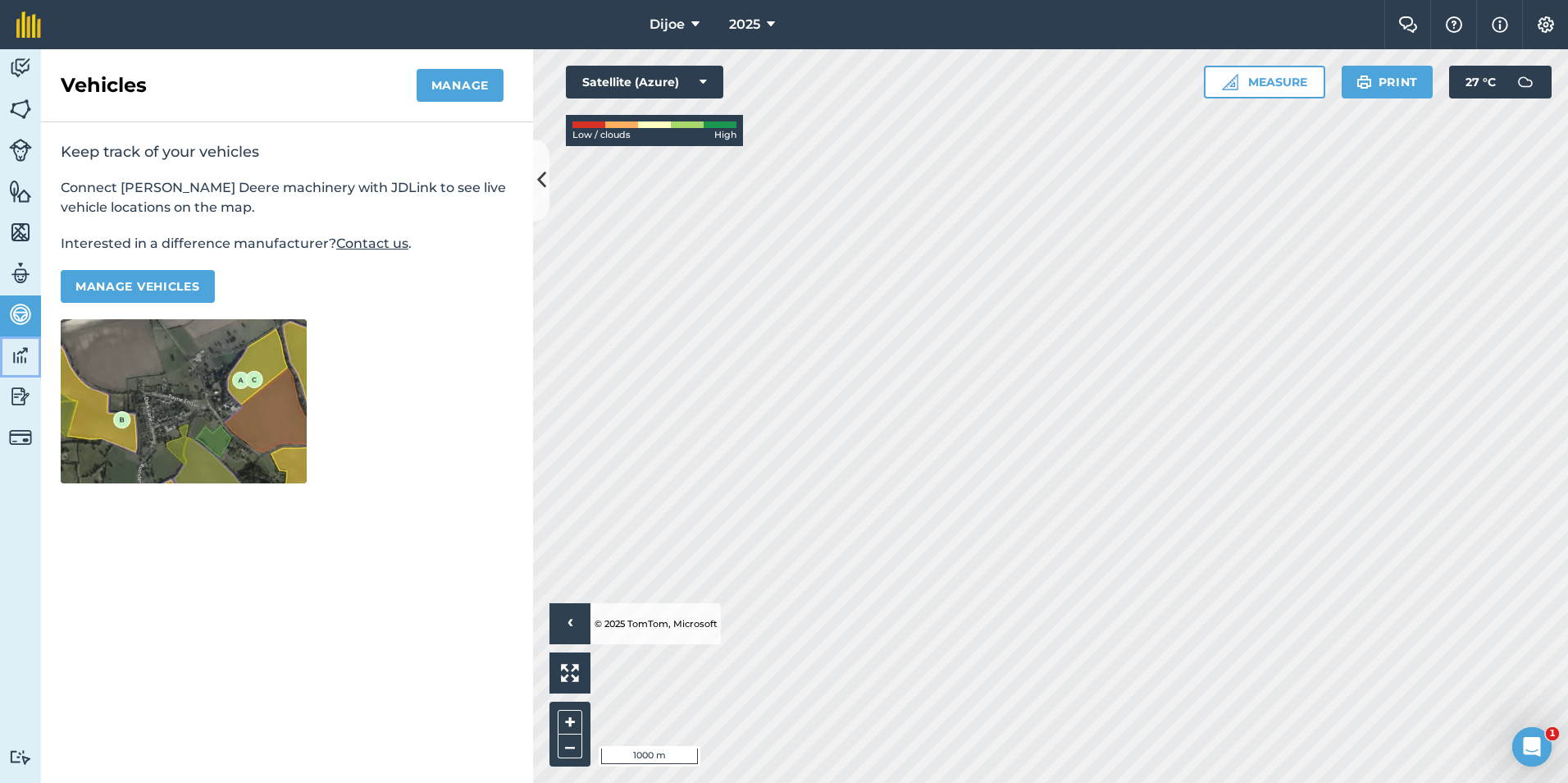
drag, startPoint x: 24, startPoint y: 355, endPoint x: 0, endPoint y: 410, distance: 60.0
click at [22, 355] on img at bounding box center [21, 355] width 23 height 25
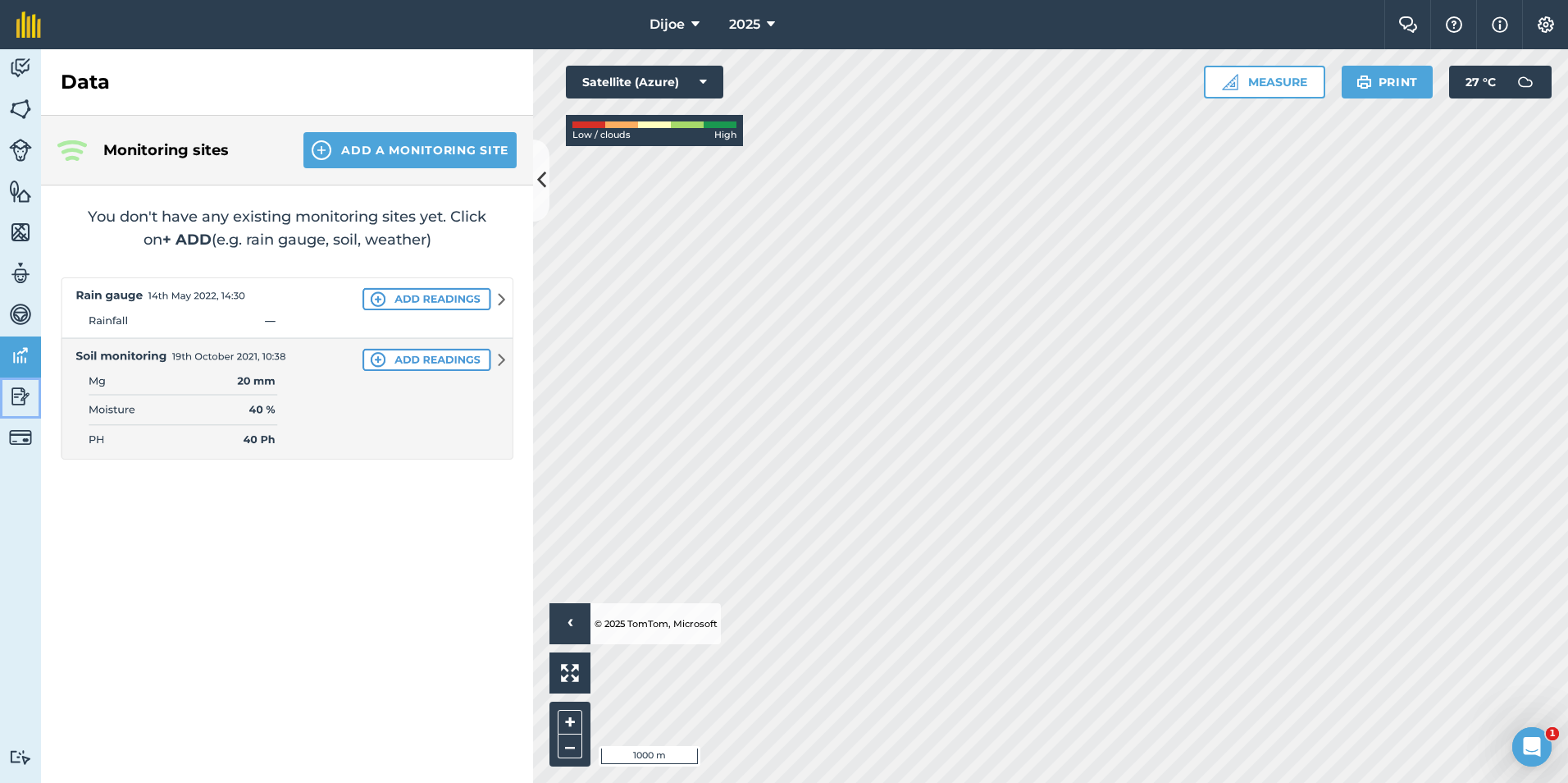
click at [18, 411] on link "Reporting" at bounding box center [20, 397] width 41 height 41
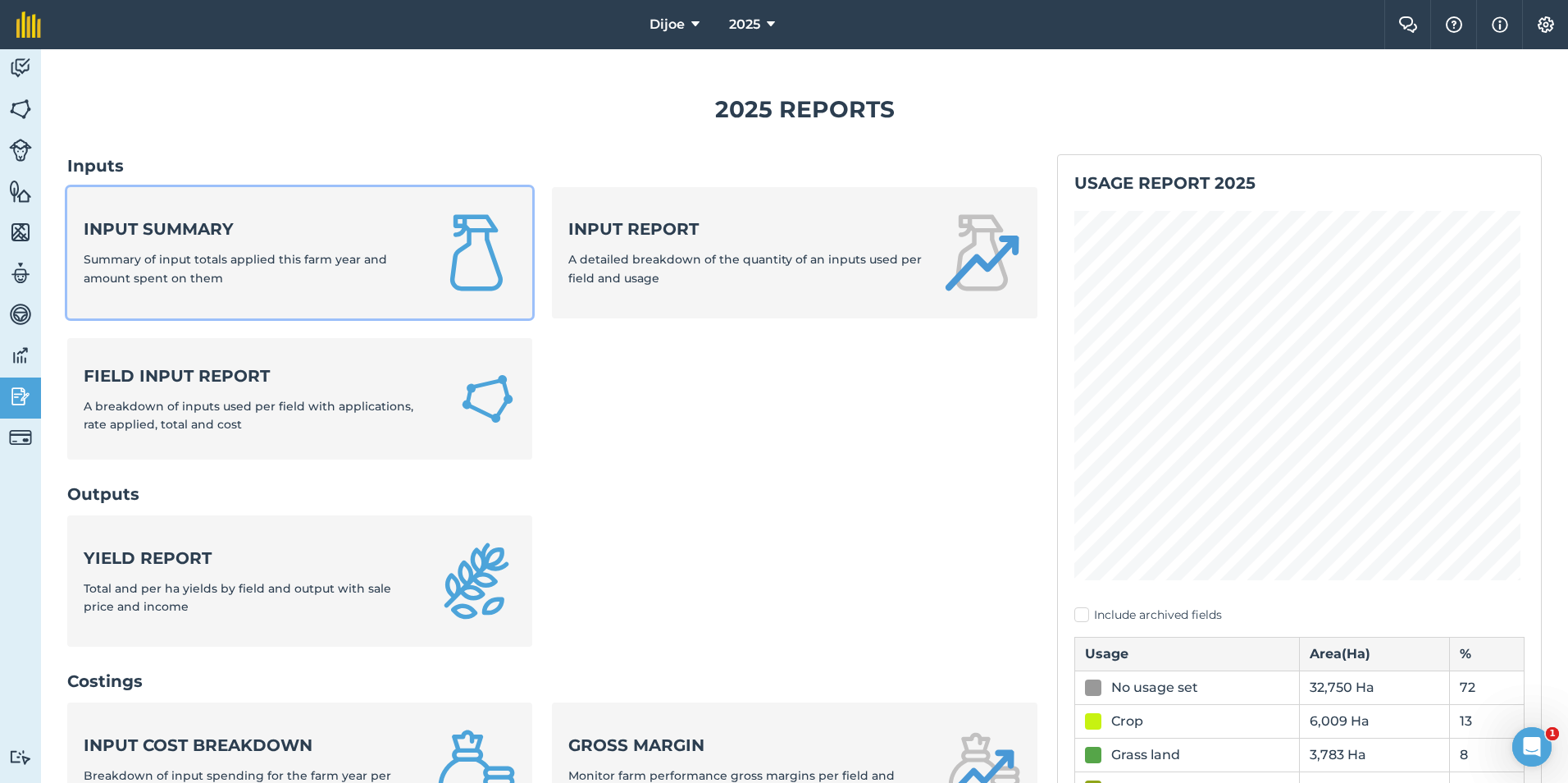
click at [265, 191] on link "Input summary Summary of input totals applied this farm year and amount spent o…" at bounding box center [299, 252] width 465 height 132
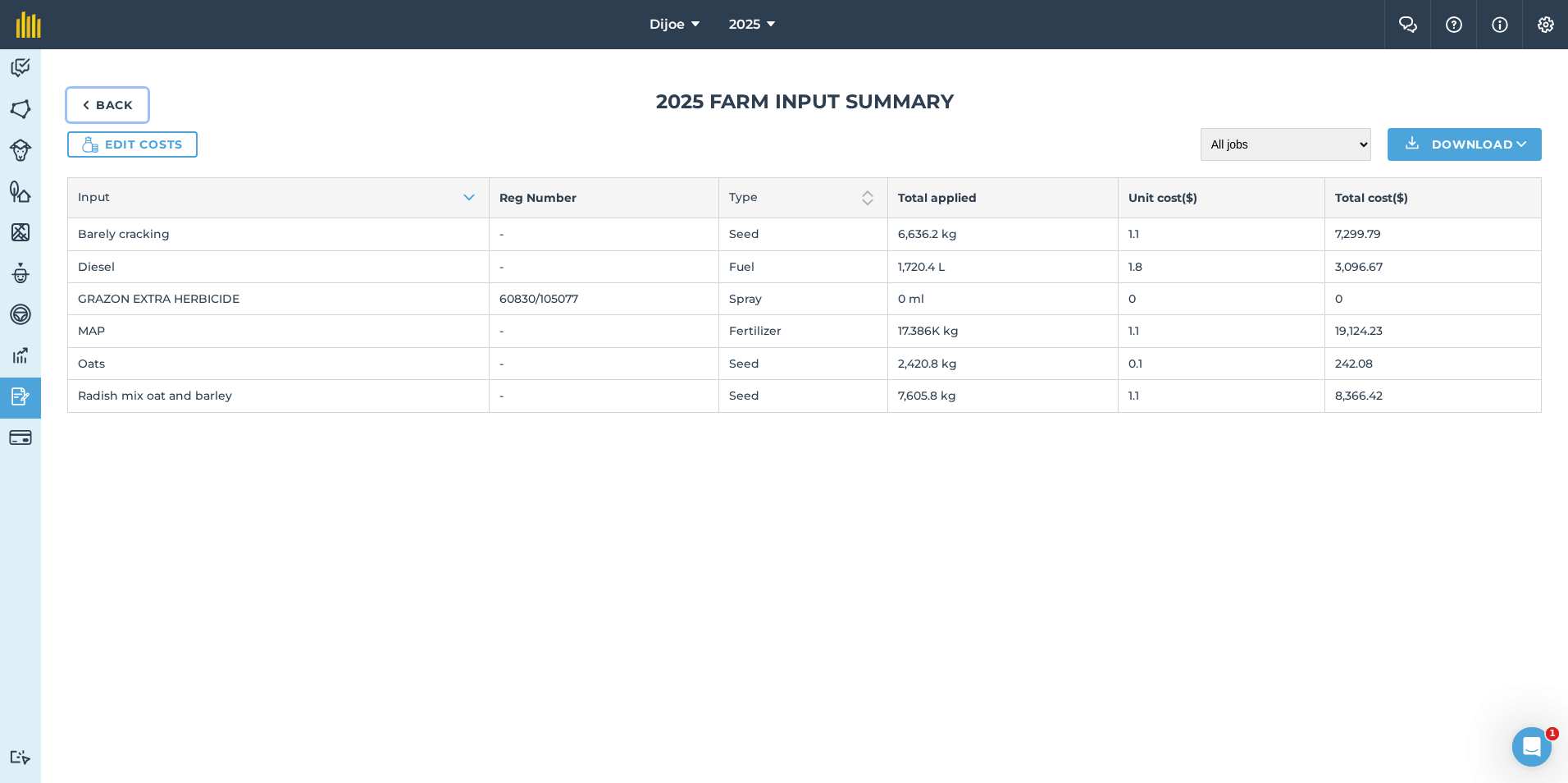
click at [96, 95] on link "Back" at bounding box center [107, 104] width 81 height 33
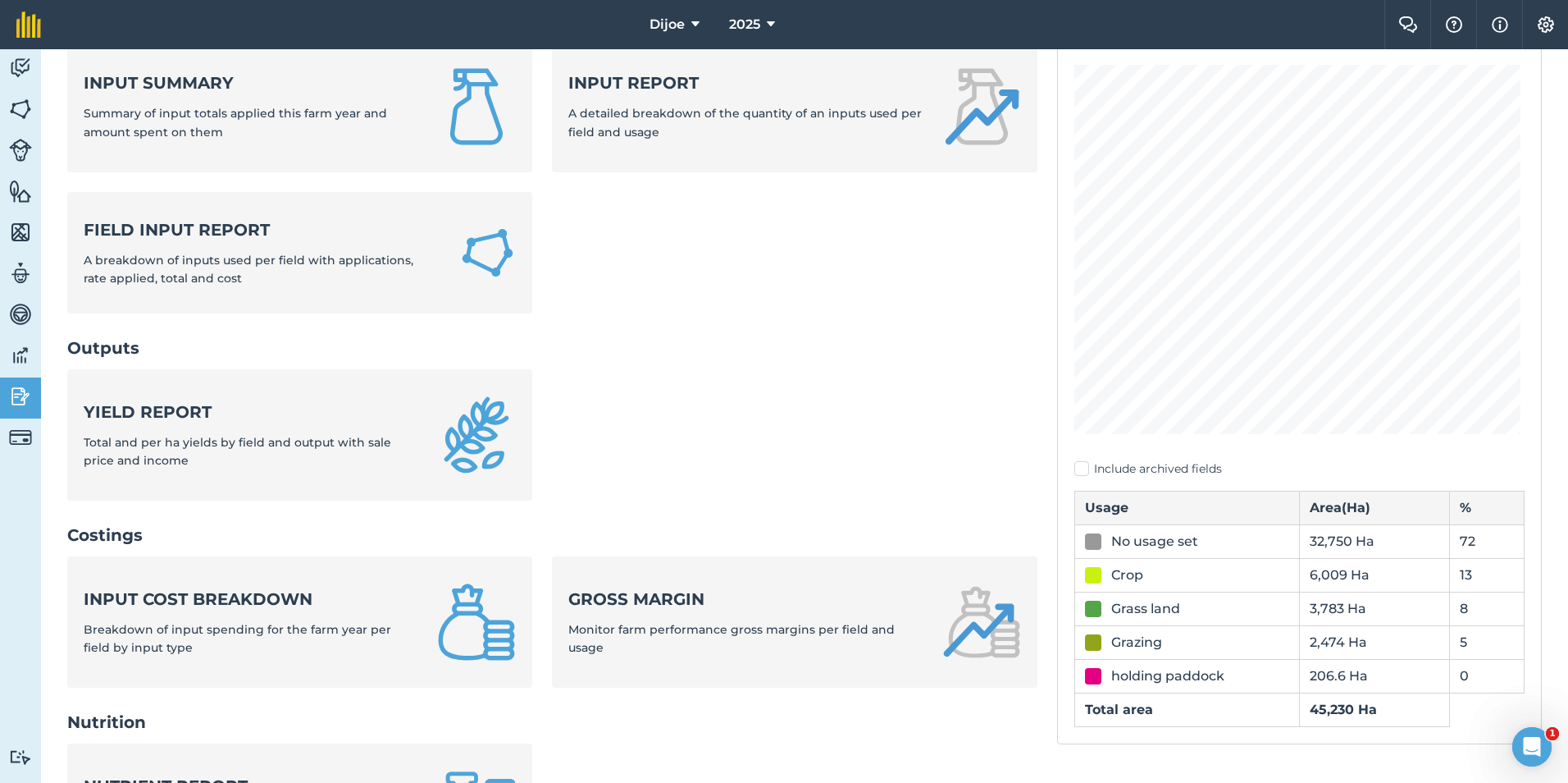
scroll to position [246, 0]
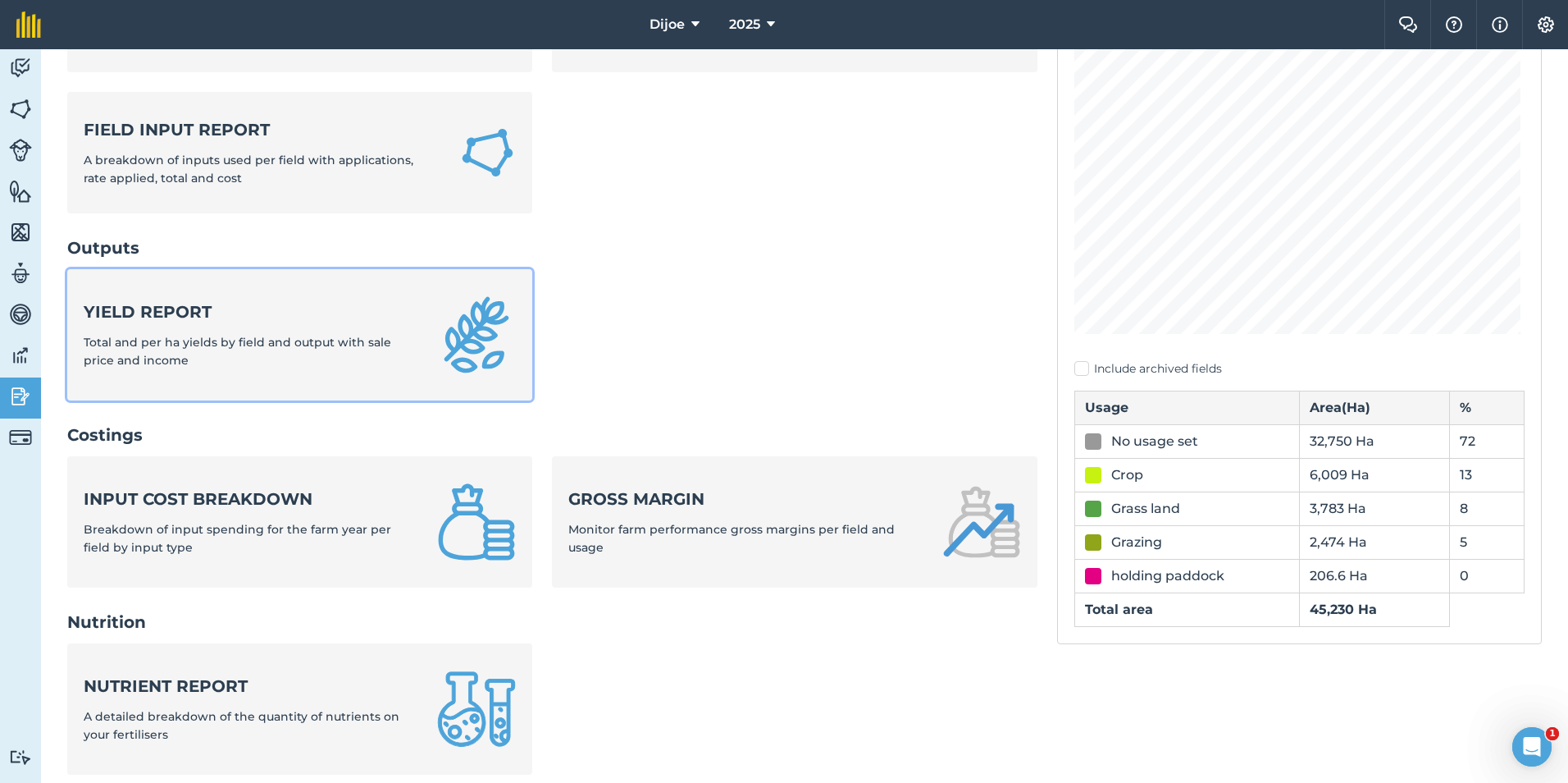
click at [387, 317] on strong "Yield report" at bounding box center [250, 312] width 333 height 23
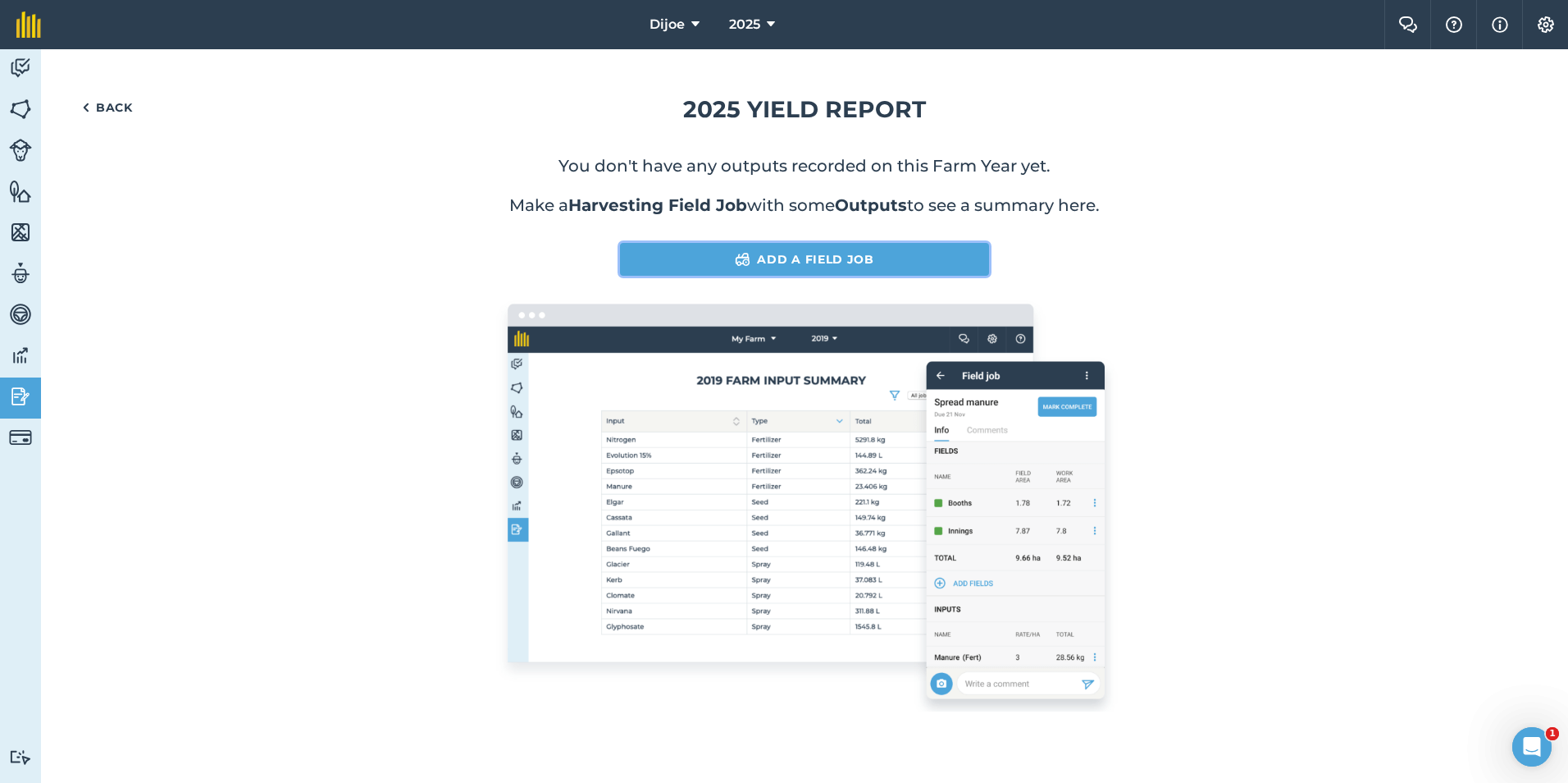
click at [697, 265] on link "Add a Field Job" at bounding box center [804, 259] width 369 height 33
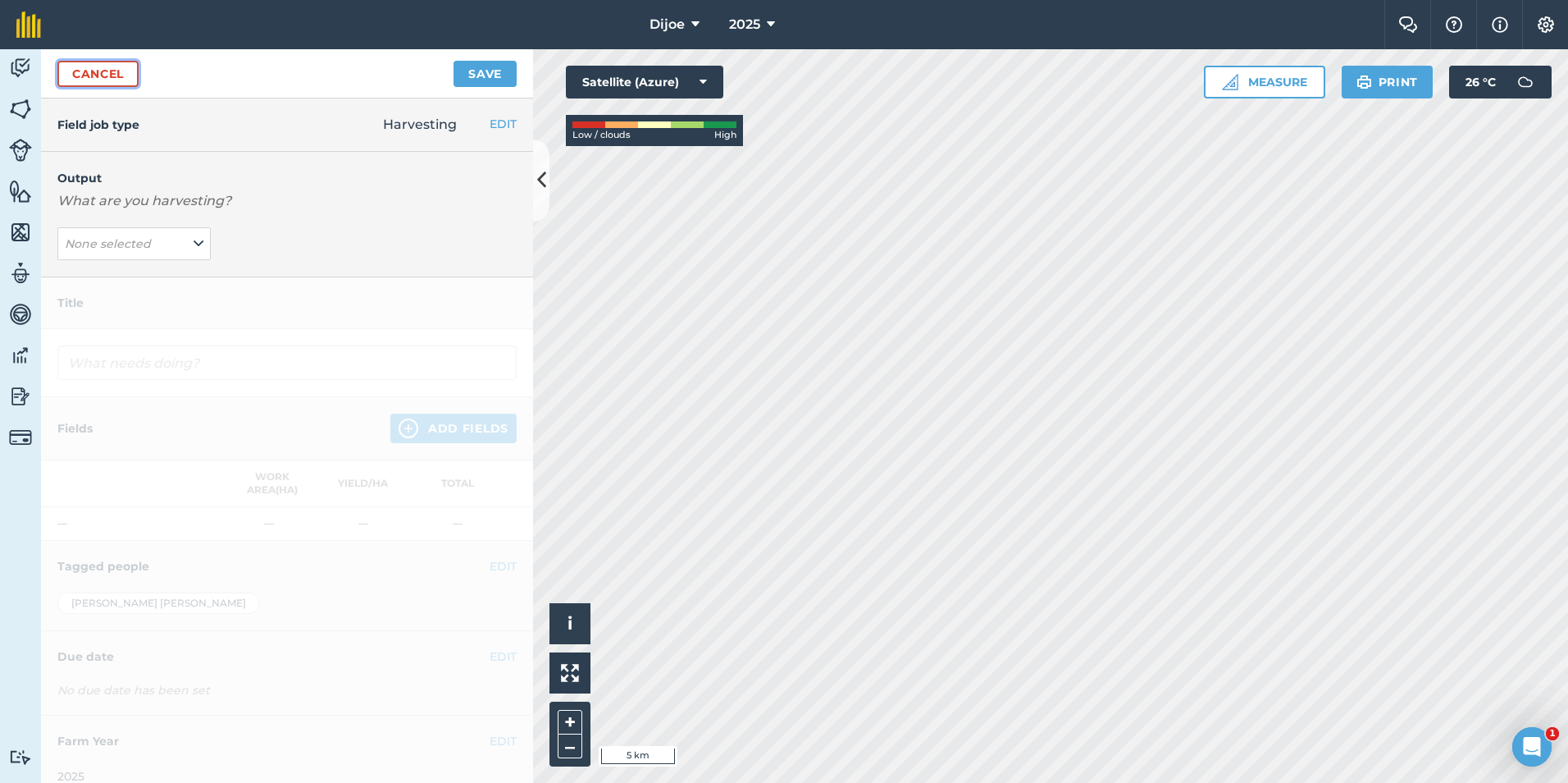
click at [95, 74] on link "Cancel" at bounding box center [99, 74] width 81 height 27
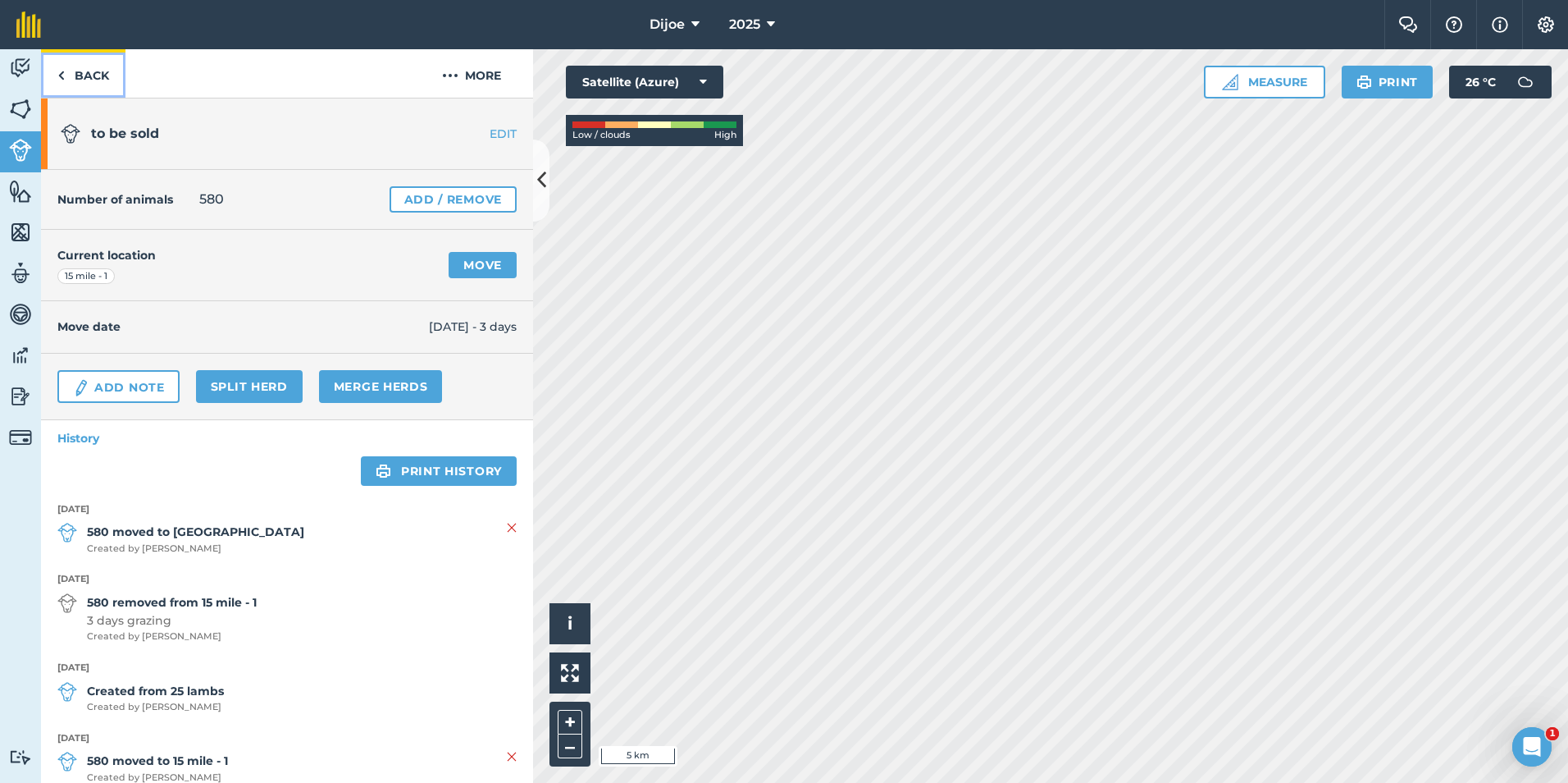
click at [107, 68] on link "Back" at bounding box center [82, 73] width 84 height 48
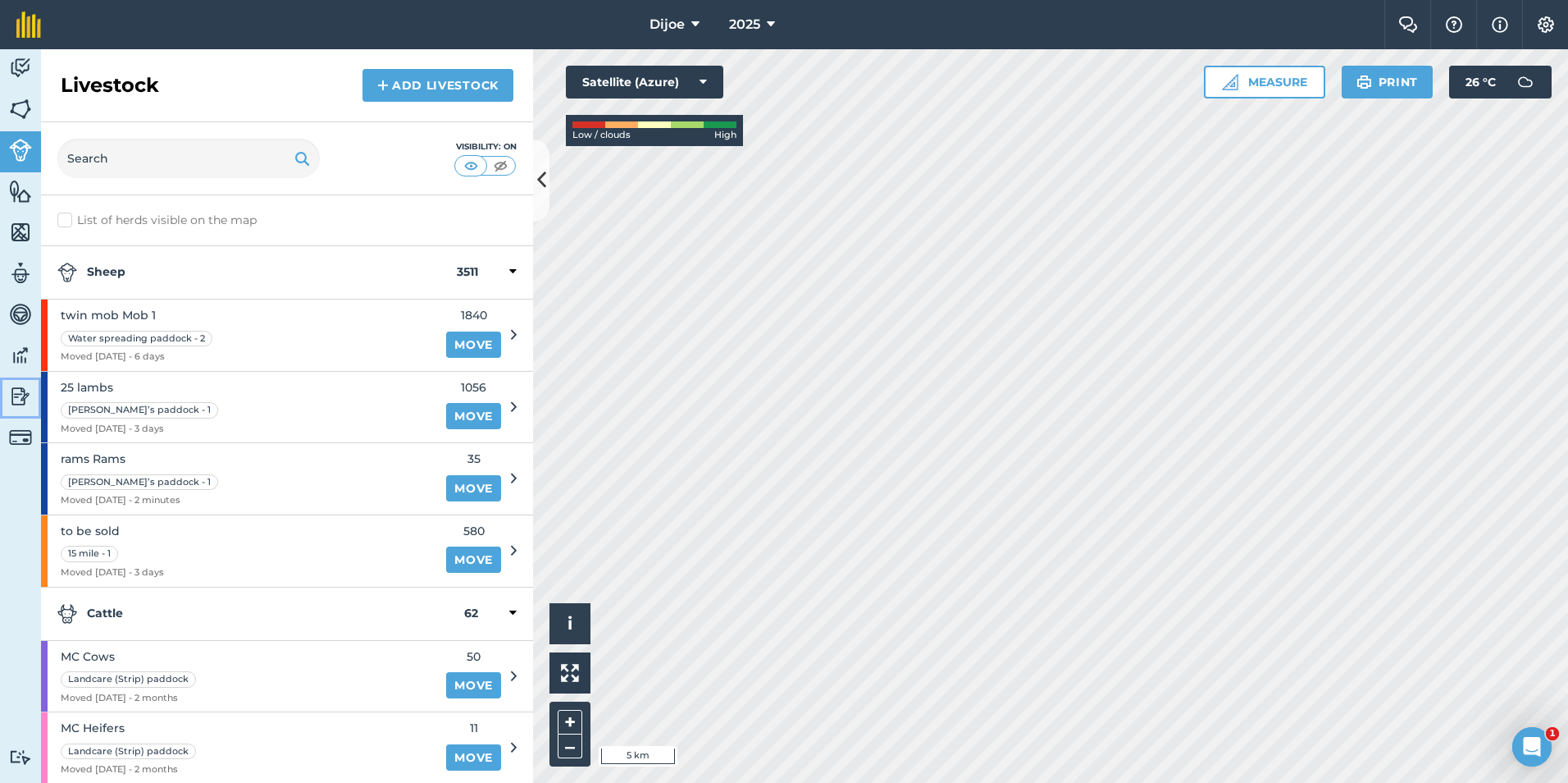
click at [15, 380] on link "Reporting" at bounding box center [20, 397] width 41 height 41
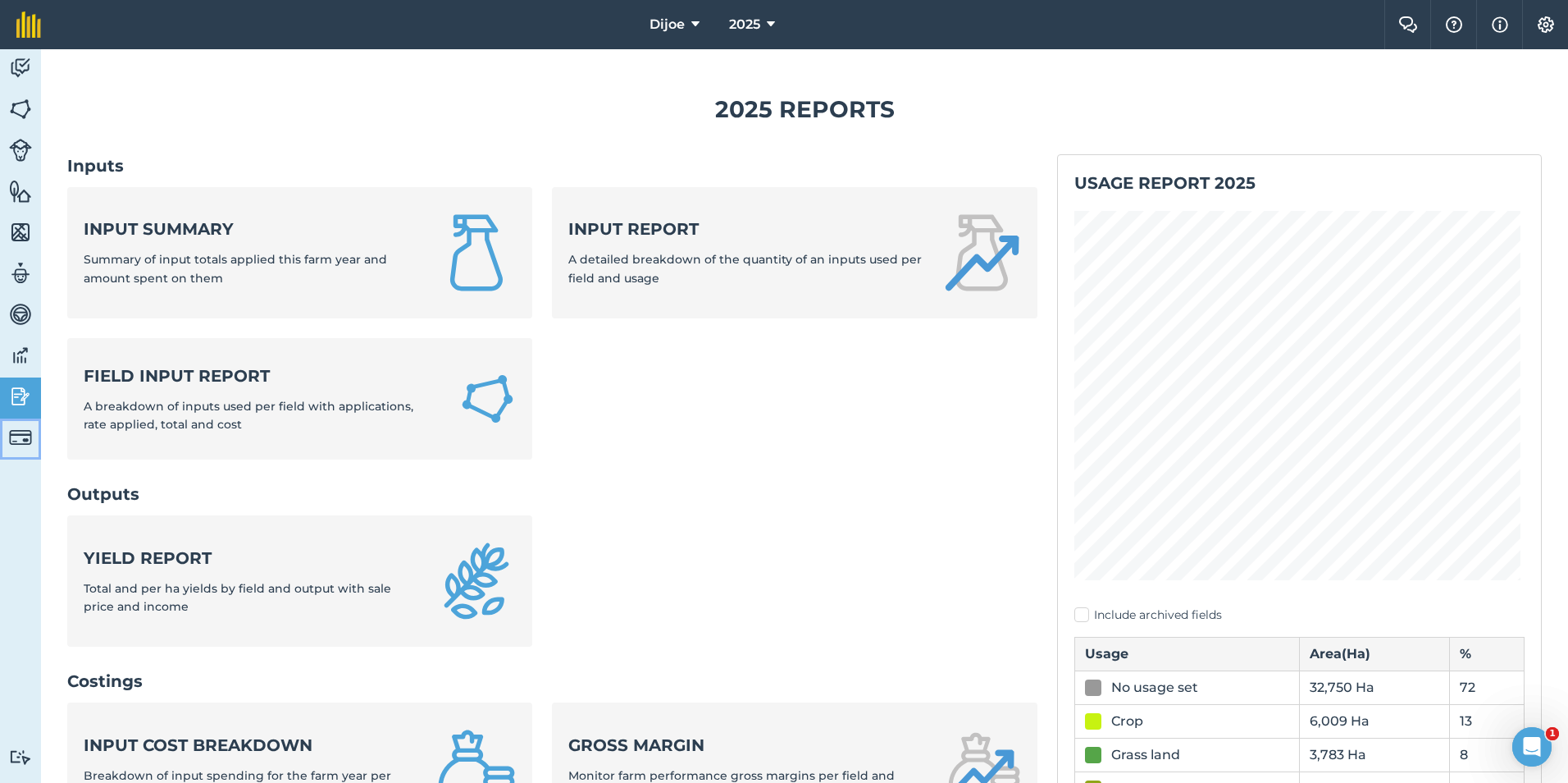
click at [13, 445] on img at bounding box center [21, 437] width 23 height 23
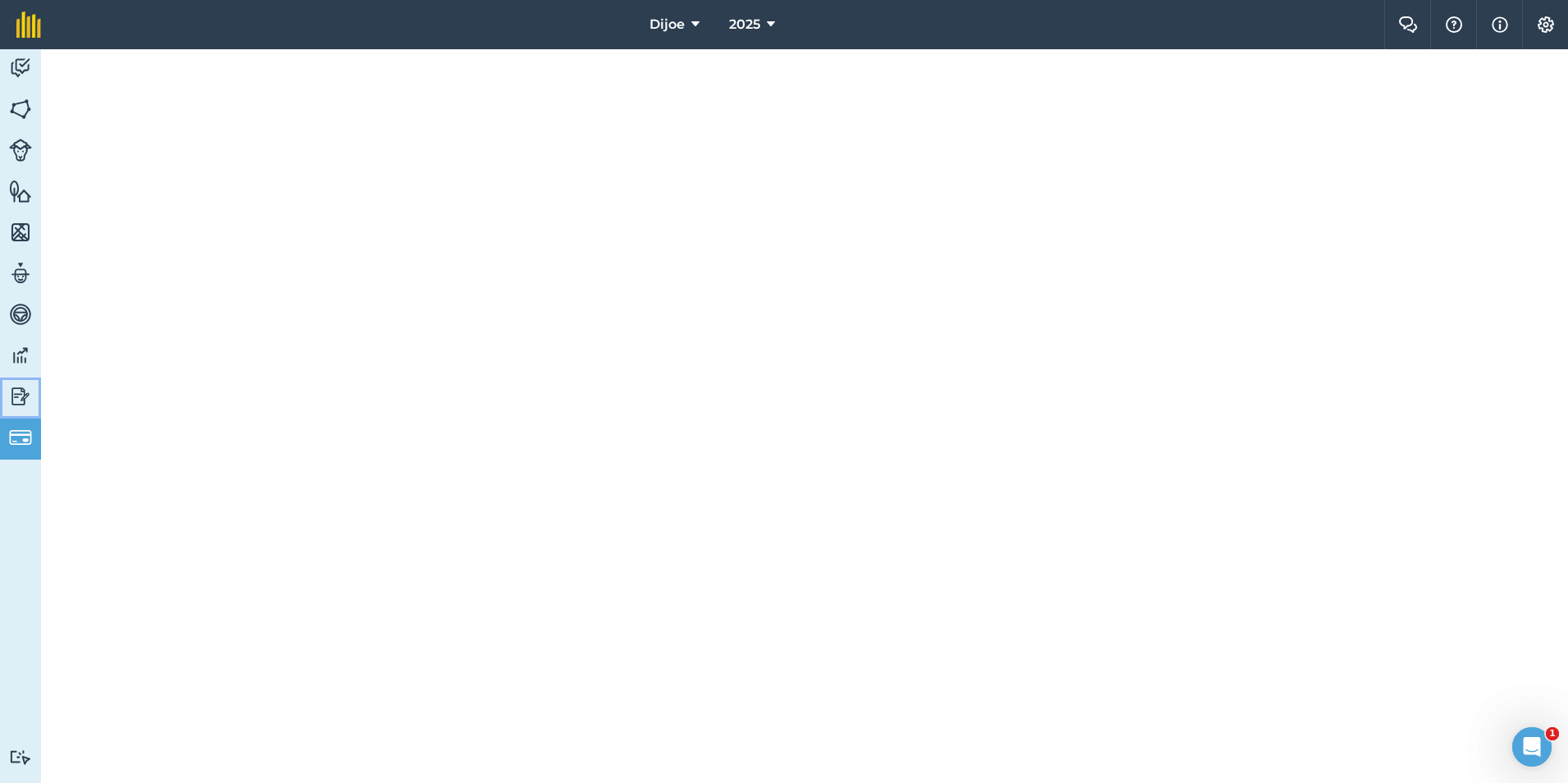
click at [21, 394] on img at bounding box center [21, 396] width 23 height 25
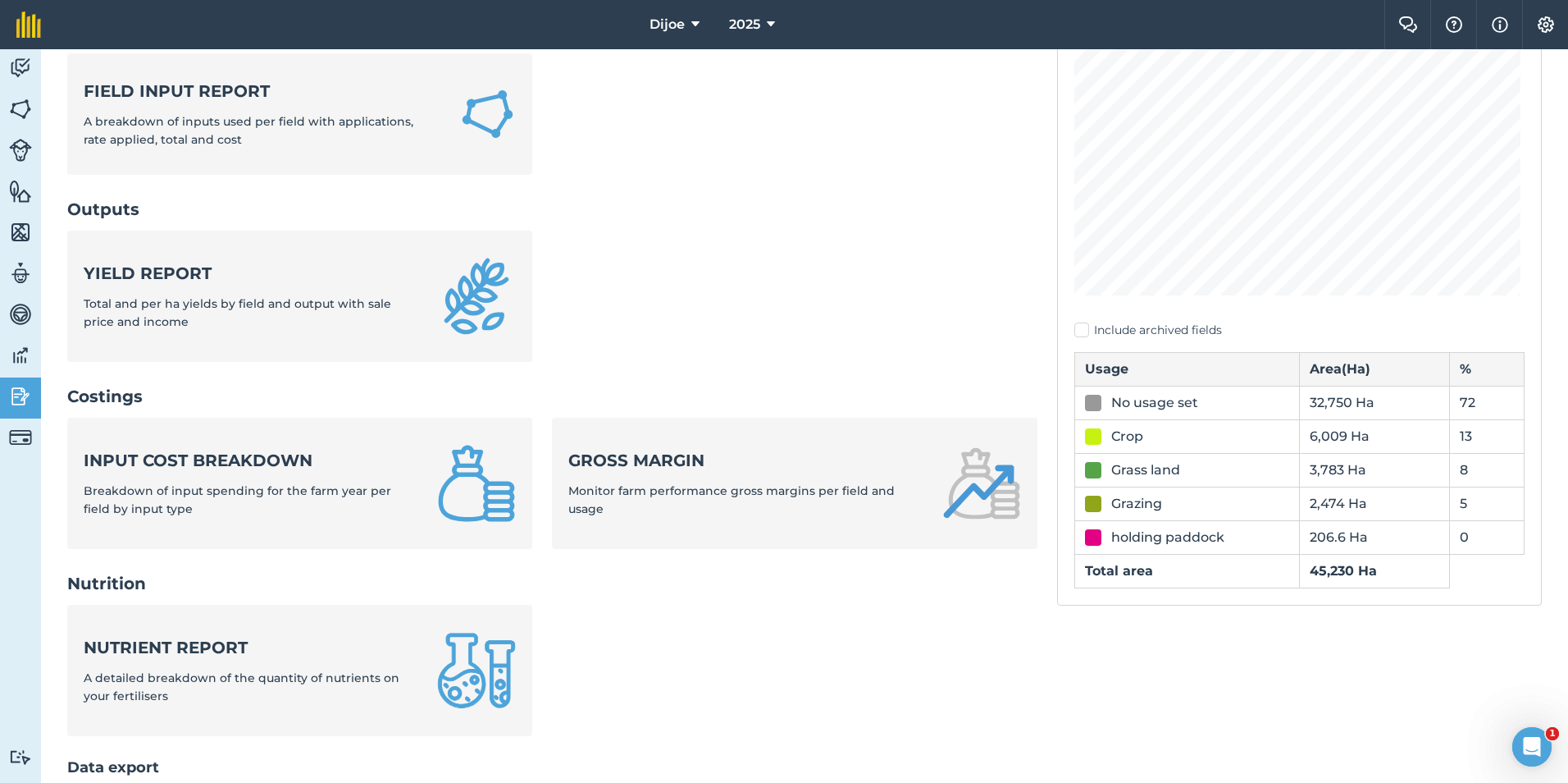
scroll to position [328, 0]
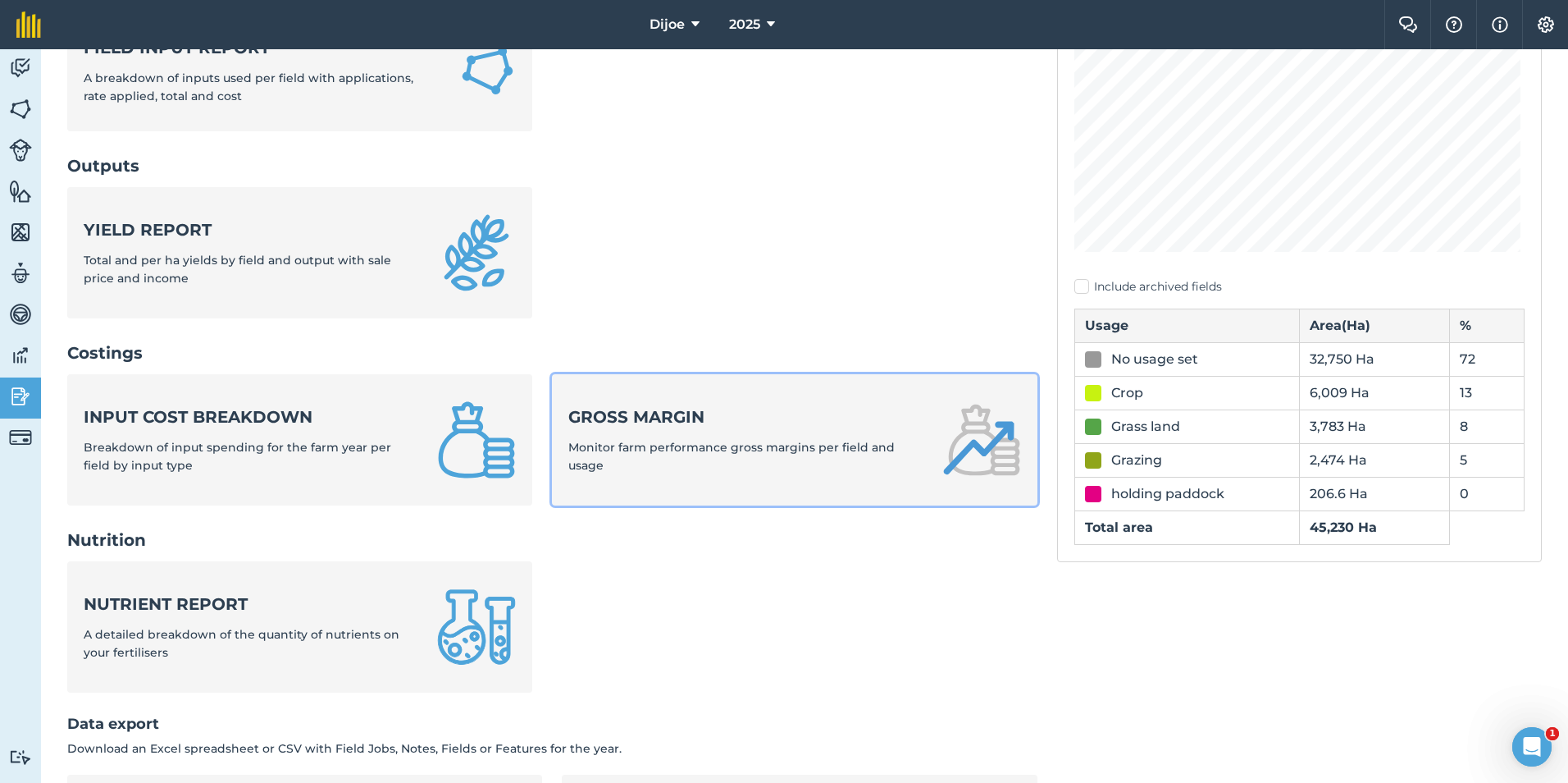
click at [659, 375] on link "Gross margin Monitor farm performance gross margins per field and usage" at bounding box center [795, 440] width 485 height 132
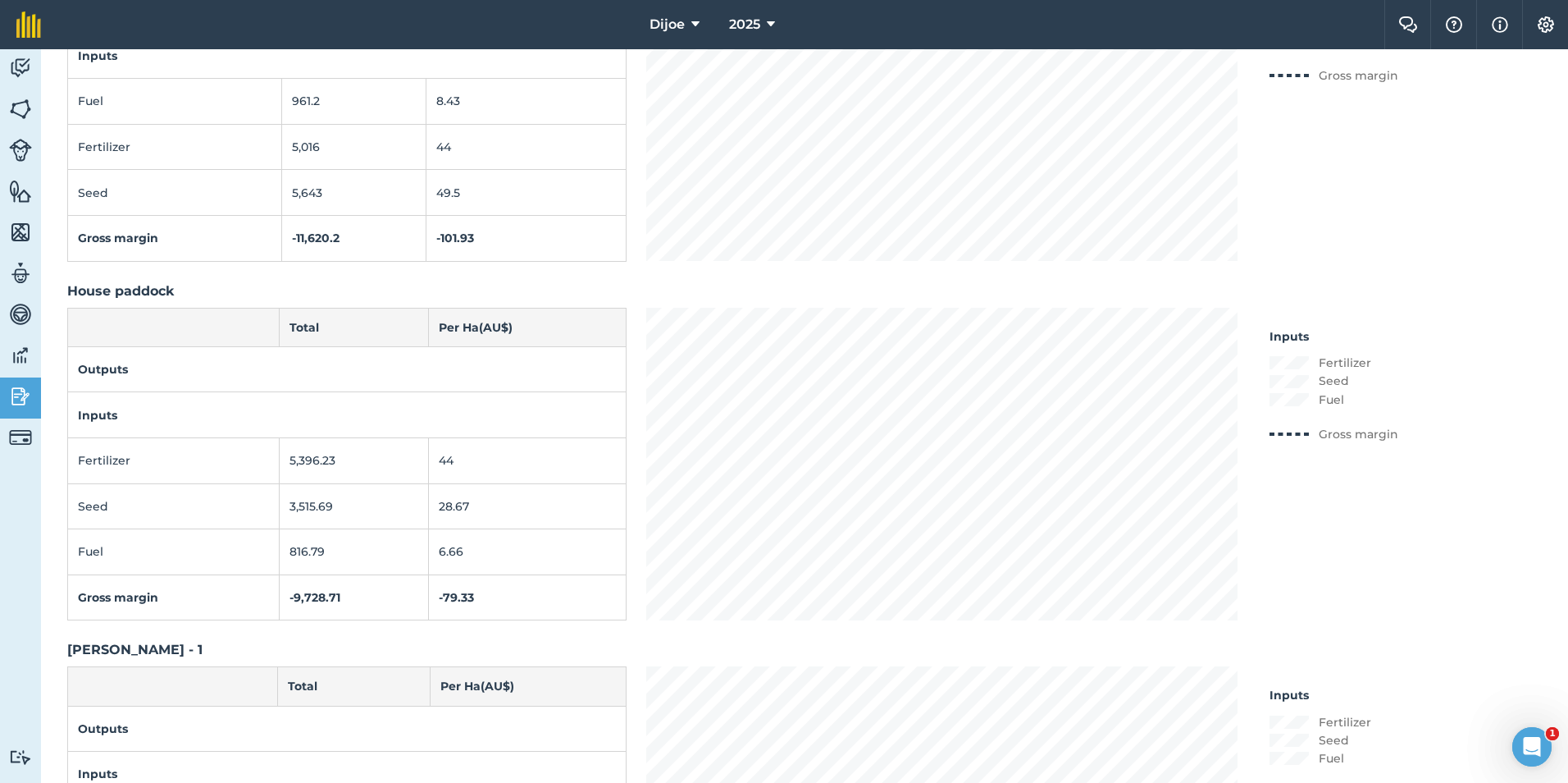
scroll to position [52, 0]
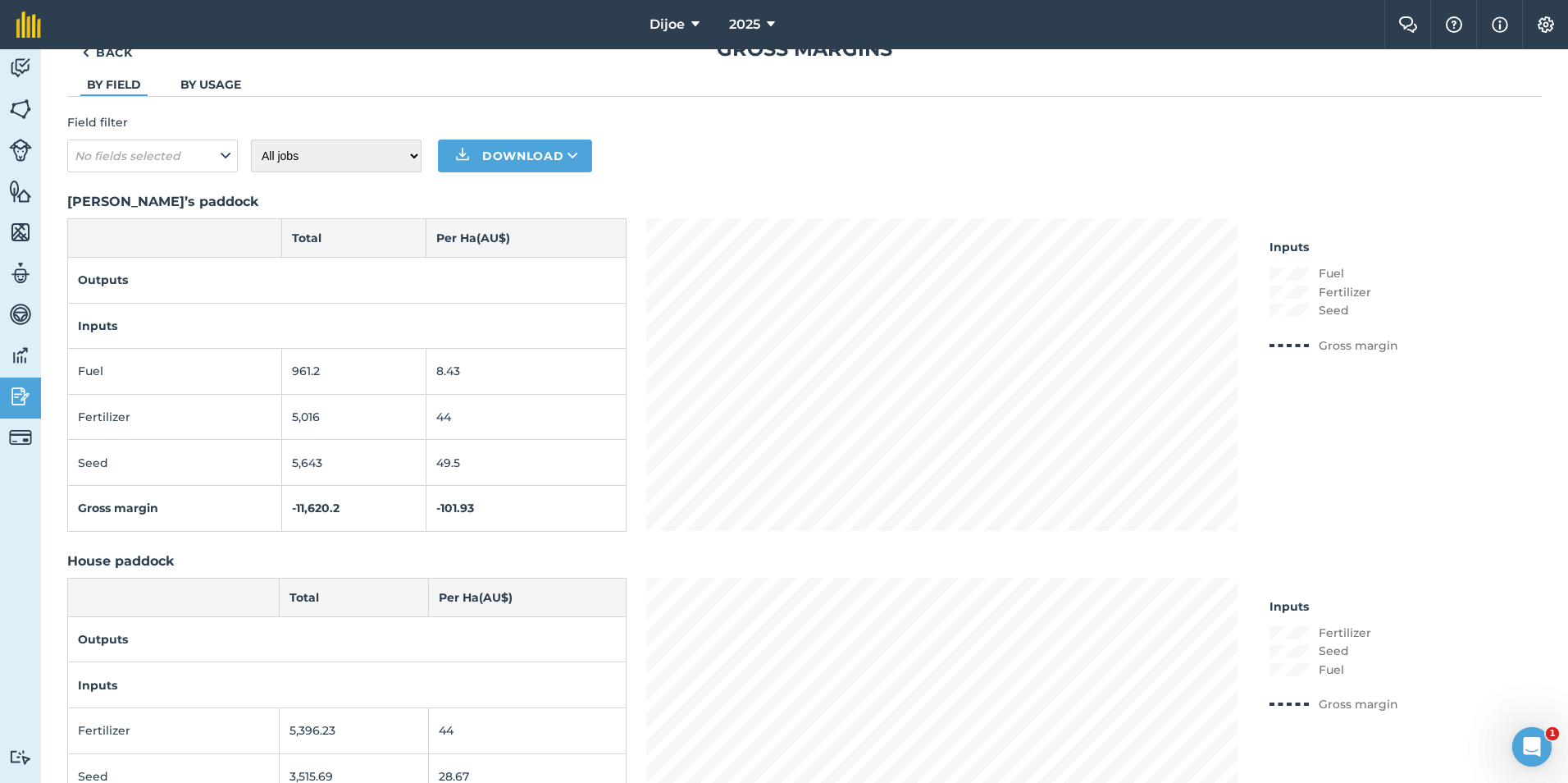
click at [211, 81] on link "By usage" at bounding box center [210, 84] width 61 height 15
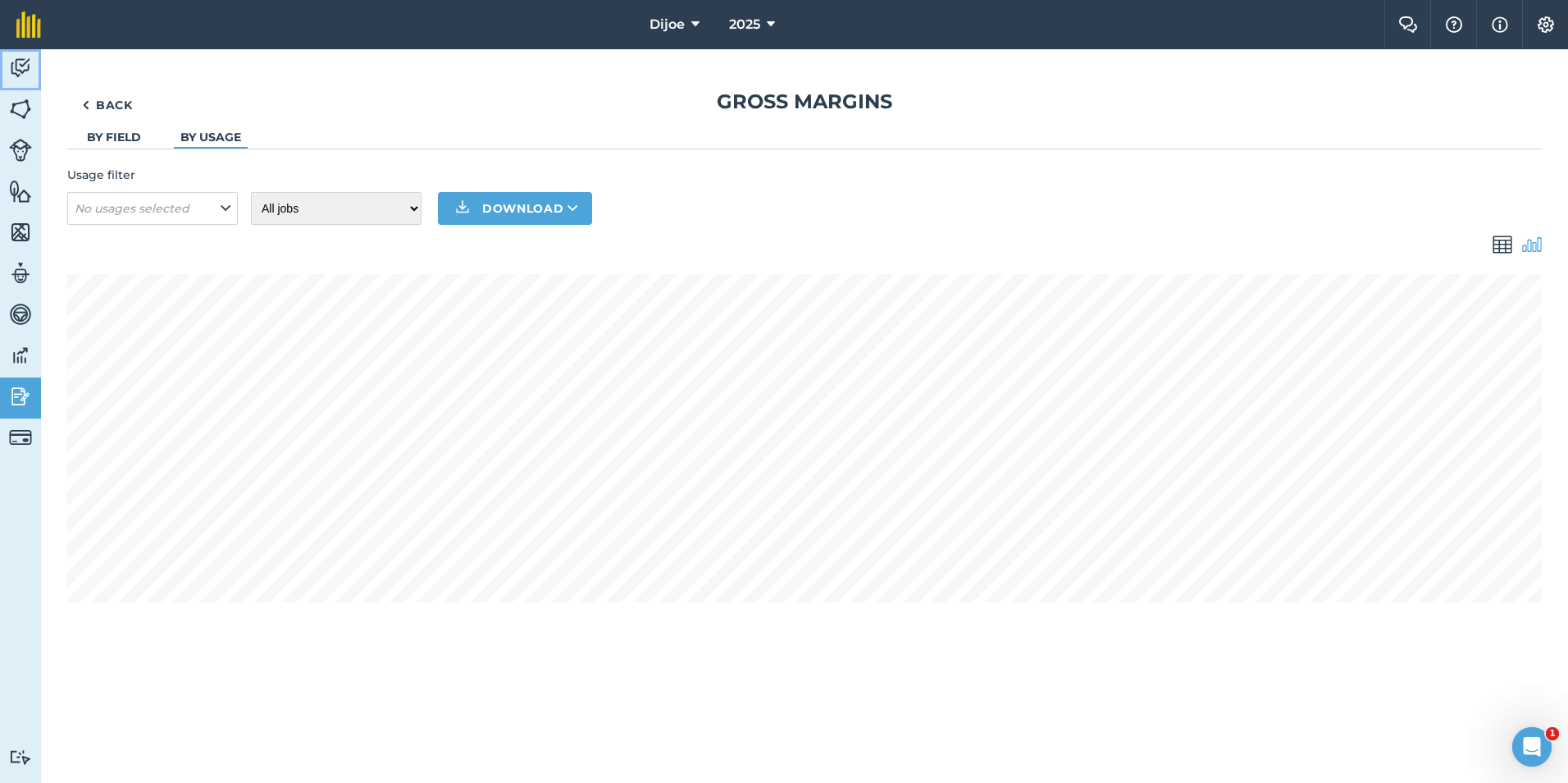
click at [13, 56] on img at bounding box center [21, 68] width 23 height 25
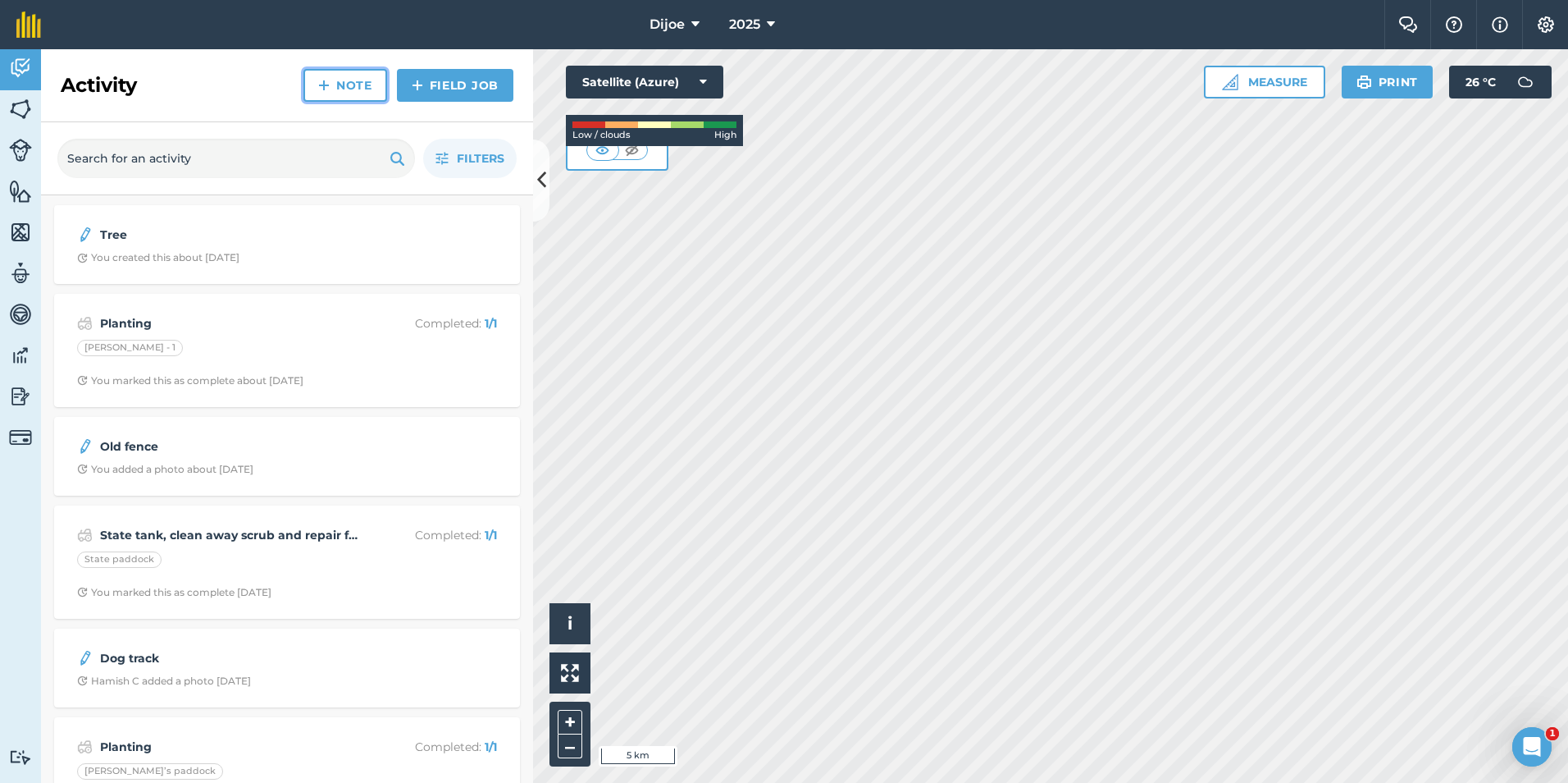
click at [346, 87] on link "Note" at bounding box center [345, 85] width 83 height 33
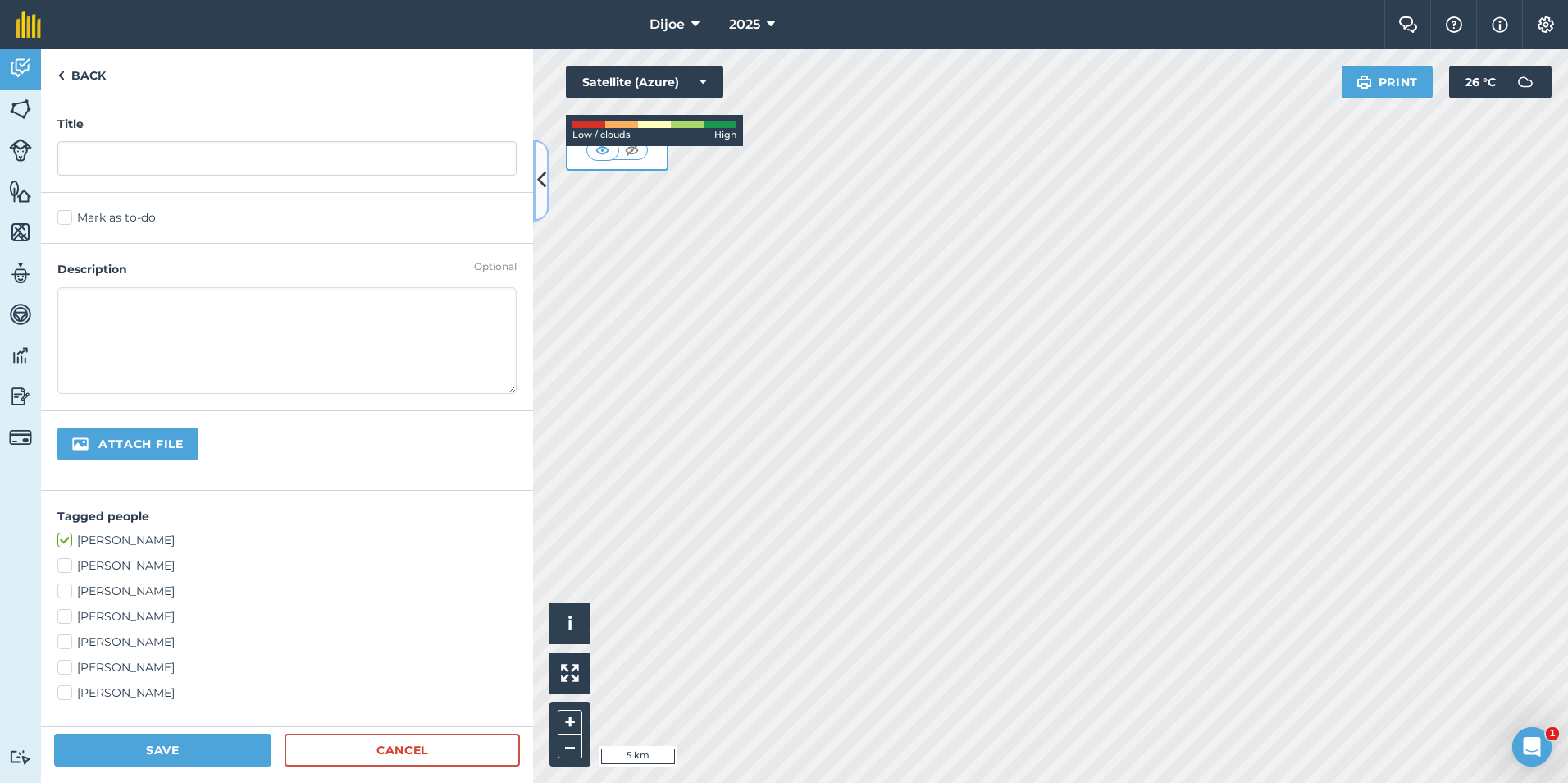
click at [542, 179] on icon at bounding box center [542, 180] width 9 height 28
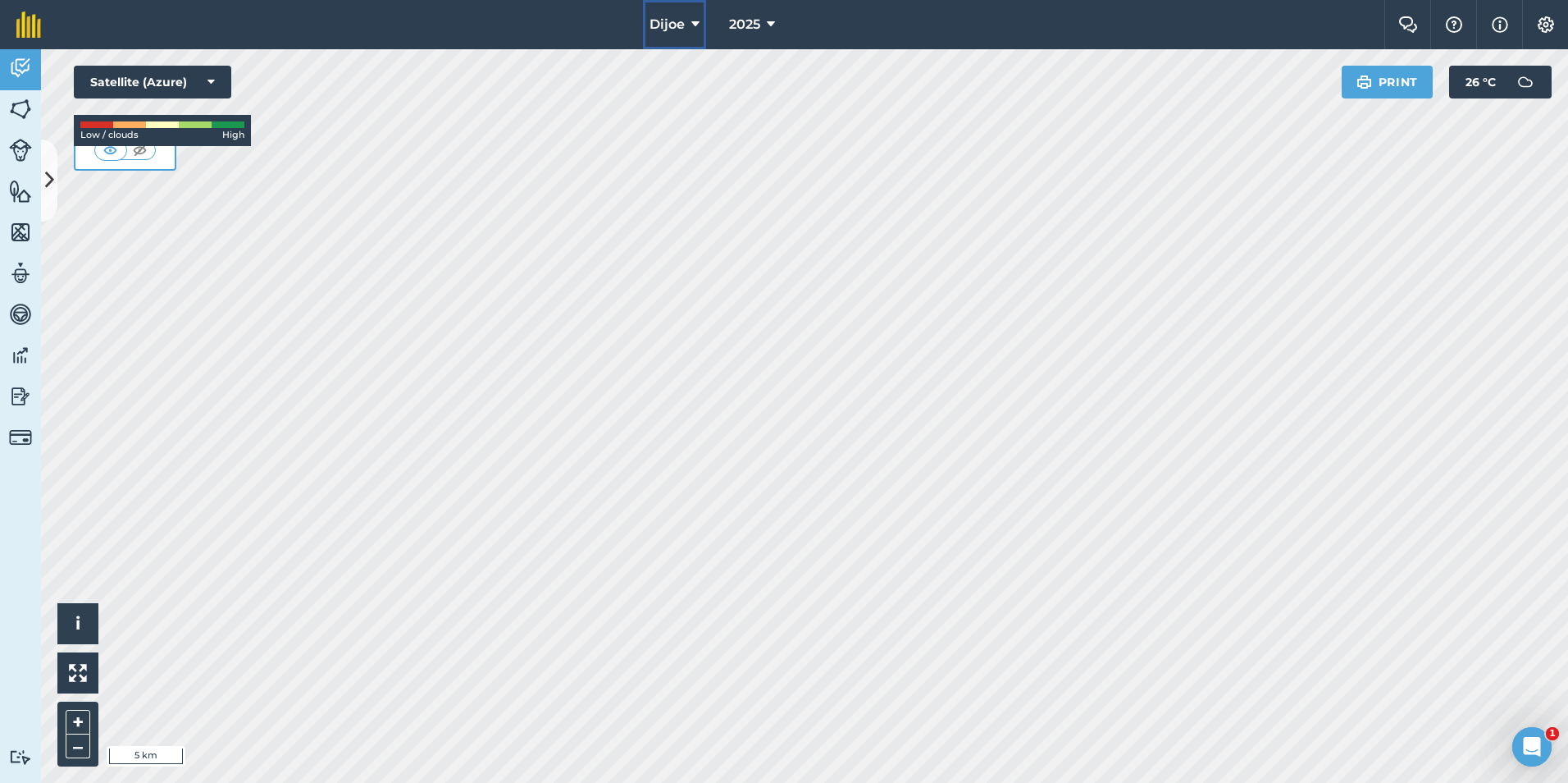
click at [690, 25] on button "Dijoe" at bounding box center [675, 25] width 63 height 49
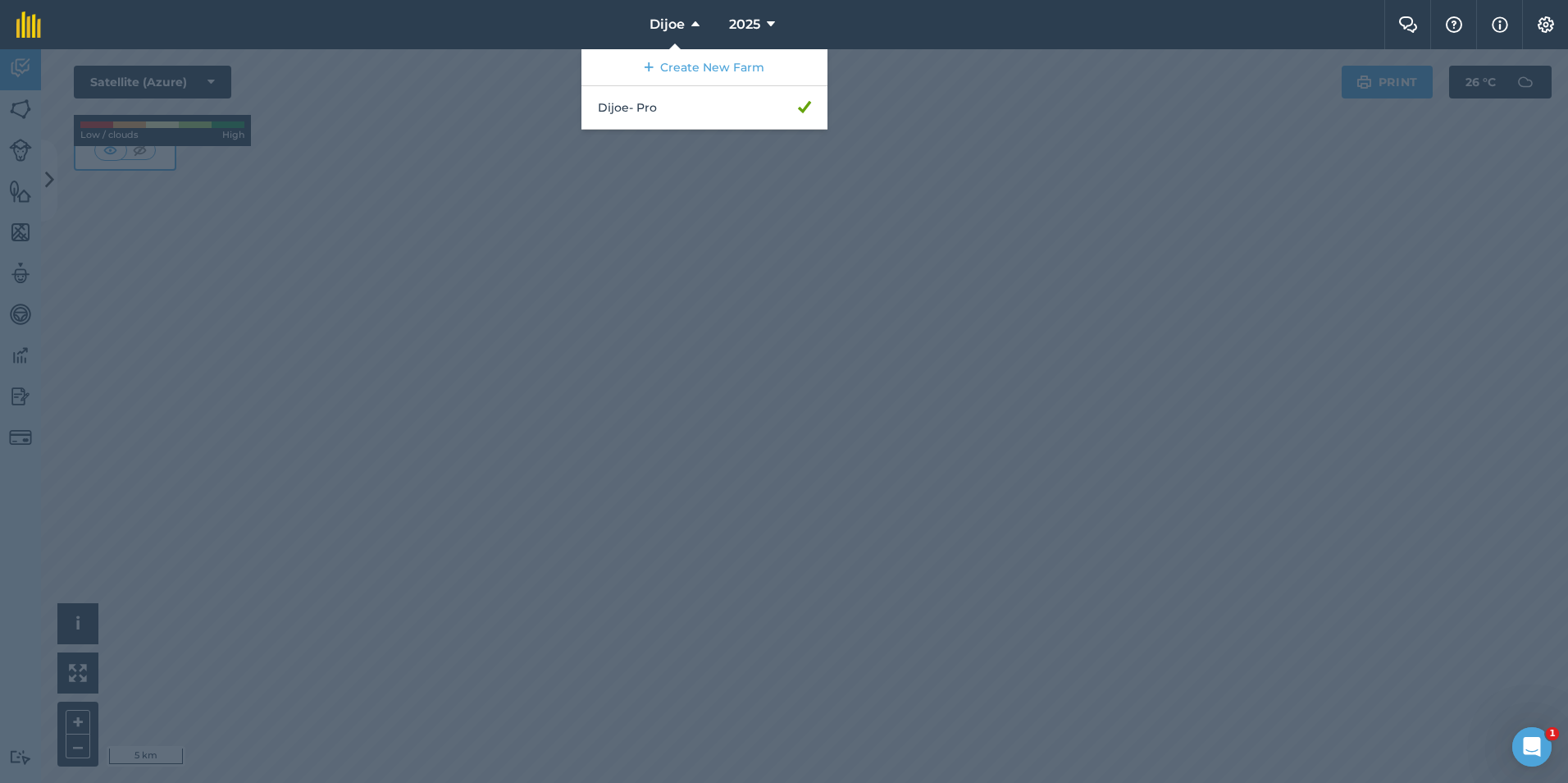
click at [1113, 146] on div at bounding box center [784, 416] width 1568 height 734
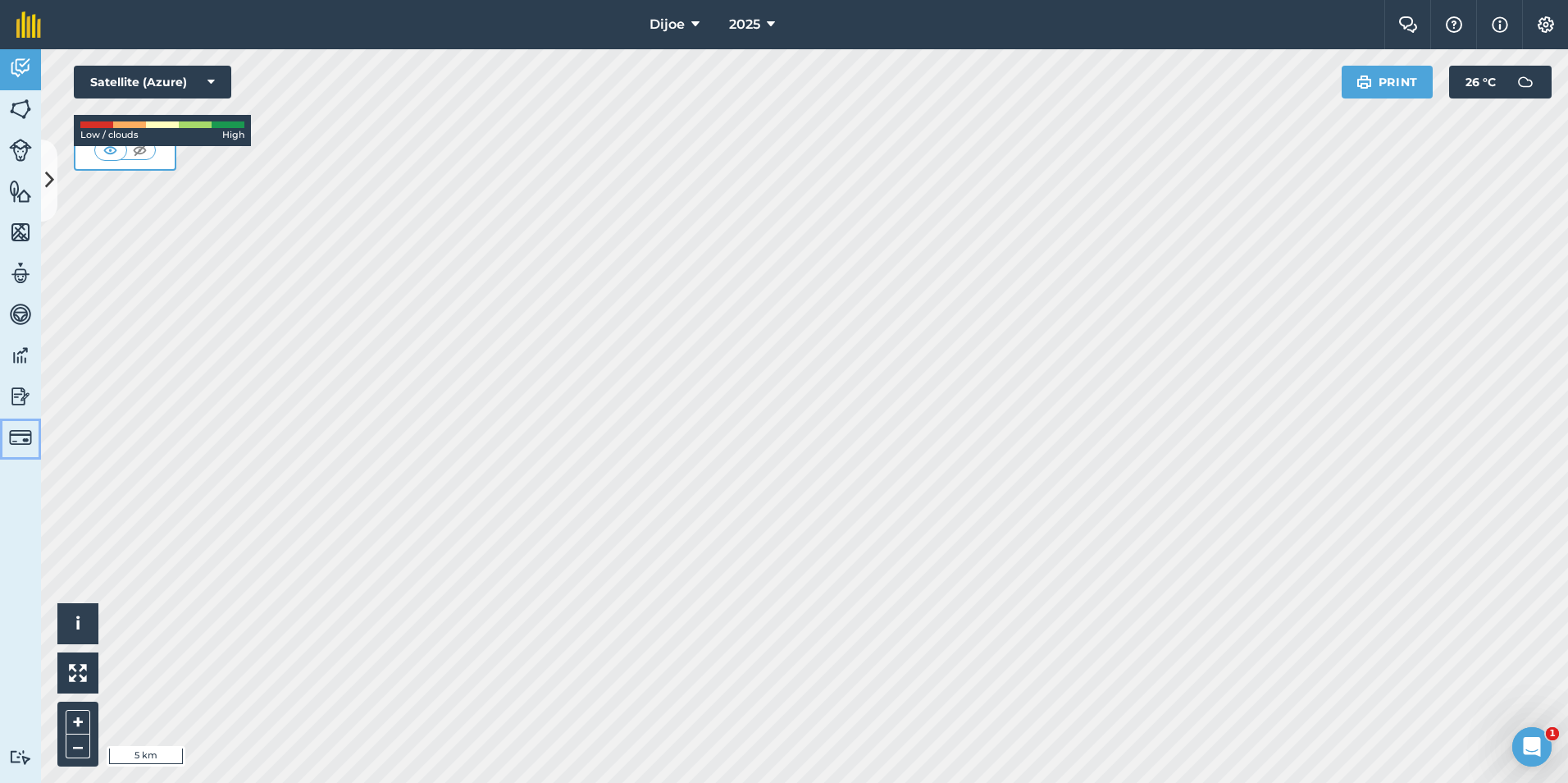
click at [6, 441] on link "Billing" at bounding box center [20, 438] width 41 height 41
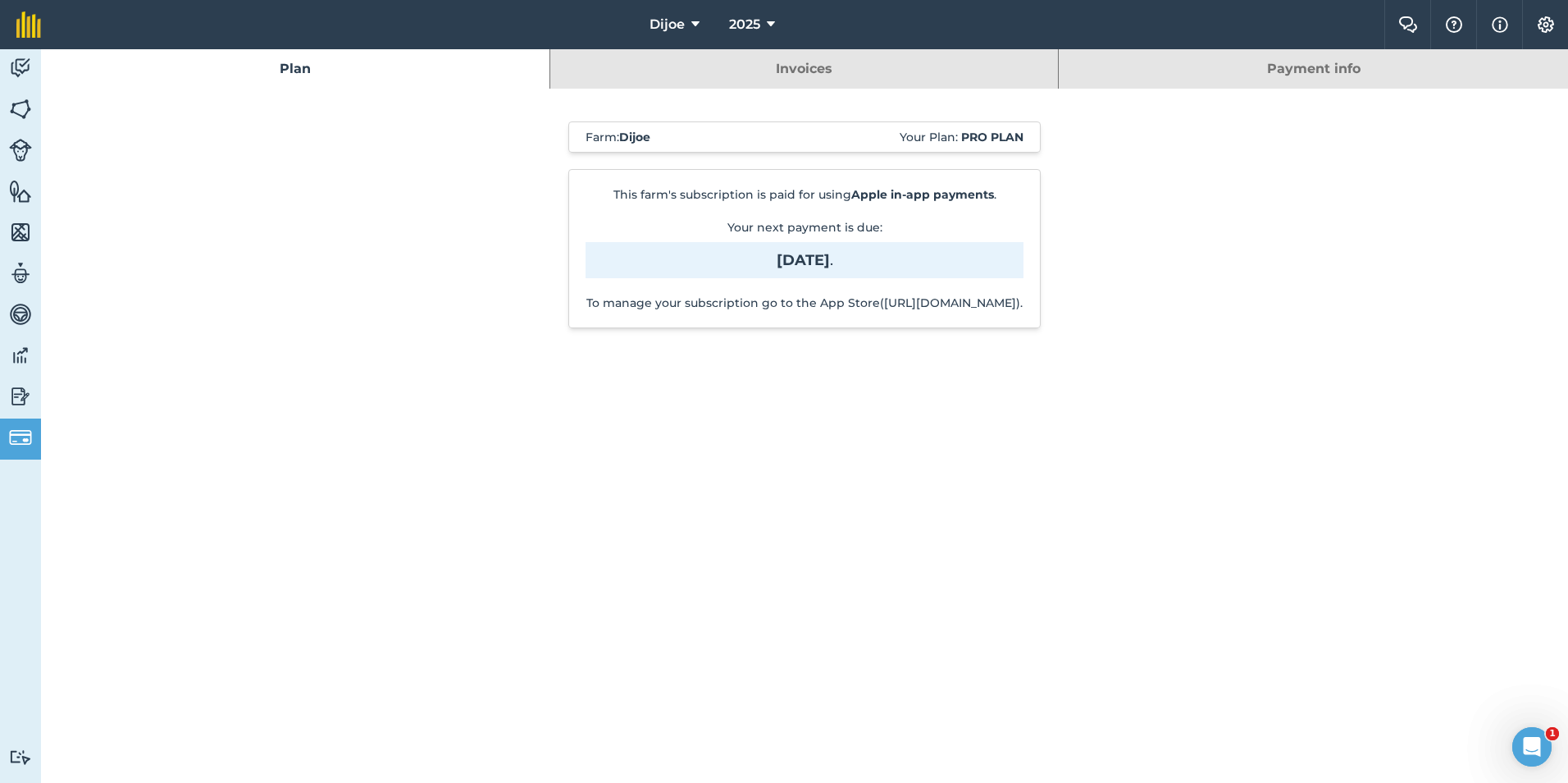
click at [289, 70] on link "Plan" at bounding box center [295, 69] width 509 height 40
click at [1557, 16] on button "Settings" at bounding box center [1545, 25] width 45 height 49
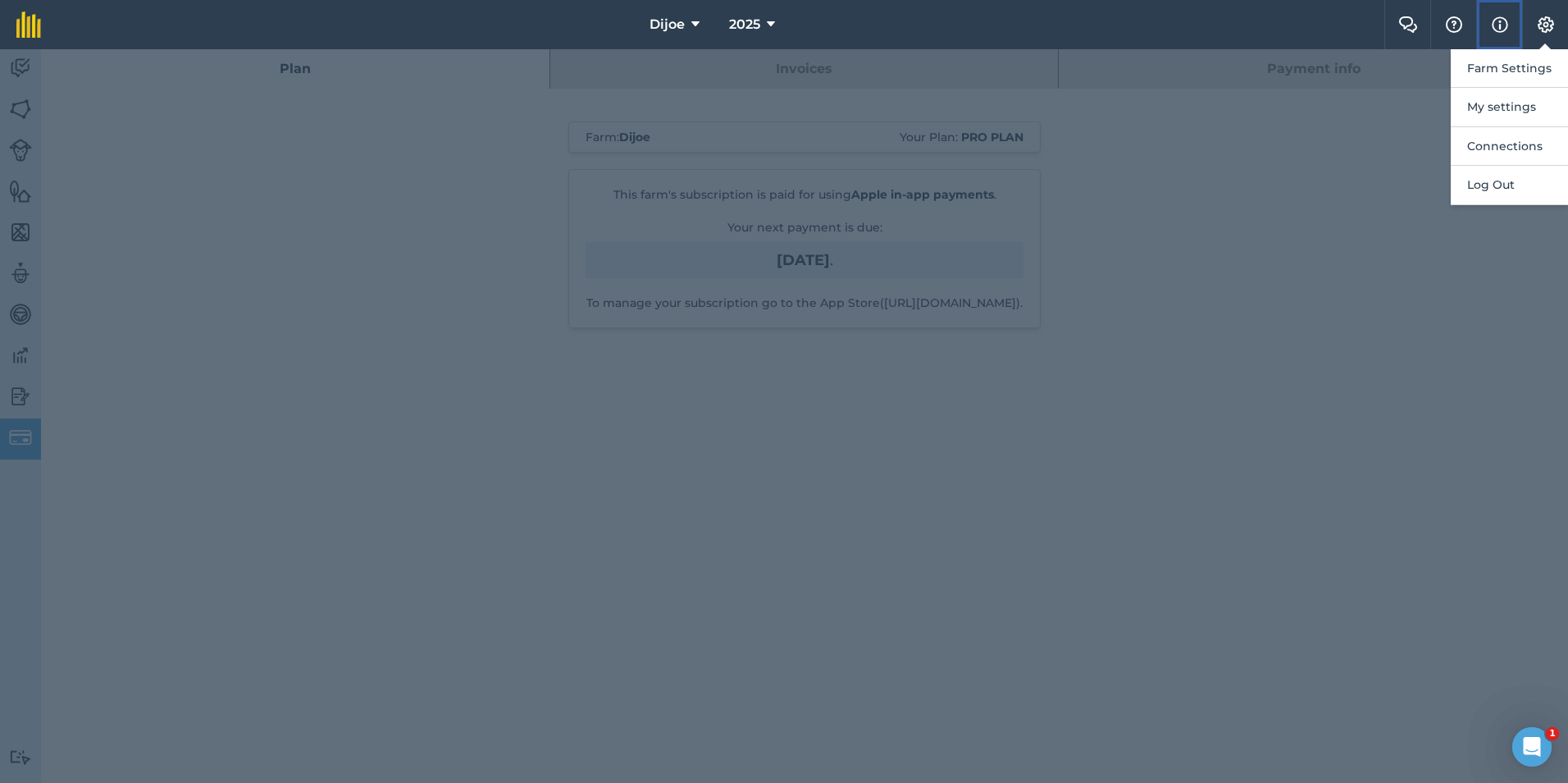
click at [1502, 24] on img at bounding box center [1500, 25] width 16 height 20
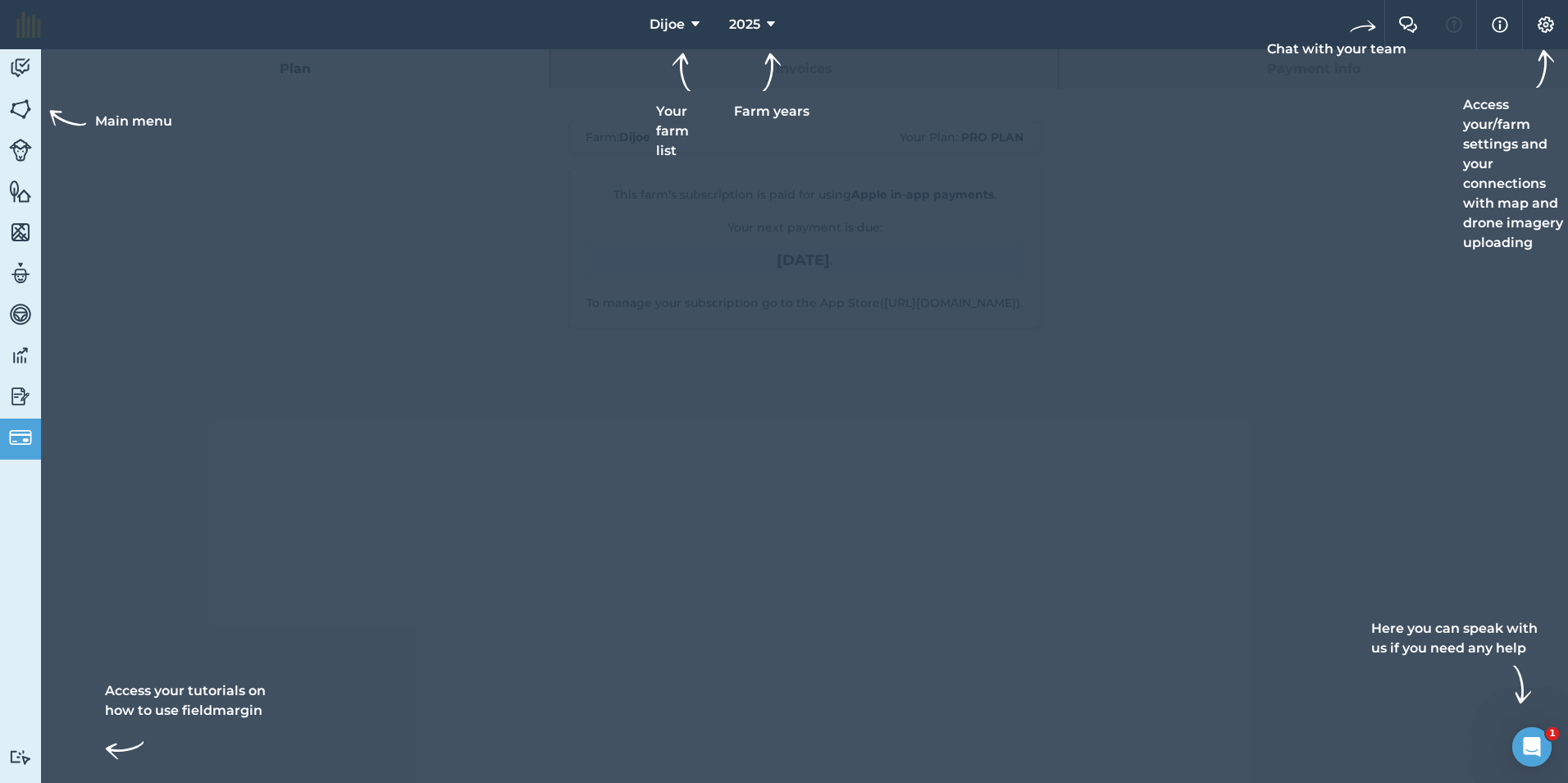
click at [1470, 25] on div at bounding box center [784, 25] width 1568 height 49
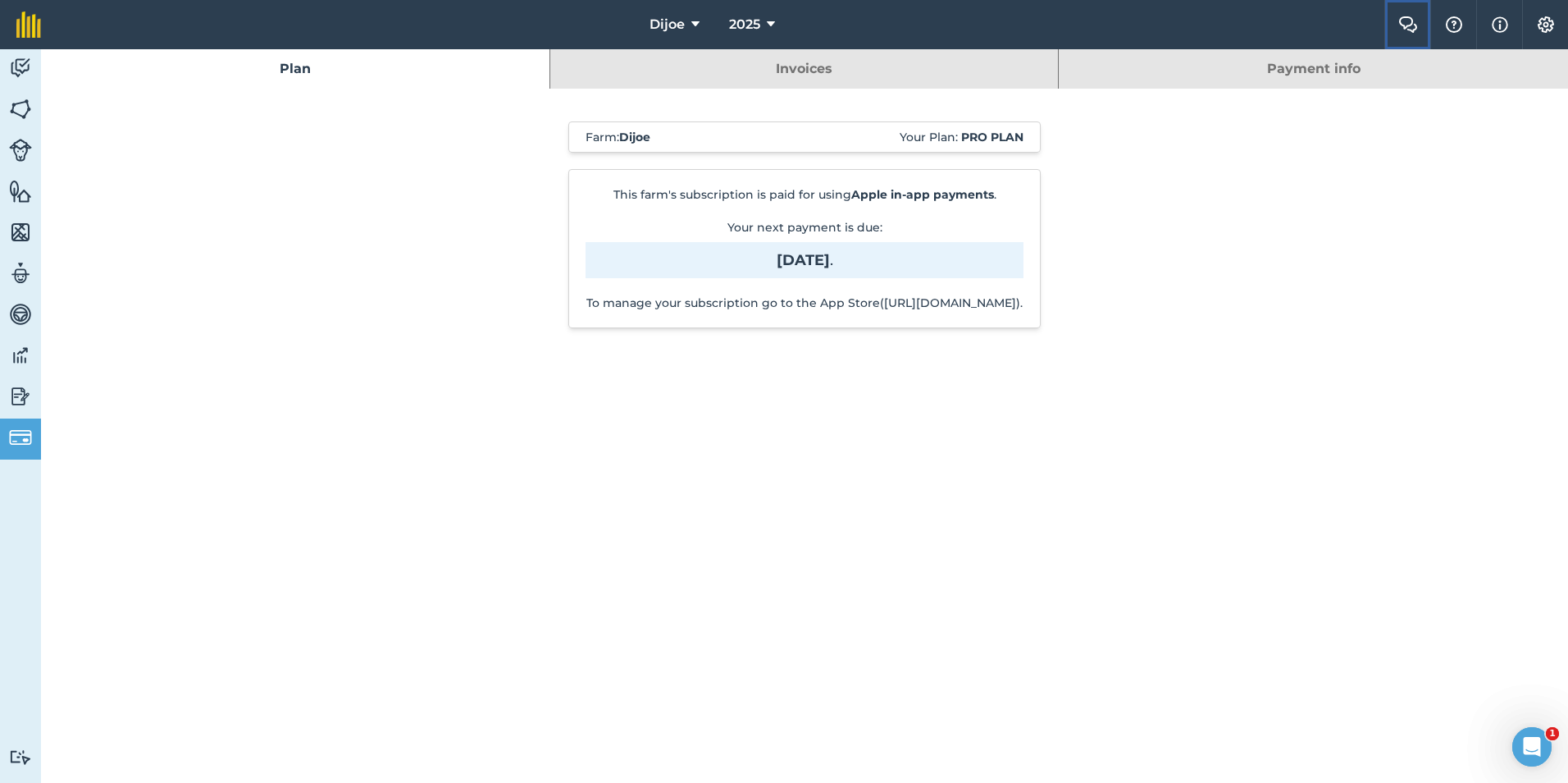
click at [1419, 26] on button "Farm Chat" at bounding box center [1407, 25] width 45 height 49
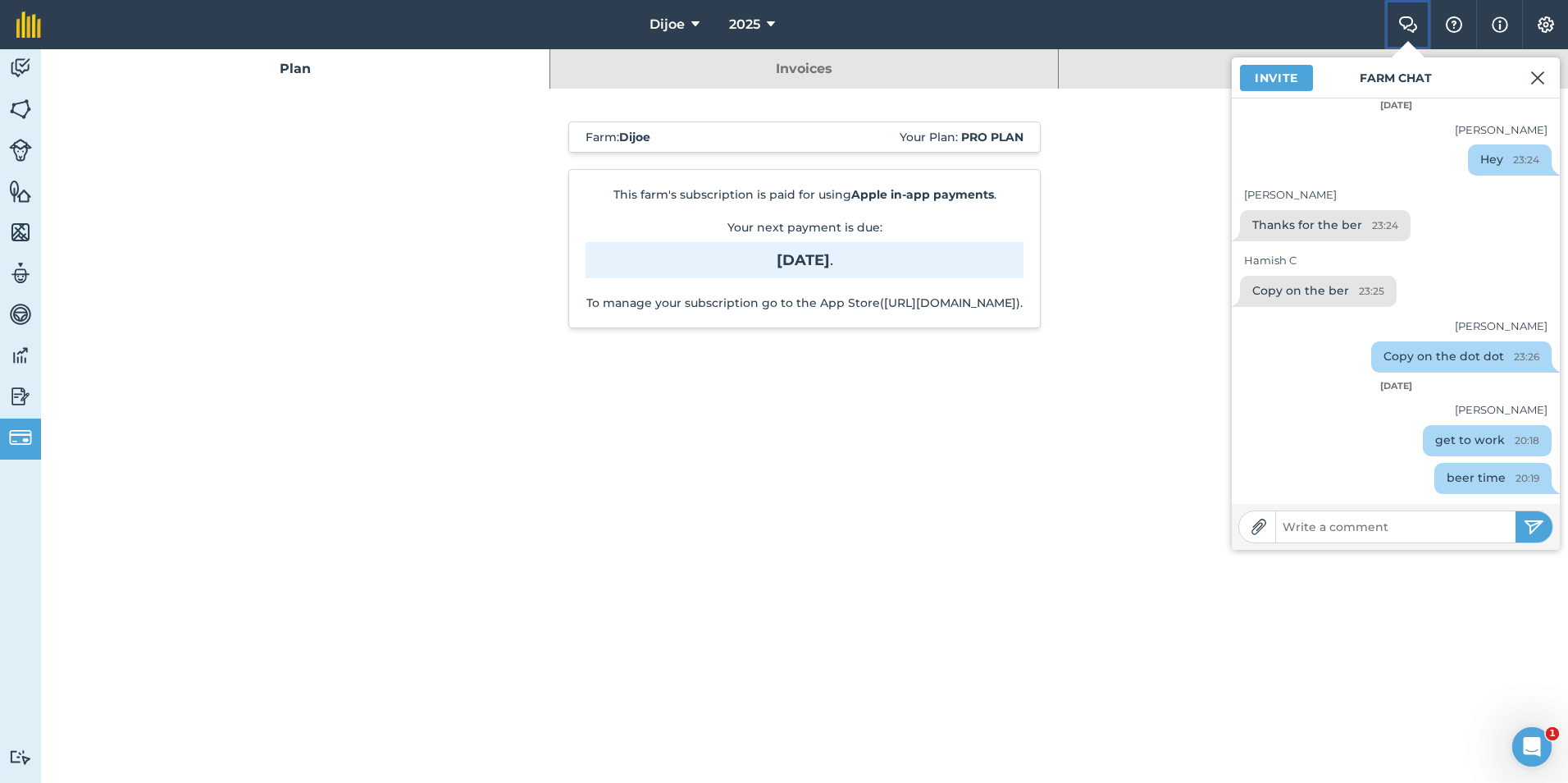
scroll to position [63, 0]
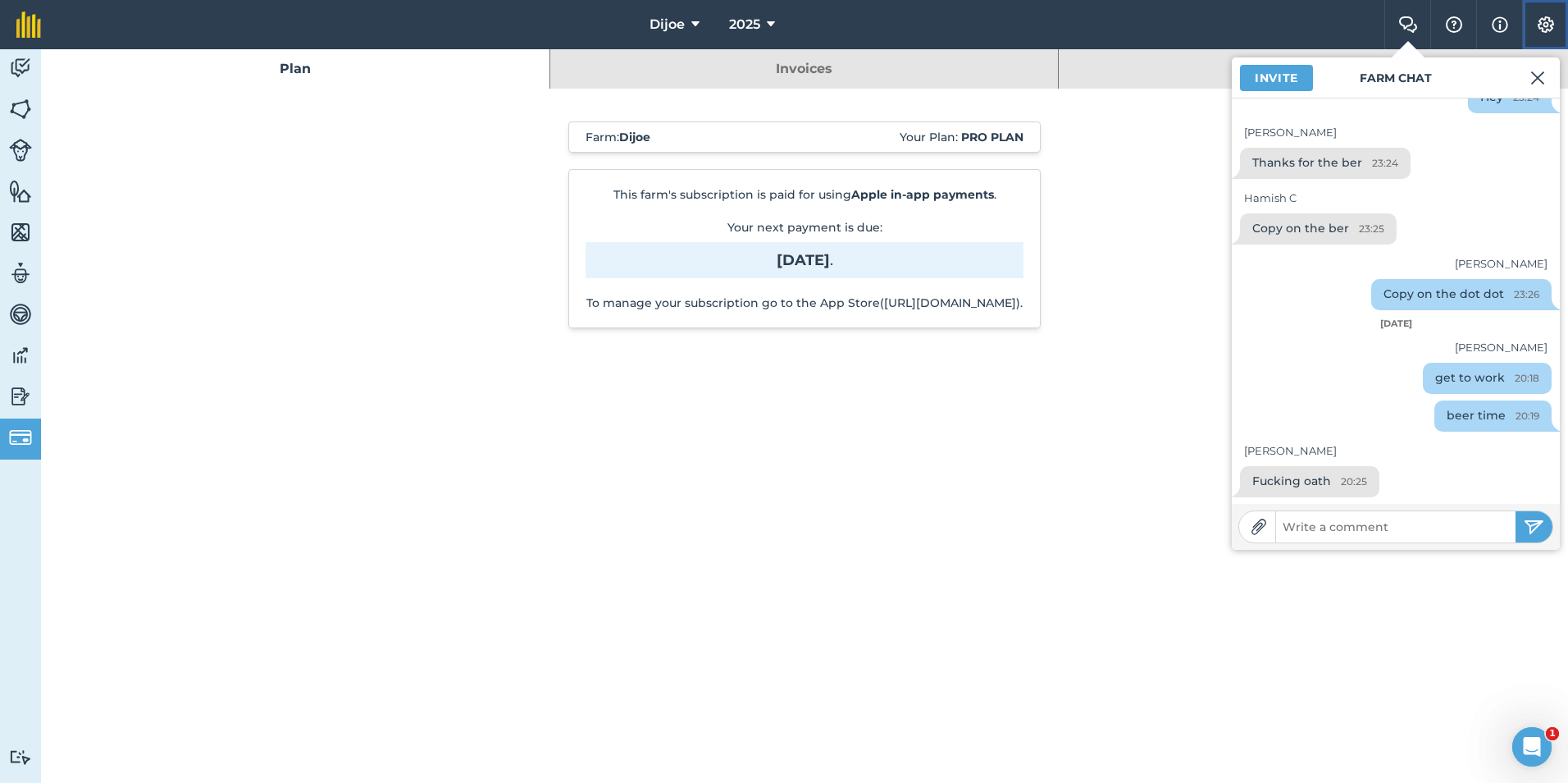
click at [1553, 34] on button "Settings" at bounding box center [1545, 25] width 45 height 49
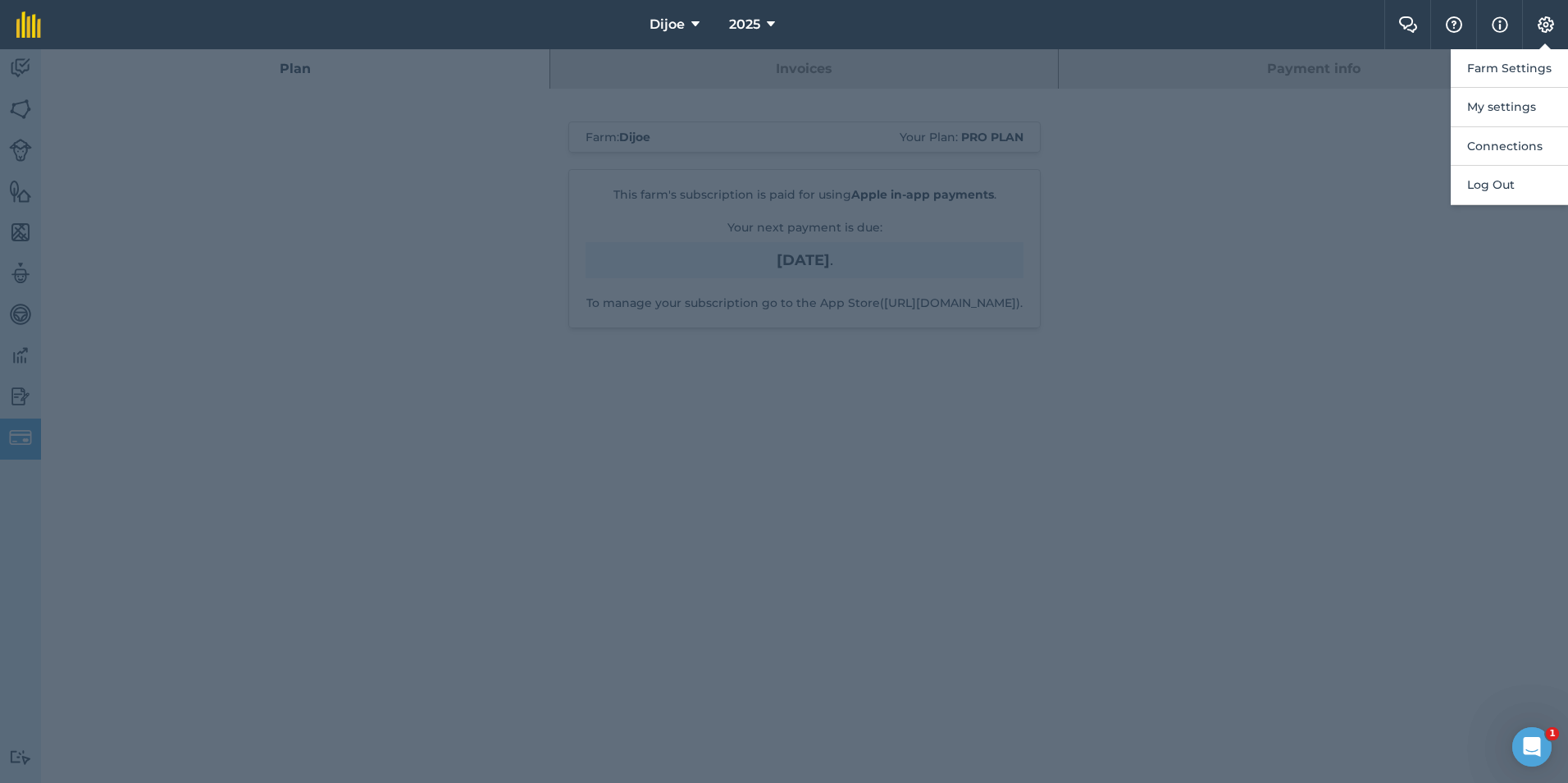
click at [1438, 269] on div at bounding box center [784, 416] width 1568 height 734
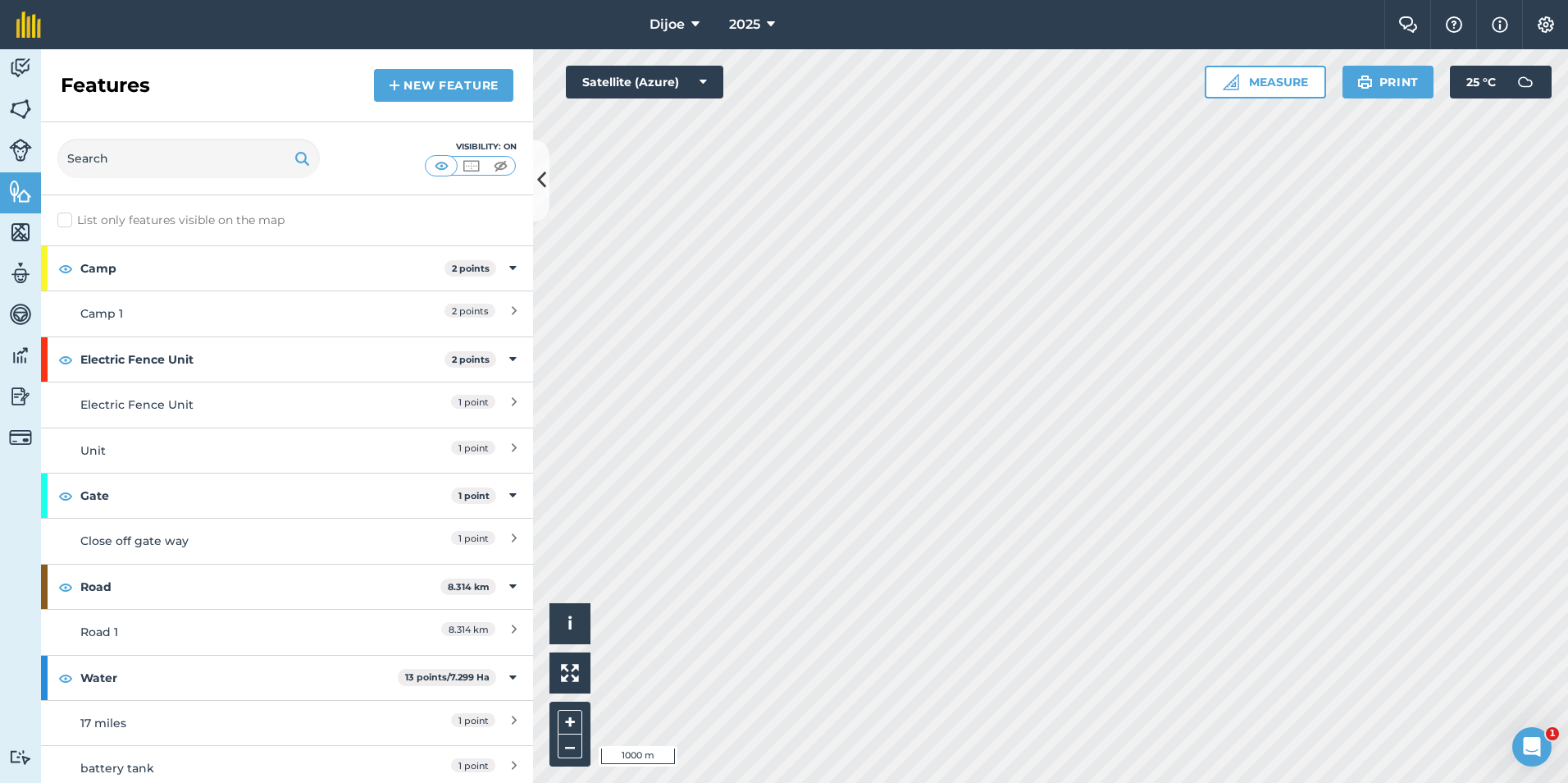
click at [1098, 782] on html "Dijoe 2025 Farm Chat Help Info Settings Dijoe - 2025 Reproduced with the permis…" at bounding box center [784, 392] width 1568 height 783
